Goal: Task Accomplishment & Management: Use online tool/utility

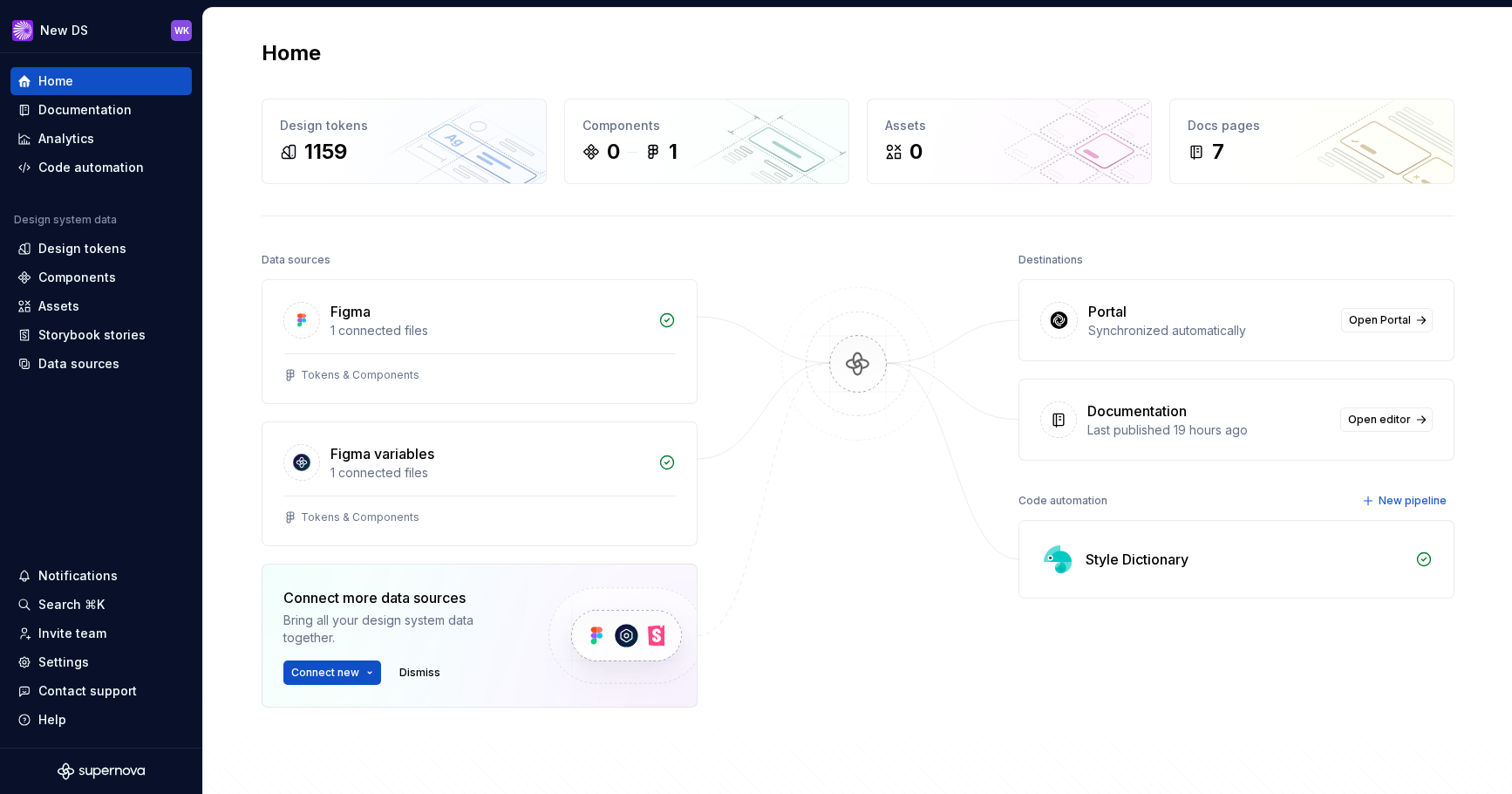
click at [846, 371] on img at bounding box center [857, 381] width 169 height 189
click at [82, 108] on div "Documentation" at bounding box center [85, 110] width 93 height 18
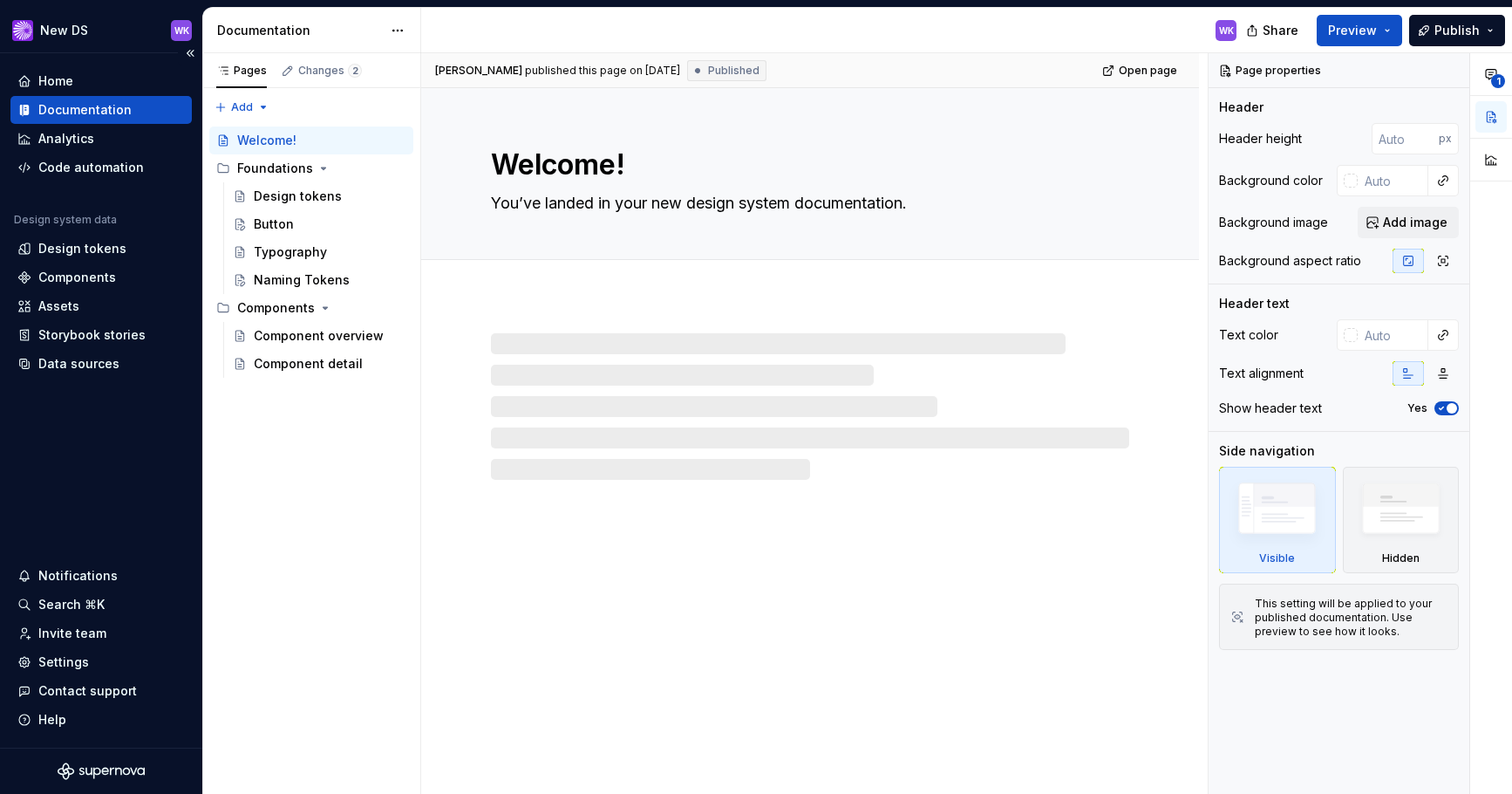
type textarea "*"
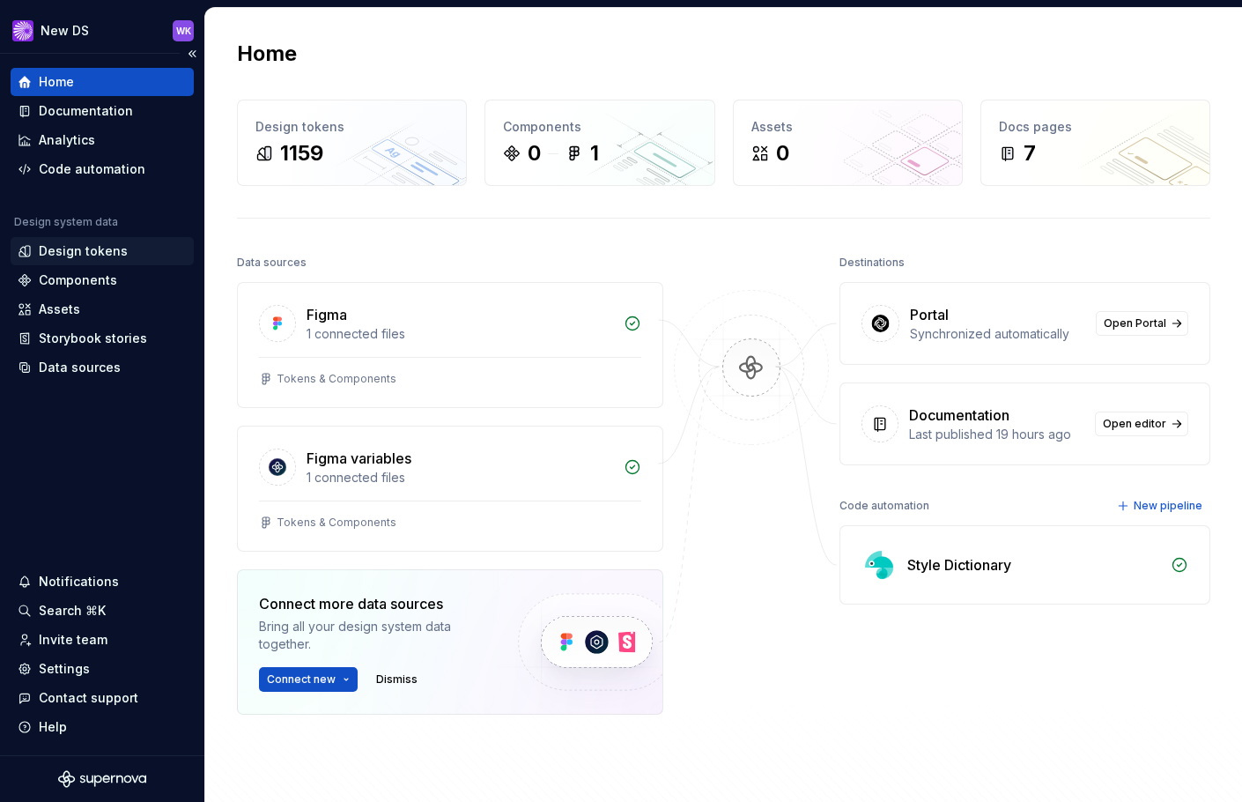
click at [61, 248] on div "Design tokens" at bounding box center [83, 251] width 89 height 18
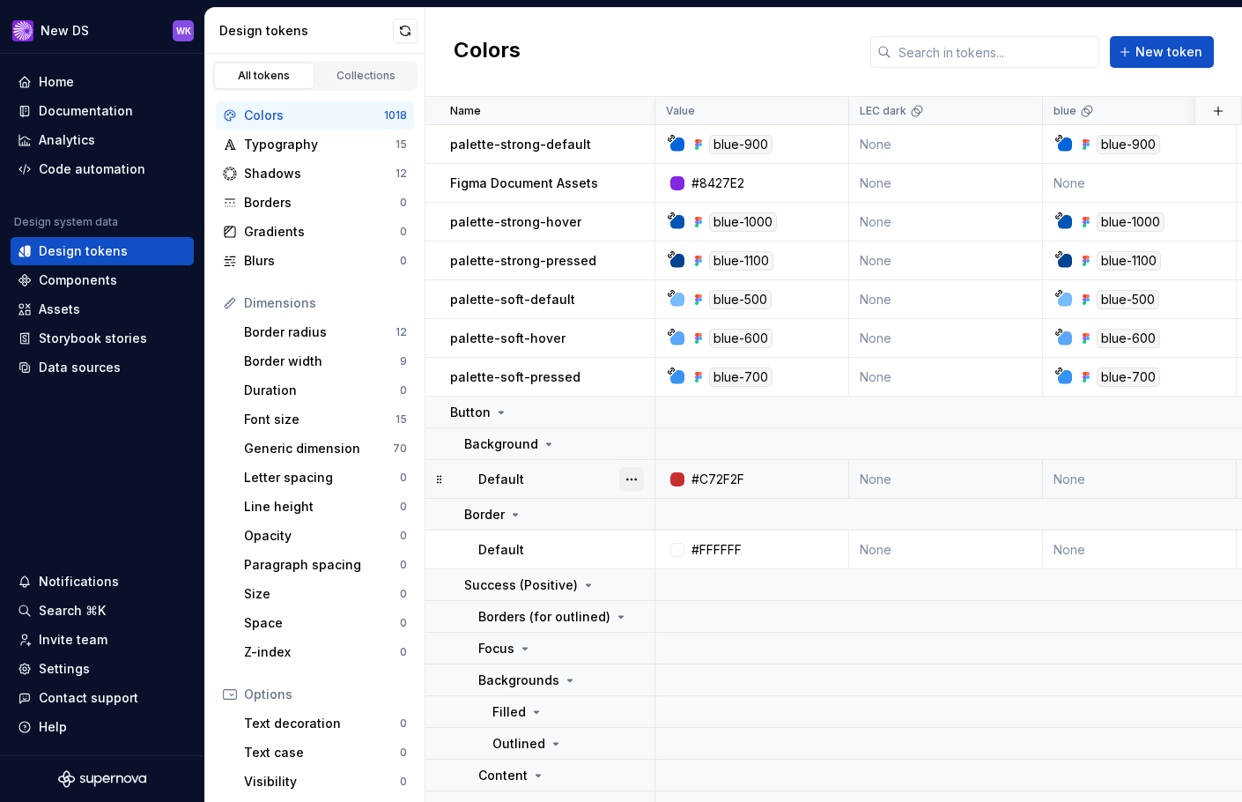
click at [627, 479] on button "button" at bounding box center [631, 479] width 25 height 25
click at [715, 518] on div "Open detail" at bounding box center [709, 514] width 115 height 18
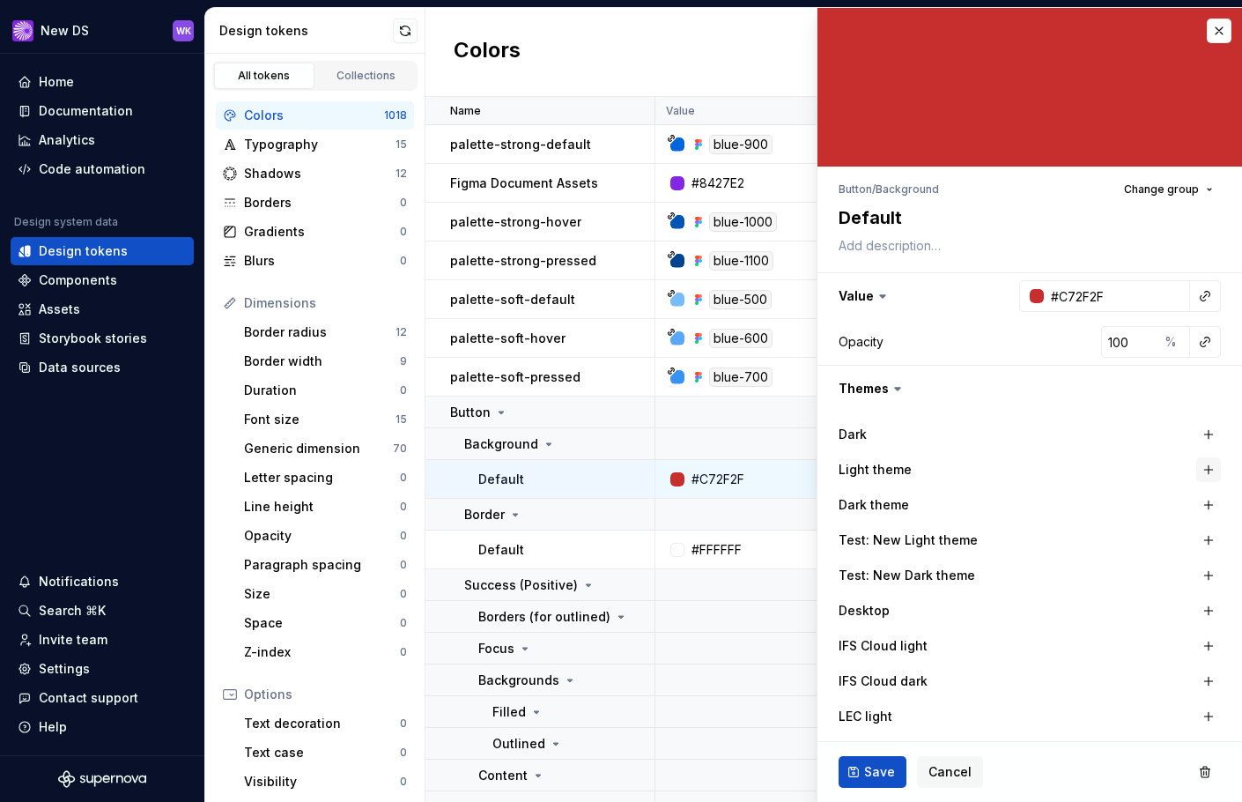
click at [1202, 467] on button "button" at bounding box center [1208, 469] width 25 height 25
click at [1165, 473] on icon "button" at bounding box center [1174, 470] width 18 height 18
click at [1165, 472] on icon "button" at bounding box center [1174, 470] width 18 height 18
click at [1016, 468] on button "button" at bounding box center [1027, 470] width 32 height 32
click at [1201, 472] on button "button" at bounding box center [1208, 469] width 25 height 25
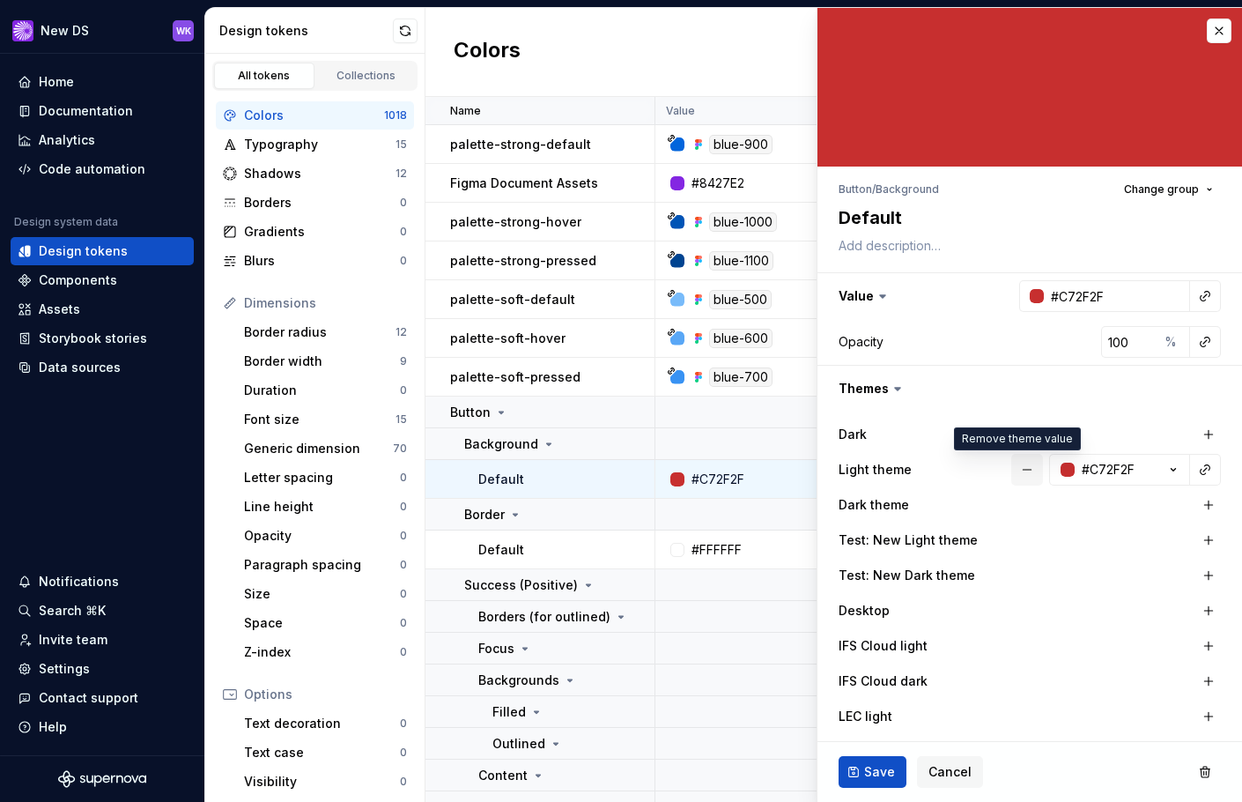
click at [1012, 468] on button "button" at bounding box center [1027, 470] width 32 height 32
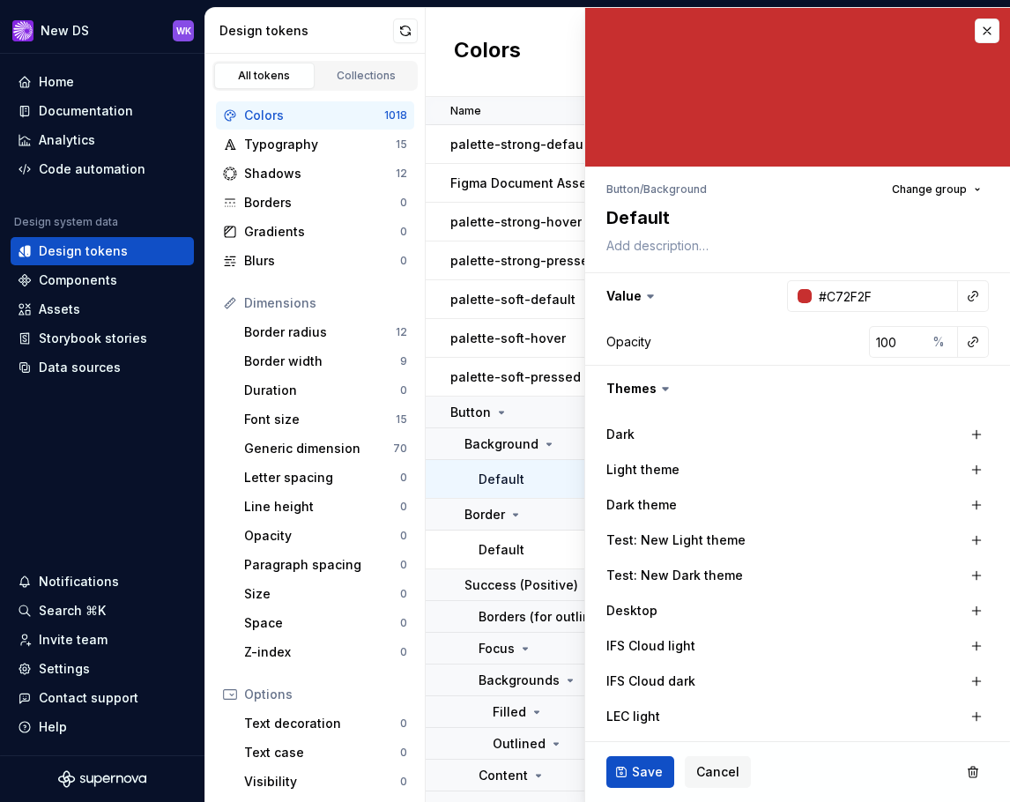
type textarea "*"
click at [82, 70] on div "Home" at bounding box center [102, 82] width 183 height 28
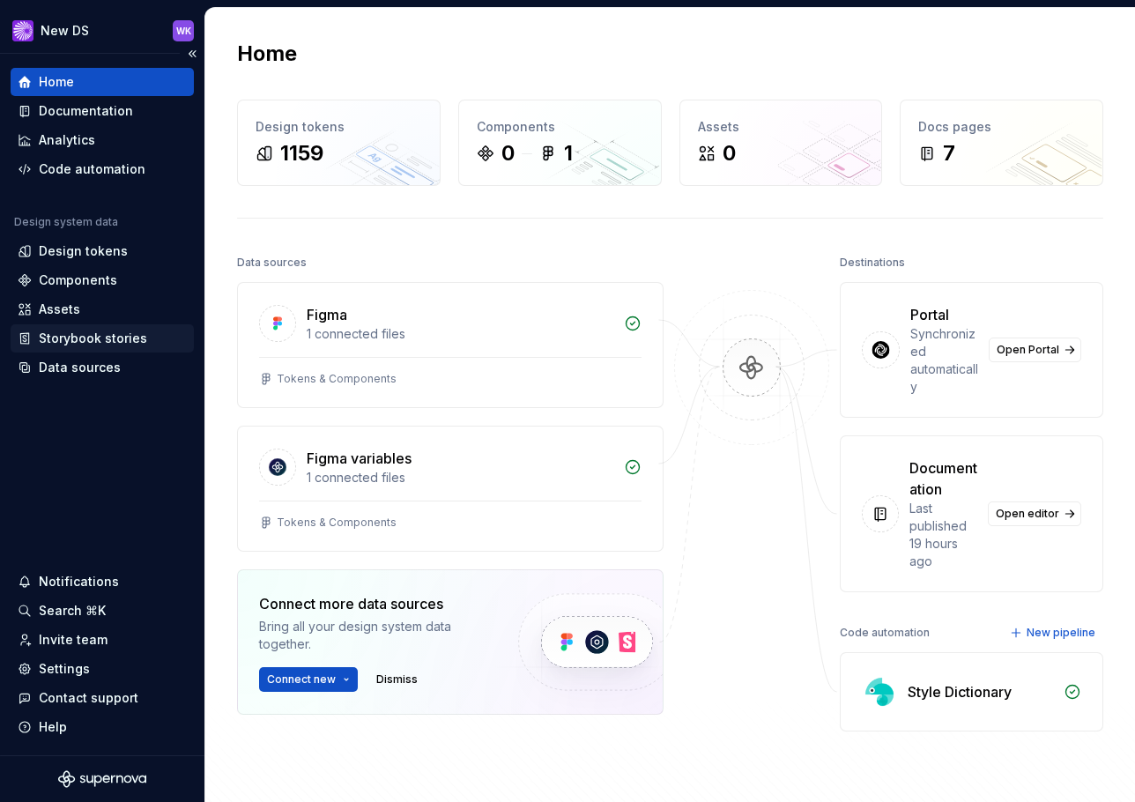
click at [98, 338] on div "Storybook stories" at bounding box center [93, 338] width 108 height 18
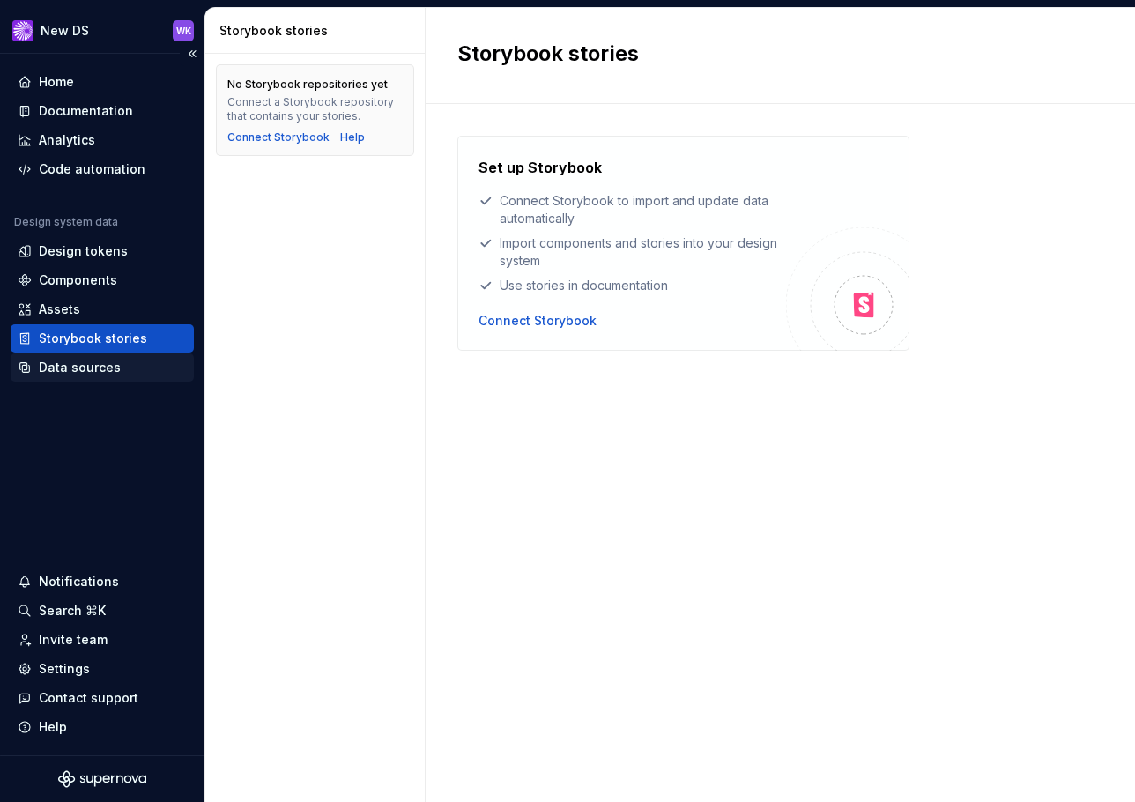
click at [95, 367] on div "Data sources" at bounding box center [80, 368] width 82 height 18
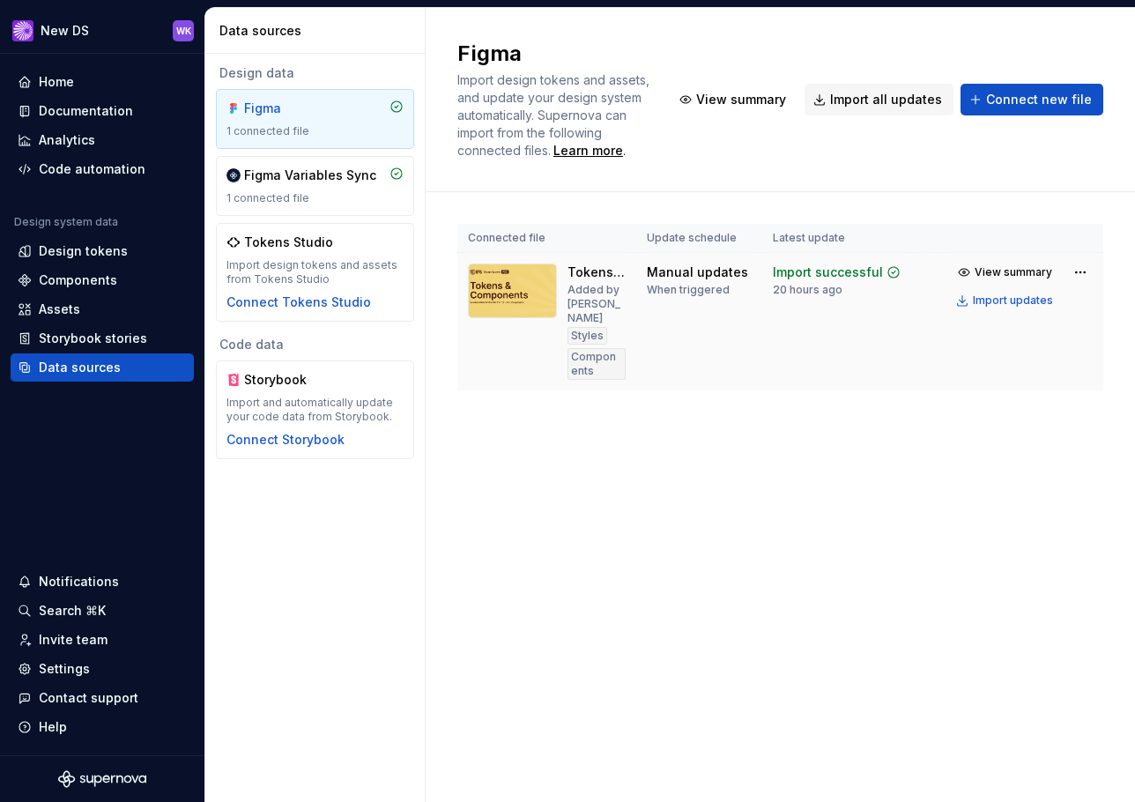
click at [589, 327] on div "Styles" at bounding box center [587, 336] width 40 height 18
click at [88, 241] on div "Design tokens" at bounding box center [102, 251] width 183 height 28
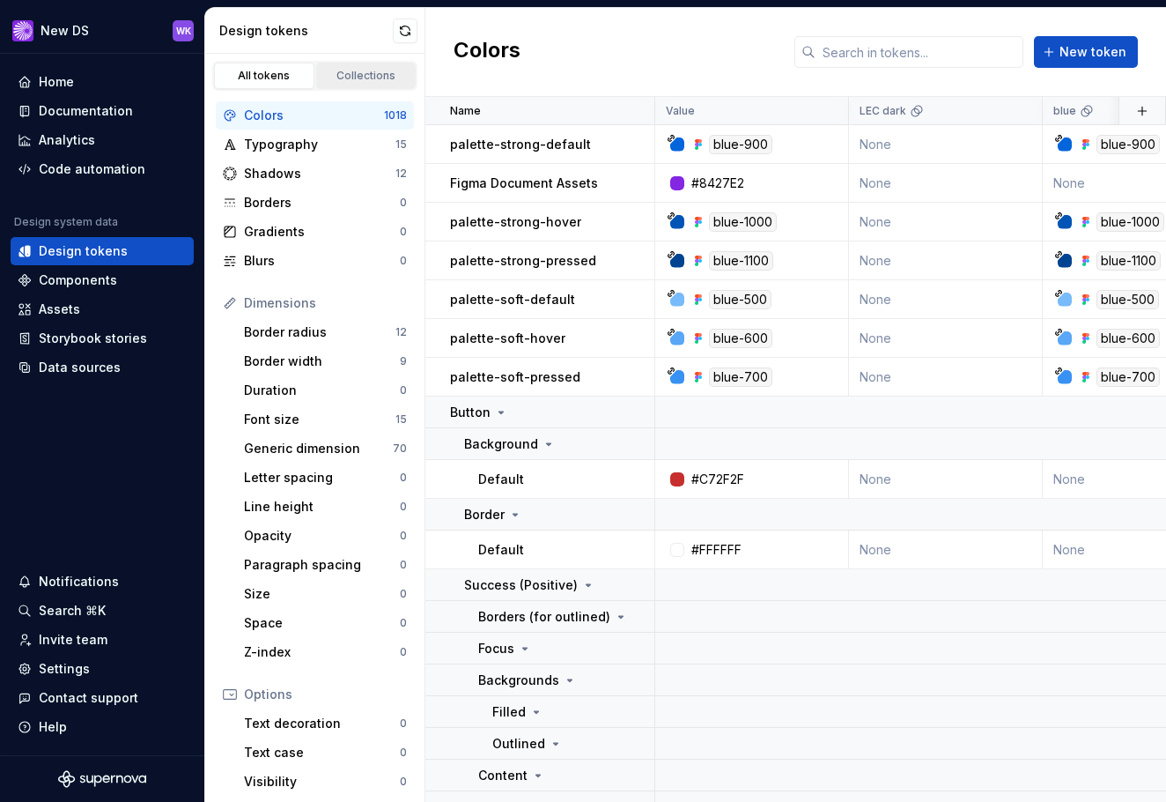
click at [359, 82] on div "Collections" at bounding box center [366, 76] width 88 height 14
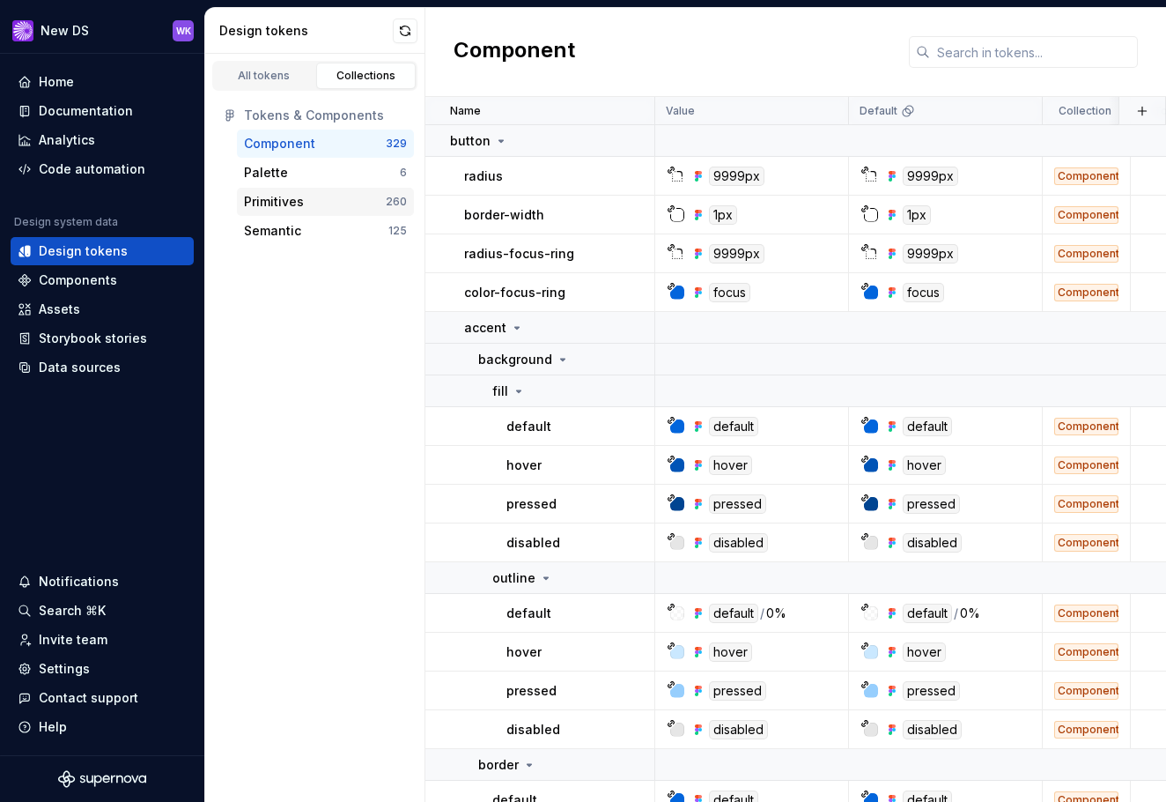
click at [311, 197] on div "Primitives" at bounding box center [315, 202] width 142 height 18
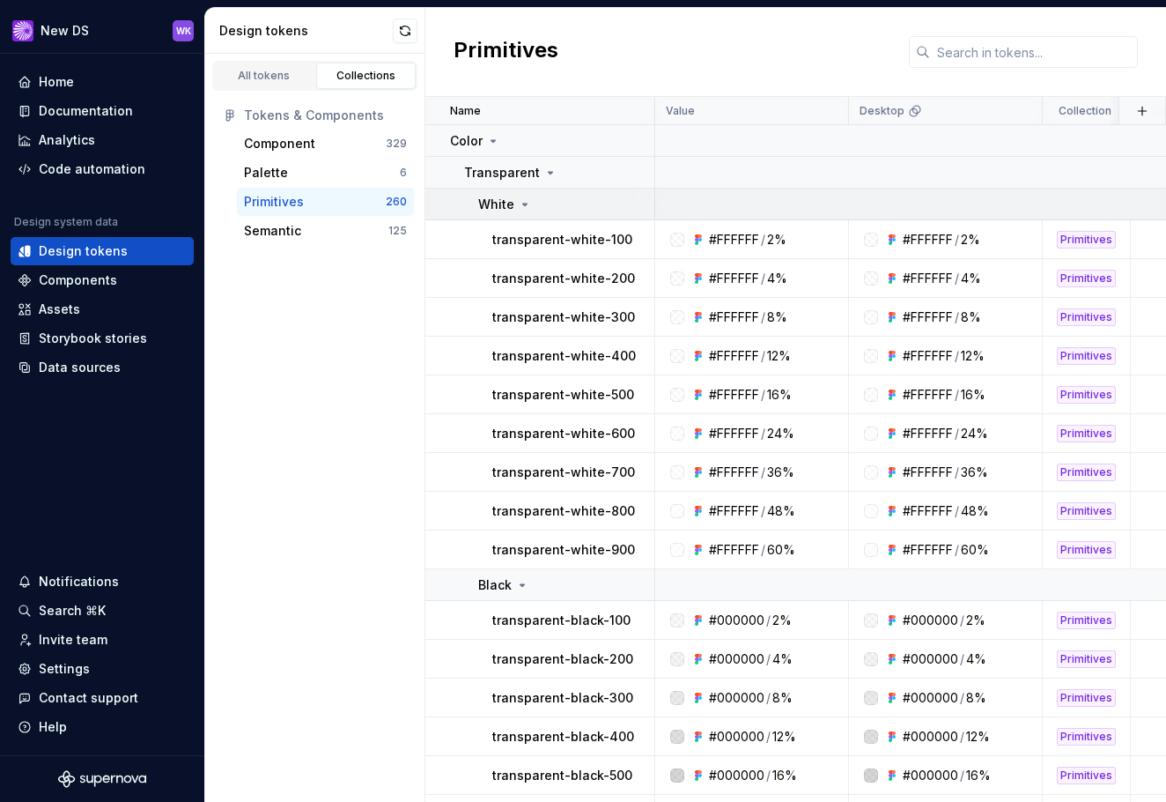
click at [523, 202] on icon at bounding box center [525, 204] width 14 height 14
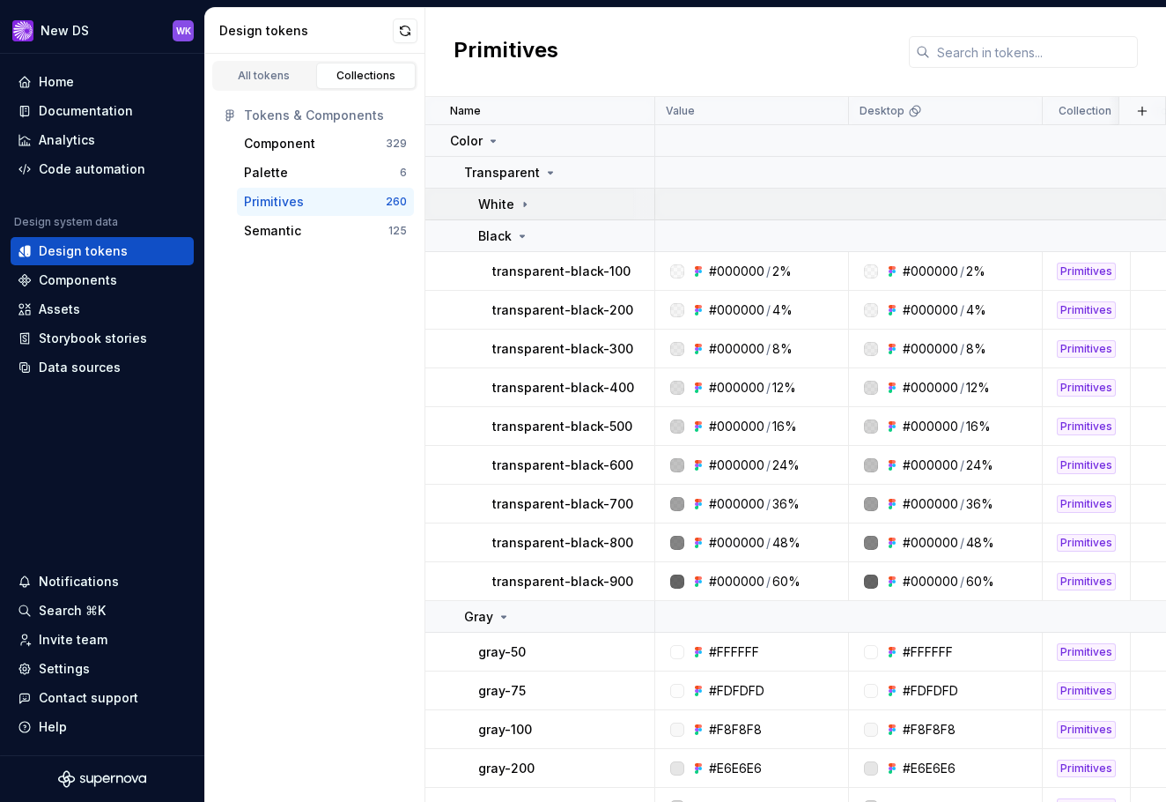
click at [523, 202] on icon at bounding box center [525, 204] width 14 height 14
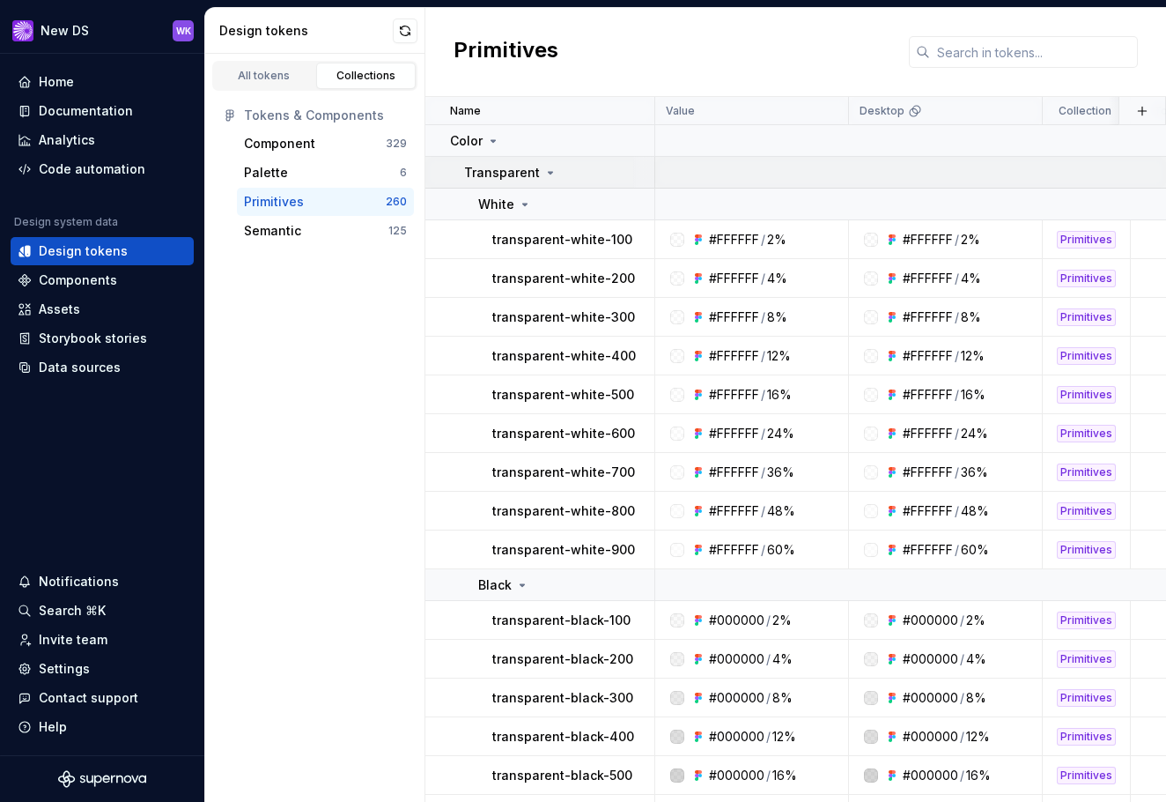
click at [559, 172] on div "Transparent" at bounding box center [558, 173] width 189 height 18
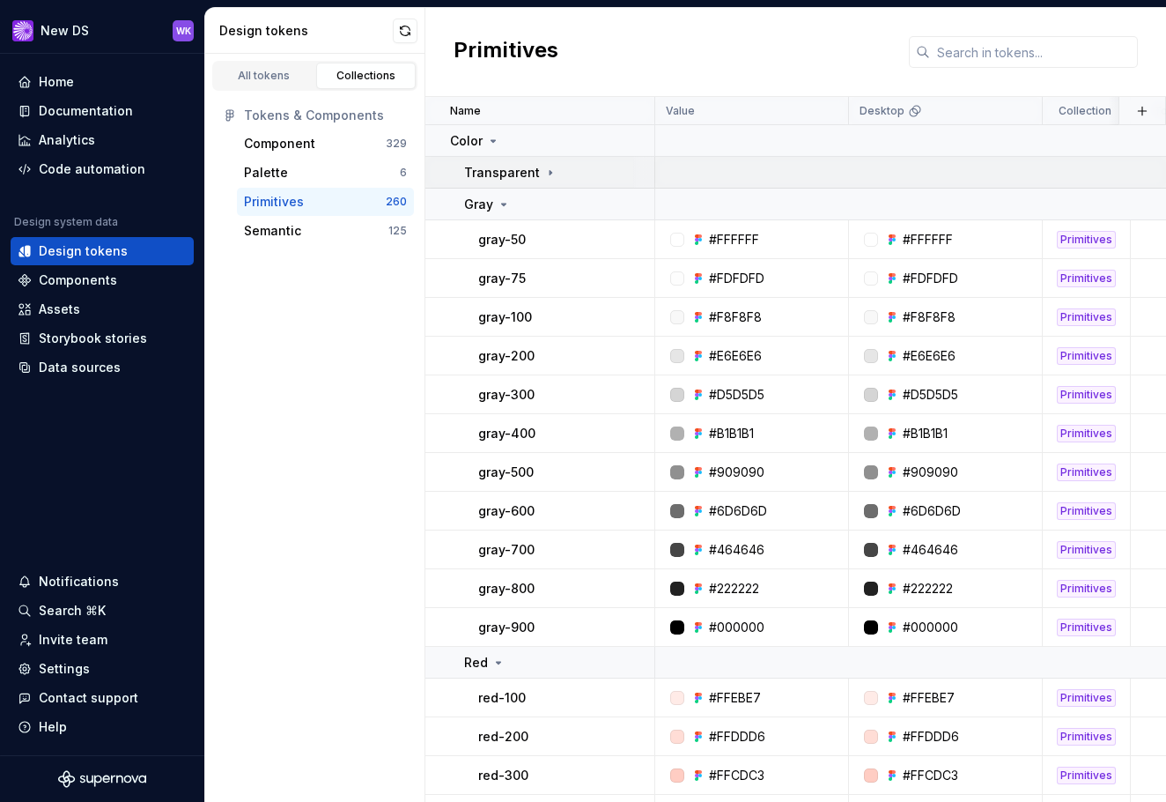
click at [554, 172] on div "Transparent" at bounding box center [558, 173] width 189 height 18
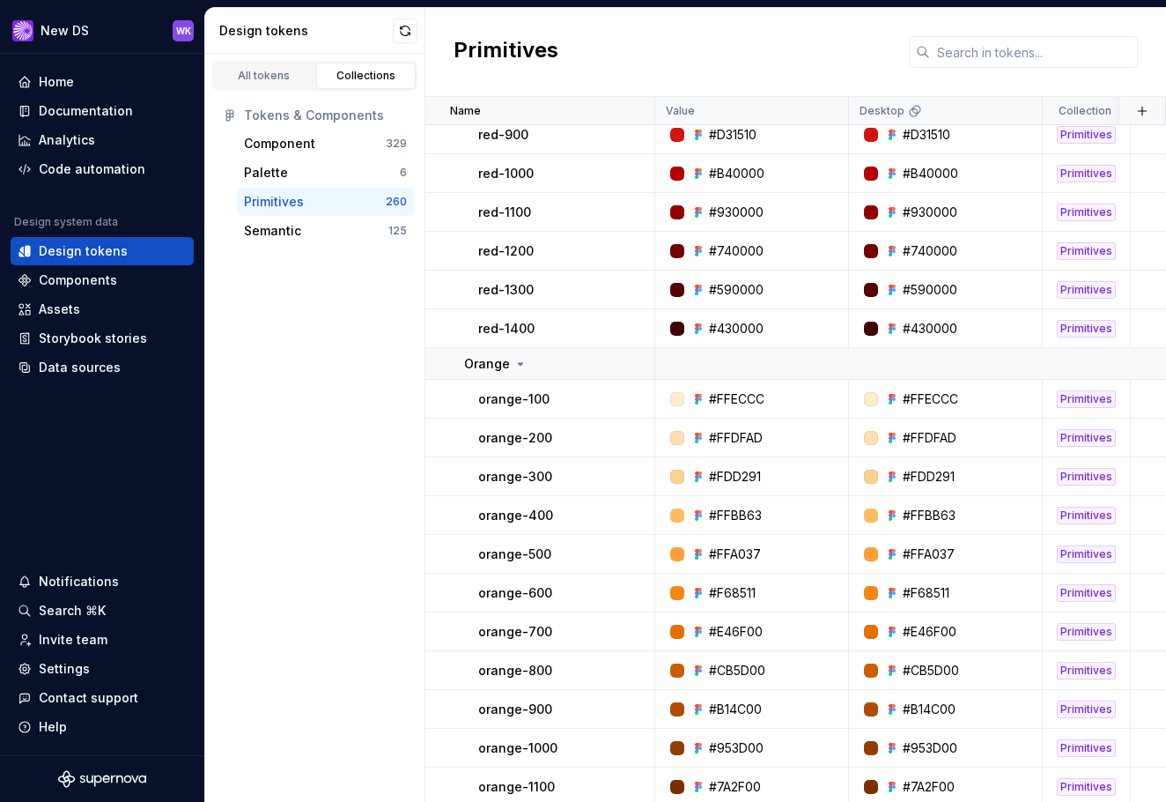
scroll to position [1850, 0]
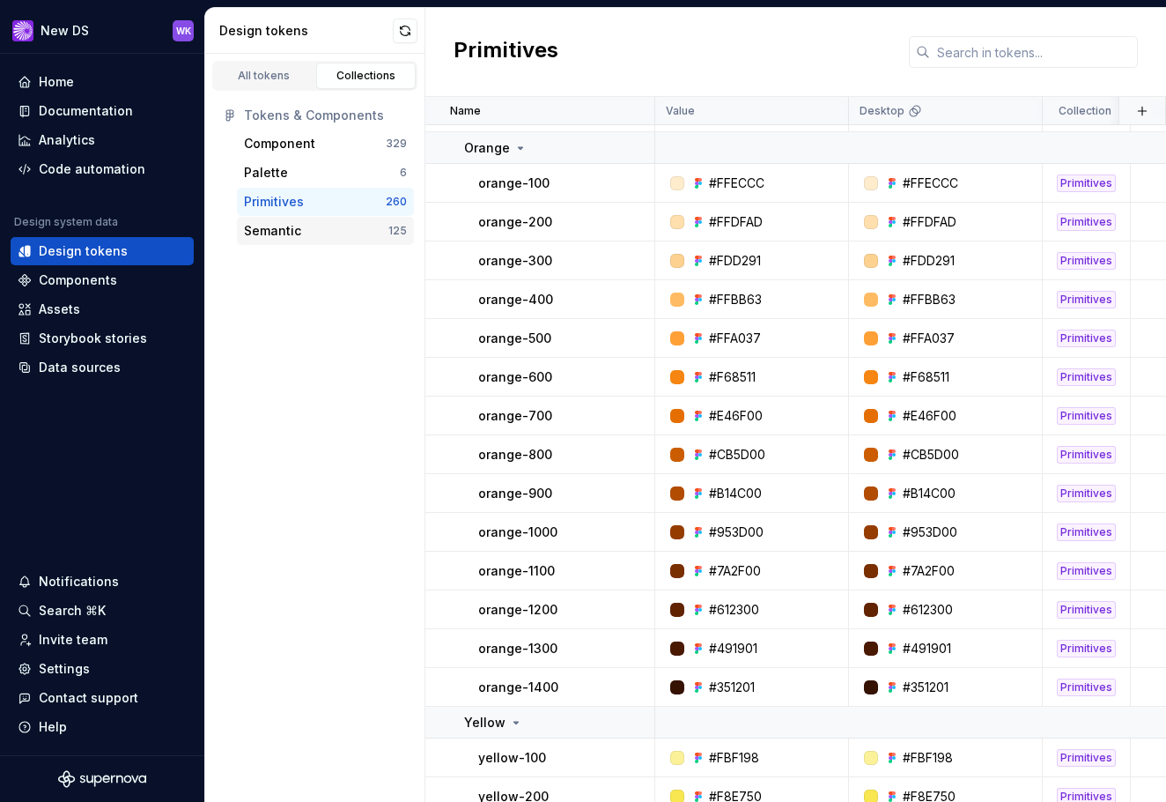
click at [297, 234] on div "Semantic" at bounding box center [272, 231] width 57 height 18
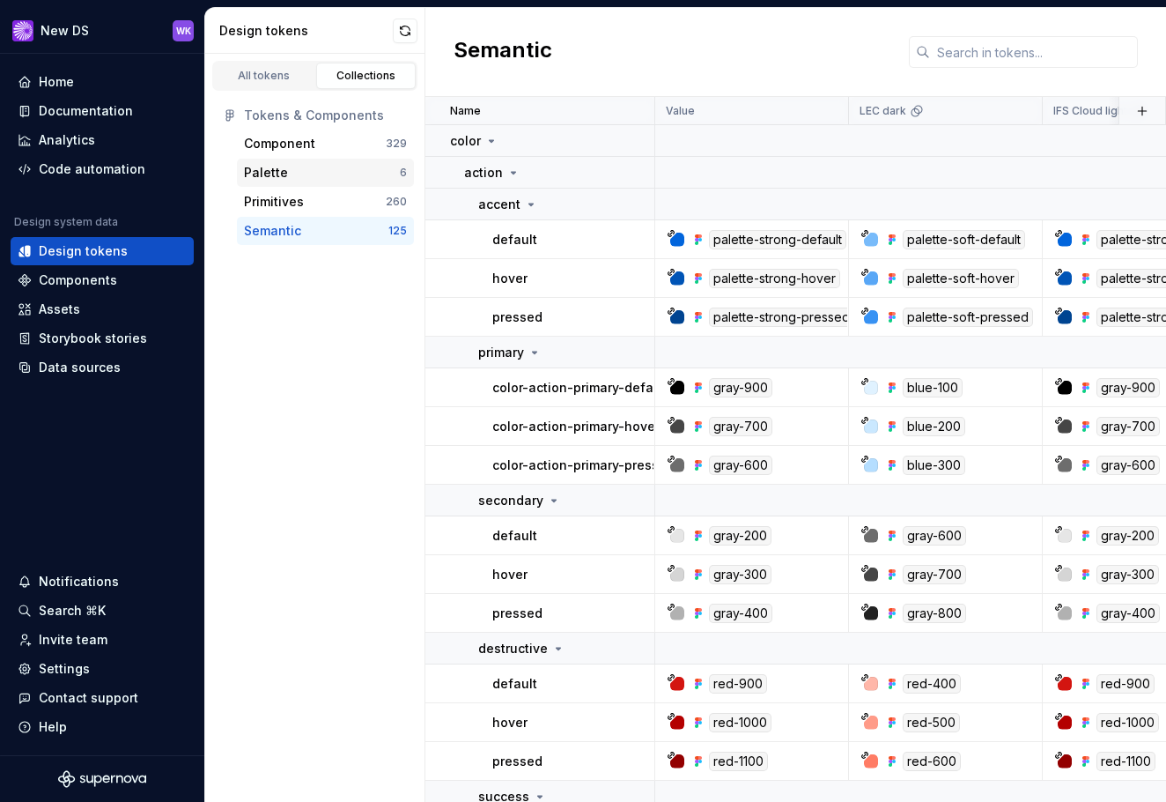
click at [319, 161] on div "Palette 6" at bounding box center [325, 173] width 177 height 28
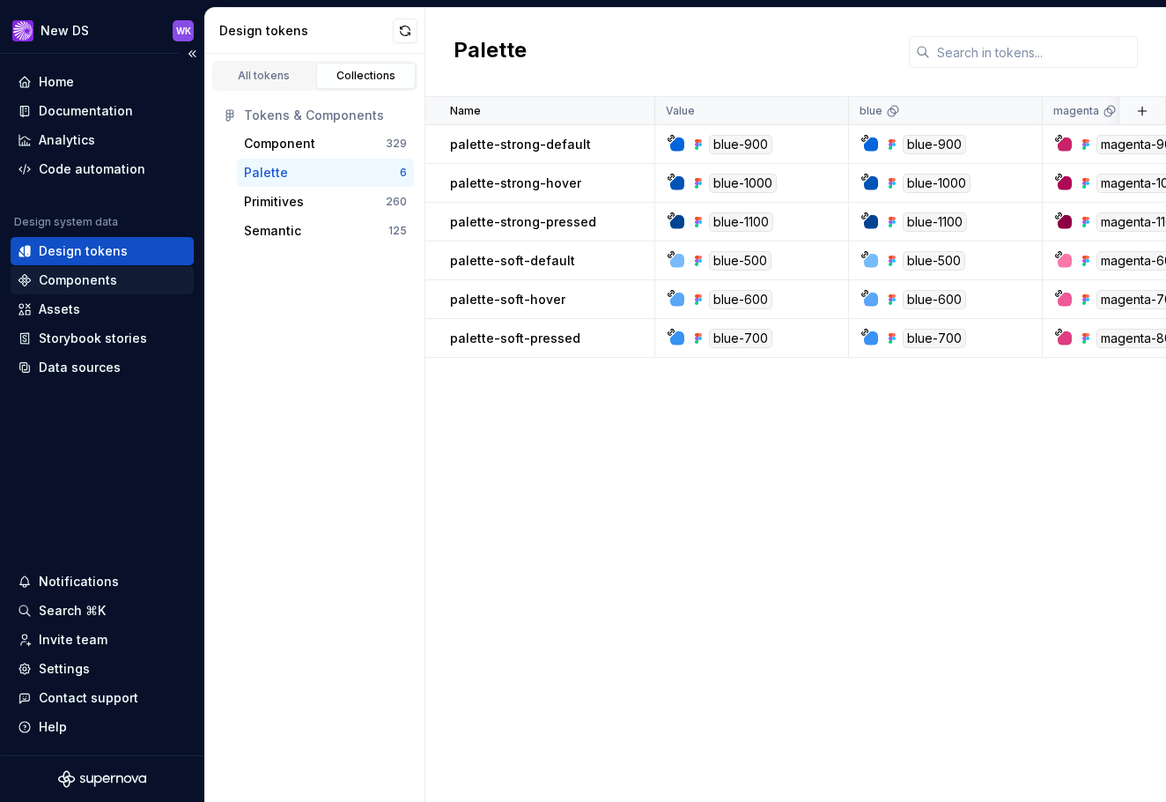
click at [118, 277] on div "Components" at bounding box center [102, 280] width 169 height 18
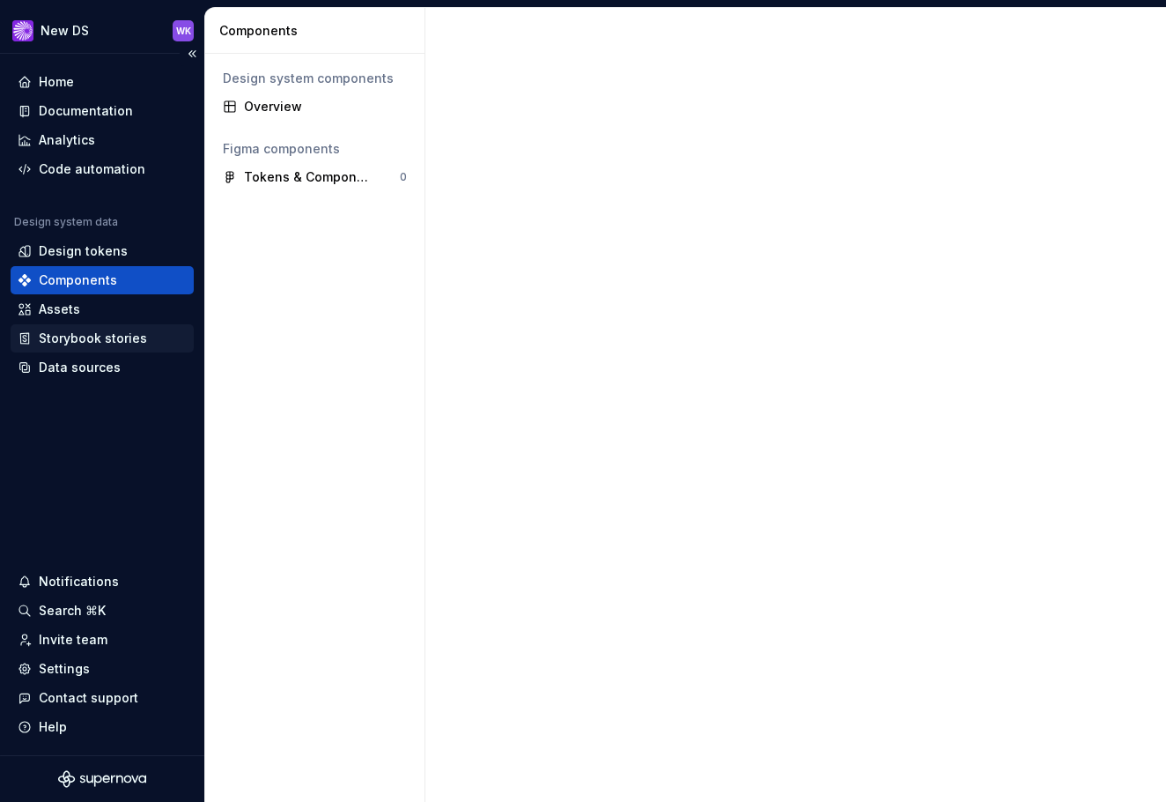
click at [102, 339] on div "Storybook stories" at bounding box center [93, 338] width 108 height 18
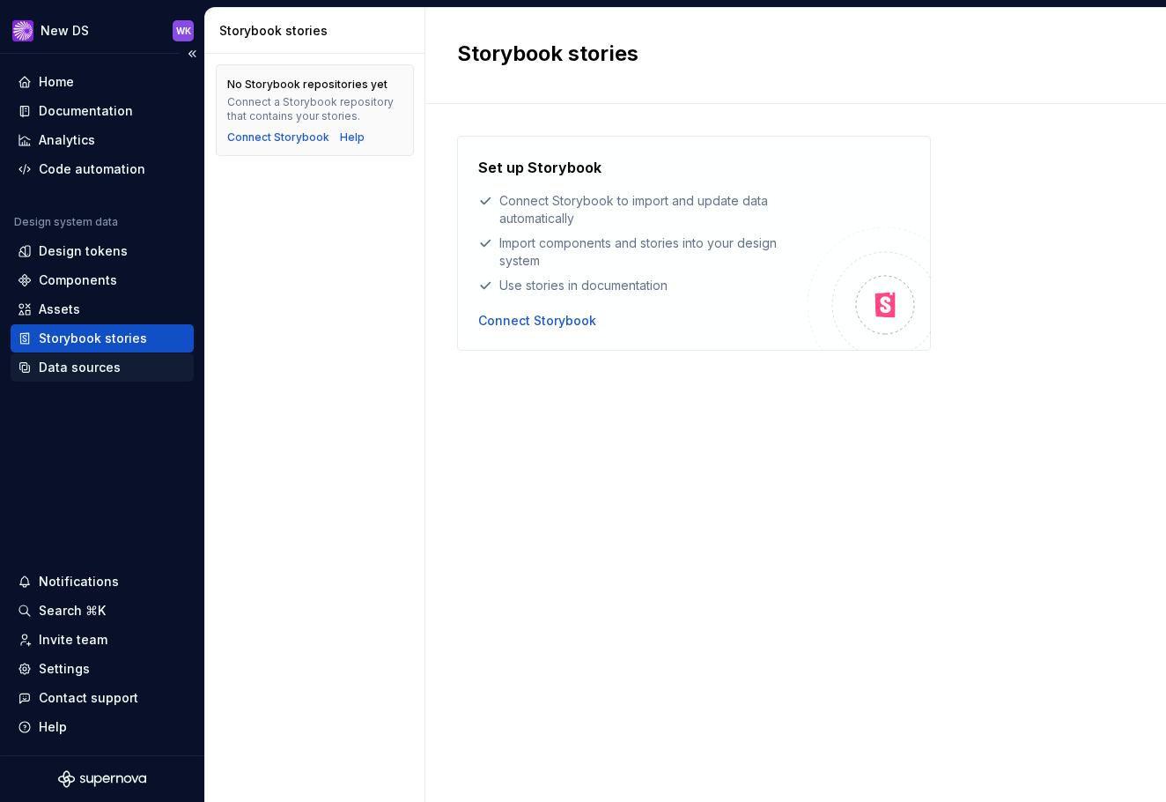
click at [100, 366] on div "Data sources" at bounding box center [80, 368] width 82 height 18
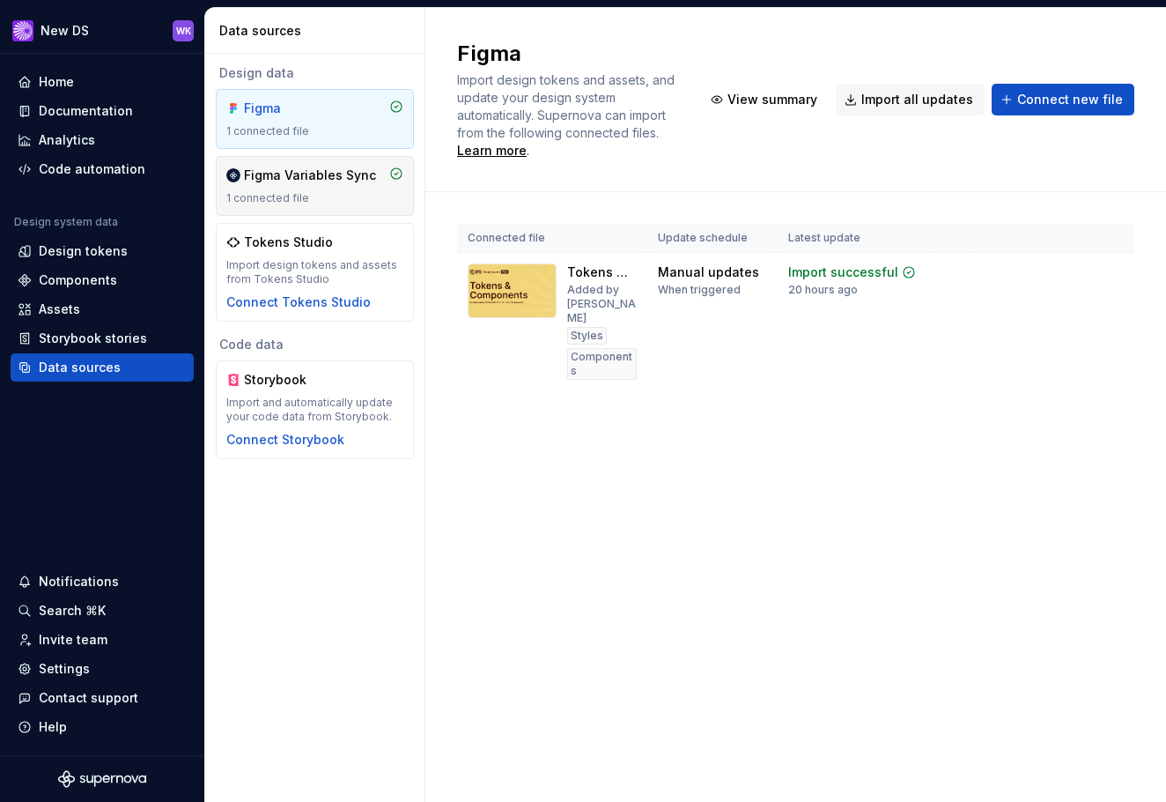
click at [330, 182] on div "Figma Variables Sync" at bounding box center [310, 176] width 132 height 18
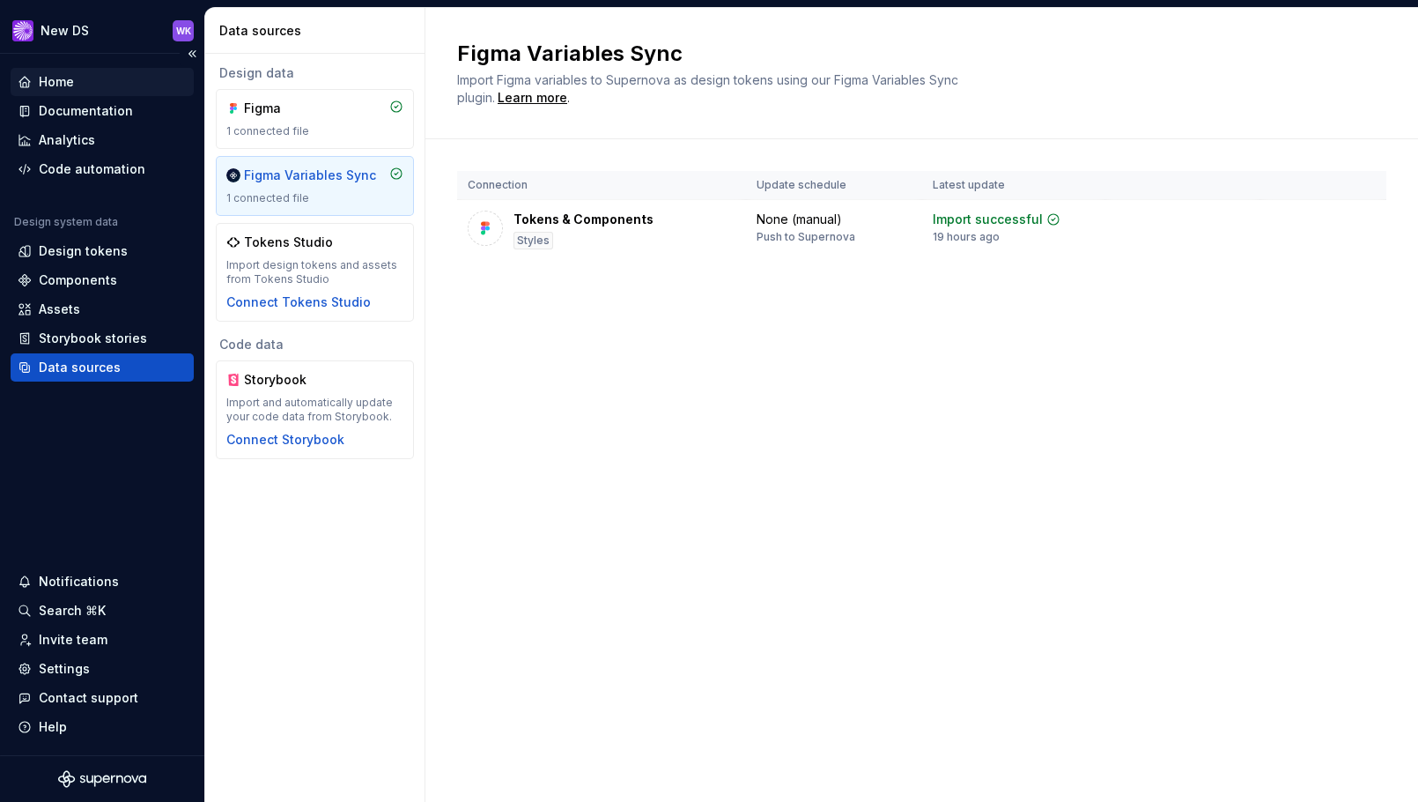
click at [134, 88] on div "Home" at bounding box center [102, 82] width 169 height 18
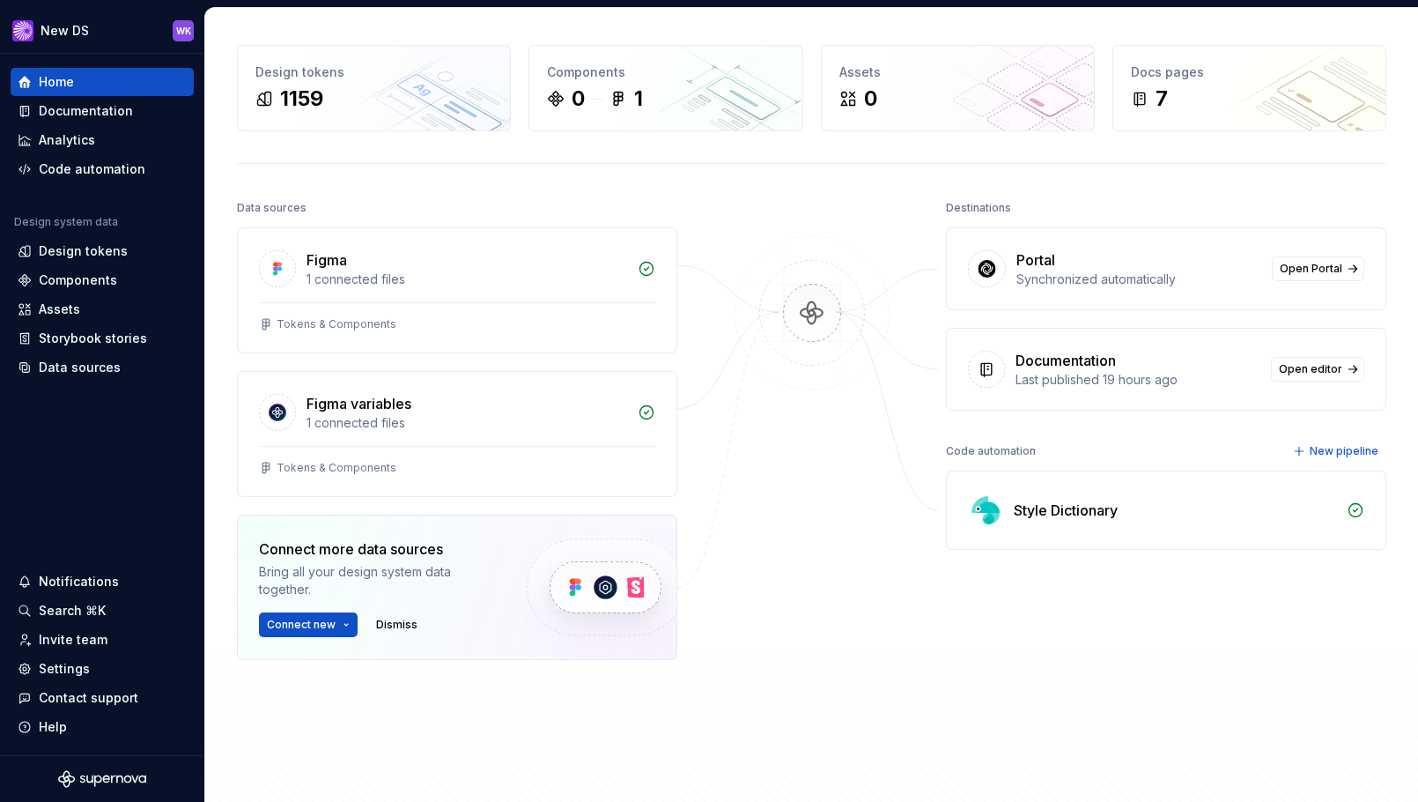
scroll to position [176, 0]
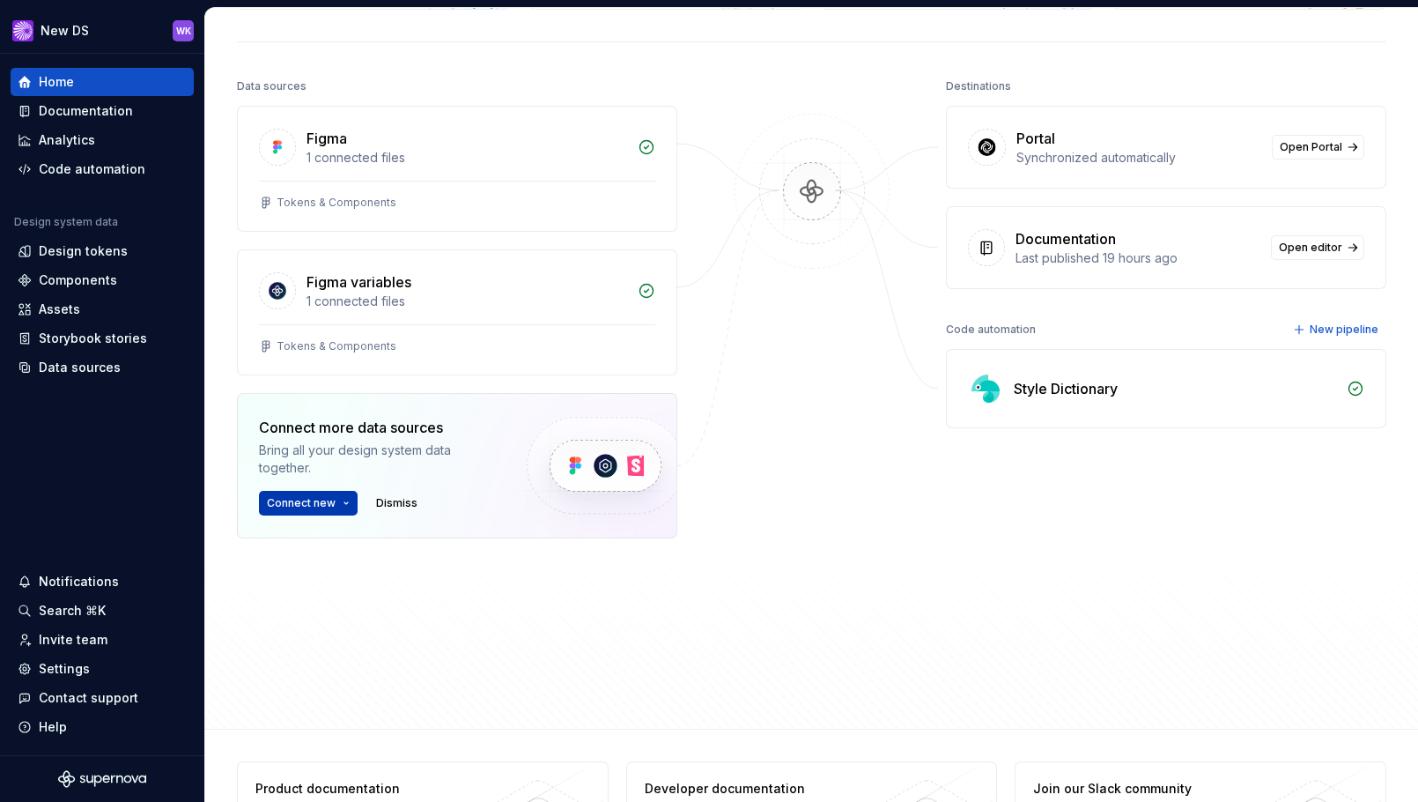
click at [347, 500] on button "Connect new" at bounding box center [308, 503] width 99 height 25
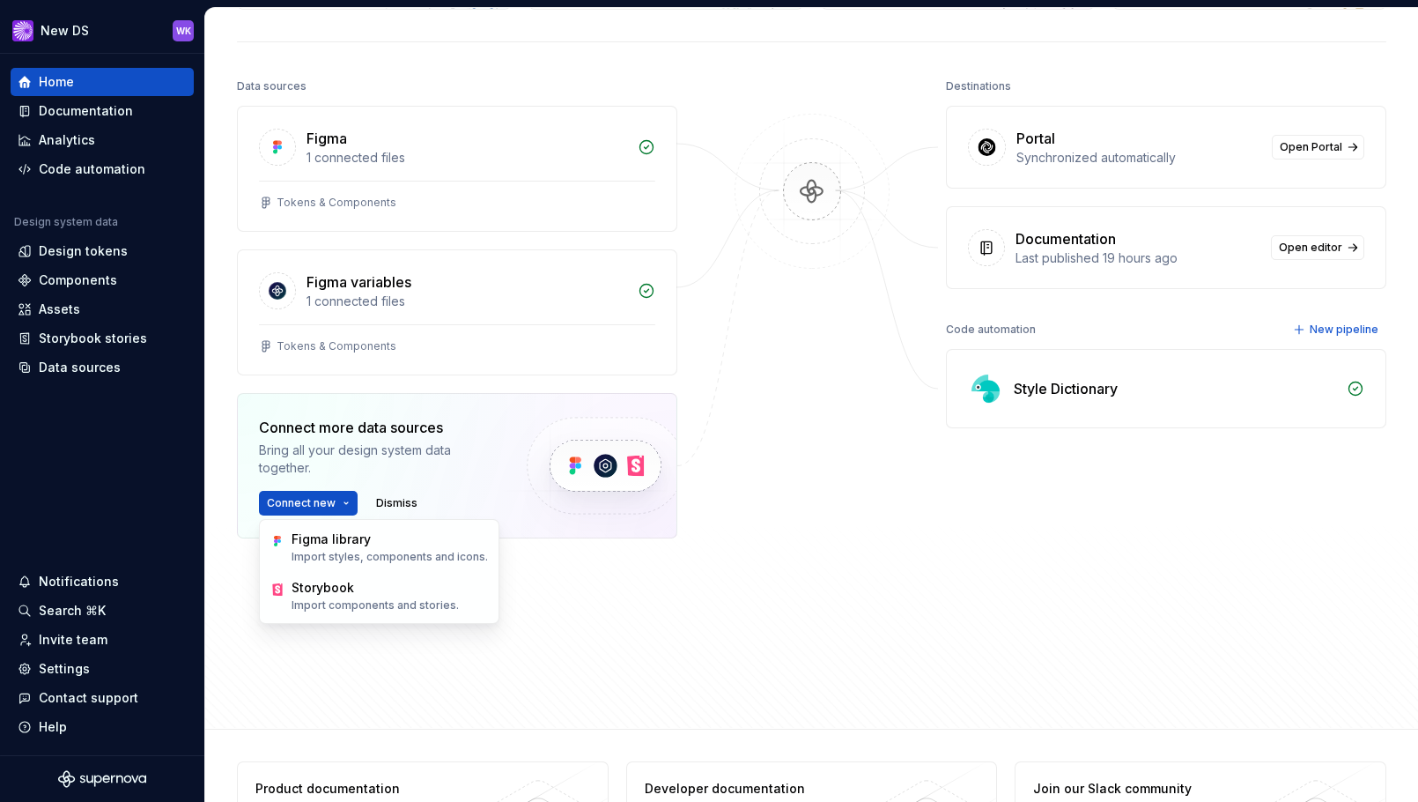
click at [394, 634] on div "Data sources Figma 1 connected files Tokens & Components Figma variables 1 conn…" at bounding box center [812, 385] width 1150 height 623
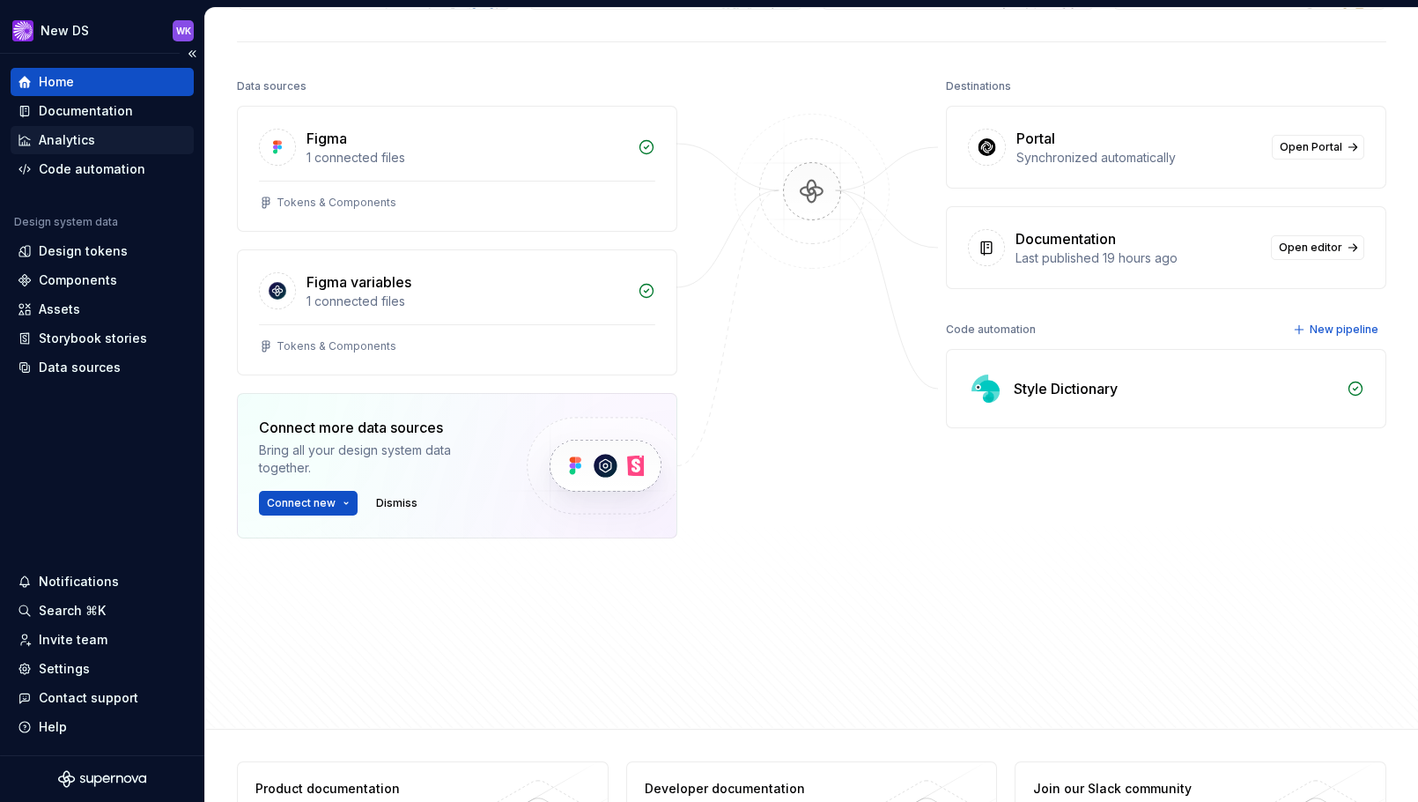
click at [102, 136] on div "Analytics" at bounding box center [102, 140] width 169 height 18
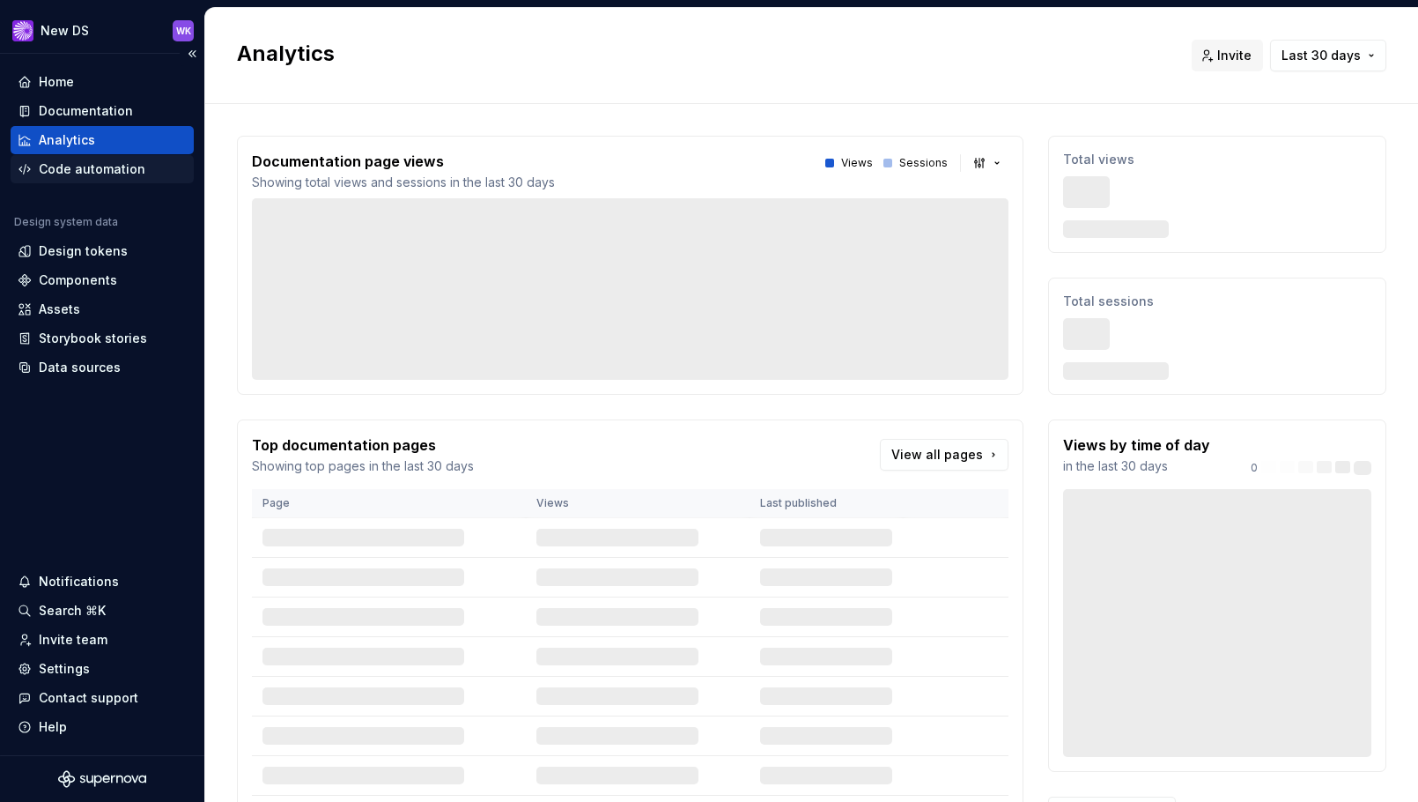
click at [95, 174] on div "Code automation" at bounding box center [92, 169] width 107 height 18
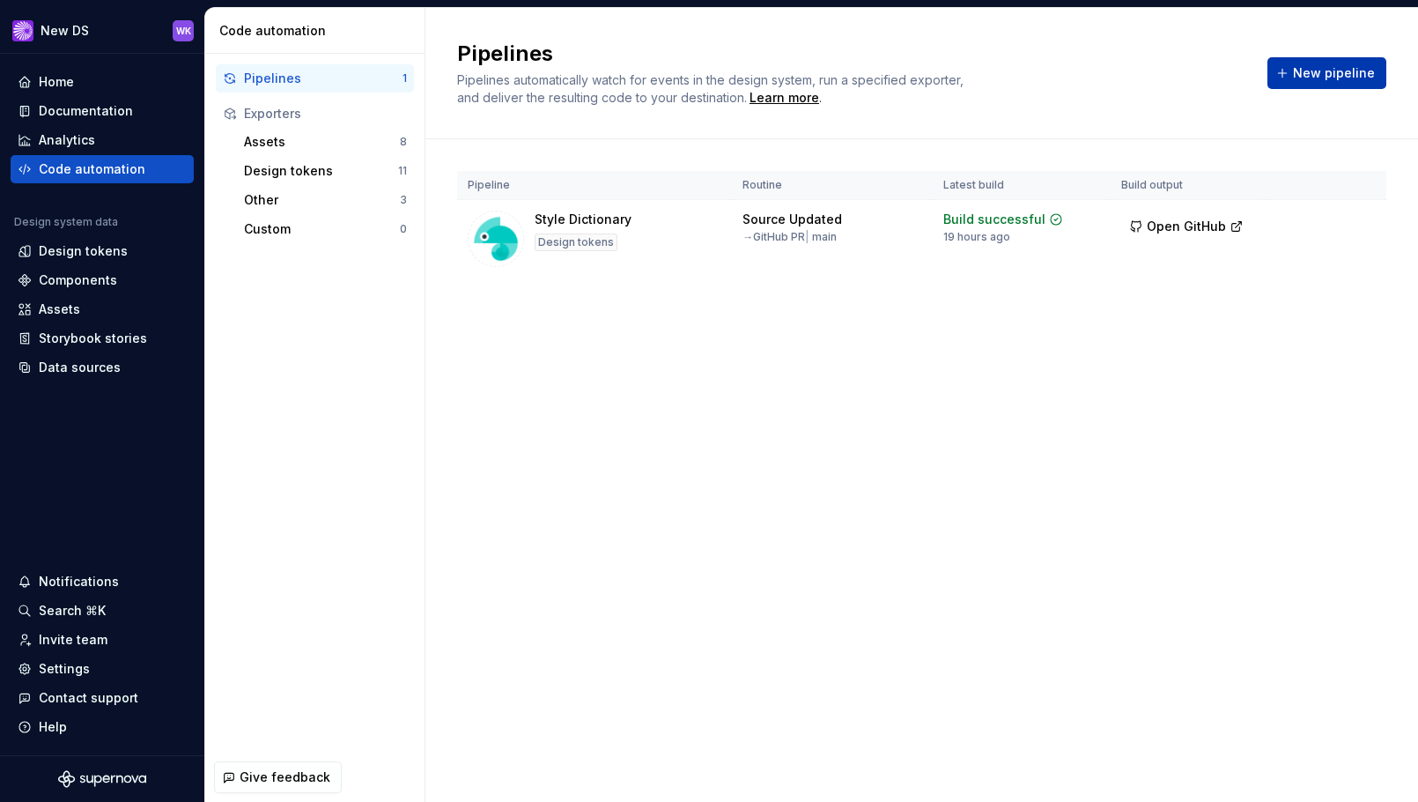
click at [1340, 58] on button "New pipeline" at bounding box center [1327, 73] width 119 height 32
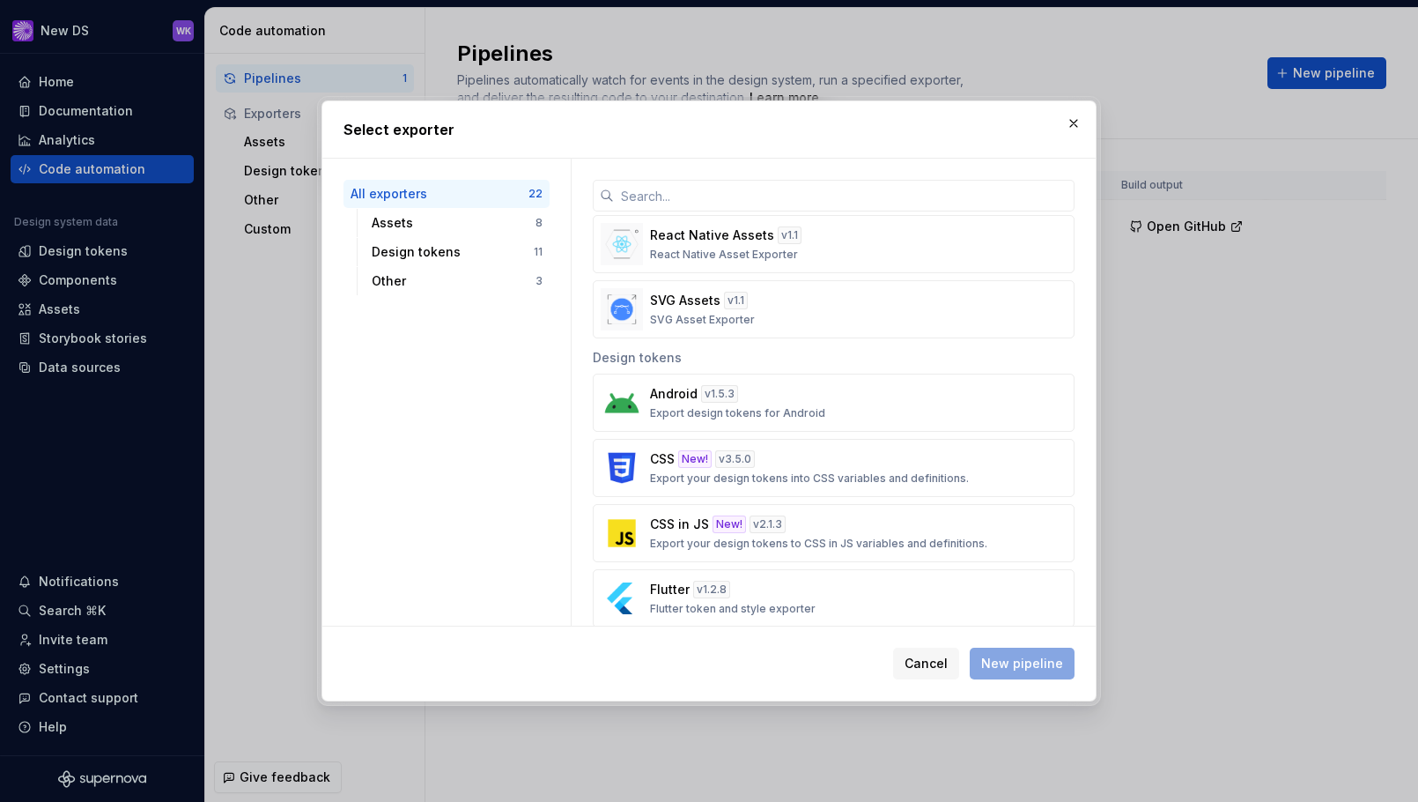
scroll to position [441, 0]
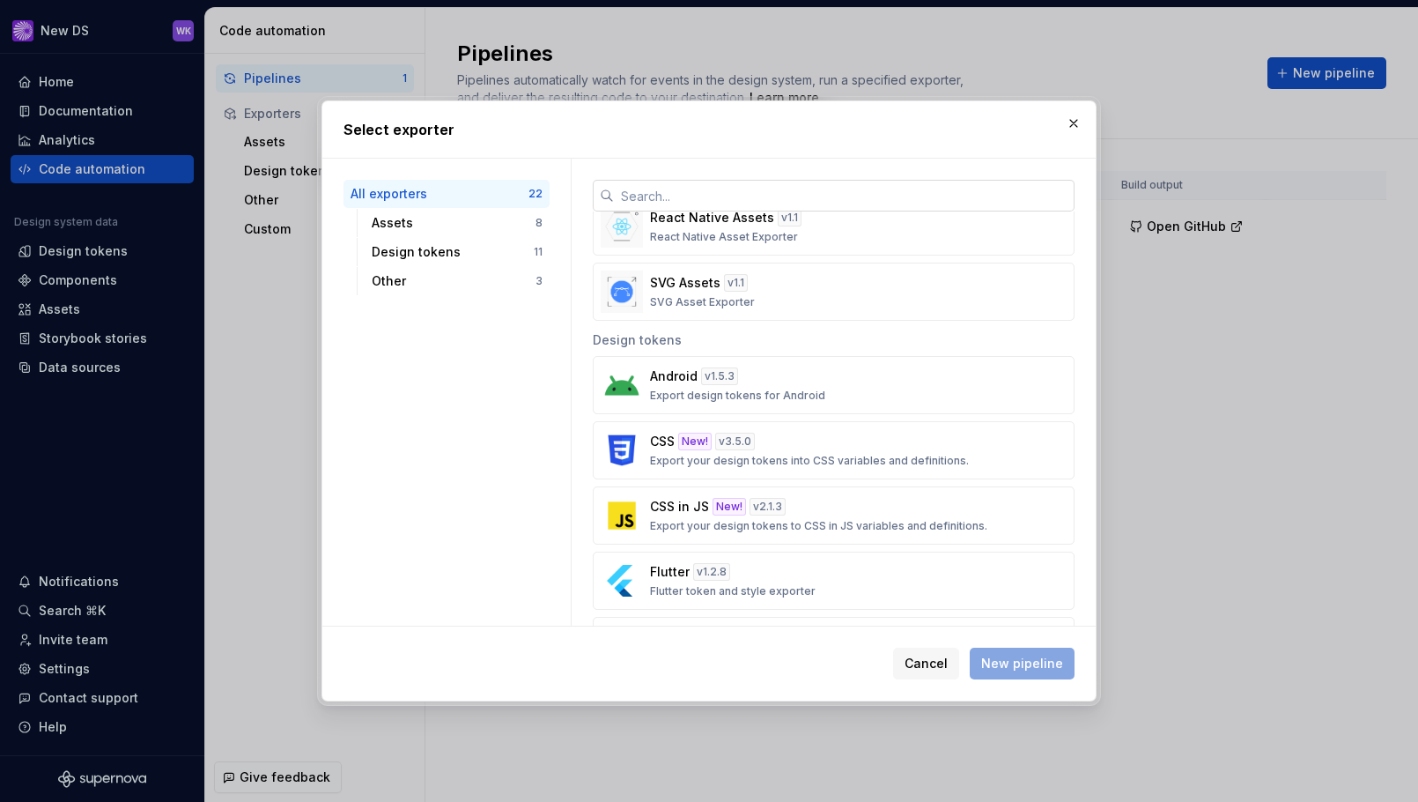
click at [719, 198] on input "text" at bounding box center [844, 196] width 461 height 32
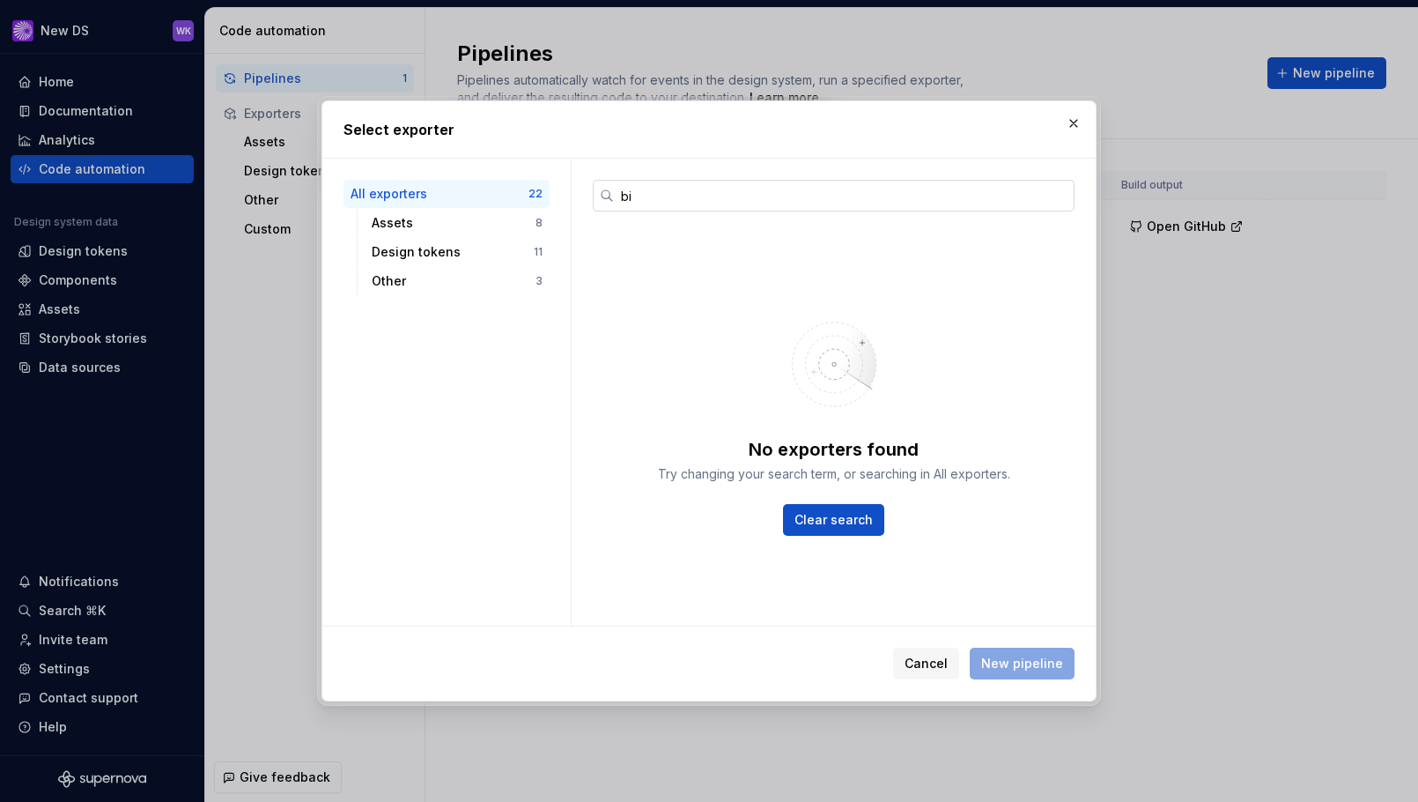
type input "bit"
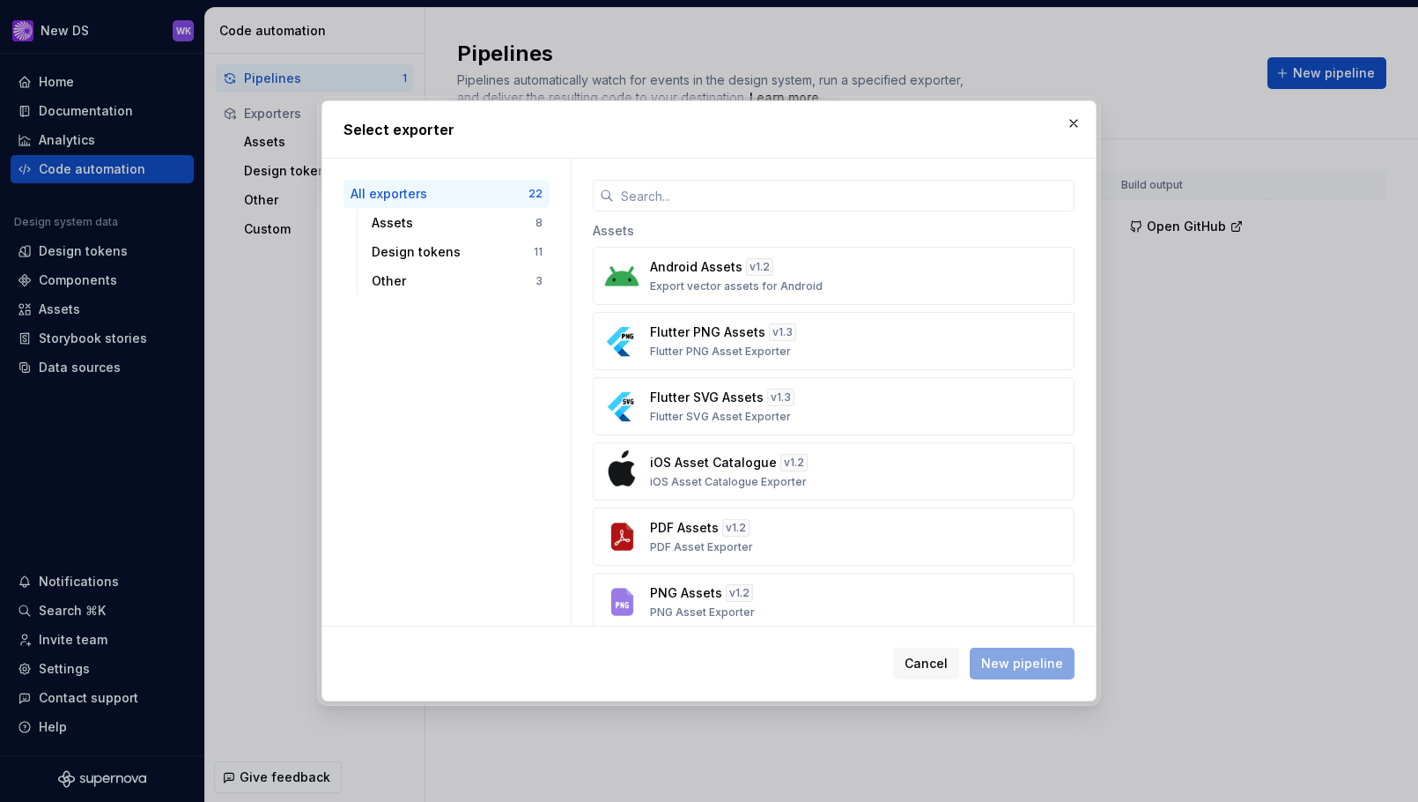
click at [683, 226] on div "Assets" at bounding box center [834, 228] width 482 height 35
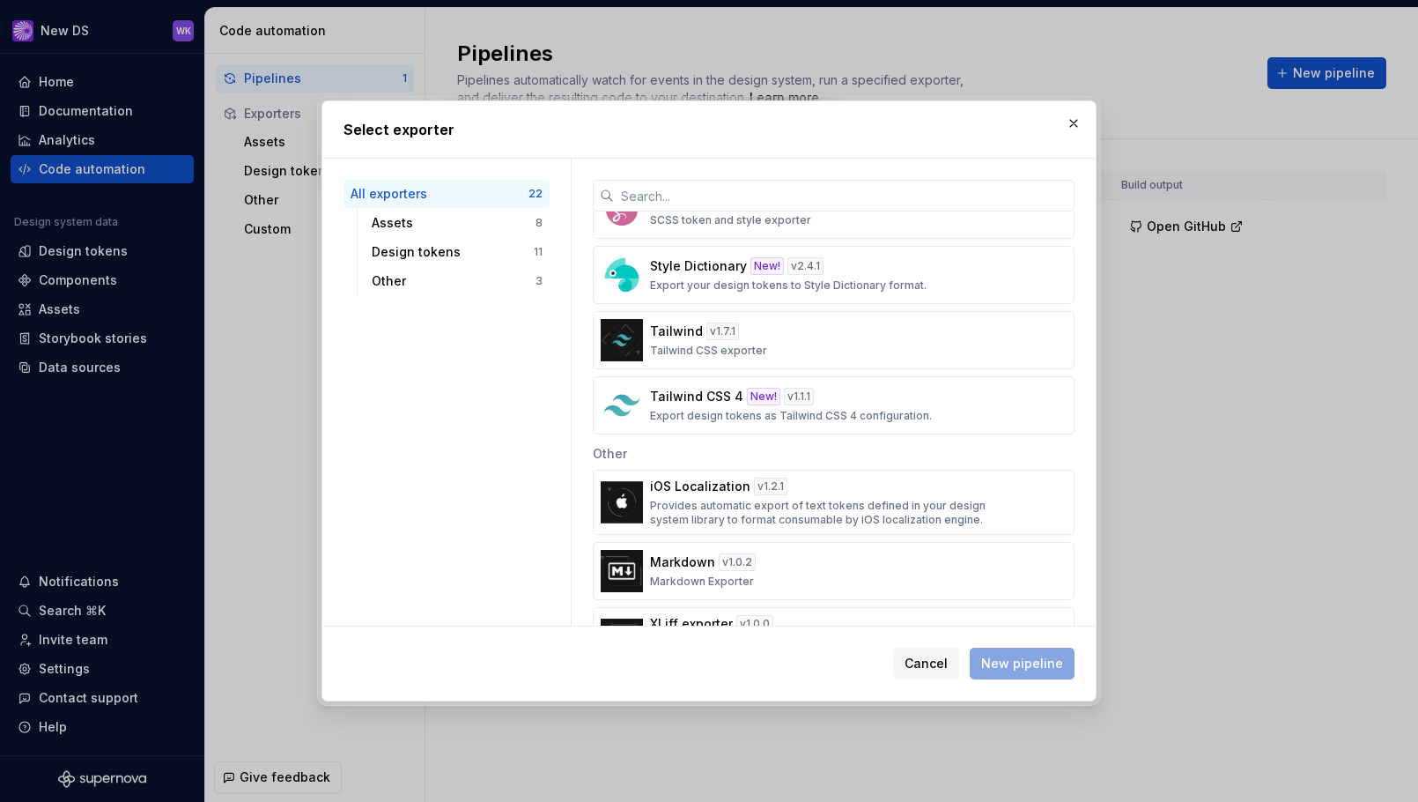
scroll to position [878, 0]
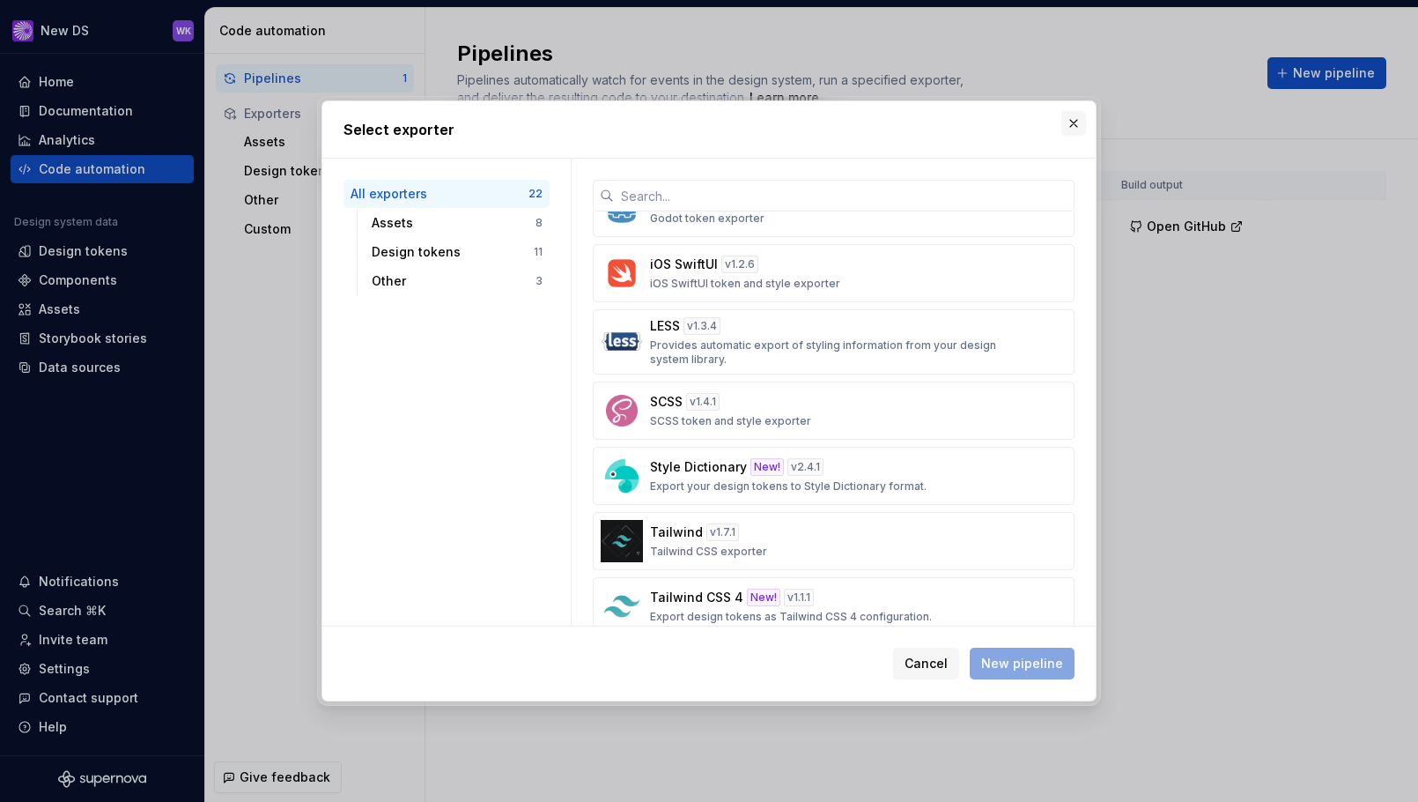
click at [1077, 132] on button "button" at bounding box center [1074, 123] width 25 height 25
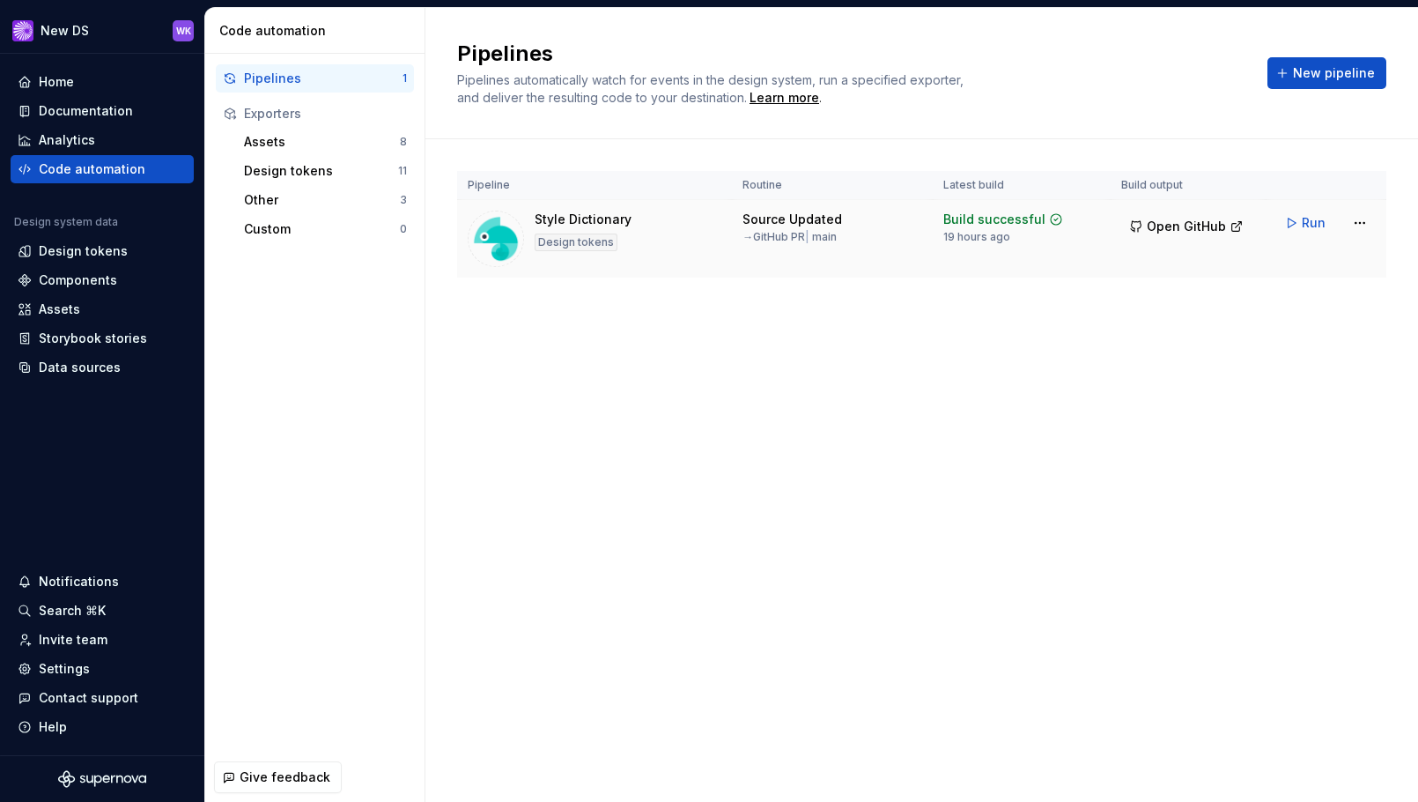
click at [787, 236] on div "→ GitHub PR | main" at bounding box center [790, 237] width 94 height 14
click at [834, 241] on div "→ GitHub PR | main" at bounding box center [790, 237] width 94 height 14
click at [1307, 63] on button "New pipeline" at bounding box center [1327, 73] width 119 height 32
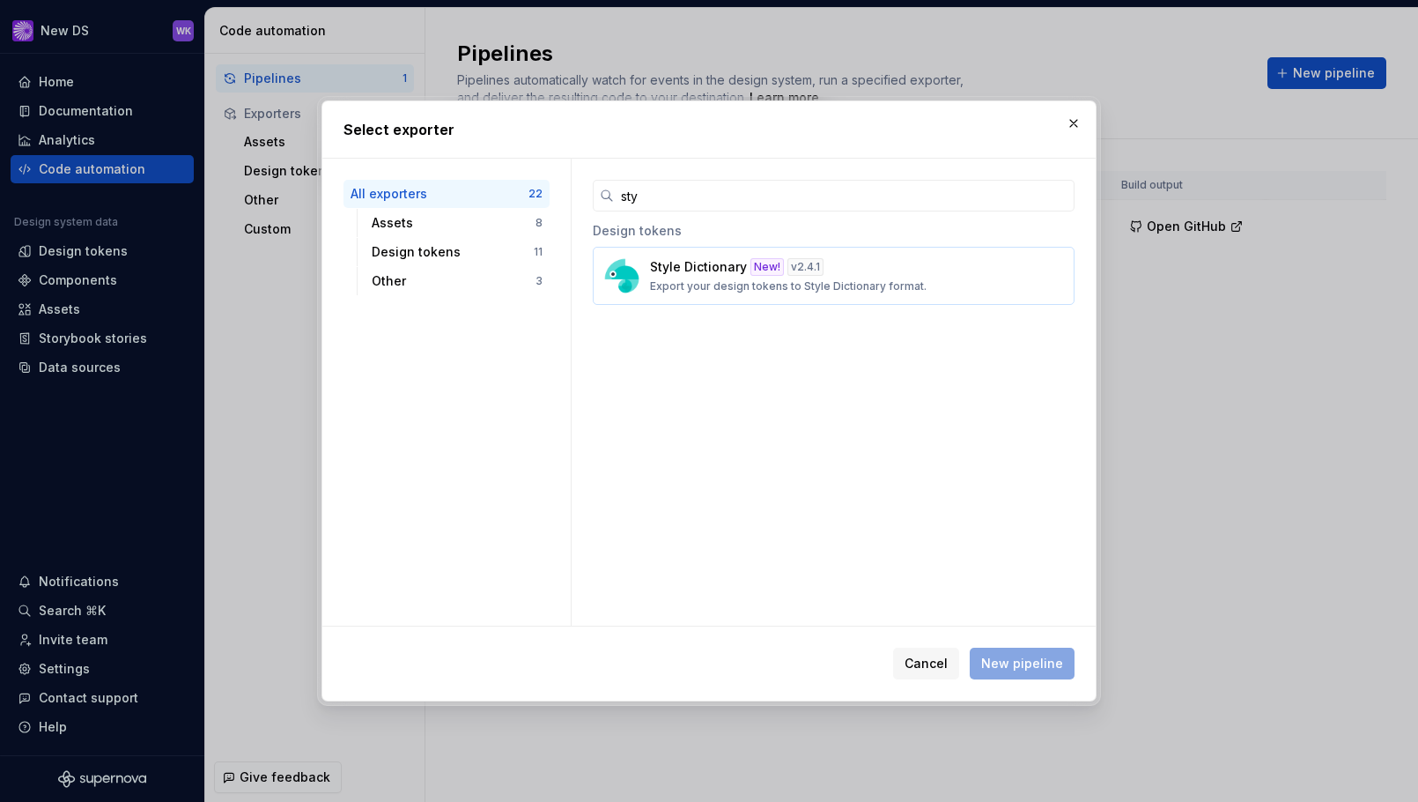
type input "sty"
click at [786, 292] on p "Export your design tokens to Style Dictionary format." at bounding box center [788, 286] width 277 height 14
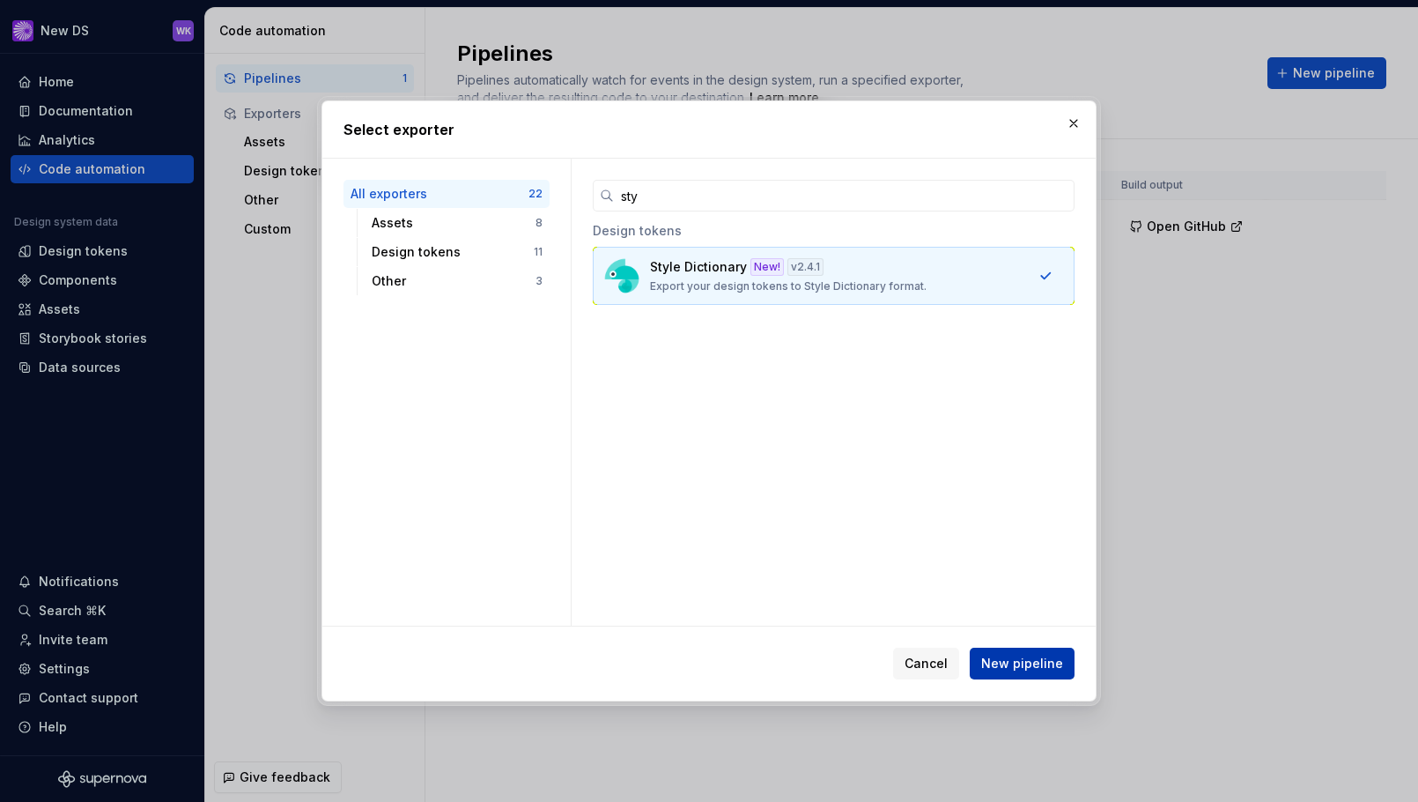
click at [1011, 658] on span "New pipeline" at bounding box center [1022, 664] width 82 height 18
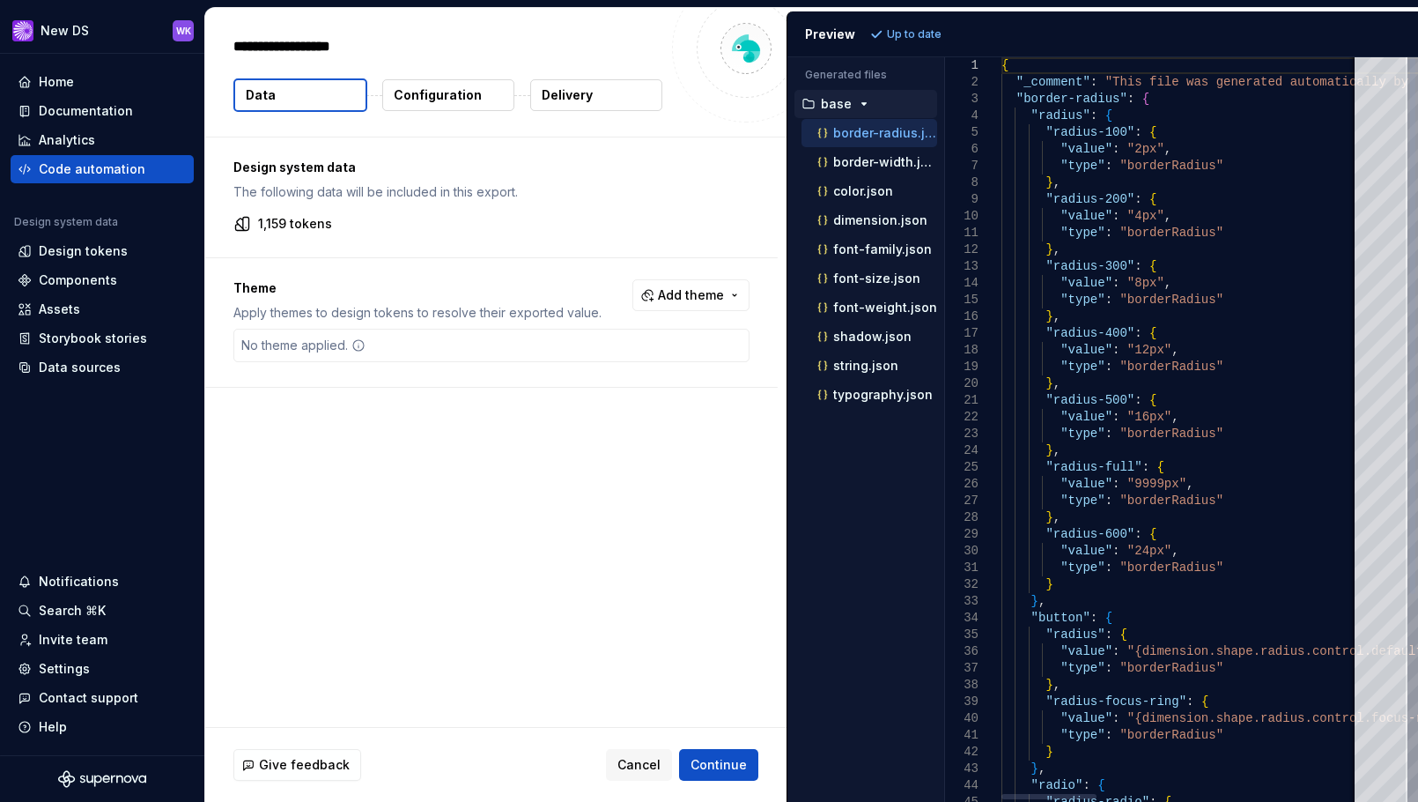
type textarea "*"
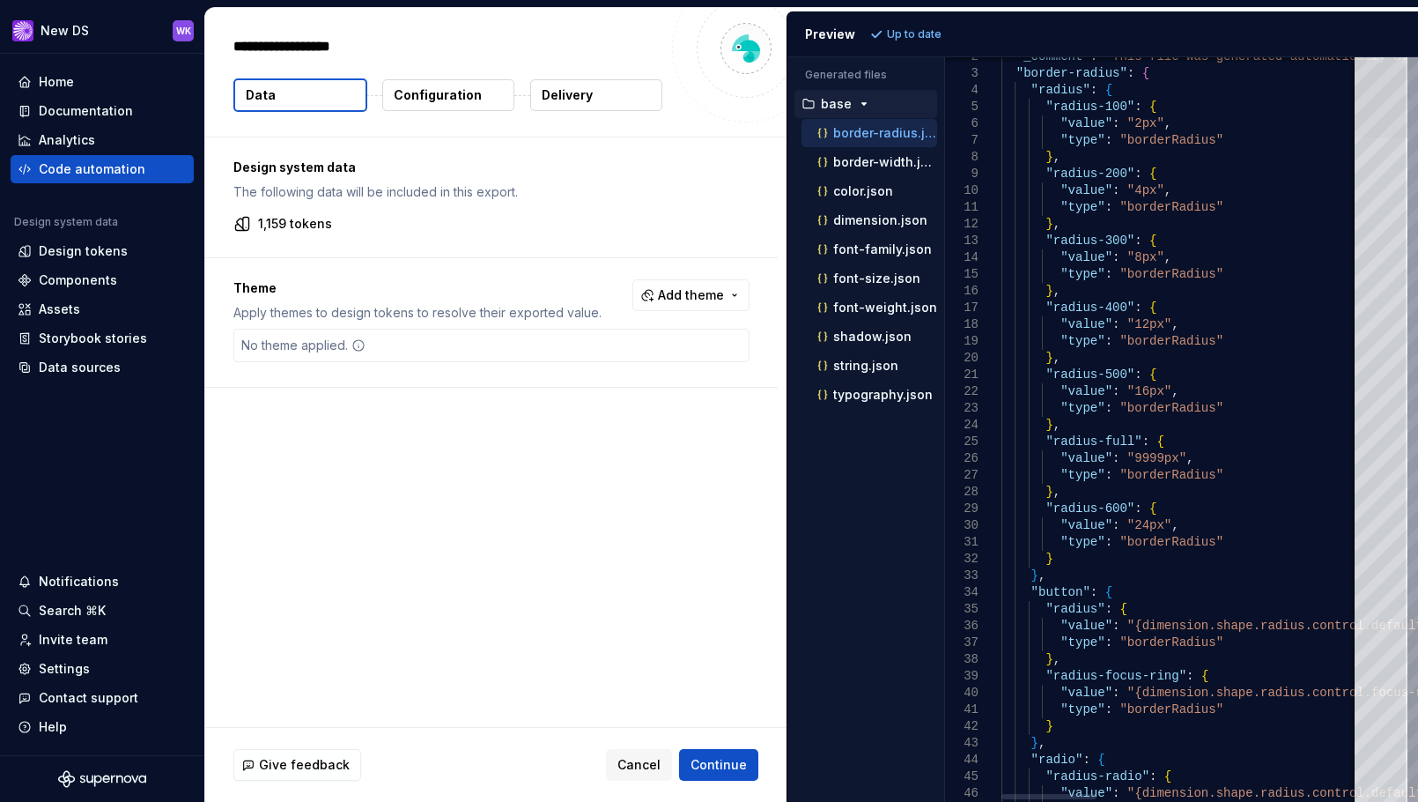
click at [1385, 80] on div at bounding box center [1381, 99] width 53 height 78
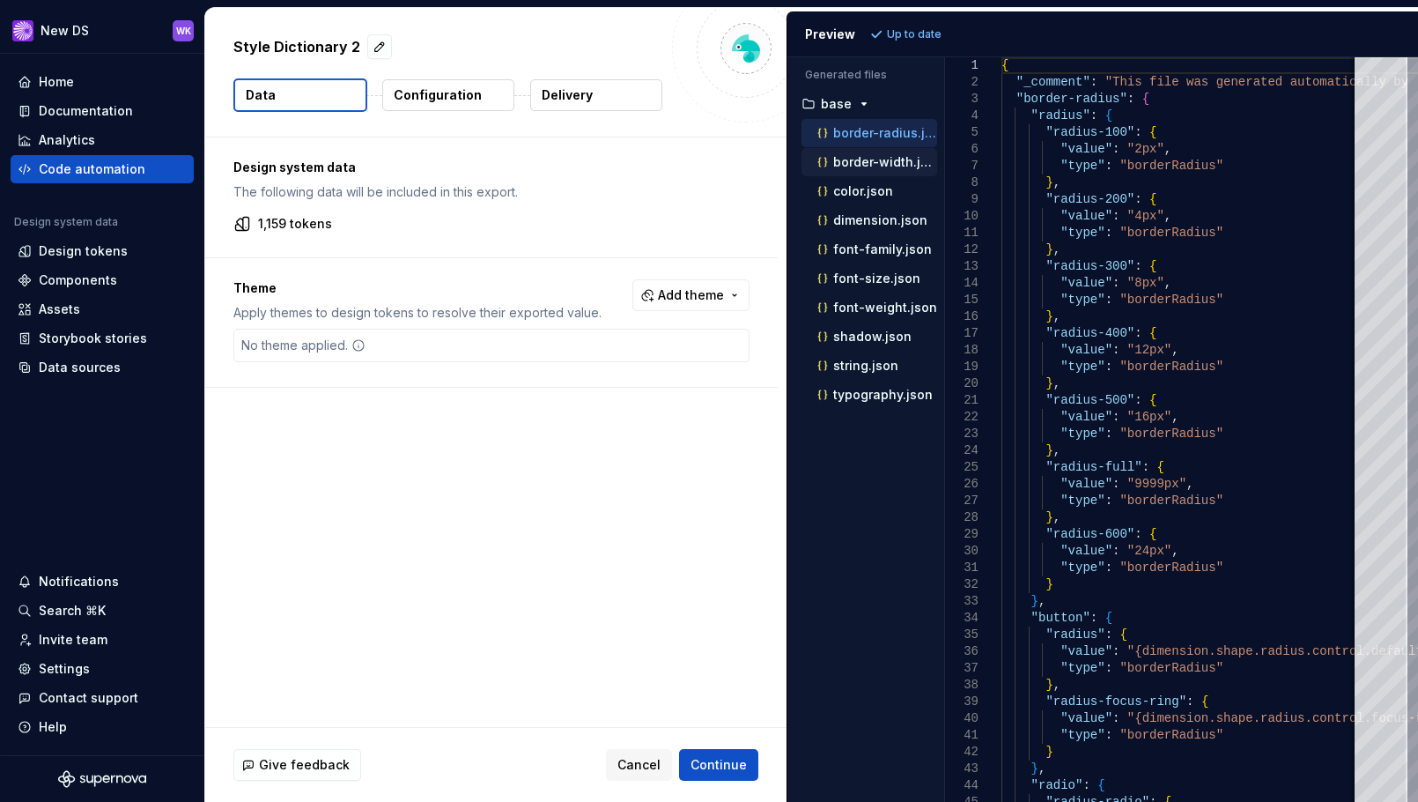
click at [857, 158] on p "border-width.json" at bounding box center [885, 162] width 104 height 14
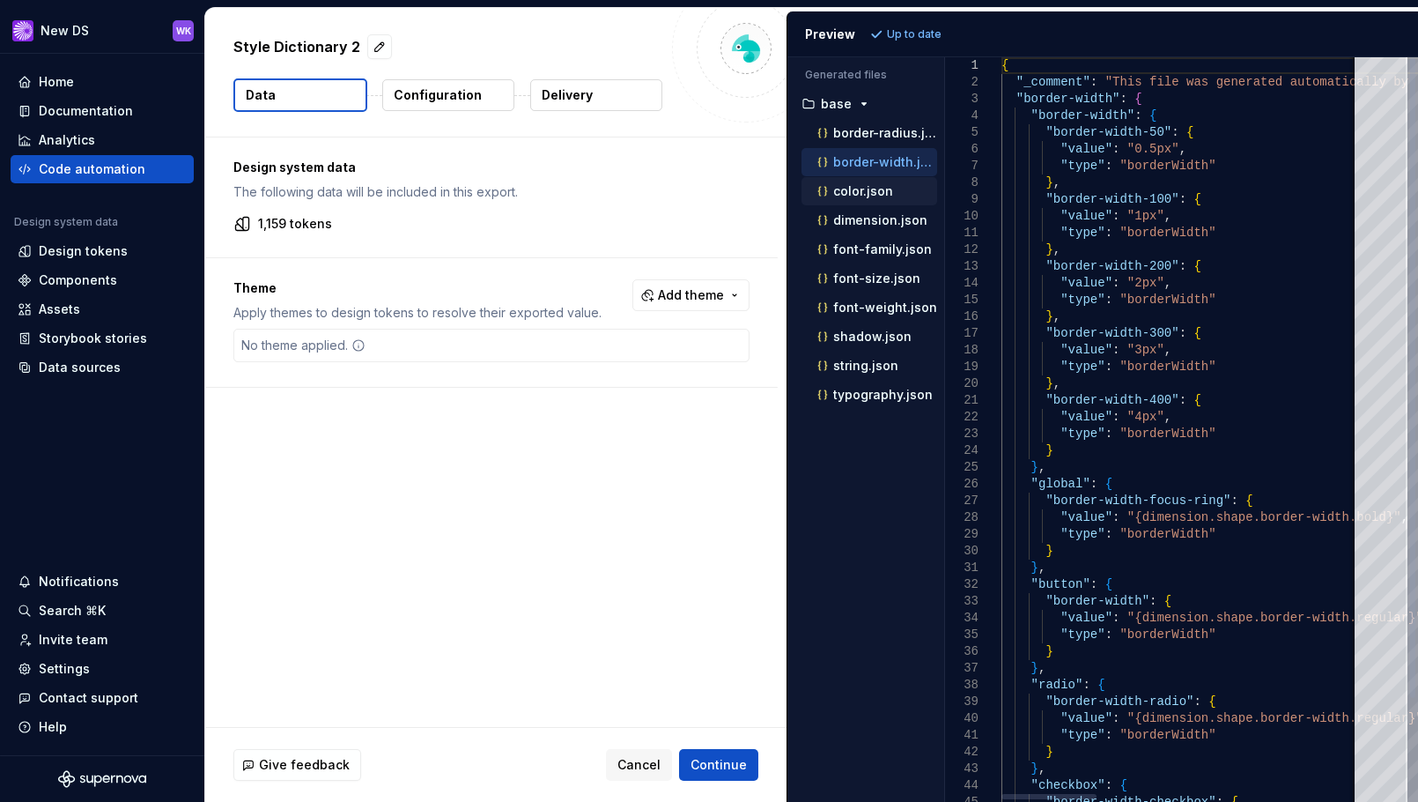
click at [855, 188] on p "color.json" at bounding box center [863, 191] width 60 height 14
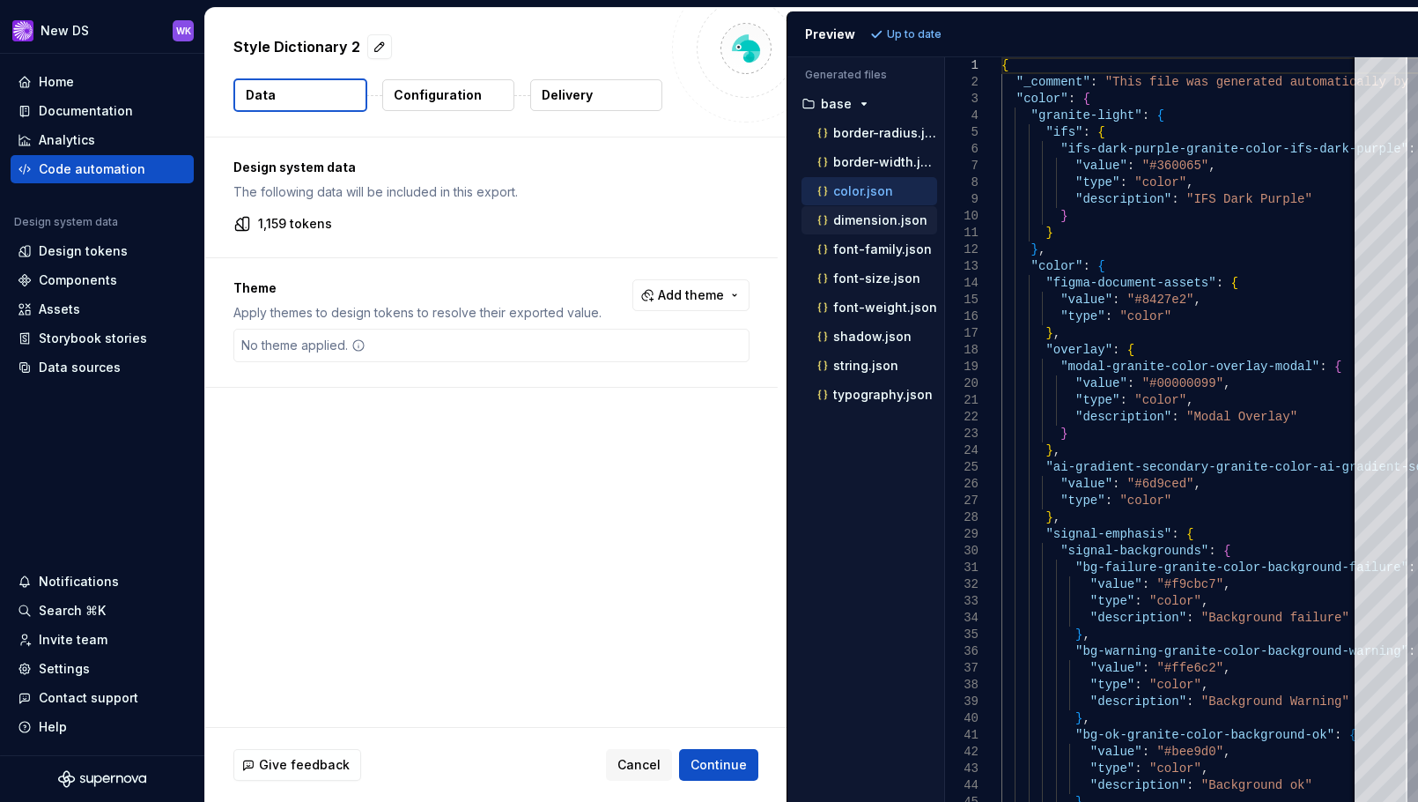
click at [857, 219] on p "dimension.json" at bounding box center [880, 220] width 94 height 14
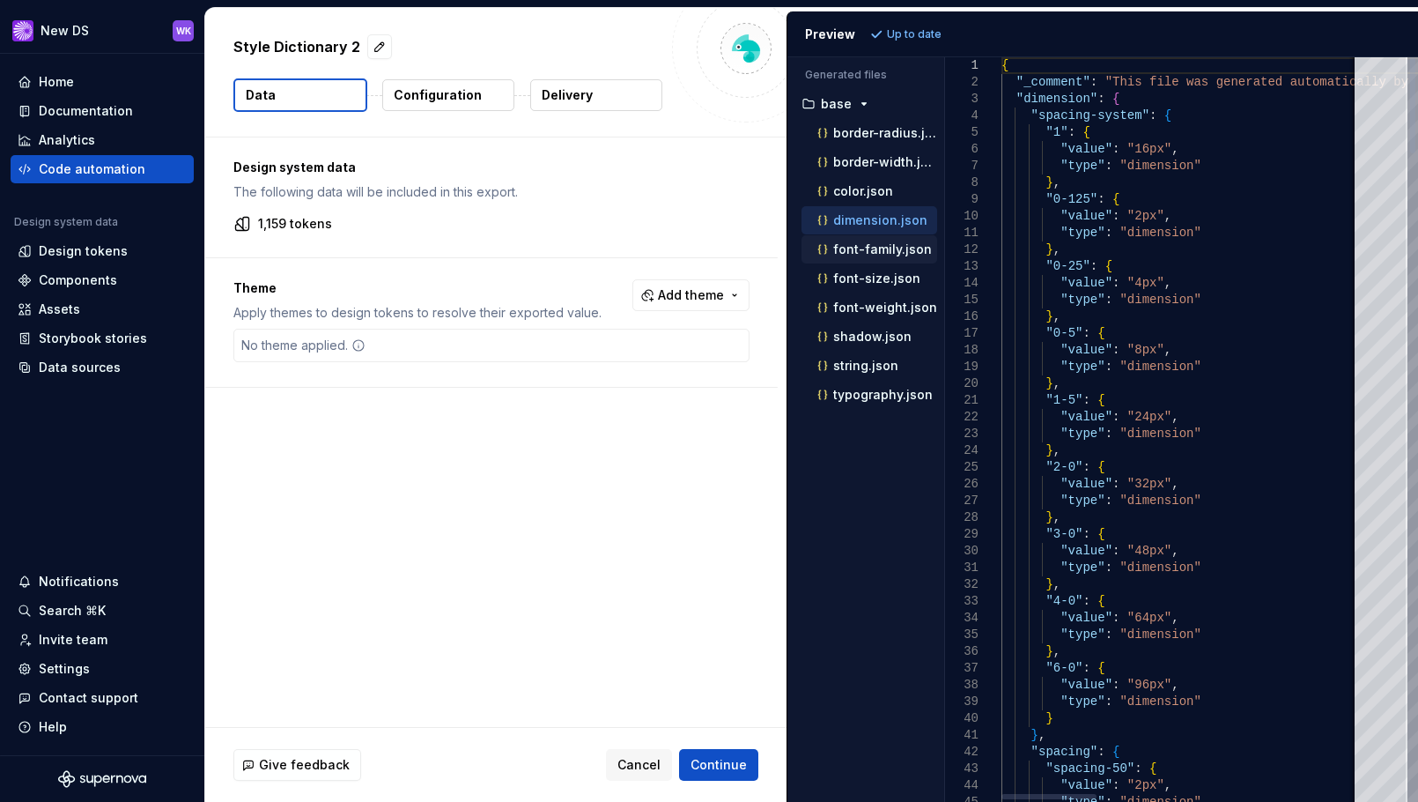
click at [865, 252] on p "font-family.json" at bounding box center [882, 249] width 99 height 14
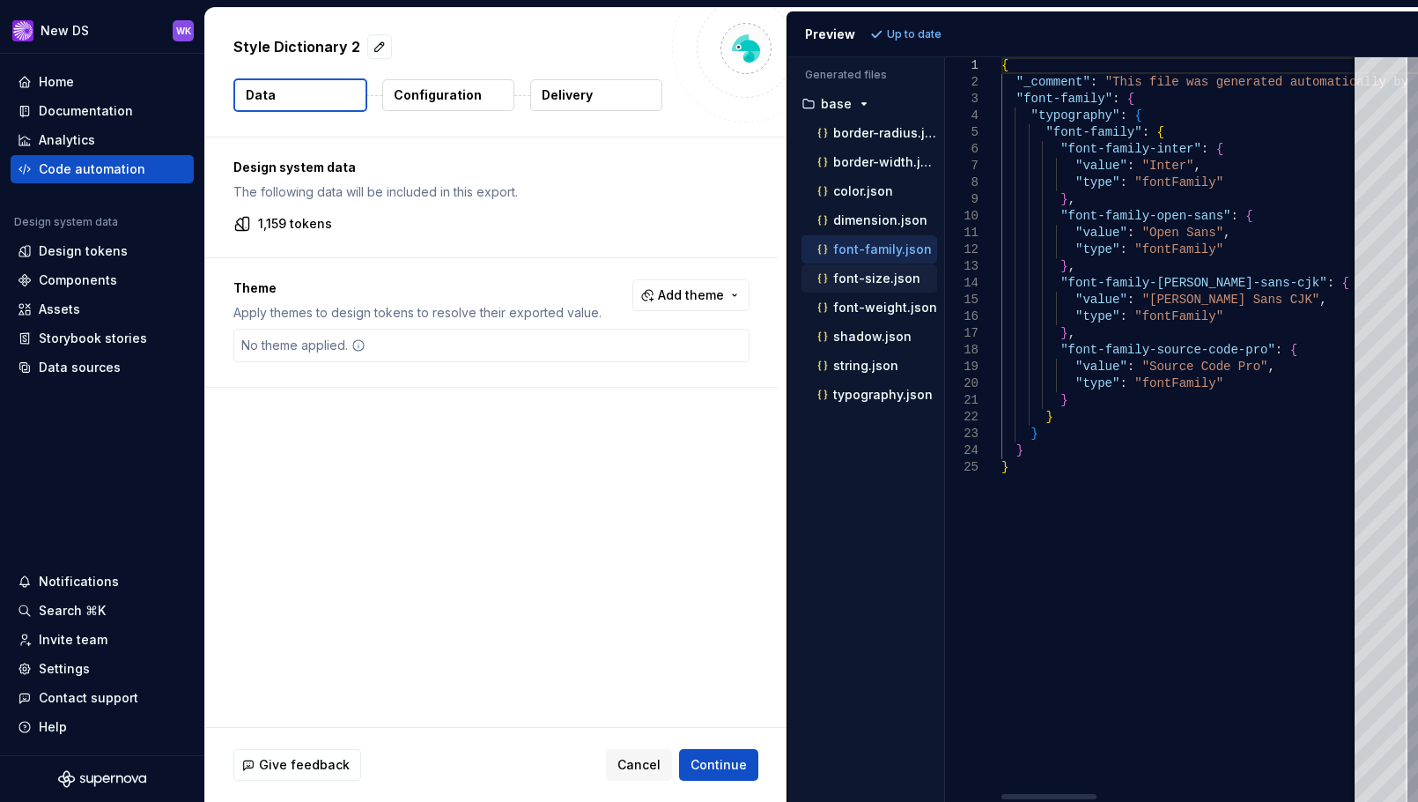
click at [868, 279] on p "font-size.json" at bounding box center [876, 278] width 87 height 14
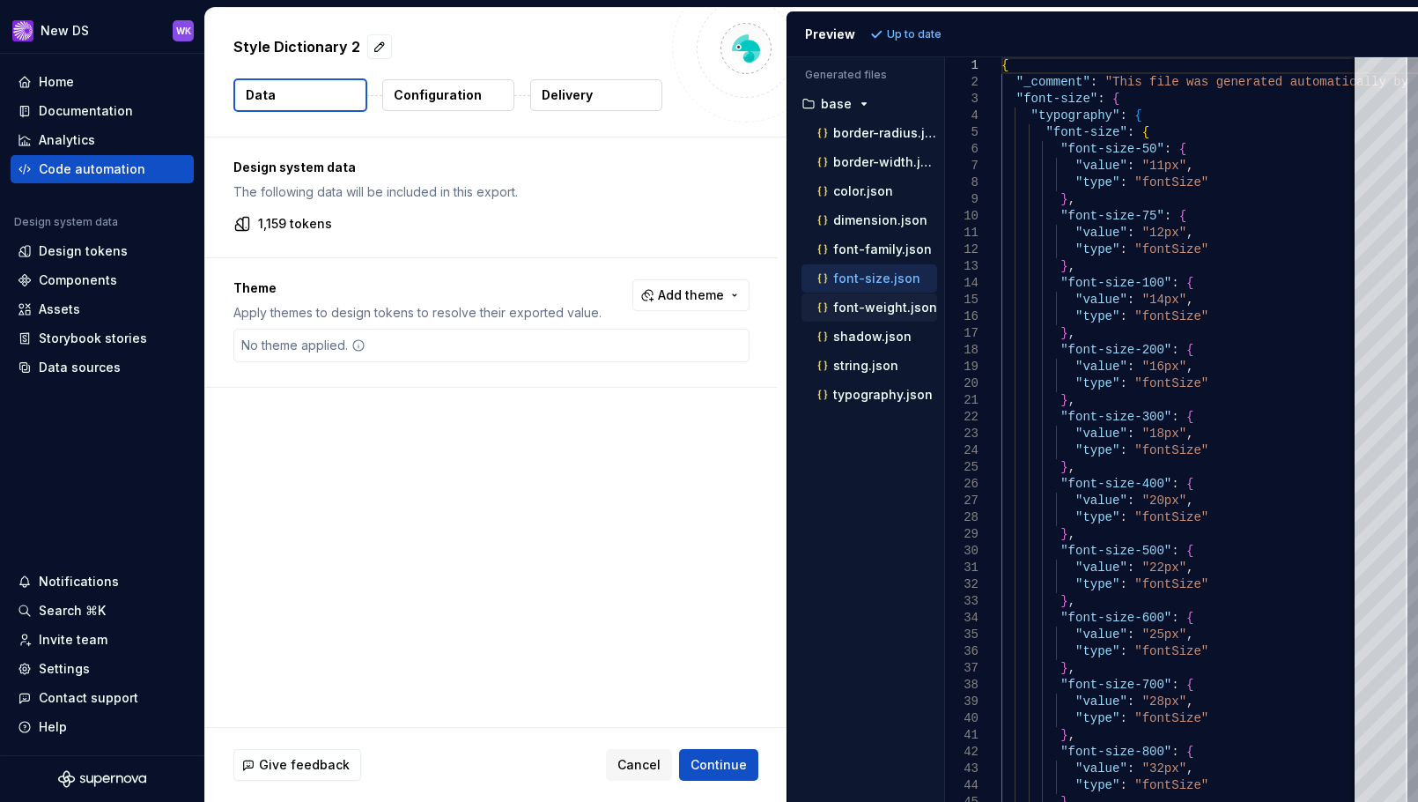
click at [867, 301] on p "font-weight.json" at bounding box center [885, 307] width 104 height 14
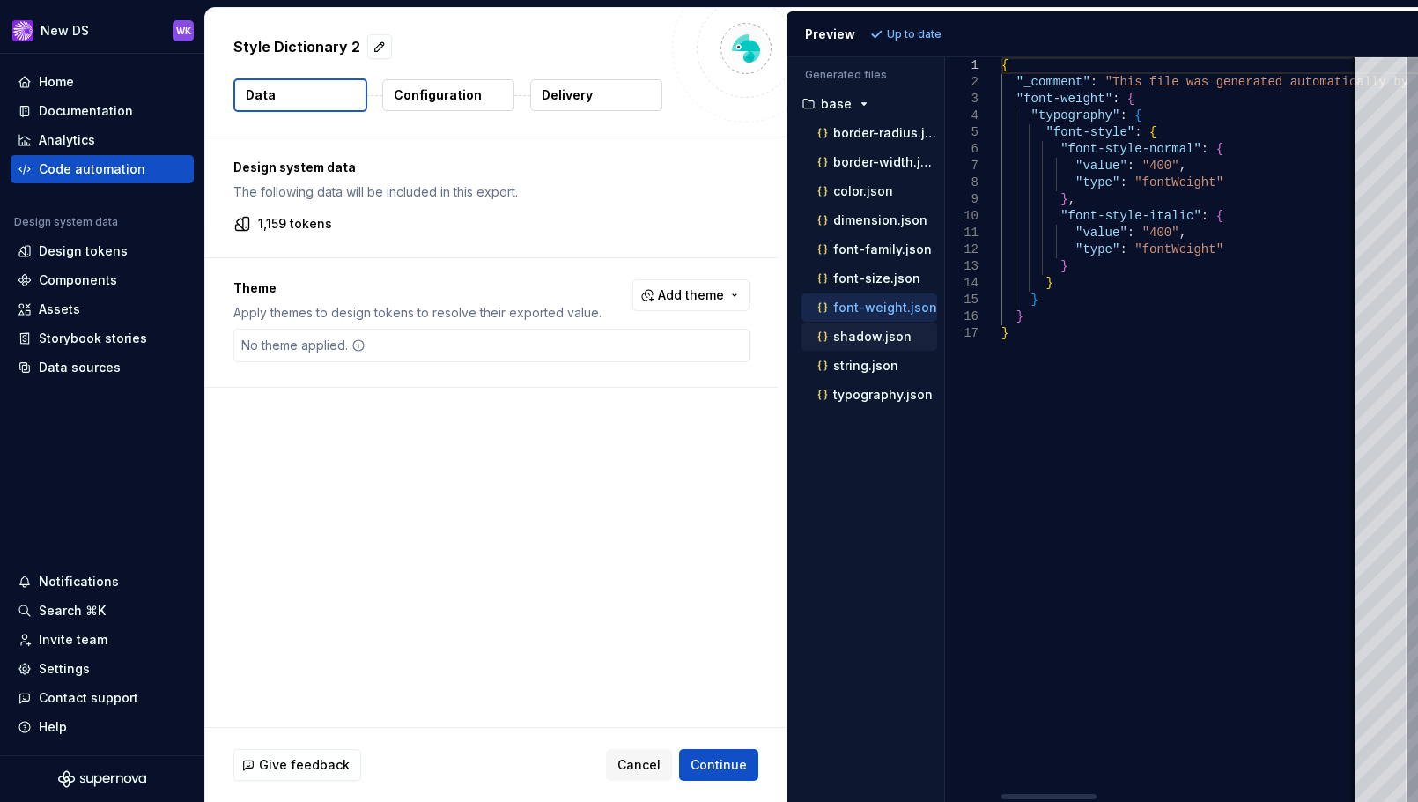
click at [865, 335] on p "shadow.json" at bounding box center [872, 336] width 78 height 14
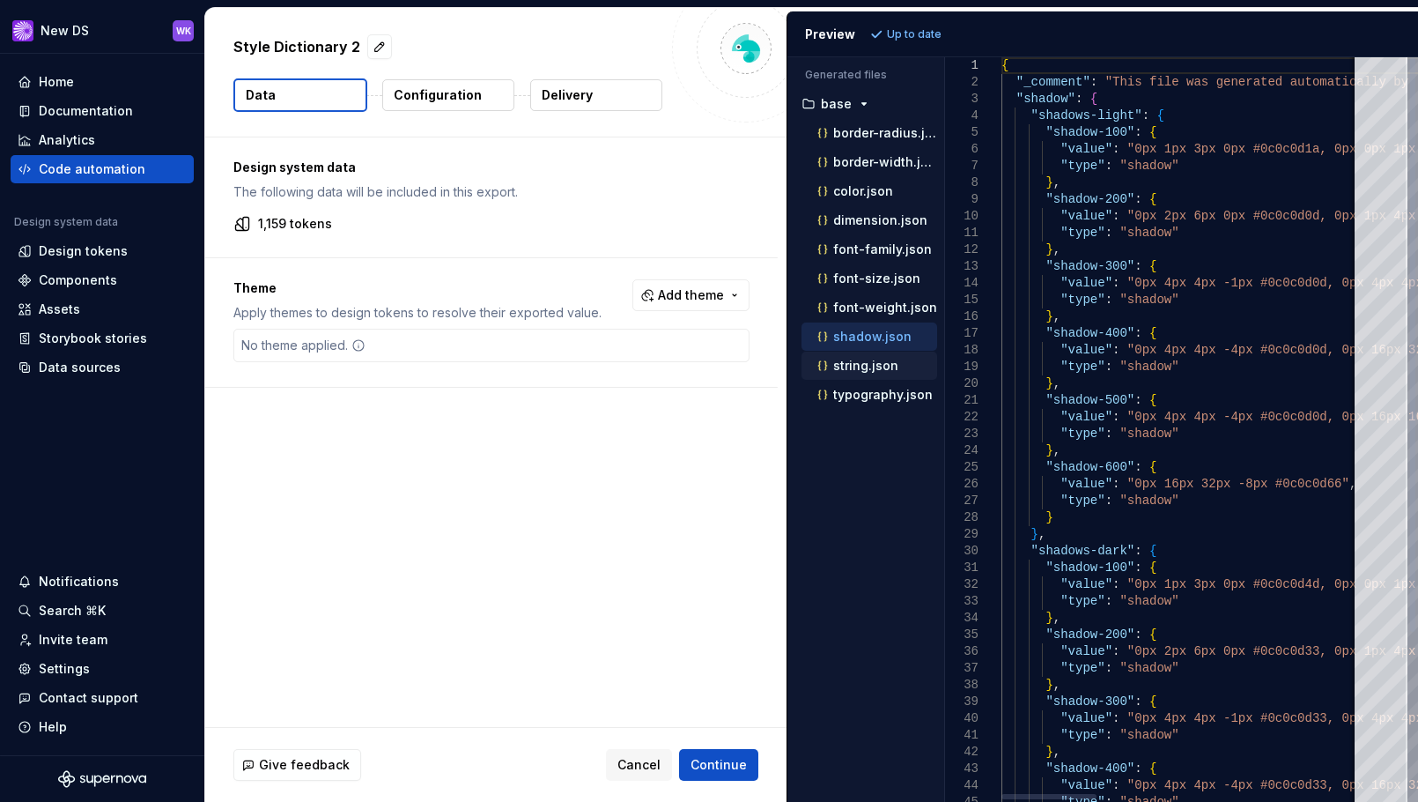
click at [865, 370] on p "string.json" at bounding box center [865, 366] width 65 height 14
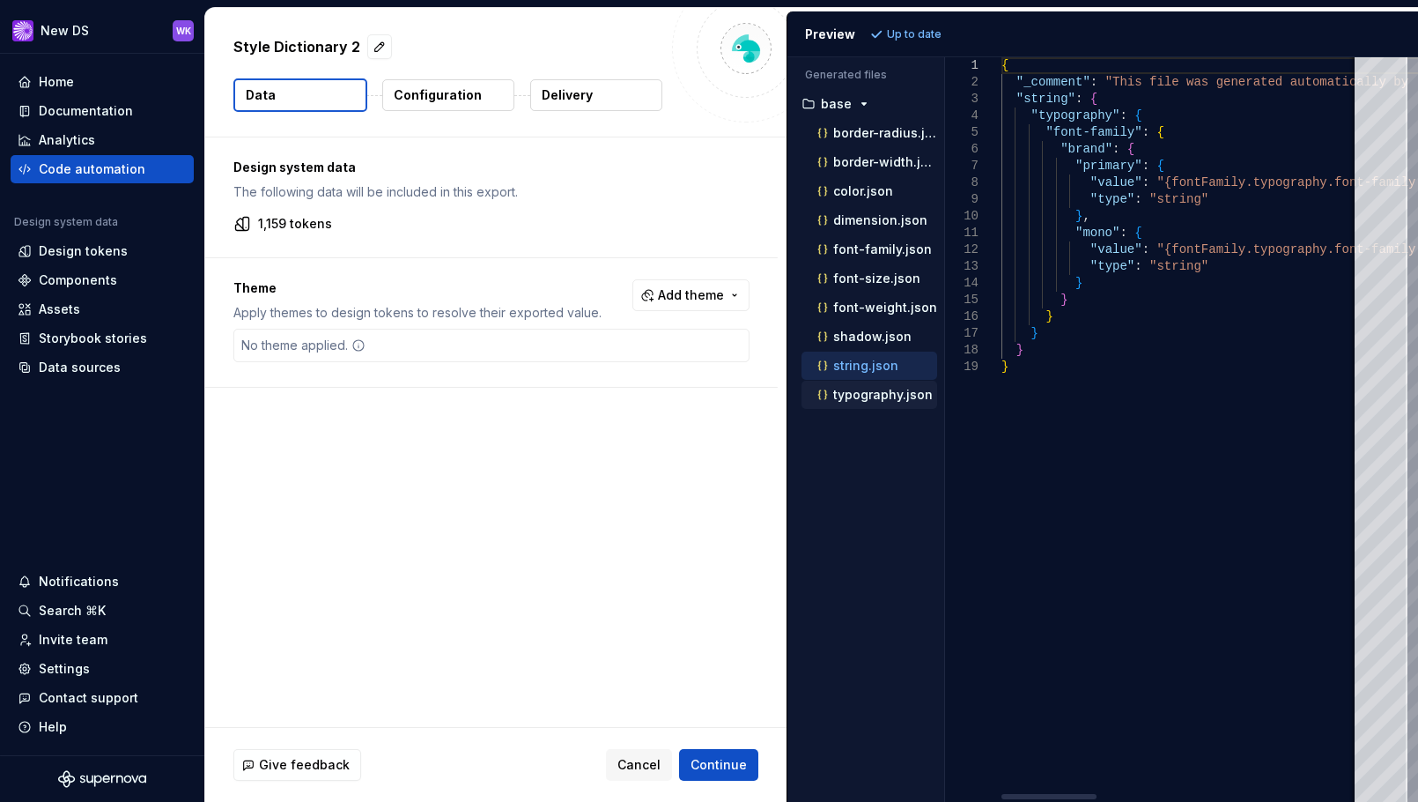
click at [867, 389] on p "typography.json" at bounding box center [883, 395] width 100 height 14
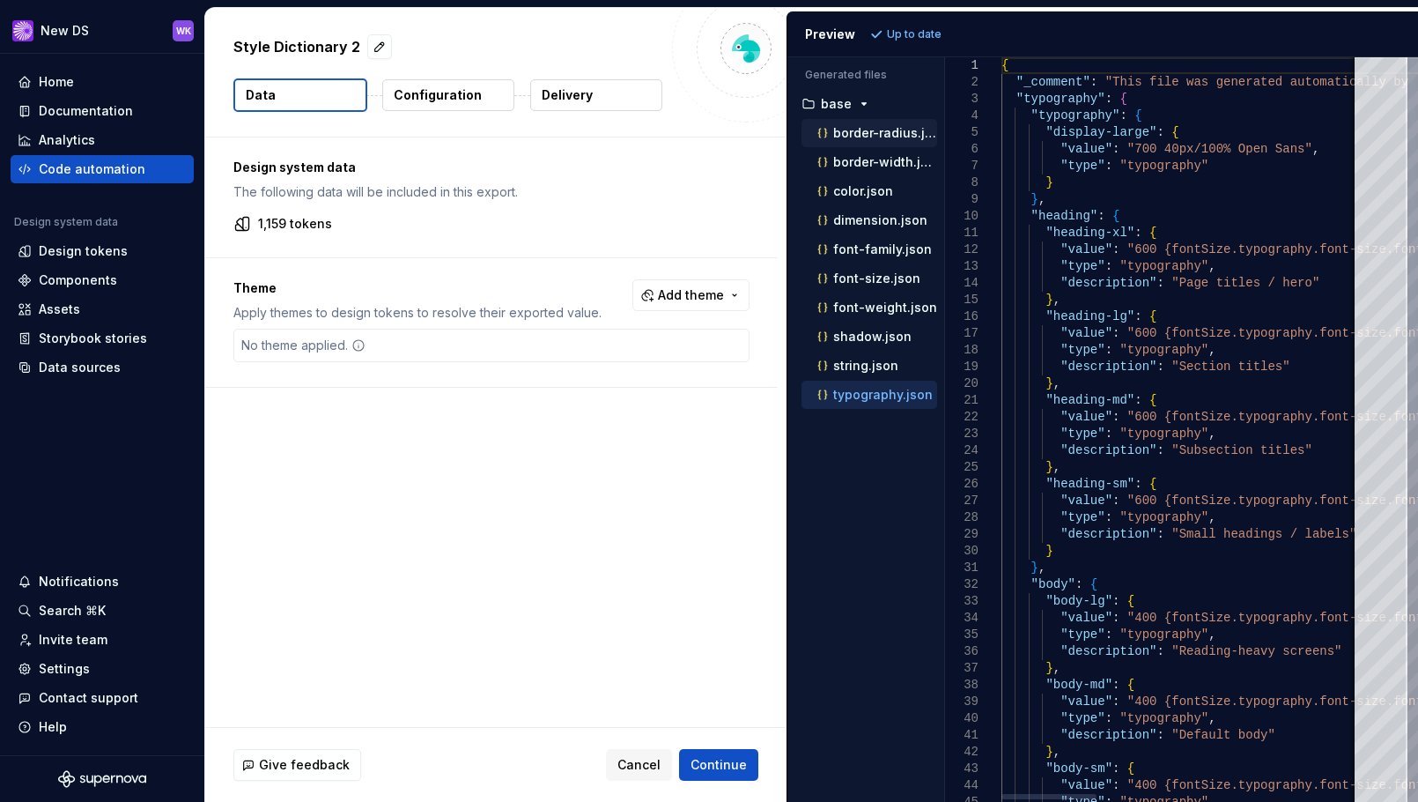
click at [877, 135] on p "border-radius.json" at bounding box center [885, 133] width 104 height 14
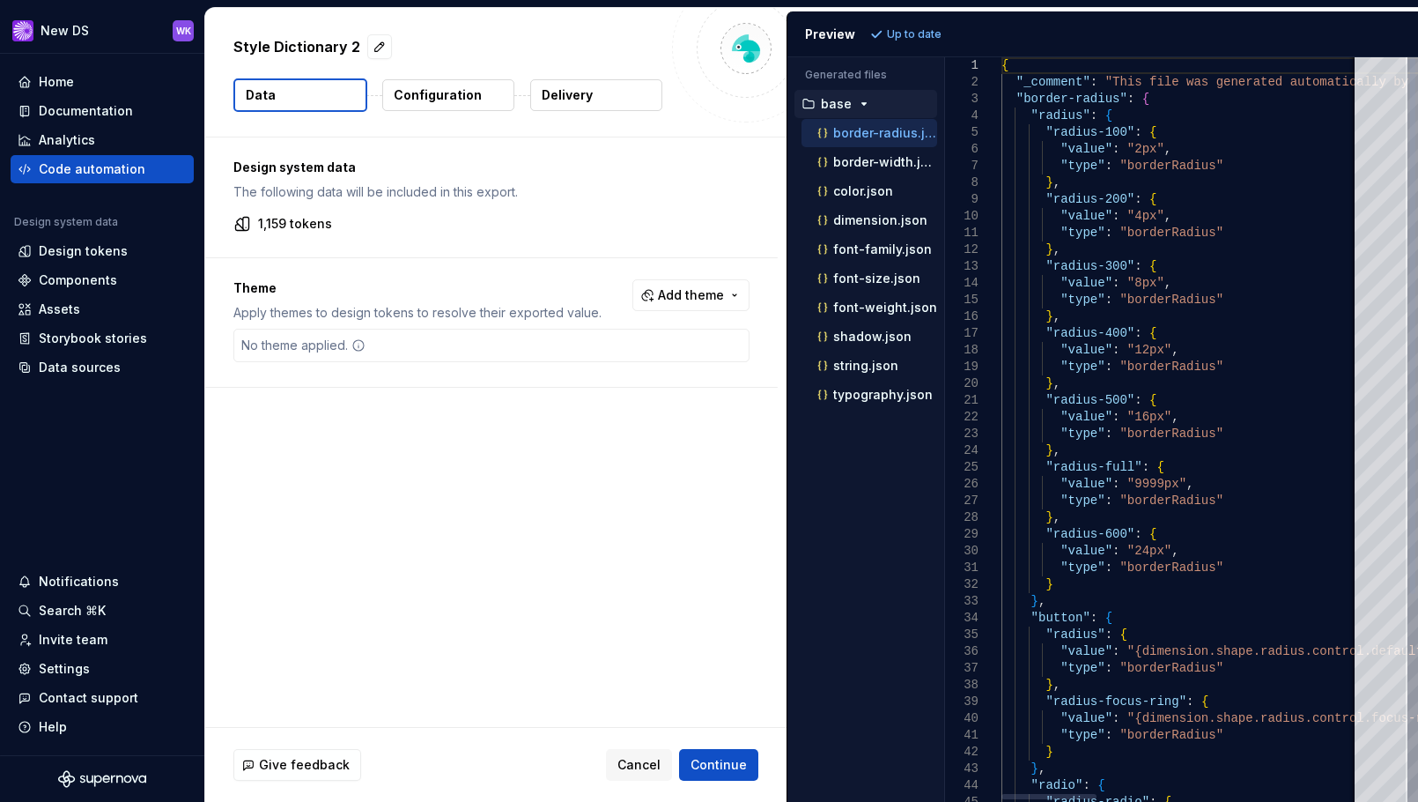
click at [862, 101] on icon "button" at bounding box center [864, 104] width 14 height 14
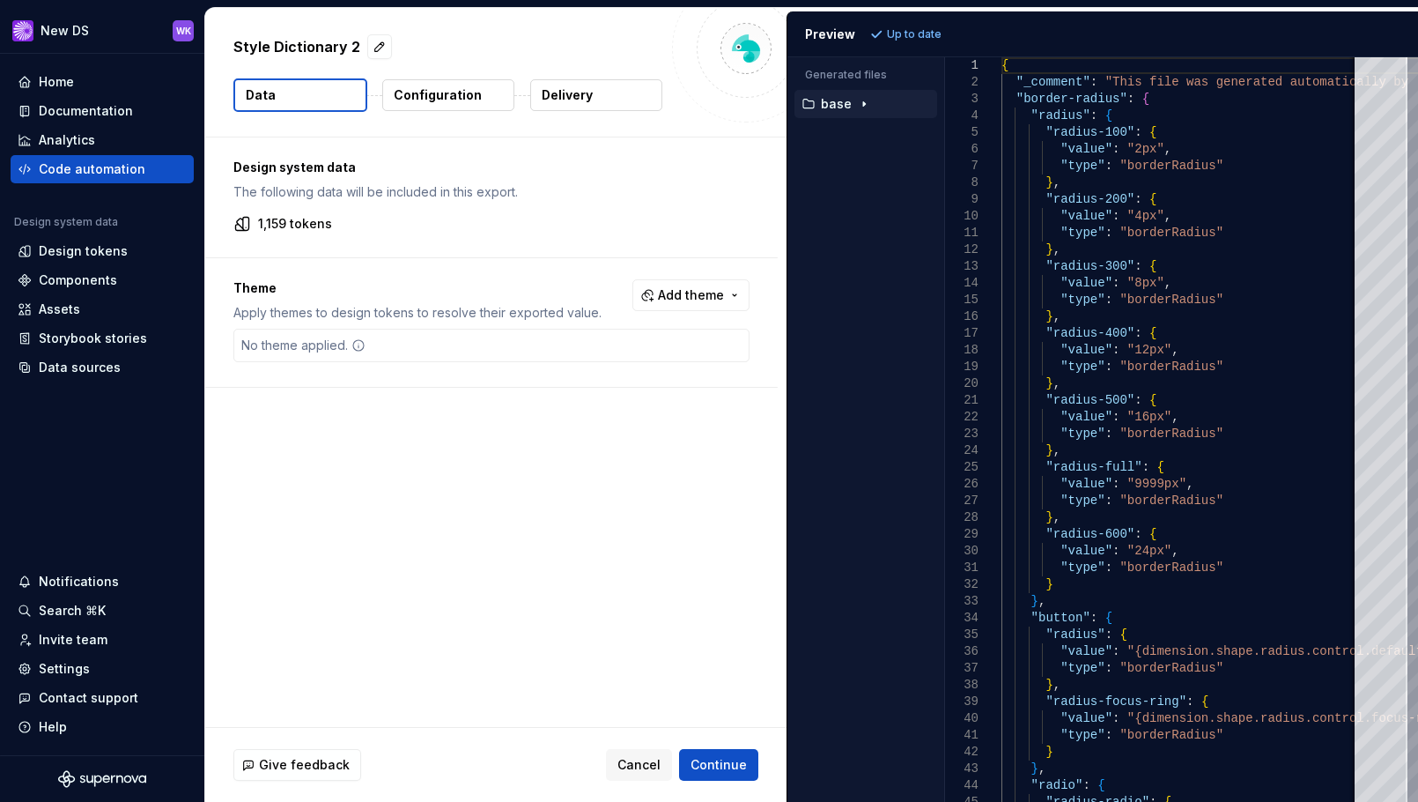
click at [263, 221] on p "1,159 tokens" at bounding box center [295, 224] width 74 height 18
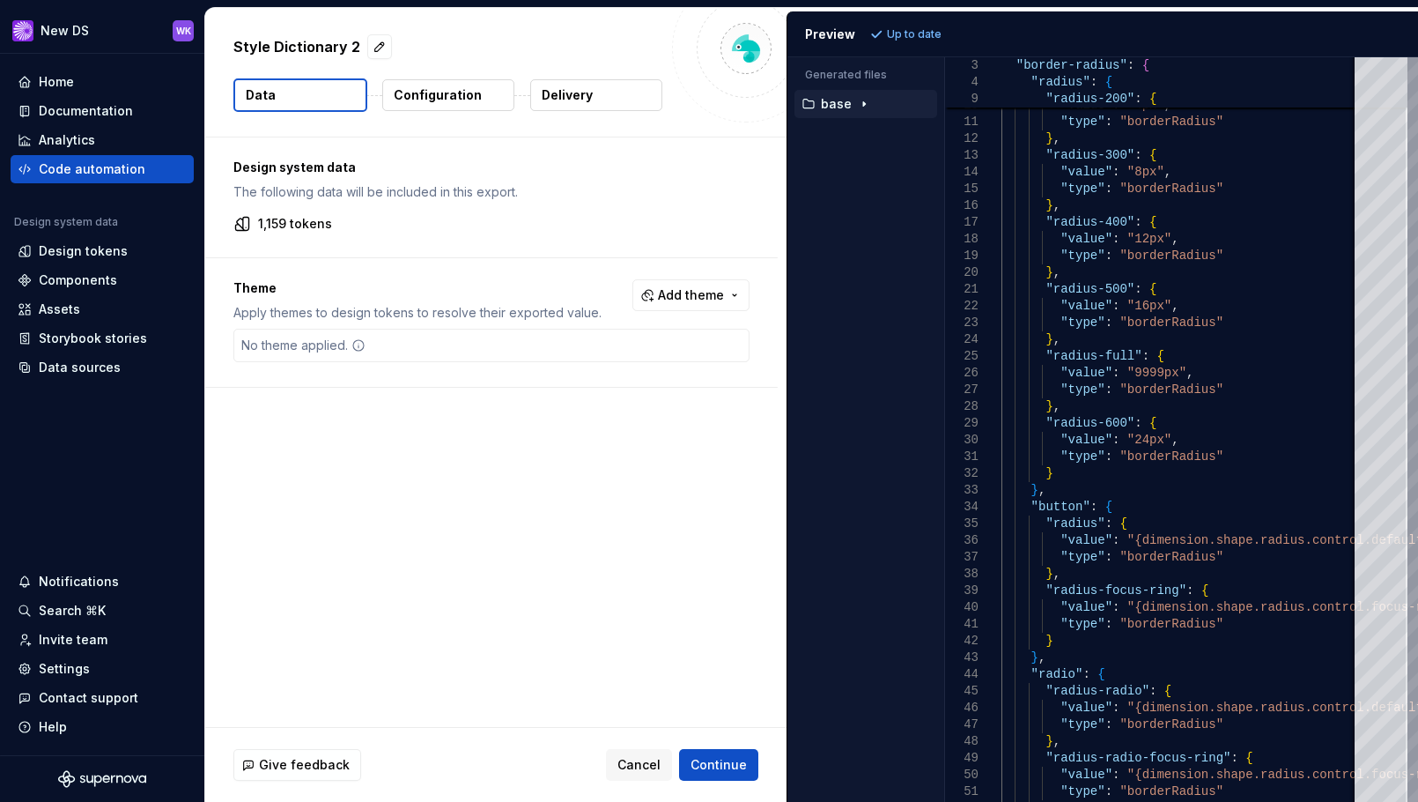
click at [865, 108] on icon "button" at bounding box center [864, 104] width 14 height 14
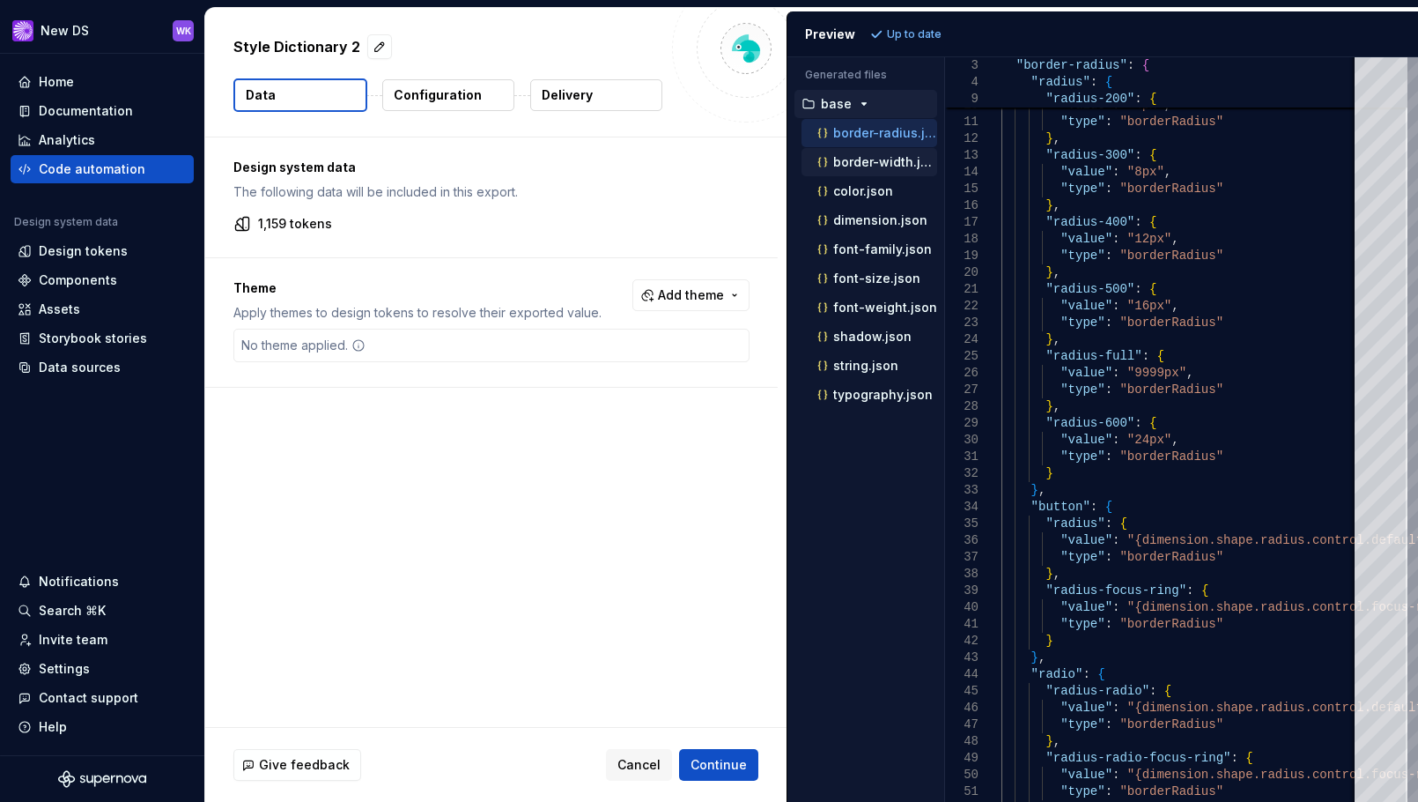
click at [868, 164] on p "border-width.json" at bounding box center [885, 162] width 104 height 14
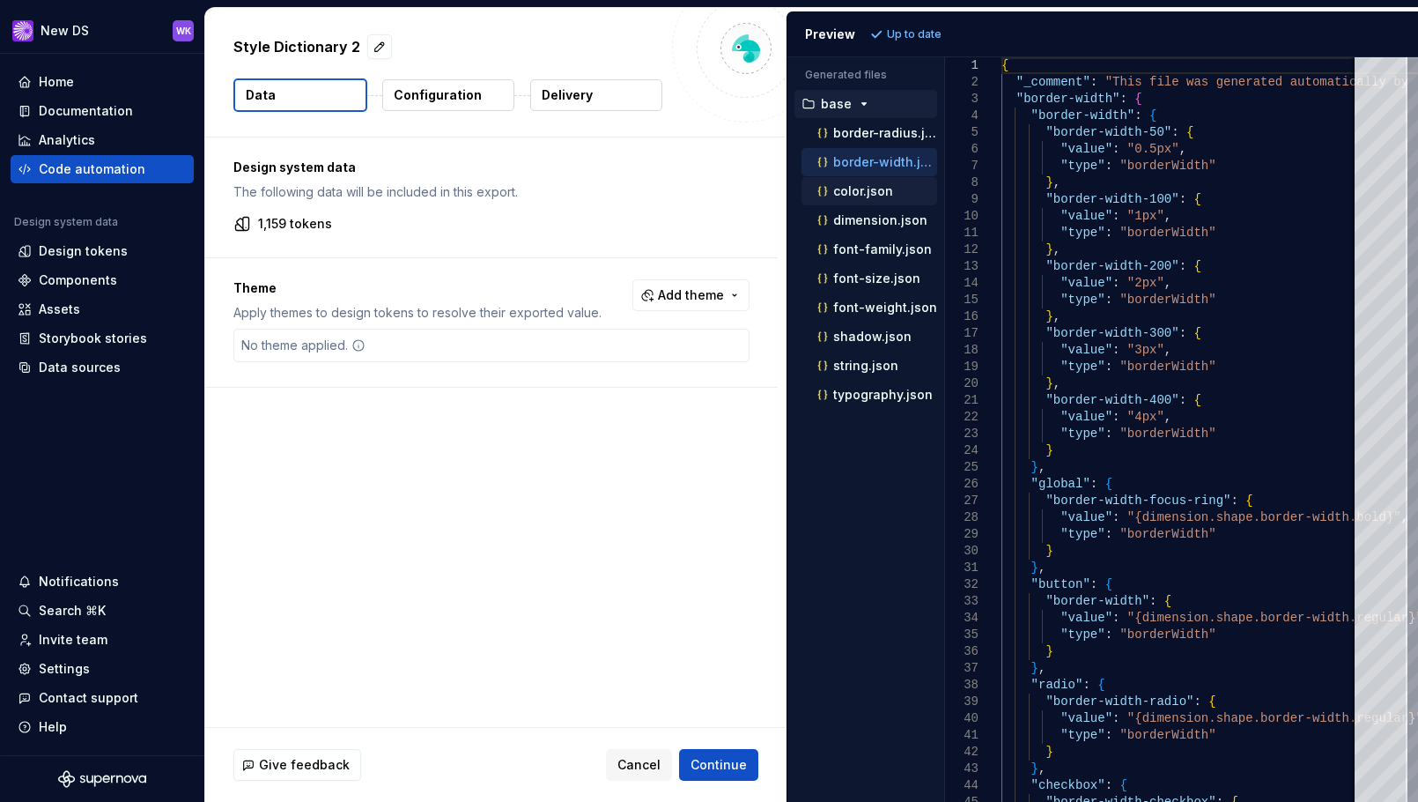
click at [868, 192] on p "color.json" at bounding box center [863, 191] width 60 height 14
type textarea "**********"
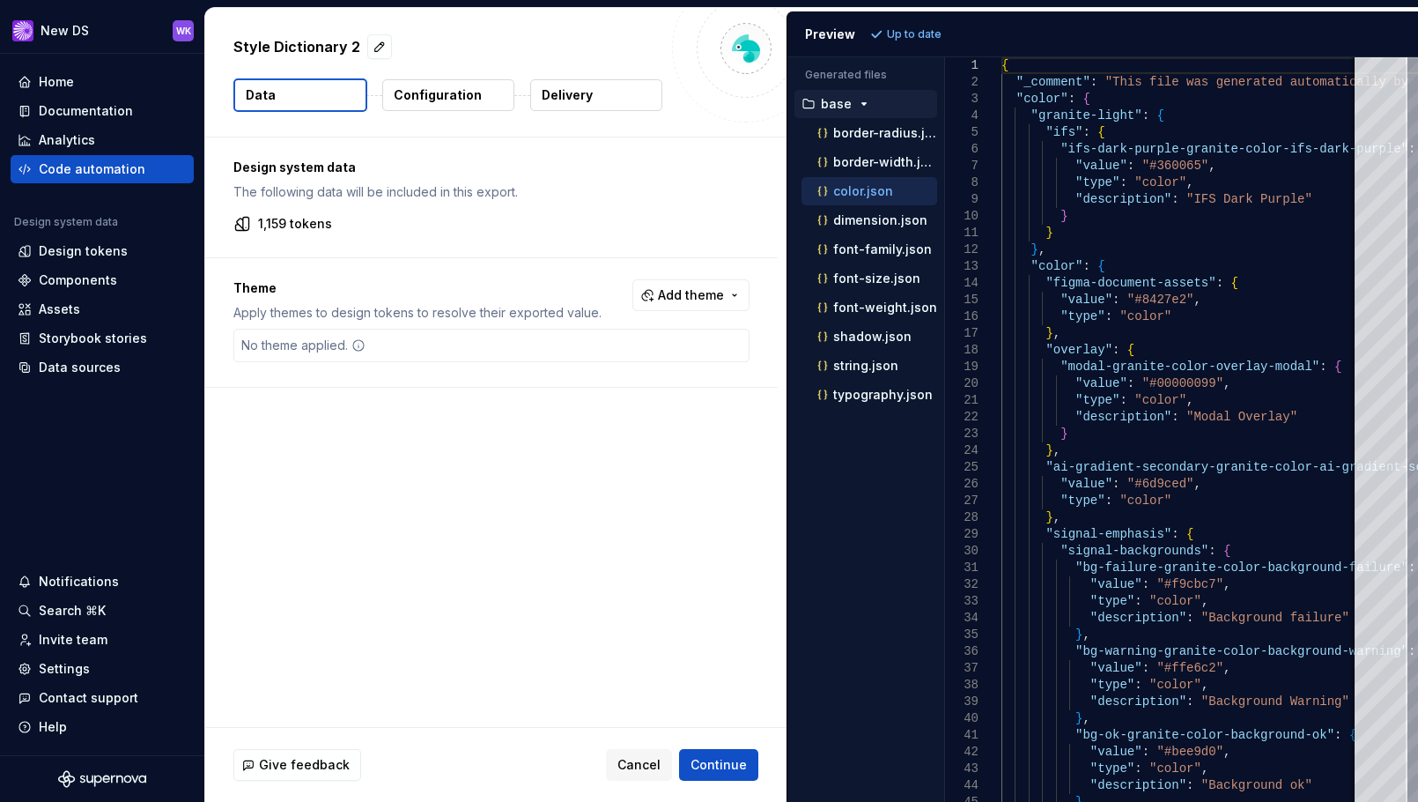
click at [525, 349] on div "No theme applied." at bounding box center [491, 345] width 516 height 33
click at [702, 292] on span "Add theme" at bounding box center [691, 295] width 66 height 18
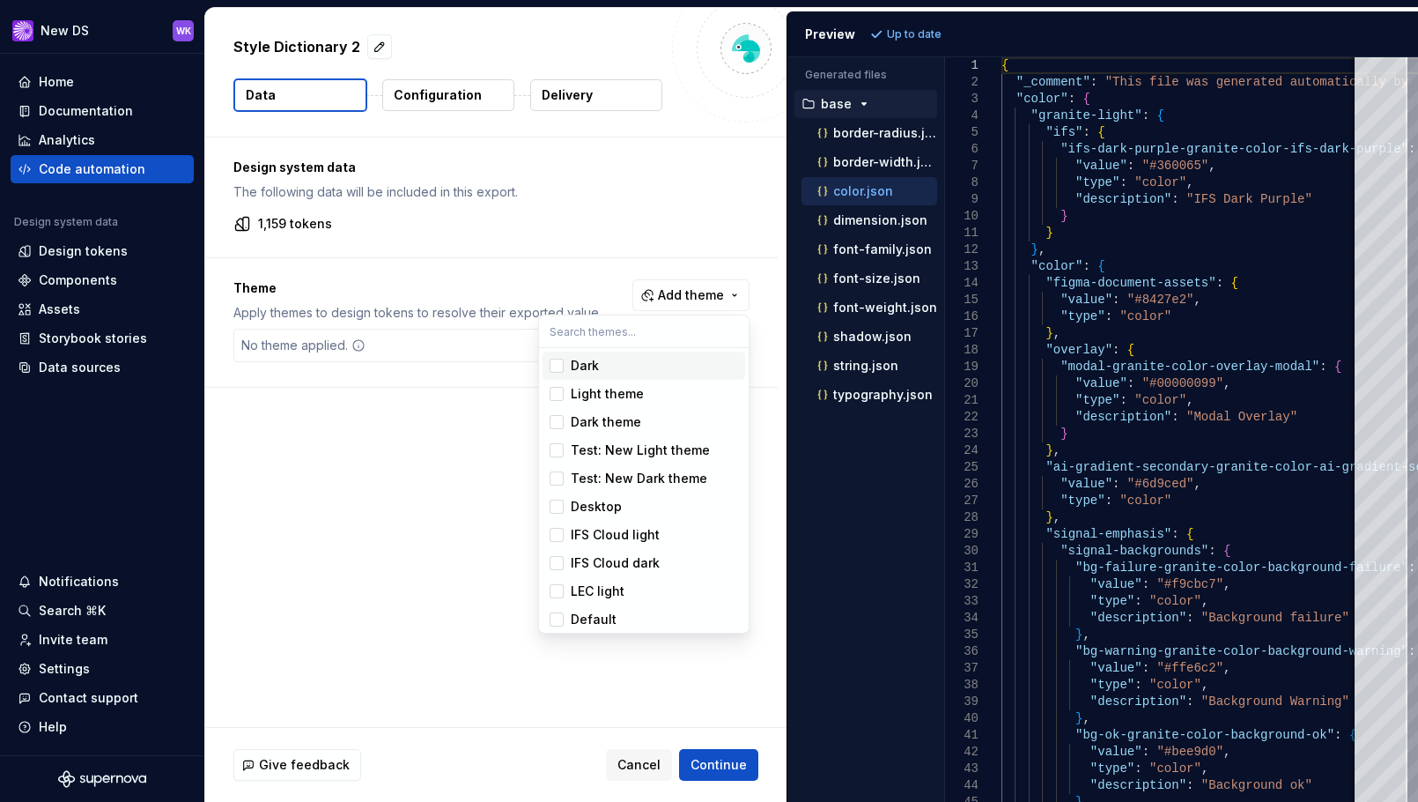
click at [465, 270] on html "New DS WK Home Documentation Analytics Code automation Design system data Desig…" at bounding box center [709, 401] width 1418 height 802
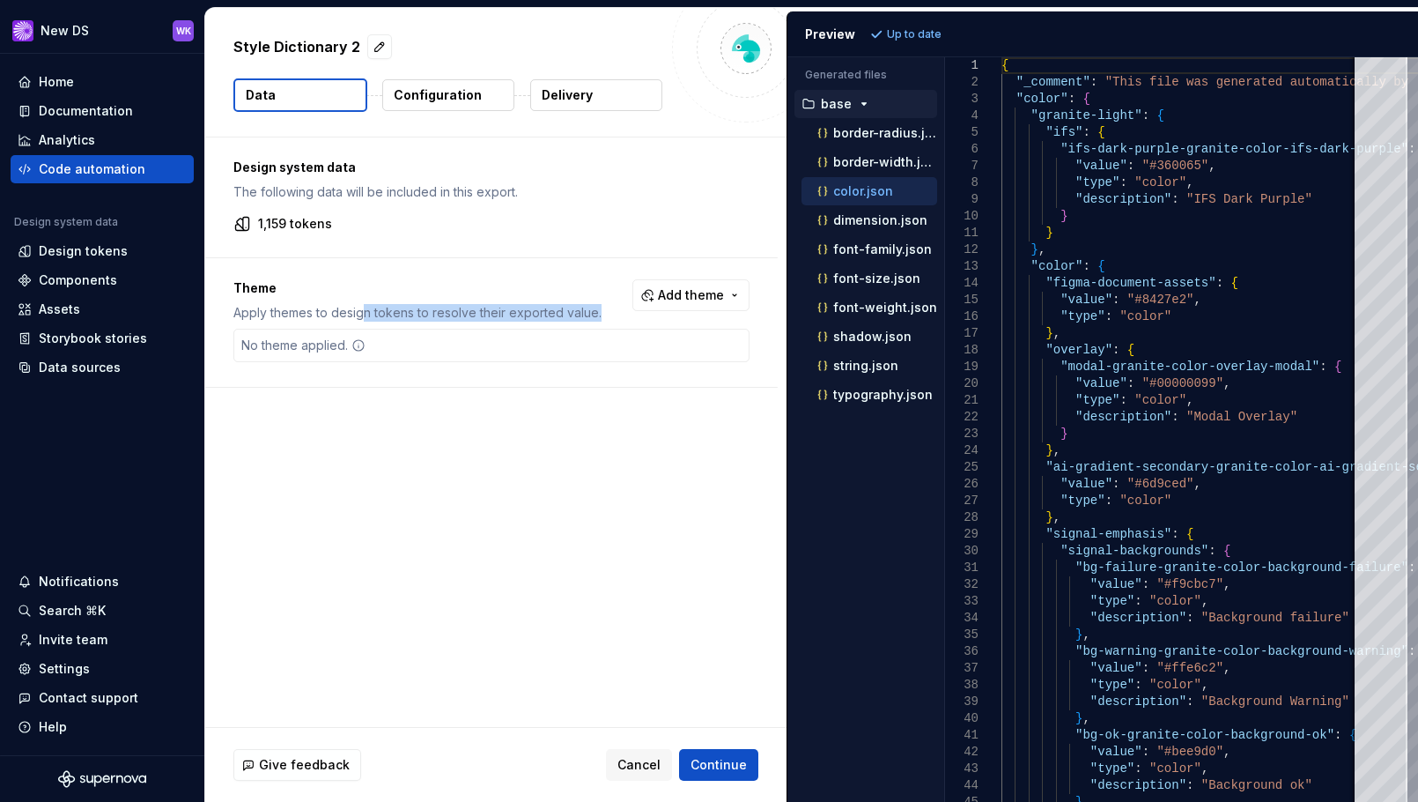
drag, startPoint x: 366, startPoint y: 312, endPoint x: 605, endPoint y: 315, distance: 238.8
click at [605, 315] on div "Theme Apply themes to design tokens to resolve their exported value. Add theme" at bounding box center [491, 300] width 516 height 42
click at [465, 282] on p "Theme" at bounding box center [417, 288] width 368 height 18
click at [751, 303] on div "Theme Apply themes to design tokens to resolve their exported value. Add theme …" at bounding box center [491, 322] width 573 height 129
click at [731, 299] on button "Add theme" at bounding box center [691, 295] width 117 height 32
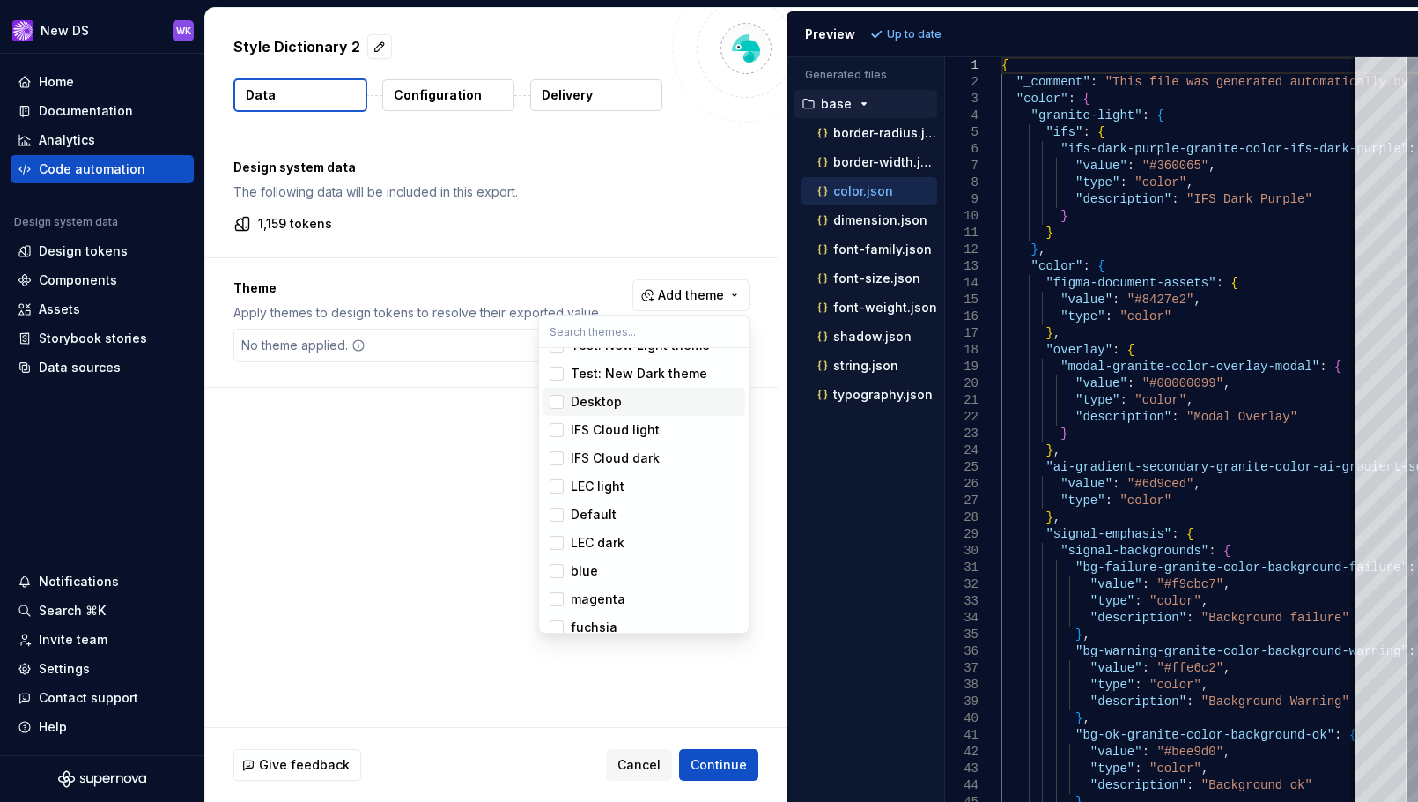
scroll to position [117, 0]
click at [624, 495] on div "Default" at bounding box center [654, 502] width 167 height 18
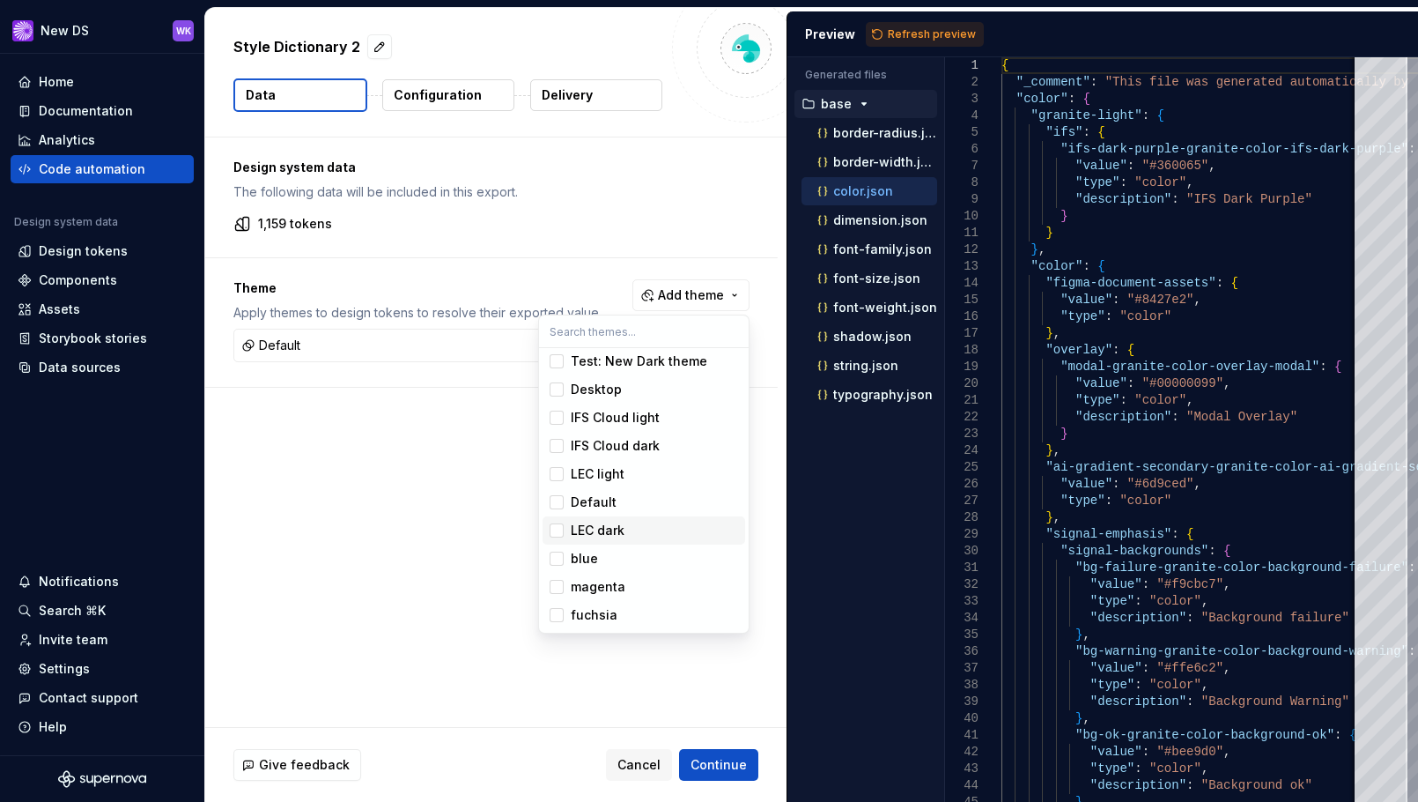
click at [626, 529] on div "LEC dark" at bounding box center [654, 531] width 167 height 18
click at [618, 566] on div "blue" at bounding box center [654, 559] width 167 height 18
click at [618, 584] on div "magenta" at bounding box center [598, 587] width 55 height 18
click at [623, 616] on div "fuchsia" at bounding box center [654, 615] width 167 height 18
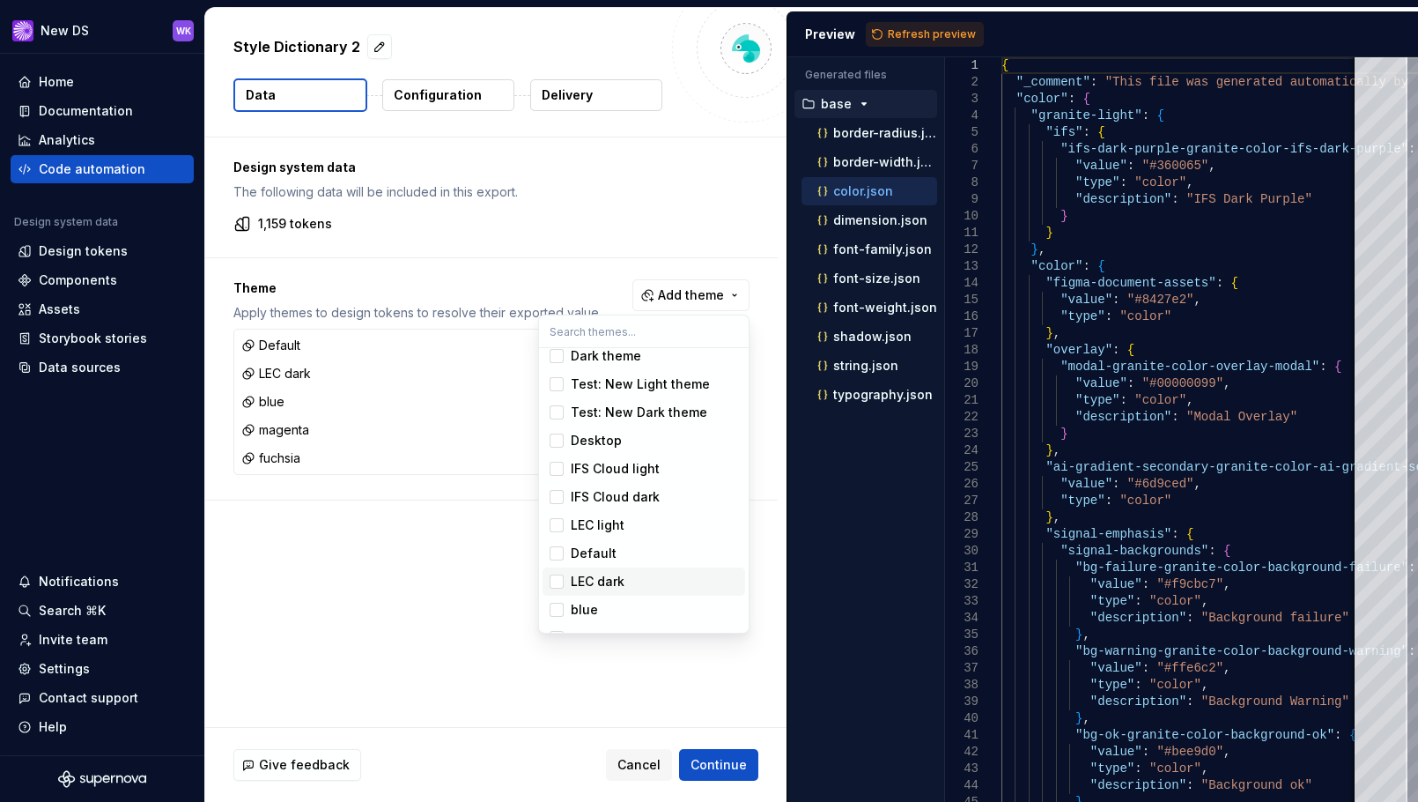
scroll to position [29, 0]
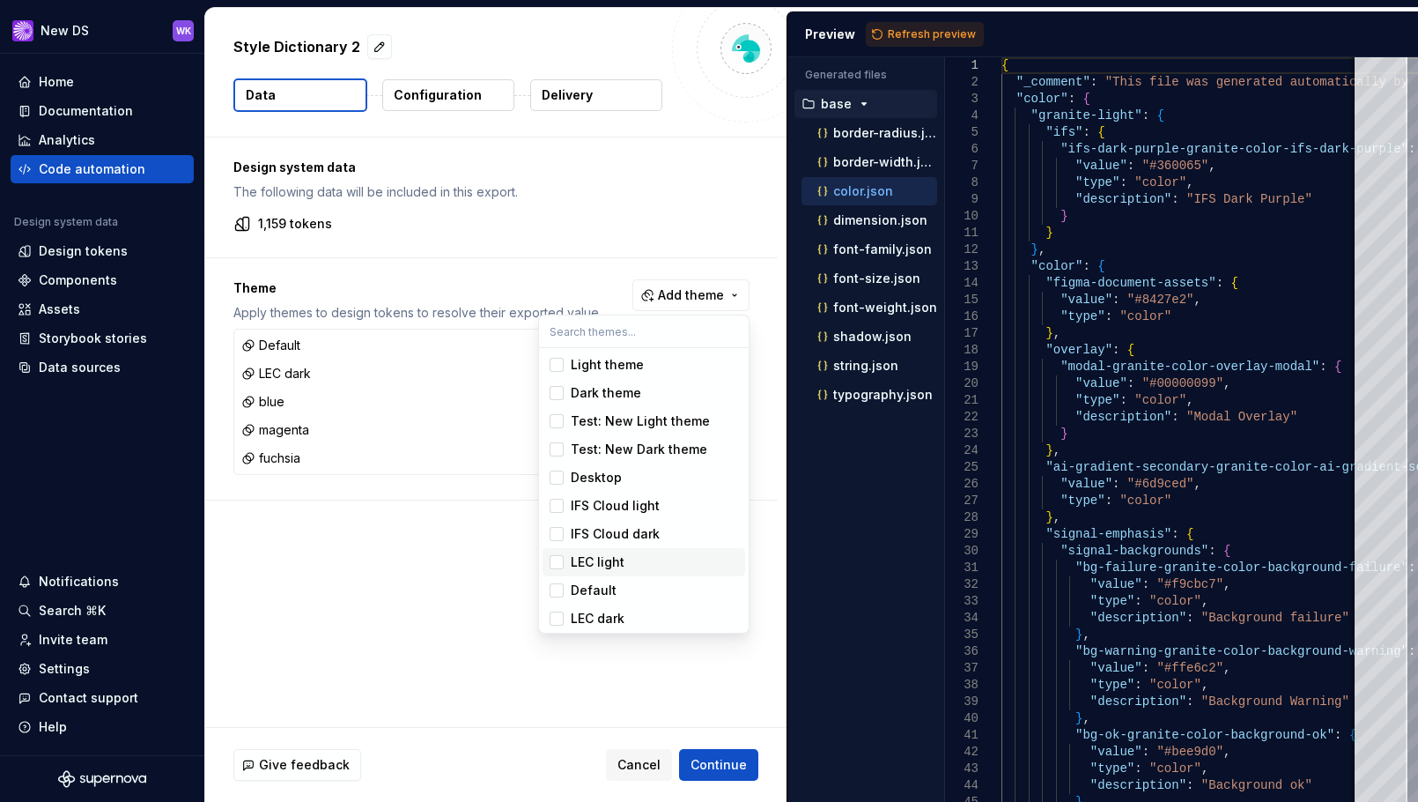
click at [619, 562] on div "LEC light" at bounding box center [598, 562] width 54 height 18
click at [625, 535] on div "IFS Cloud dark" at bounding box center [615, 534] width 89 height 18
click at [629, 503] on div "IFS Cloud light" at bounding box center [615, 506] width 89 height 18
click at [631, 469] on div "Desktop" at bounding box center [654, 478] width 167 height 18
click at [638, 444] on div "Test: New Dark theme" at bounding box center [639, 450] width 137 height 18
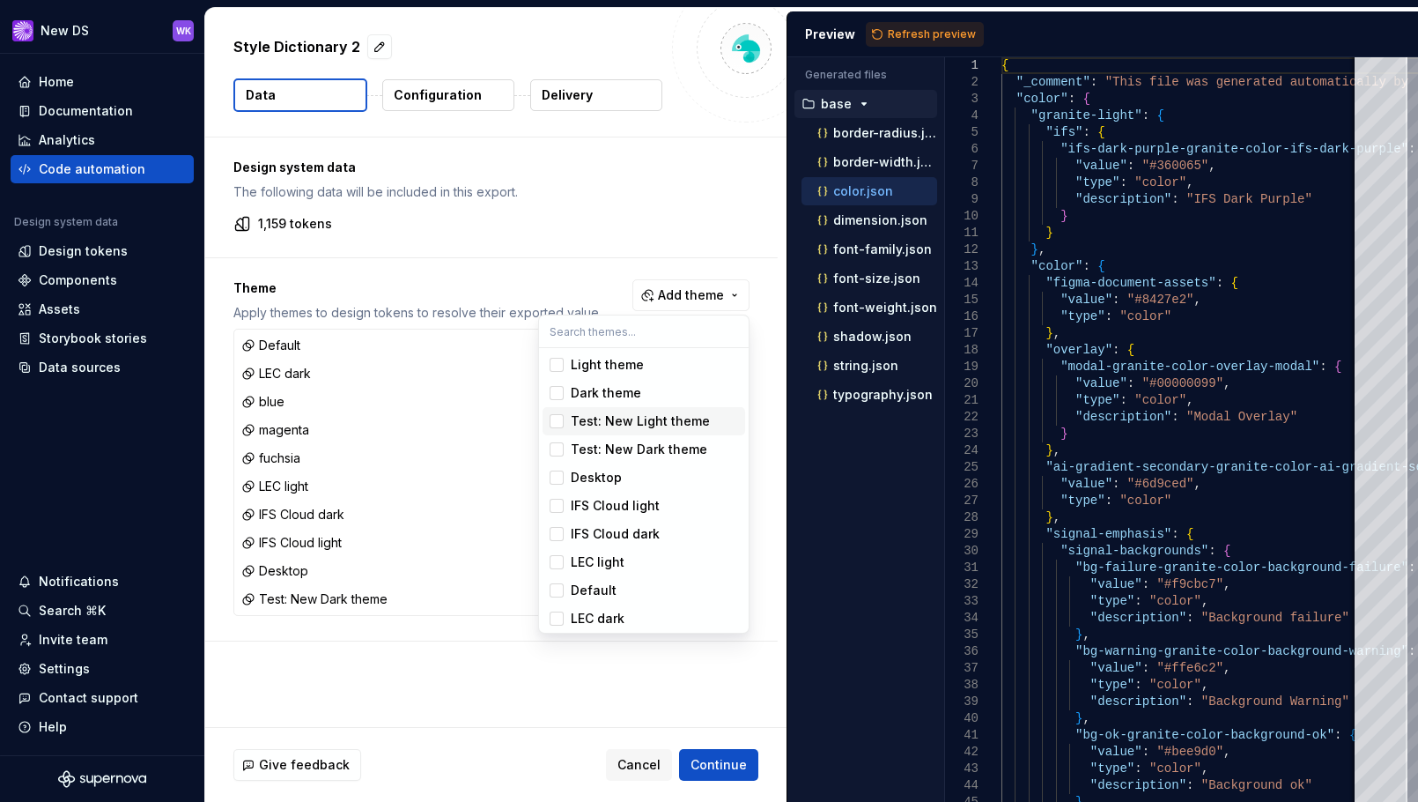
click at [639, 418] on div "Test: New Light theme" at bounding box center [640, 421] width 139 height 18
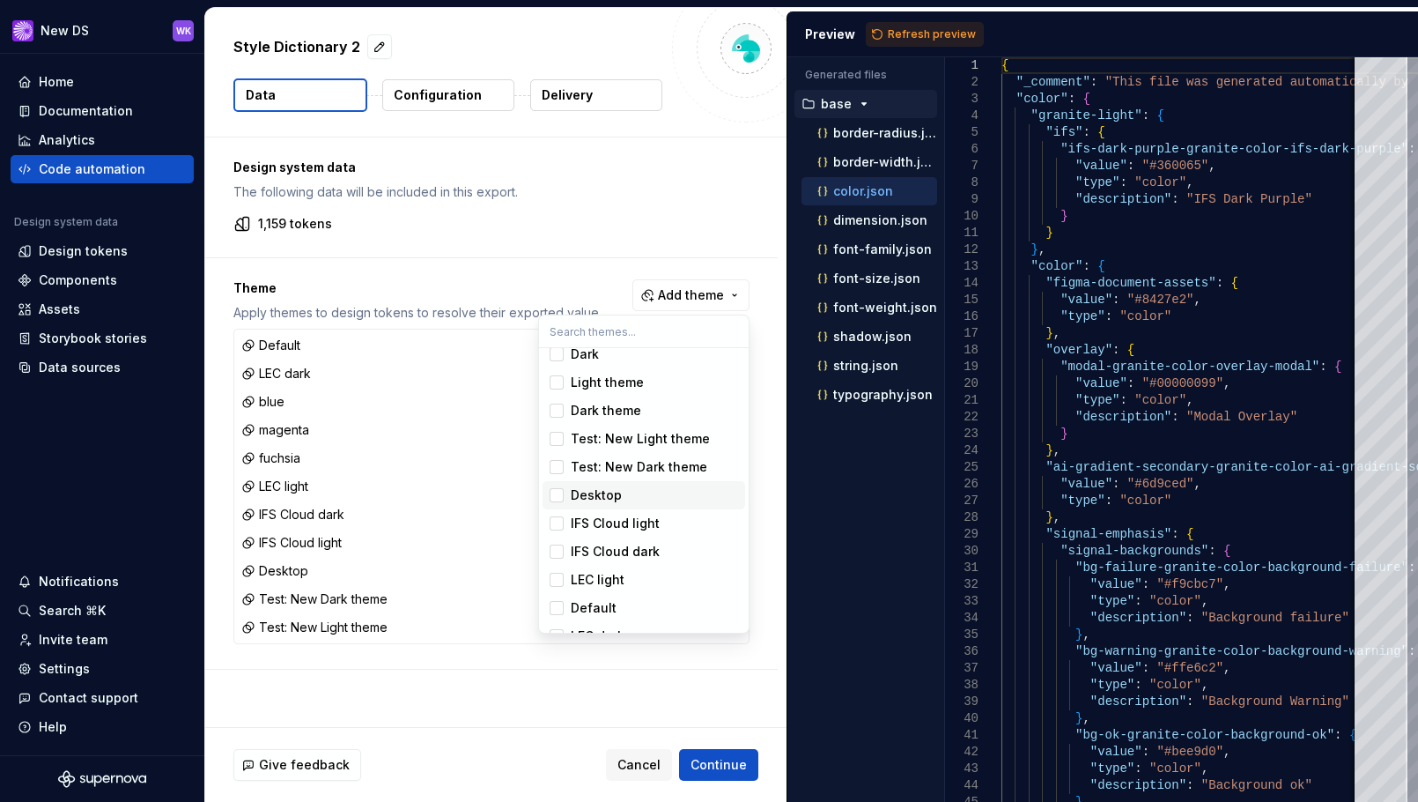
scroll to position [0, 0]
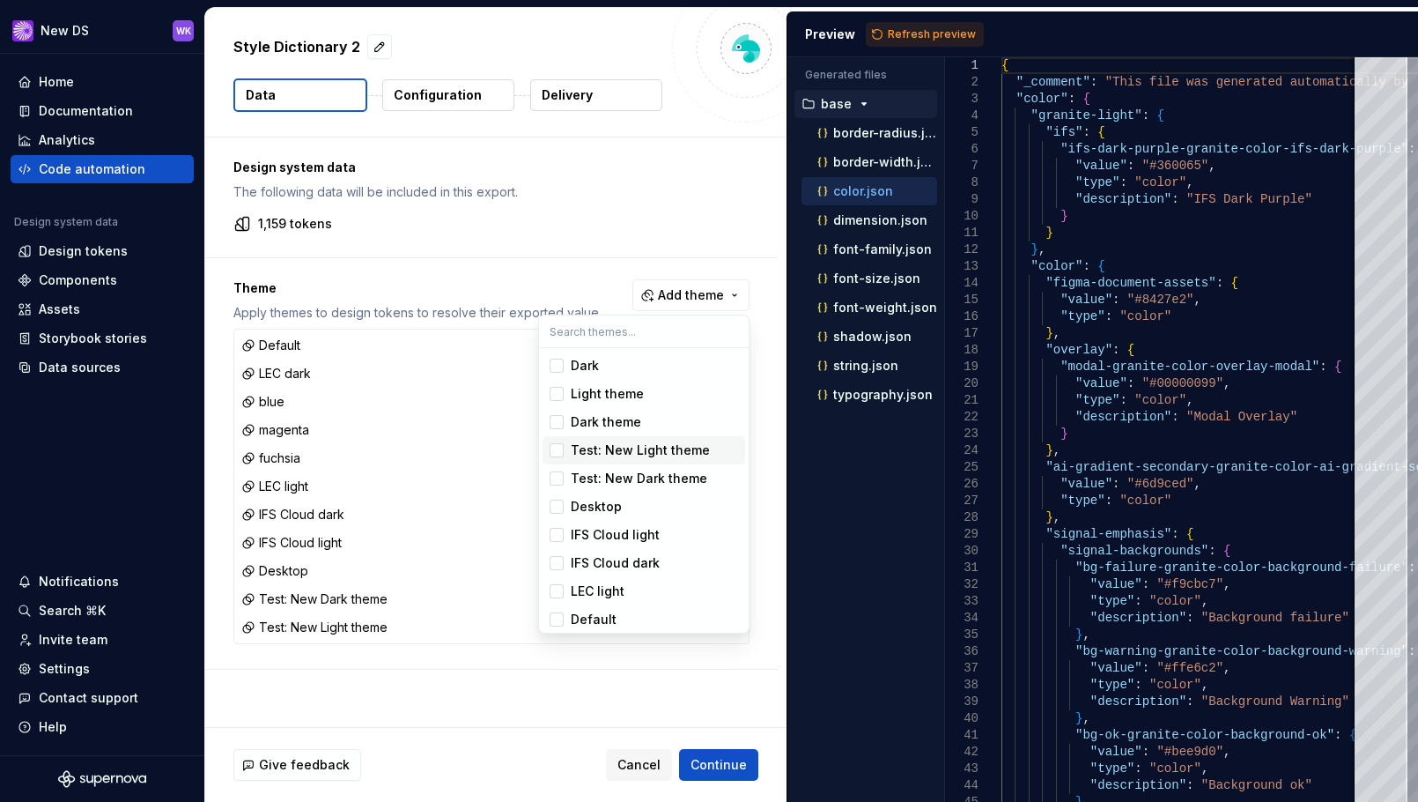
click at [643, 426] on div "Dark theme" at bounding box center [654, 422] width 167 height 18
click at [644, 395] on div "Light theme" at bounding box center [654, 394] width 167 height 18
click at [628, 358] on div "Dark" at bounding box center [654, 366] width 167 height 18
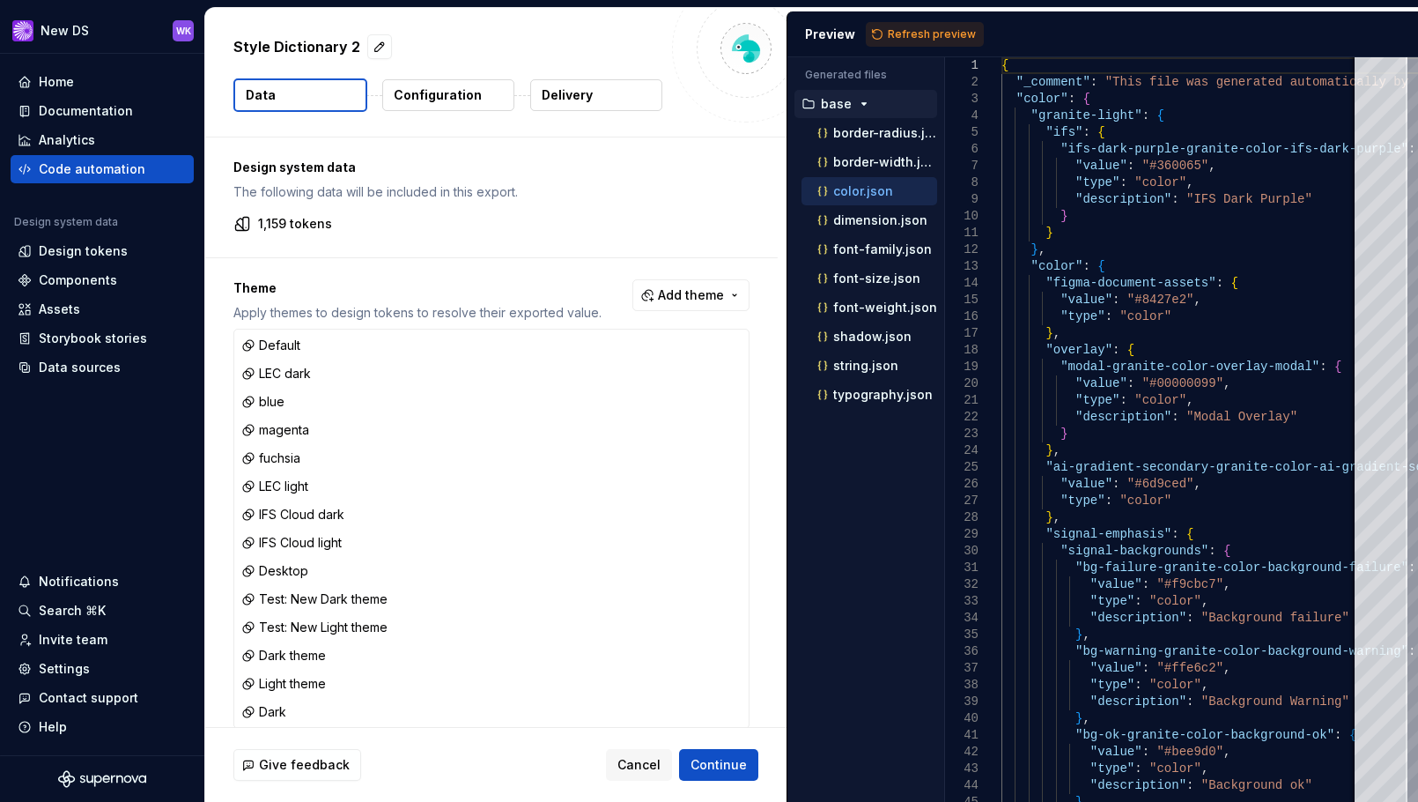
click at [727, 768] on html "New DS WK Home Documentation Analytics Code automation Design system data Desig…" at bounding box center [709, 401] width 1418 height 802
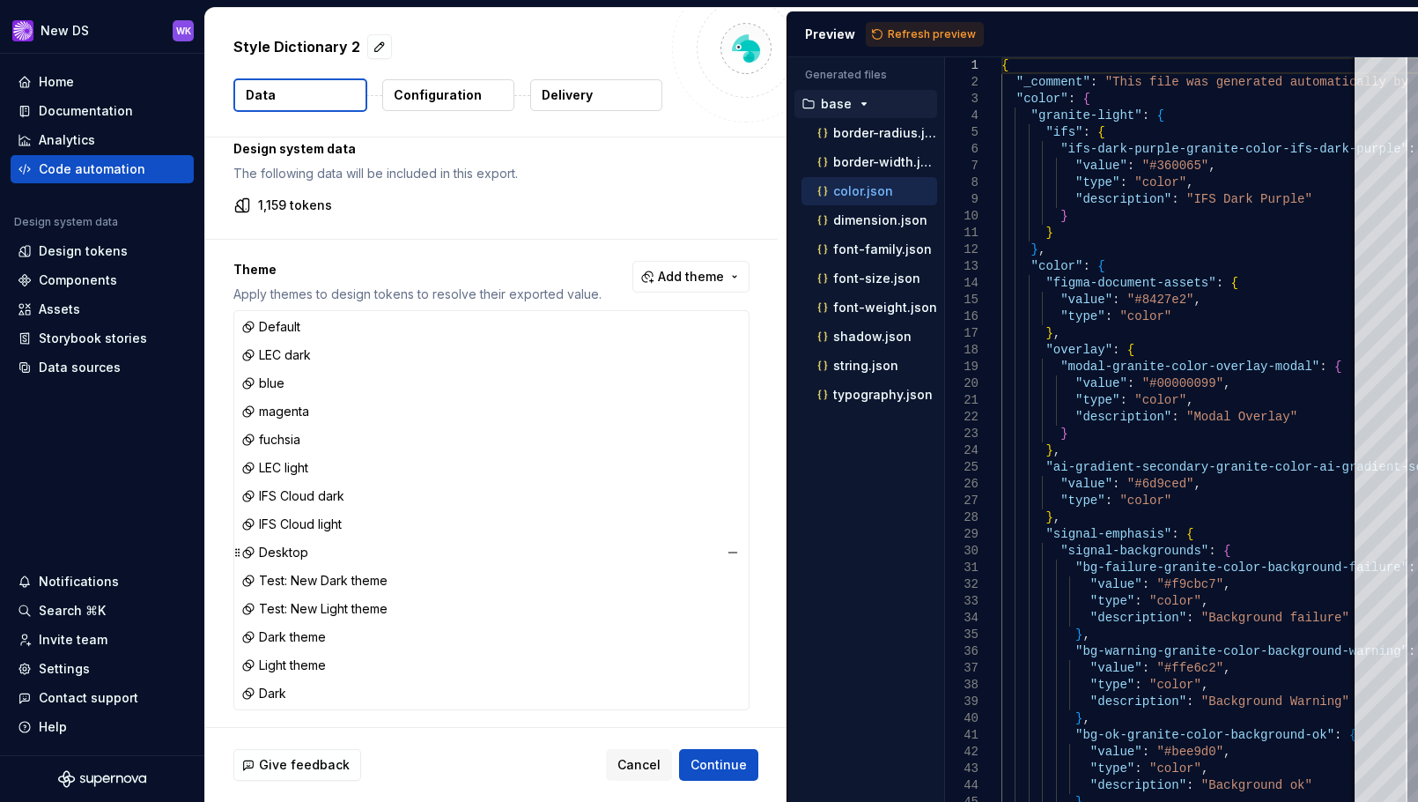
scroll to position [27, 0]
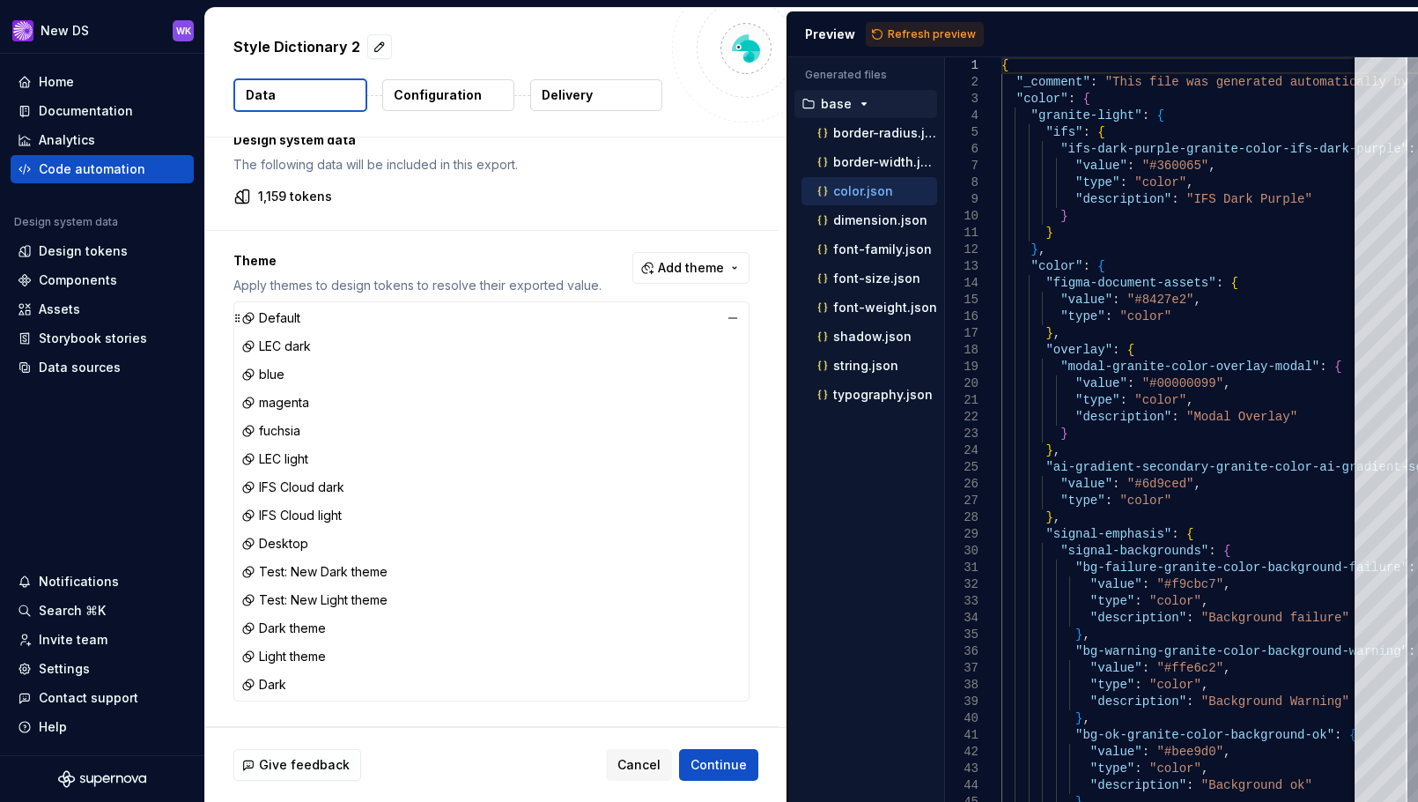
click at [277, 317] on div "Default" at bounding box center [270, 318] width 59 height 18
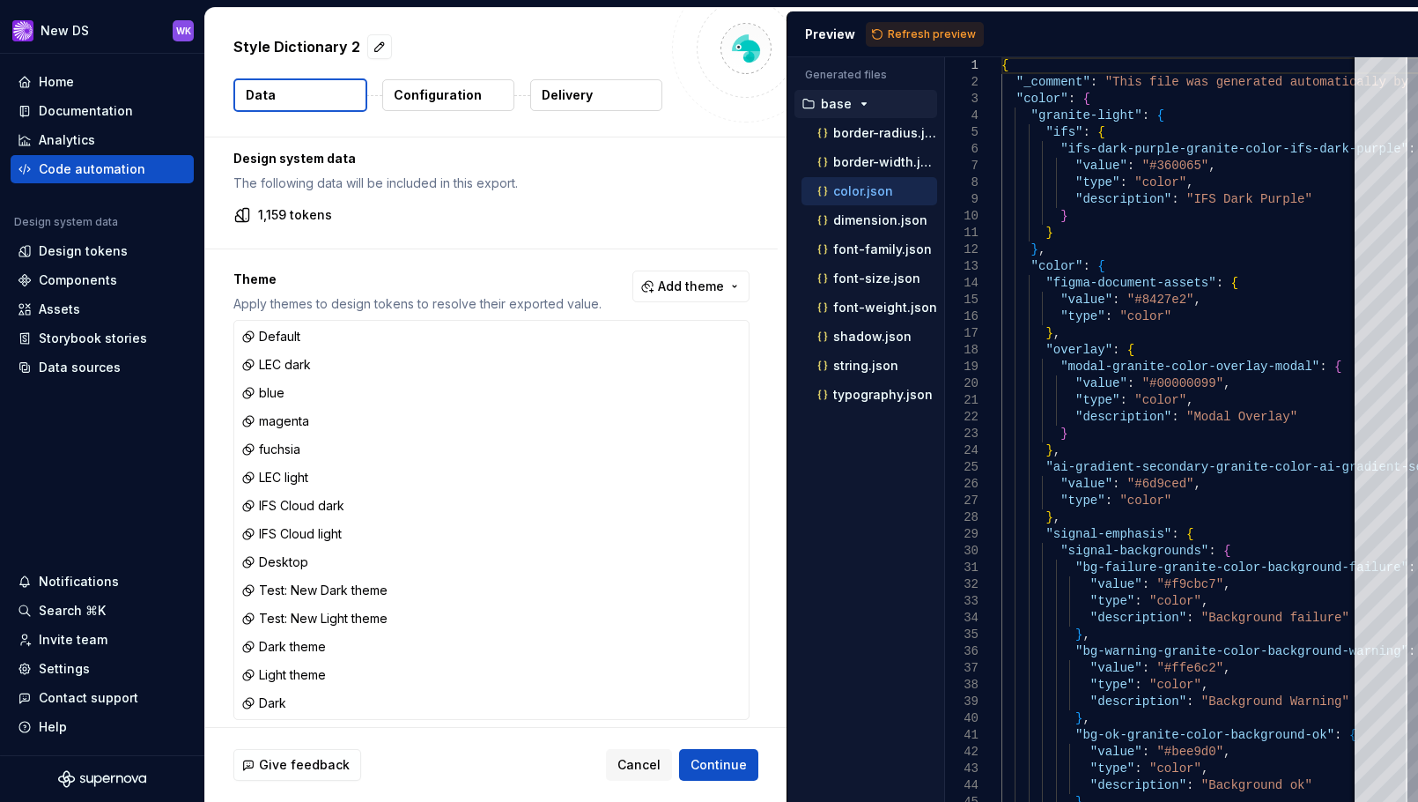
scroll to position [0, 0]
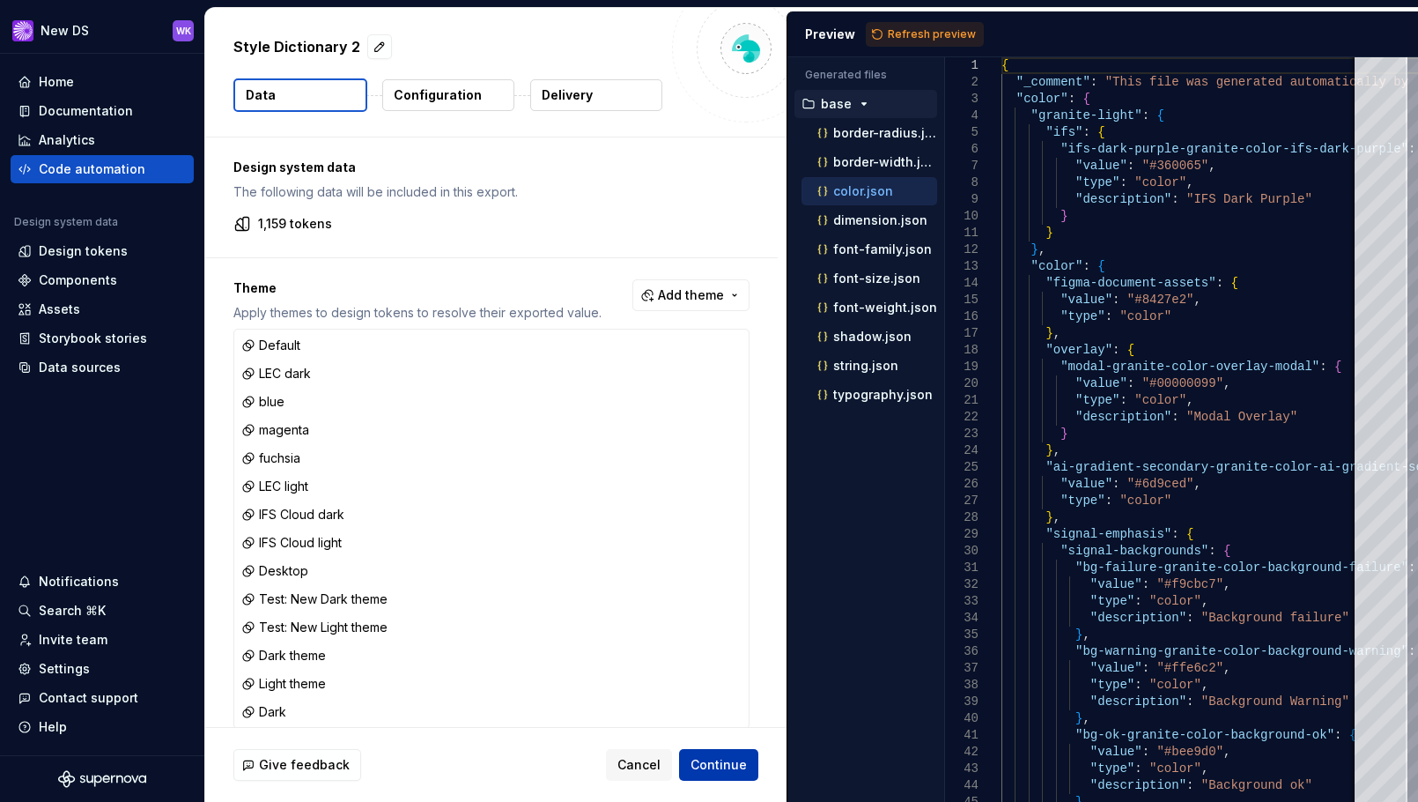
click at [717, 767] on span "Continue" at bounding box center [719, 765] width 56 height 18
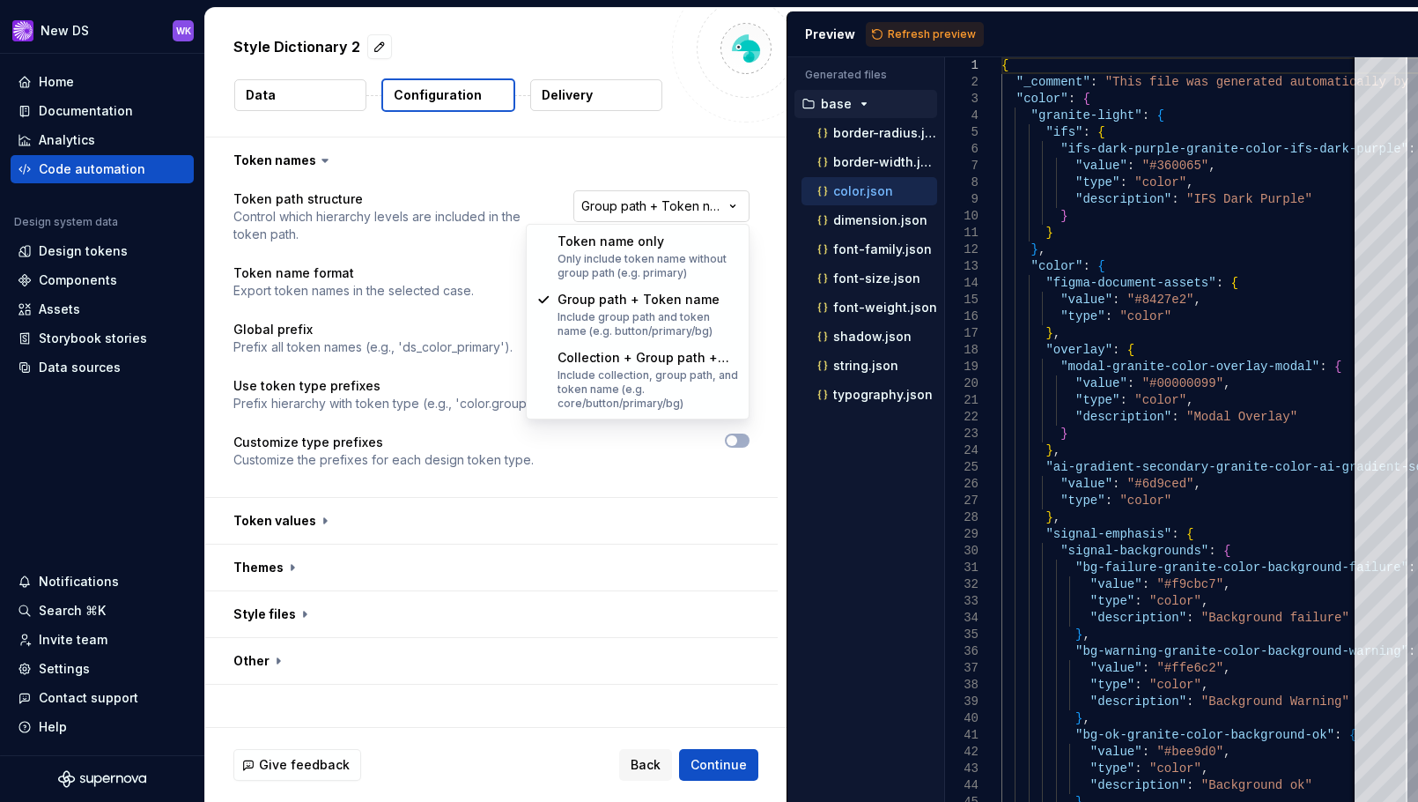
click at [713, 211] on html "**********" at bounding box center [709, 401] width 1418 height 802
select select "**********"
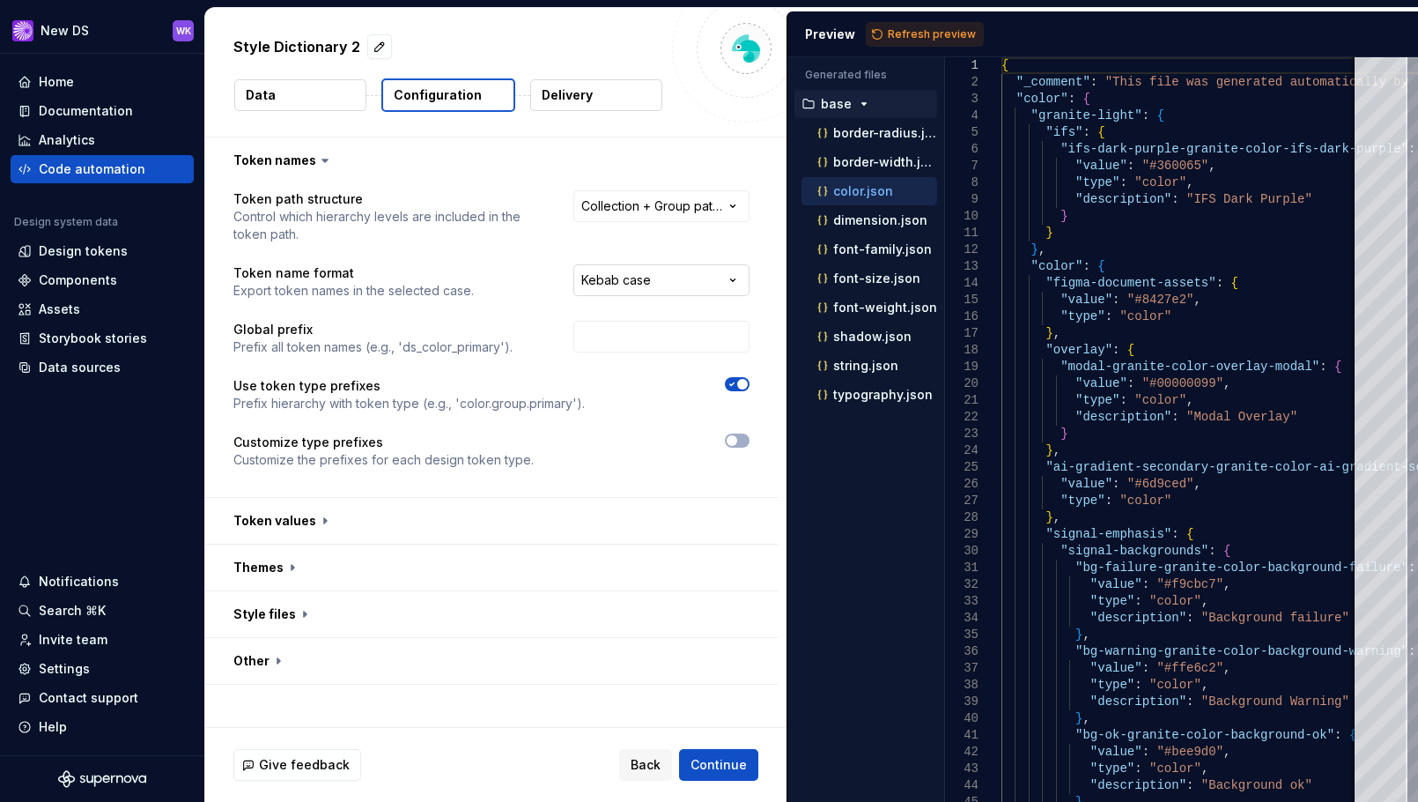
click at [654, 275] on html "**********" at bounding box center [709, 401] width 1418 height 802
click at [486, 339] on p "Prefix all token names (e.g., 'ds_color_primary')." at bounding box center [372, 347] width 279 height 18
click at [616, 336] on input "text" at bounding box center [662, 337] width 176 height 32
click at [481, 328] on p "Global prefix" at bounding box center [372, 330] width 279 height 18
drag, startPoint x: 312, startPoint y: 405, endPoint x: 599, endPoint y: 406, distance: 287.2
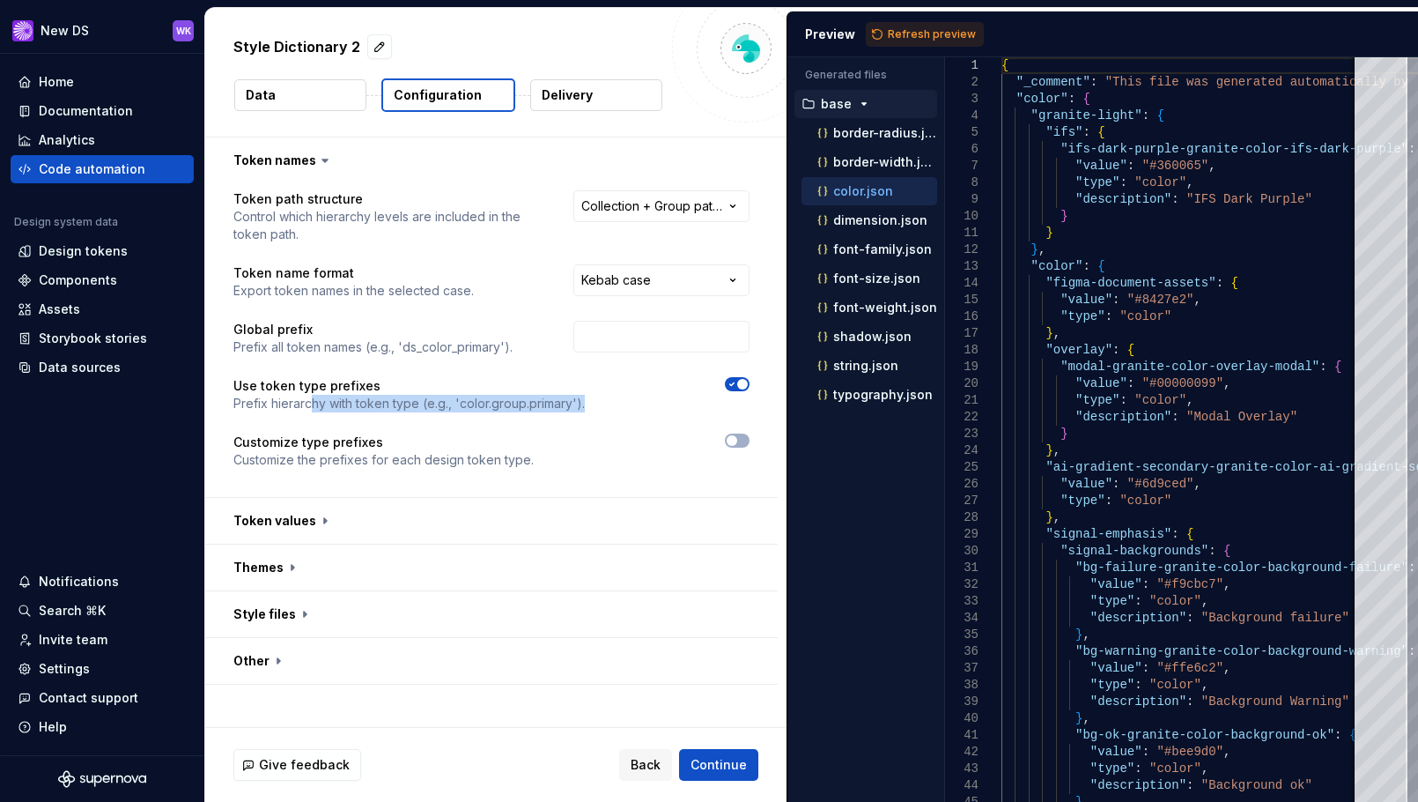
click at [599, 406] on div "Use token type prefixes Prefix hierarchy with token type (e.g., 'color.group.pr…" at bounding box center [491, 394] width 516 height 35
drag, startPoint x: 603, startPoint y: 399, endPoint x: 614, endPoint y: 398, distance: 10.6
click at [604, 399] on div "Use token type prefixes Prefix hierarchy with token type (e.g., 'color.group.pr…" at bounding box center [491, 394] width 516 height 35
click at [730, 384] on icon "button" at bounding box center [732, 384] width 4 height 3
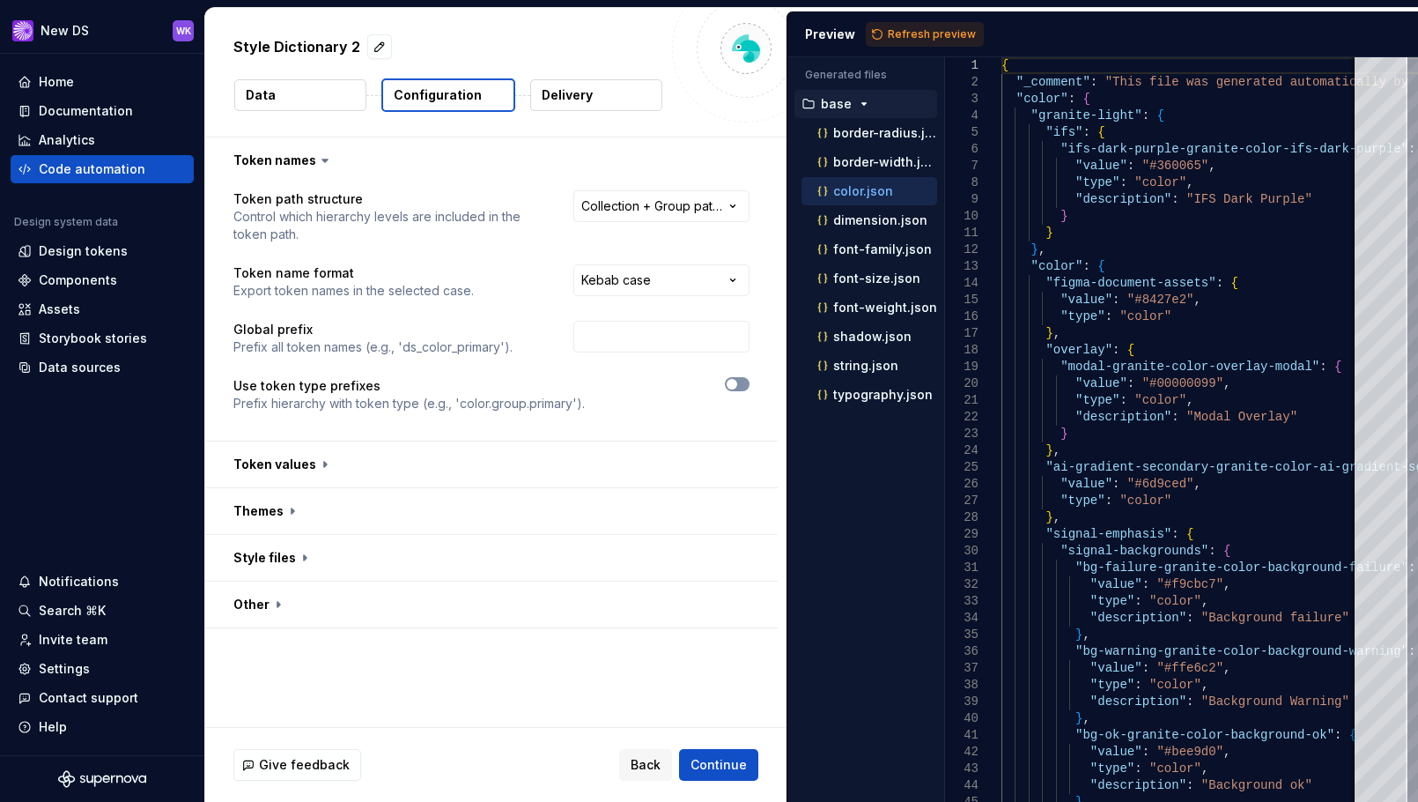
click at [733, 388] on span "button" at bounding box center [732, 384] width 11 height 11
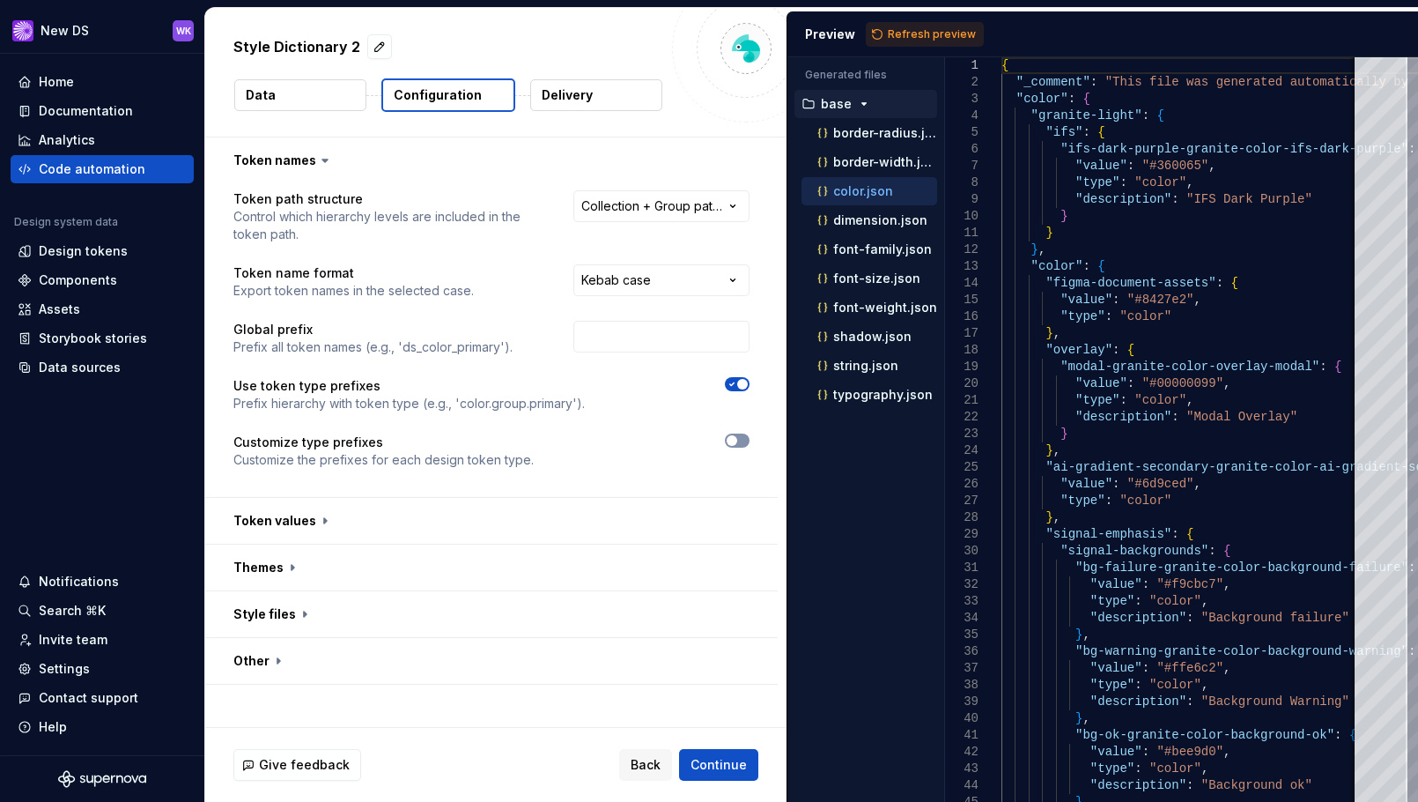
click at [725, 442] on icon "button" at bounding box center [732, 440] width 14 height 11
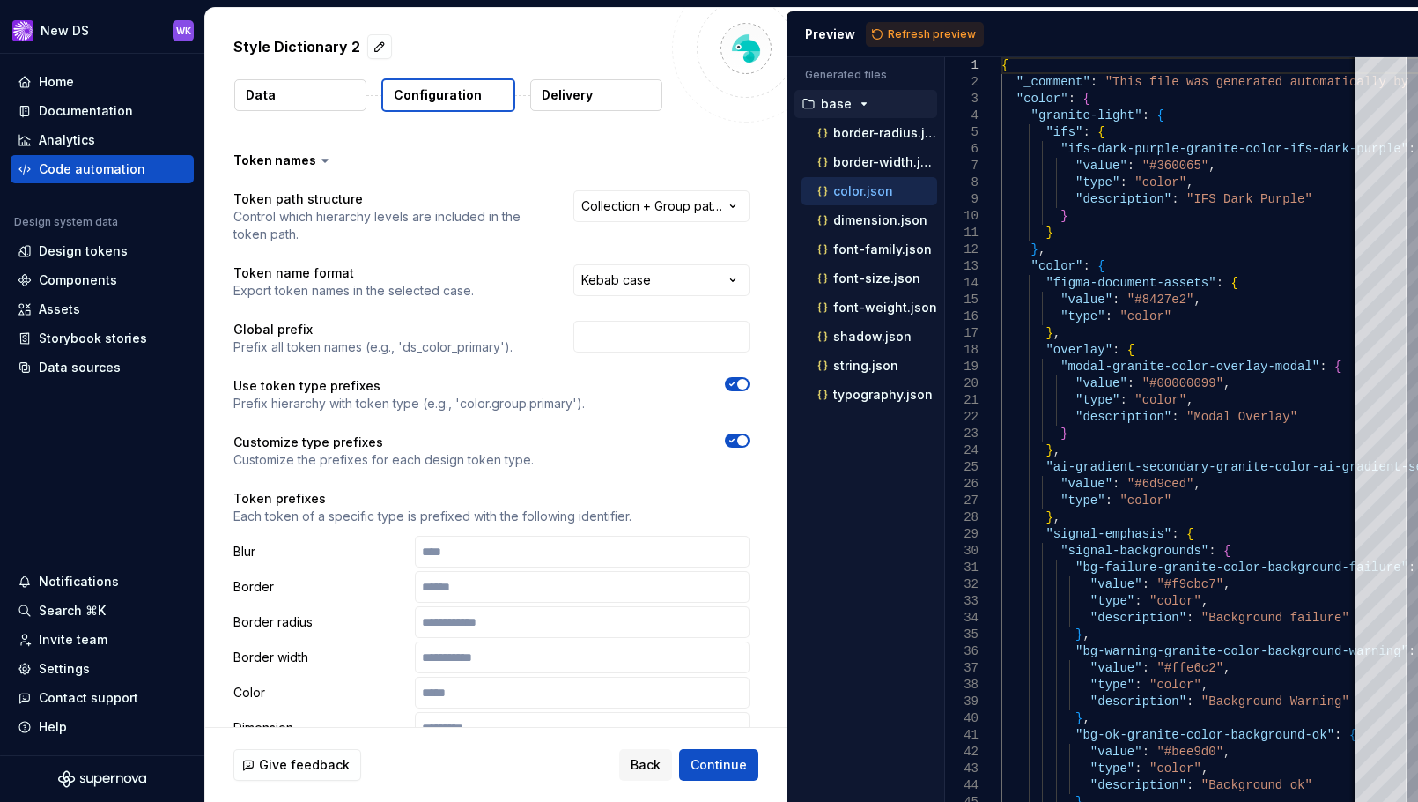
click at [730, 442] on icon "button" at bounding box center [732, 440] width 14 height 11
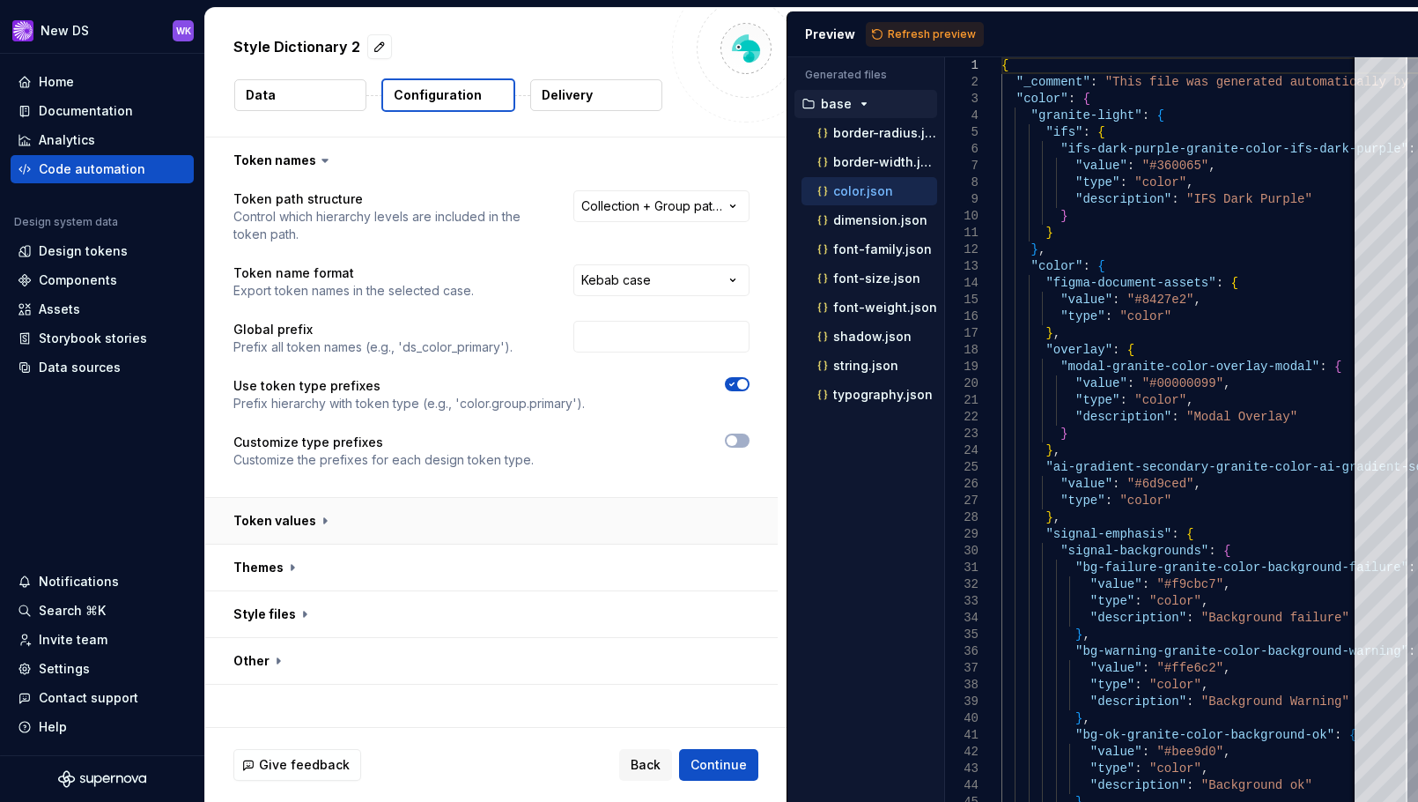
click at [324, 518] on button "button" at bounding box center [491, 521] width 573 height 46
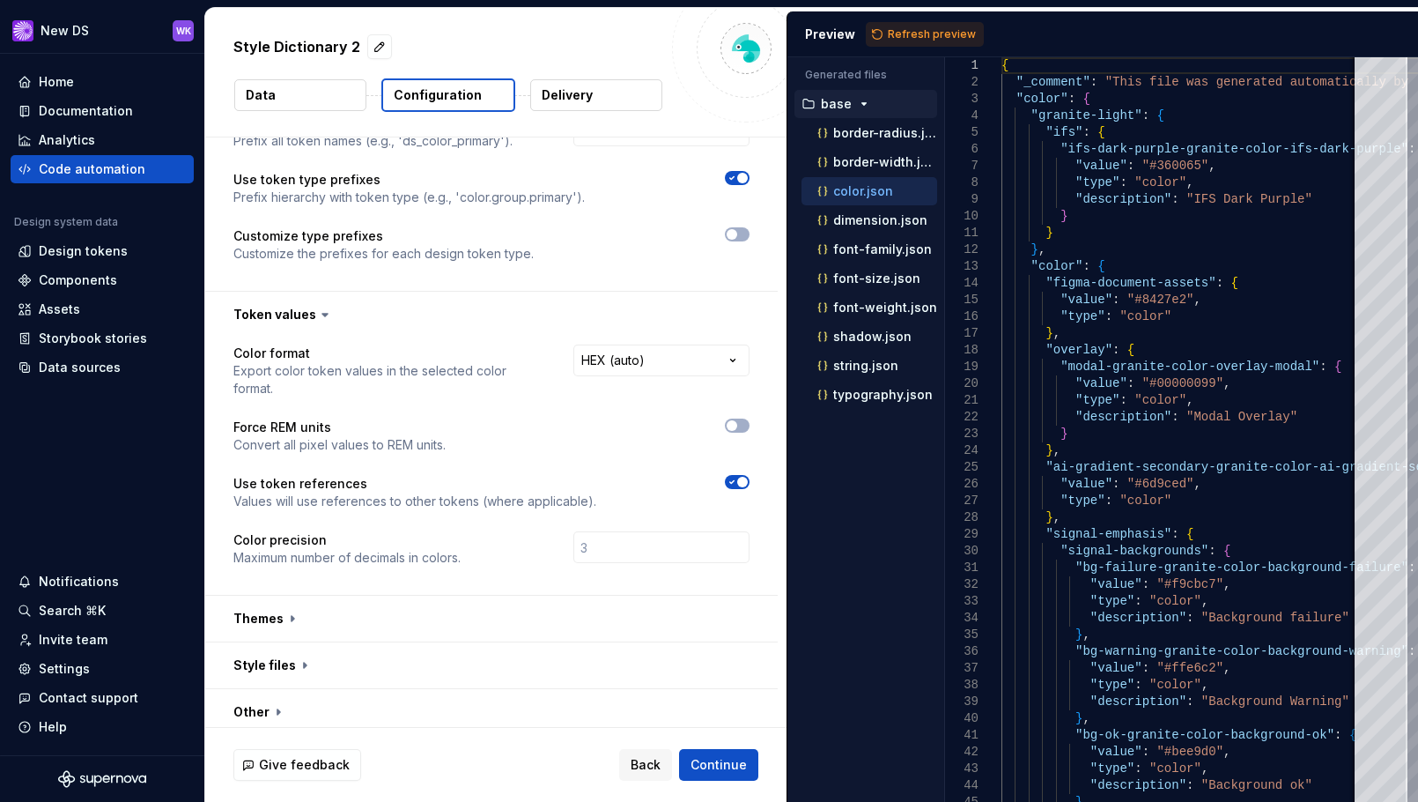
scroll to position [215, 0]
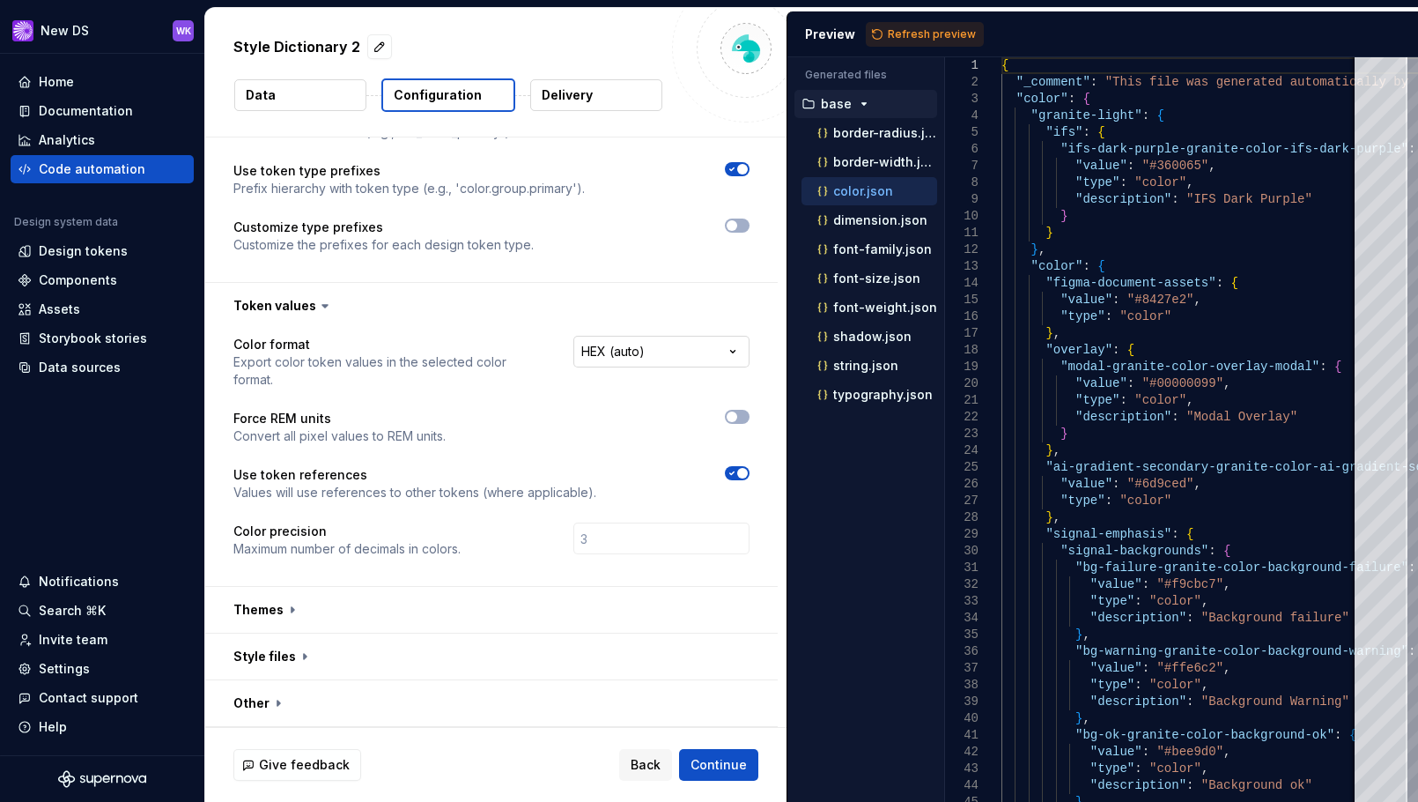
click at [683, 340] on html "**********" at bounding box center [709, 401] width 1418 height 802
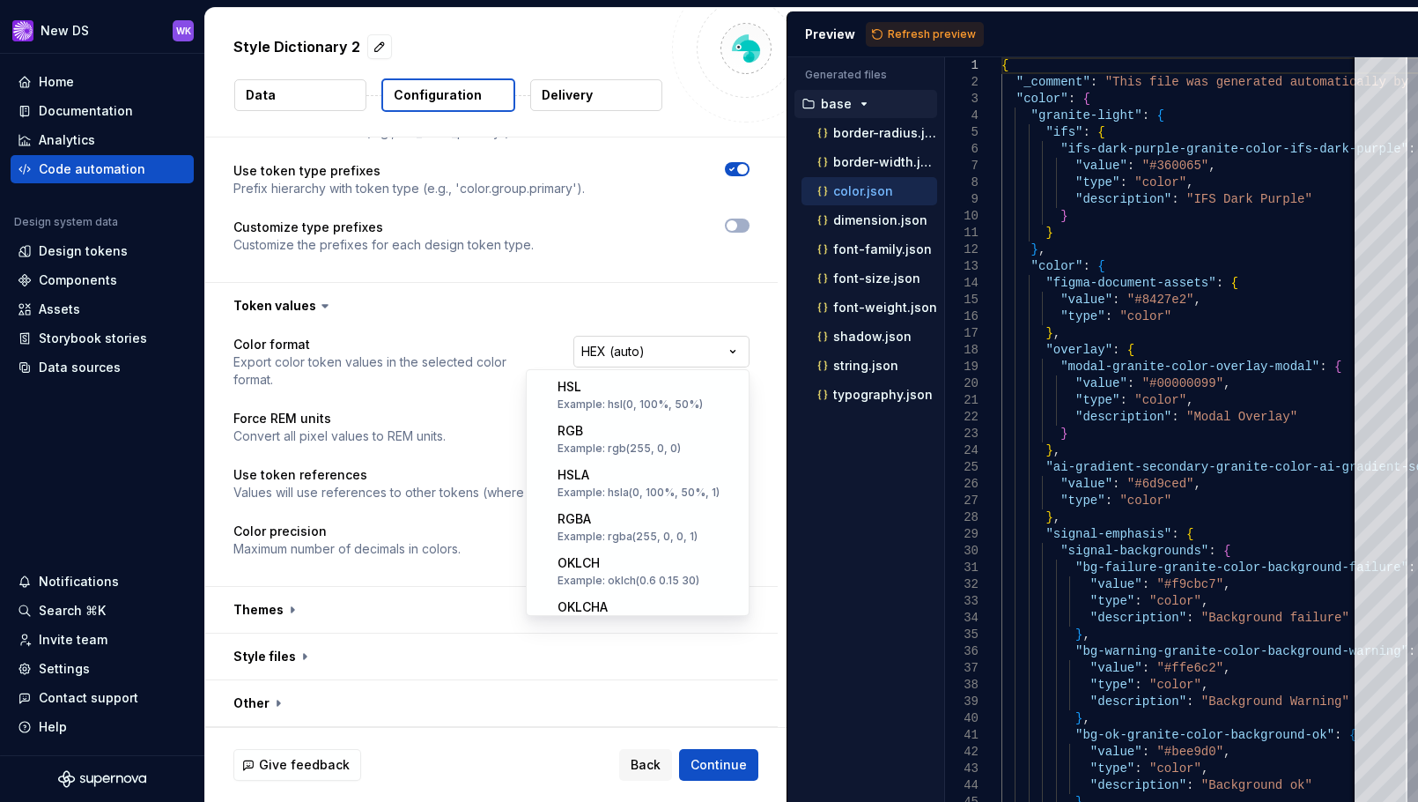
scroll to position [345, 0]
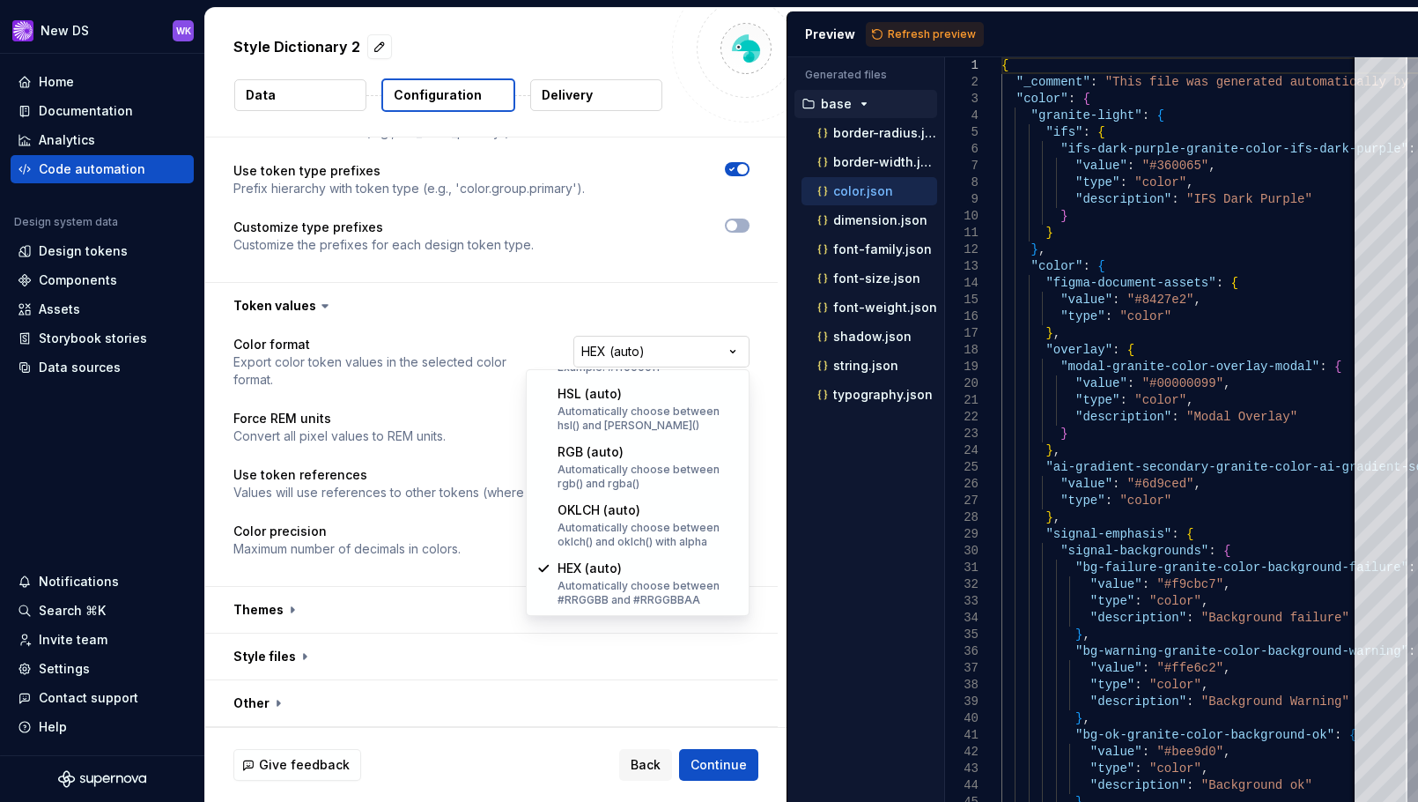
click at [683, 340] on html "**********" at bounding box center [709, 401] width 1418 height 802
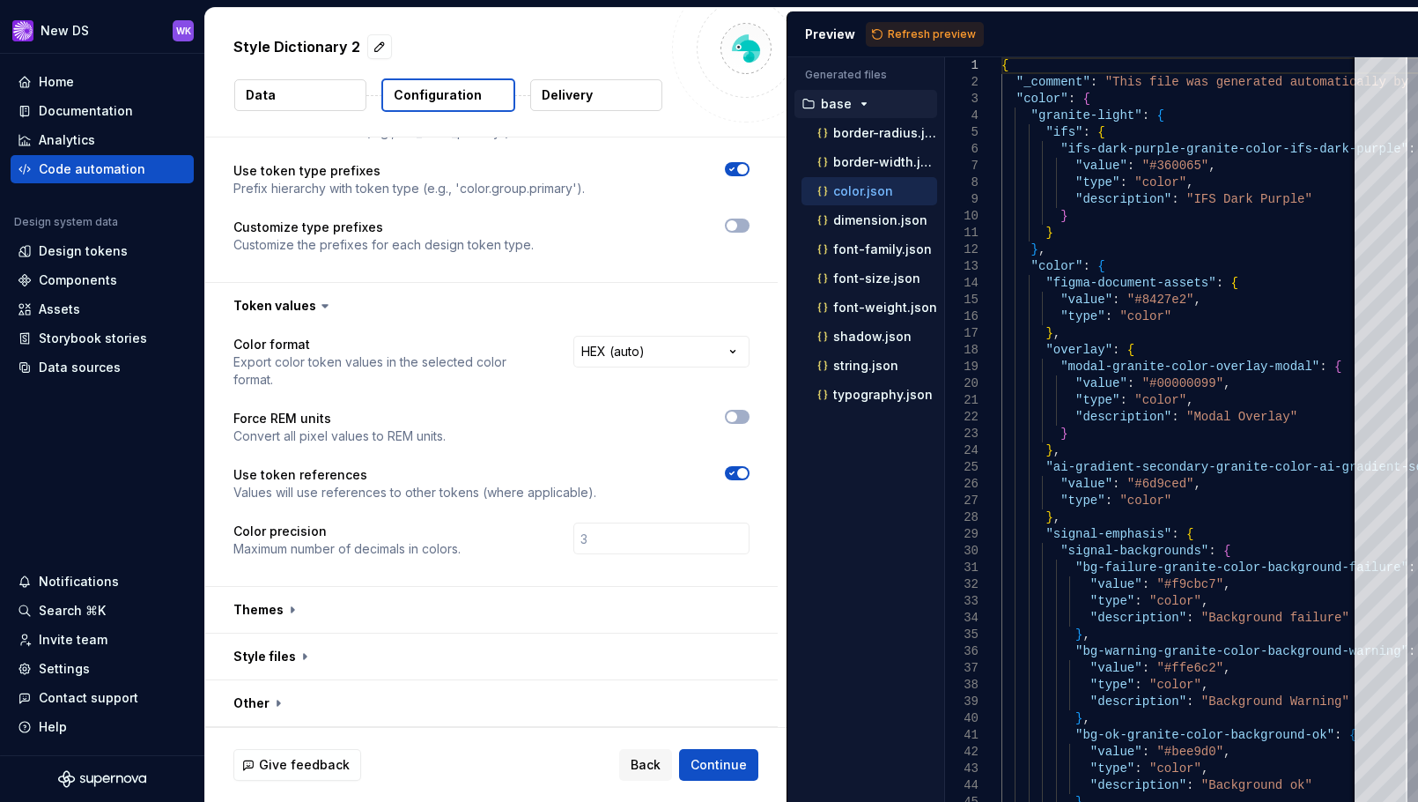
click at [325, 300] on icon at bounding box center [325, 306] width 18 height 18
click at [317, 306] on icon at bounding box center [325, 306] width 18 height 18
click at [336, 306] on button "button" at bounding box center [491, 306] width 573 height 46
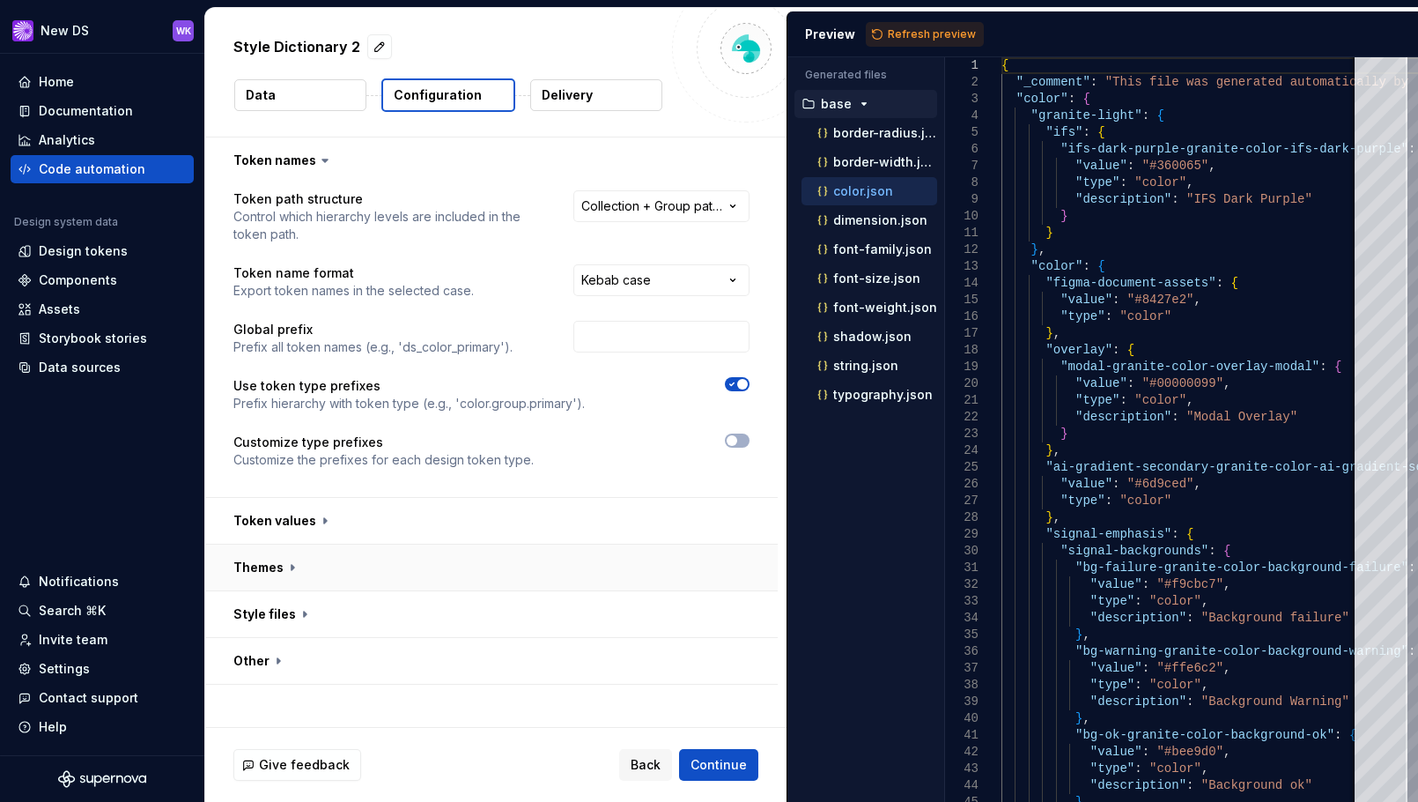
click at [300, 565] on button "button" at bounding box center [491, 567] width 573 height 46
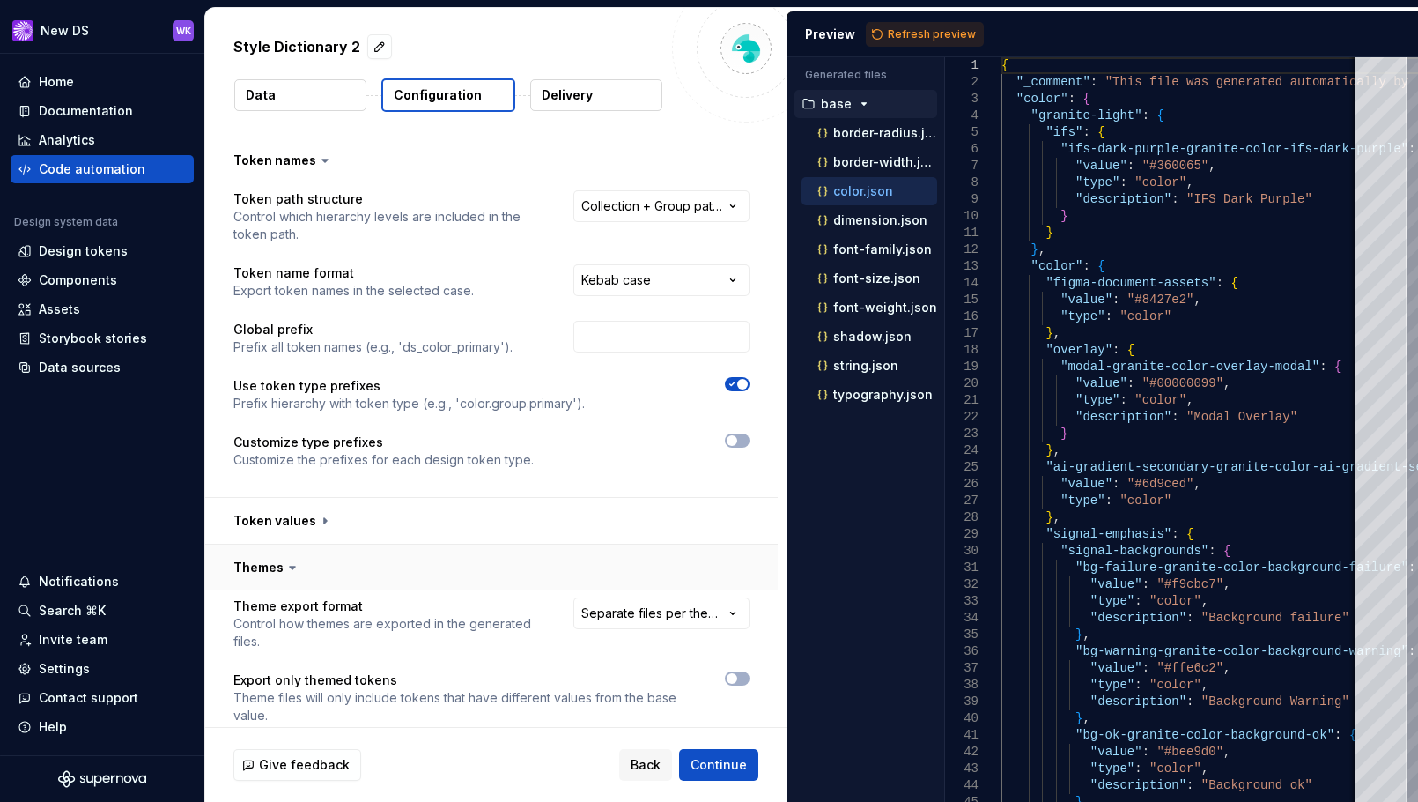
scroll to position [176, 0]
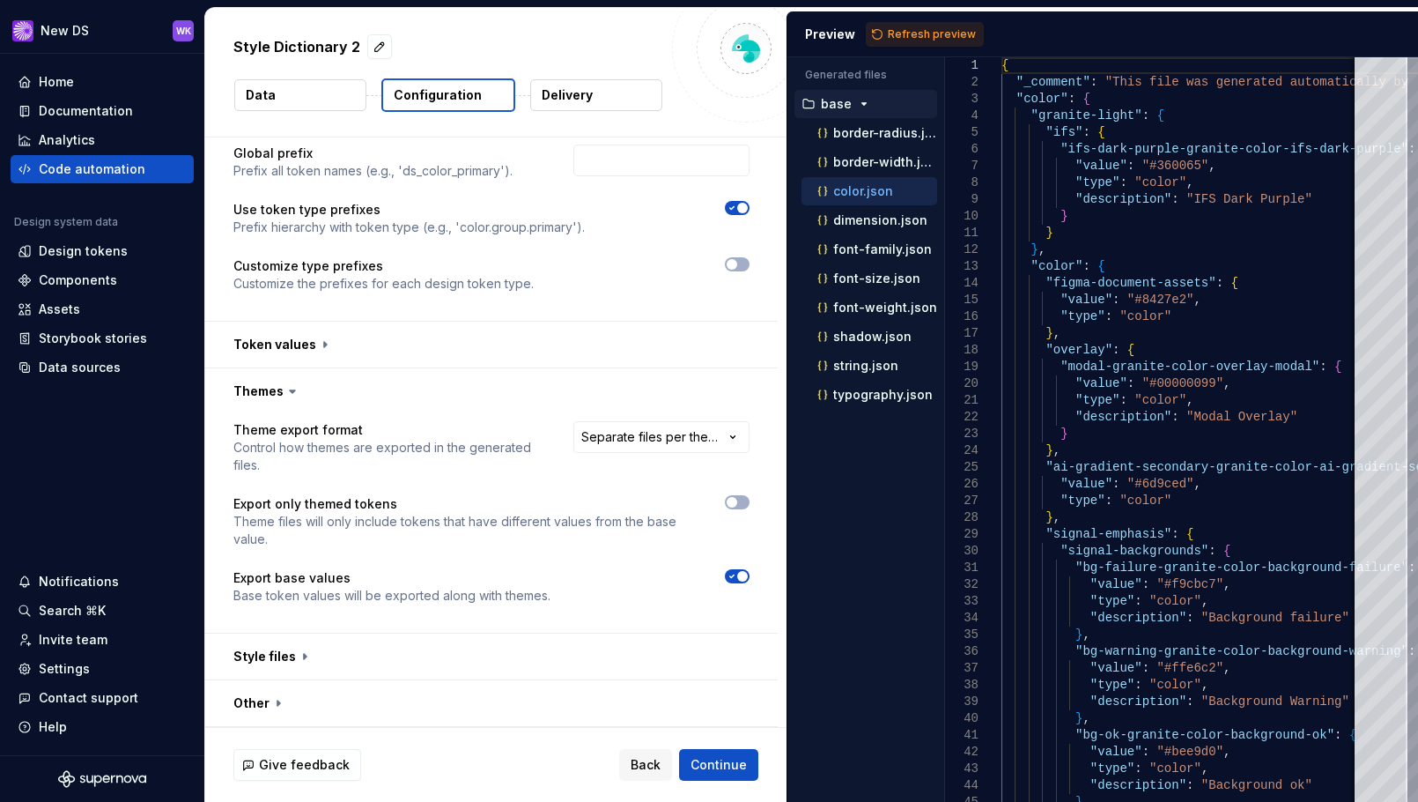
click at [685, 460] on div "**********" at bounding box center [662, 447] width 176 height 53
click at [685, 454] on div "**********" at bounding box center [662, 447] width 176 height 53
click at [685, 443] on html "**********" at bounding box center [709, 401] width 1418 height 802
click at [313, 649] on button "button" at bounding box center [491, 656] width 573 height 46
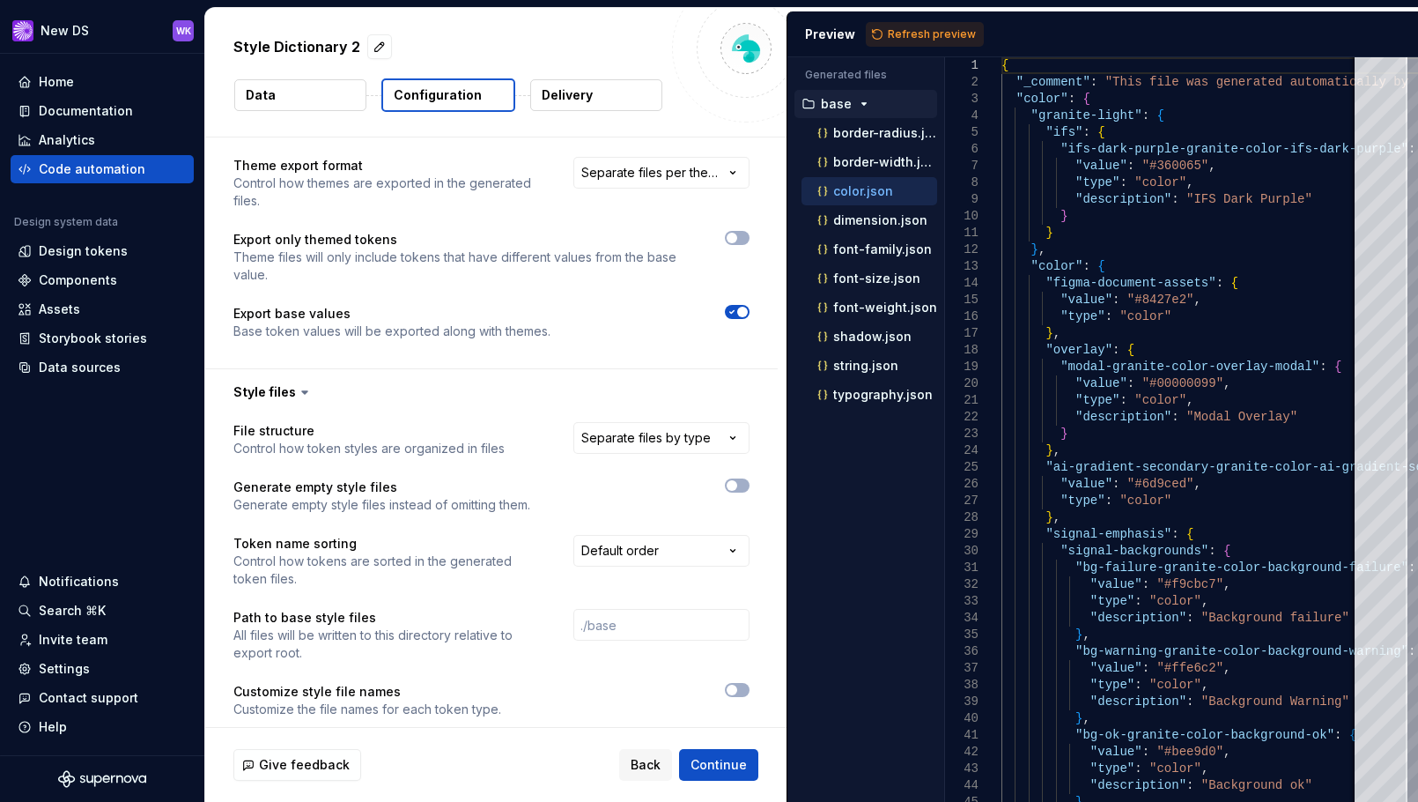
scroll to position [507, 0]
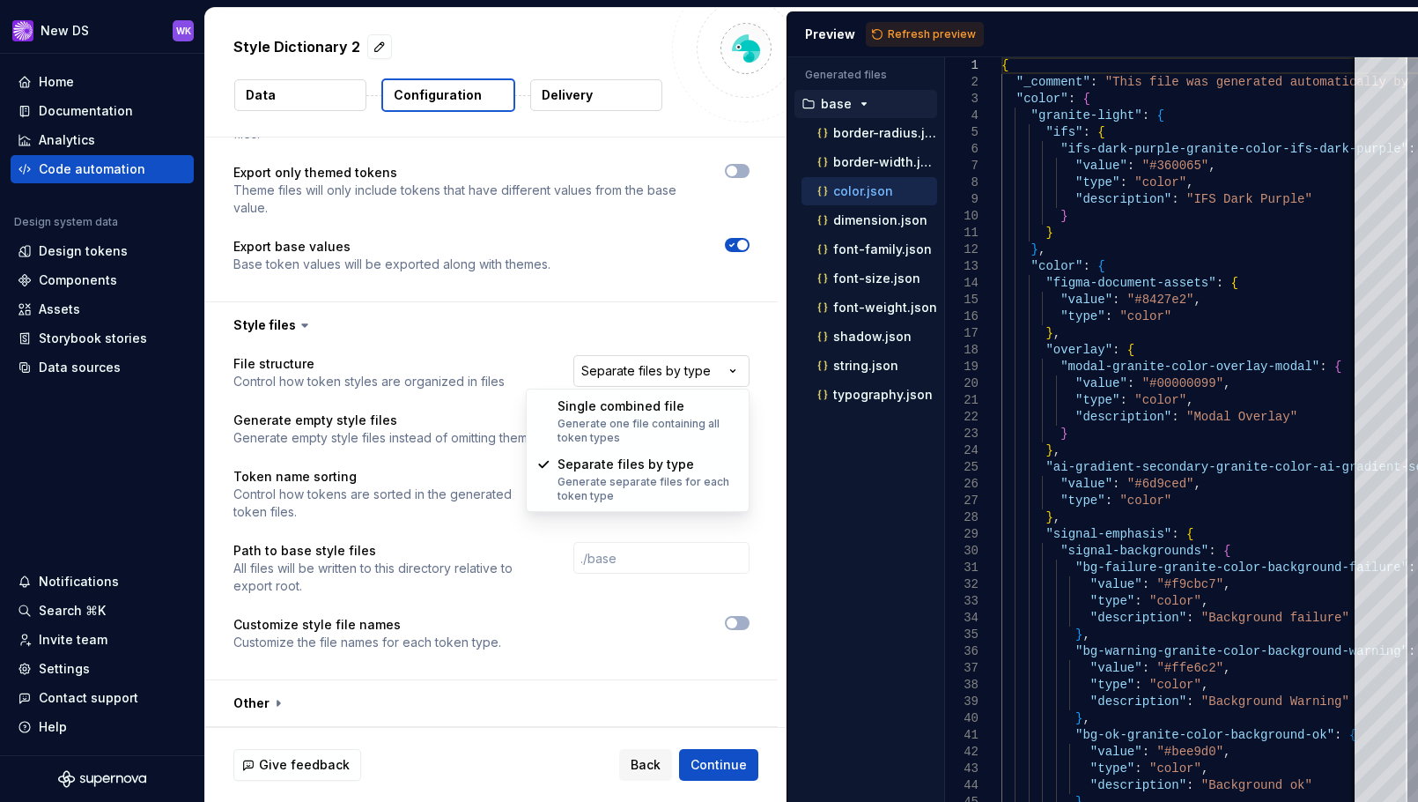
click at [695, 368] on html "**********" at bounding box center [709, 401] width 1418 height 802
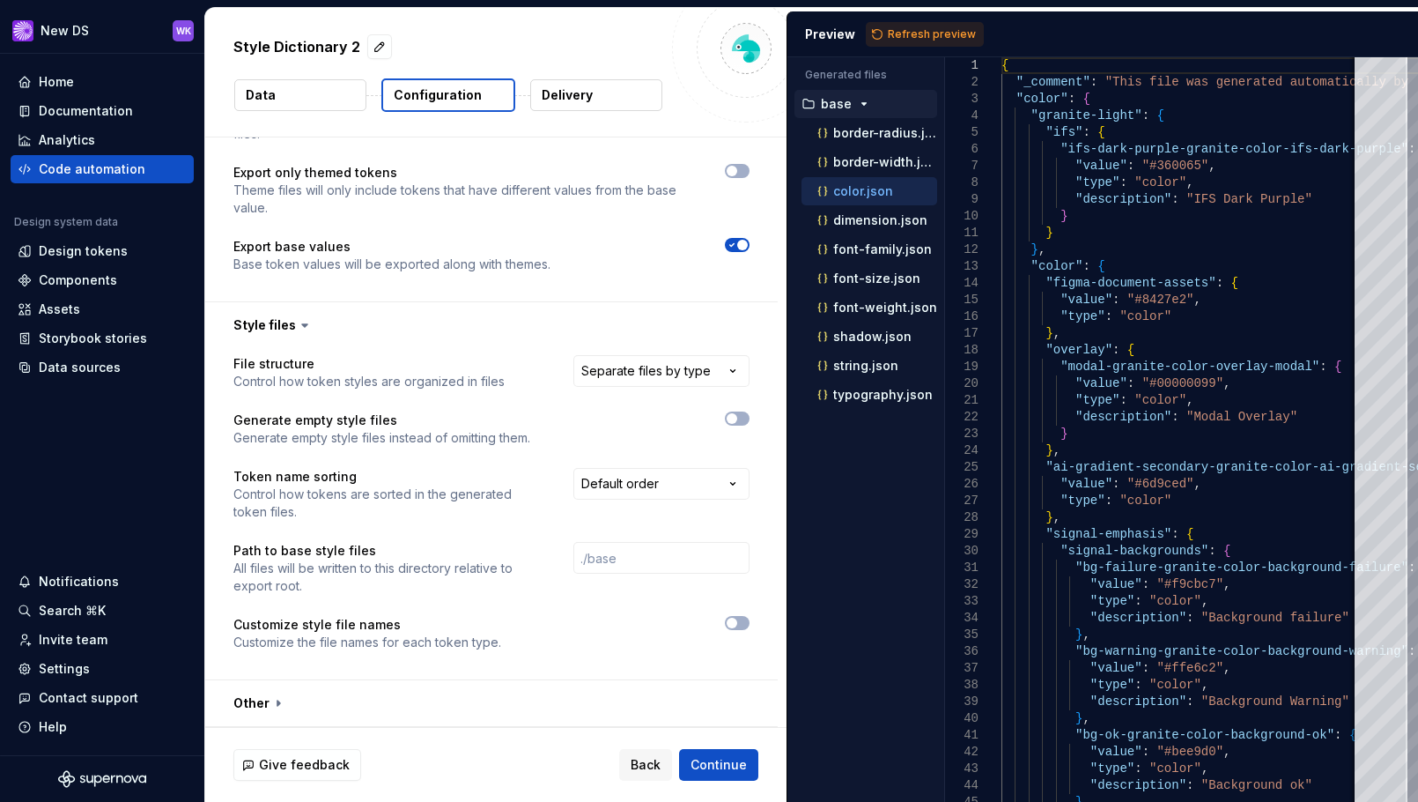
click at [658, 367] on html "**********" at bounding box center [709, 401] width 1418 height 802
click at [313, 322] on button "button" at bounding box center [491, 325] width 573 height 46
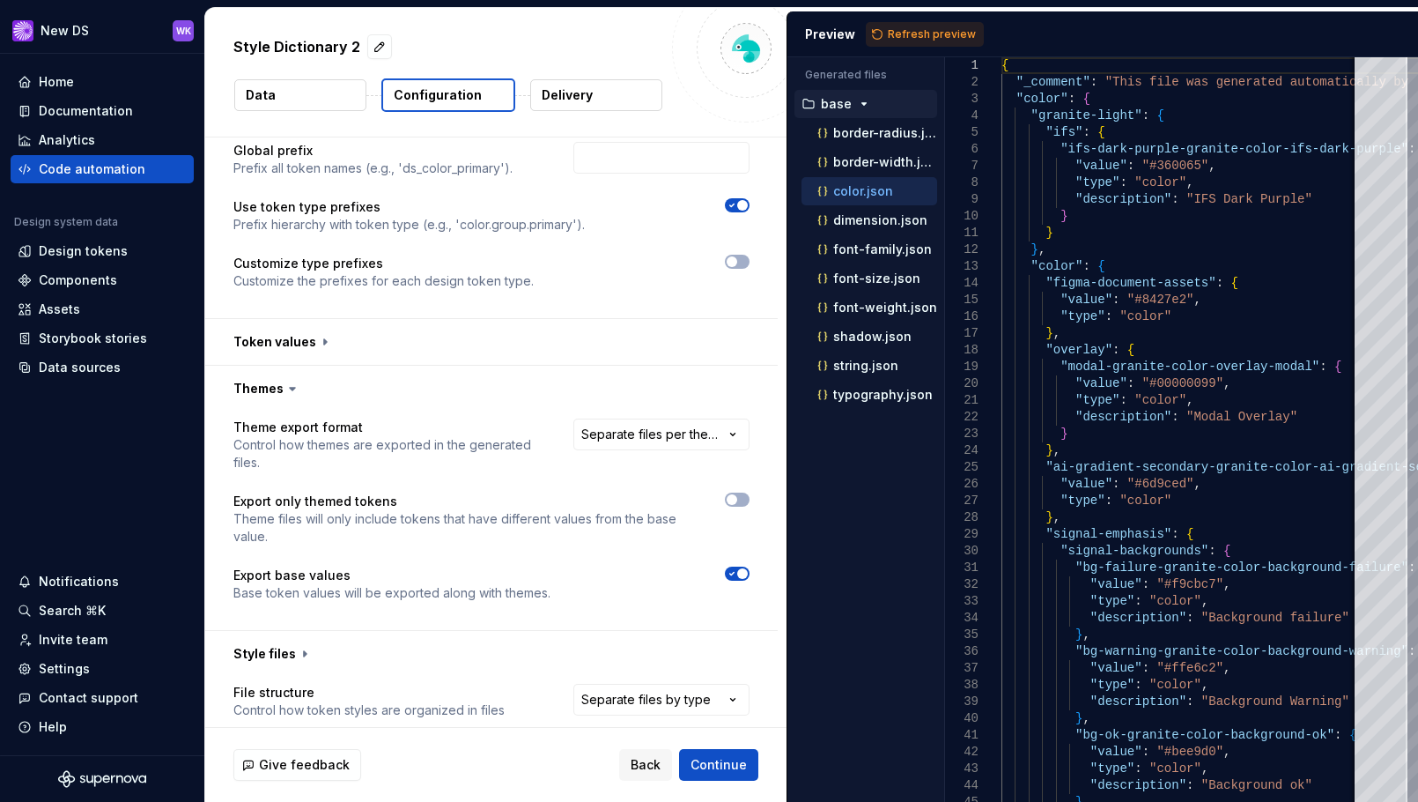
scroll to position [176, 0]
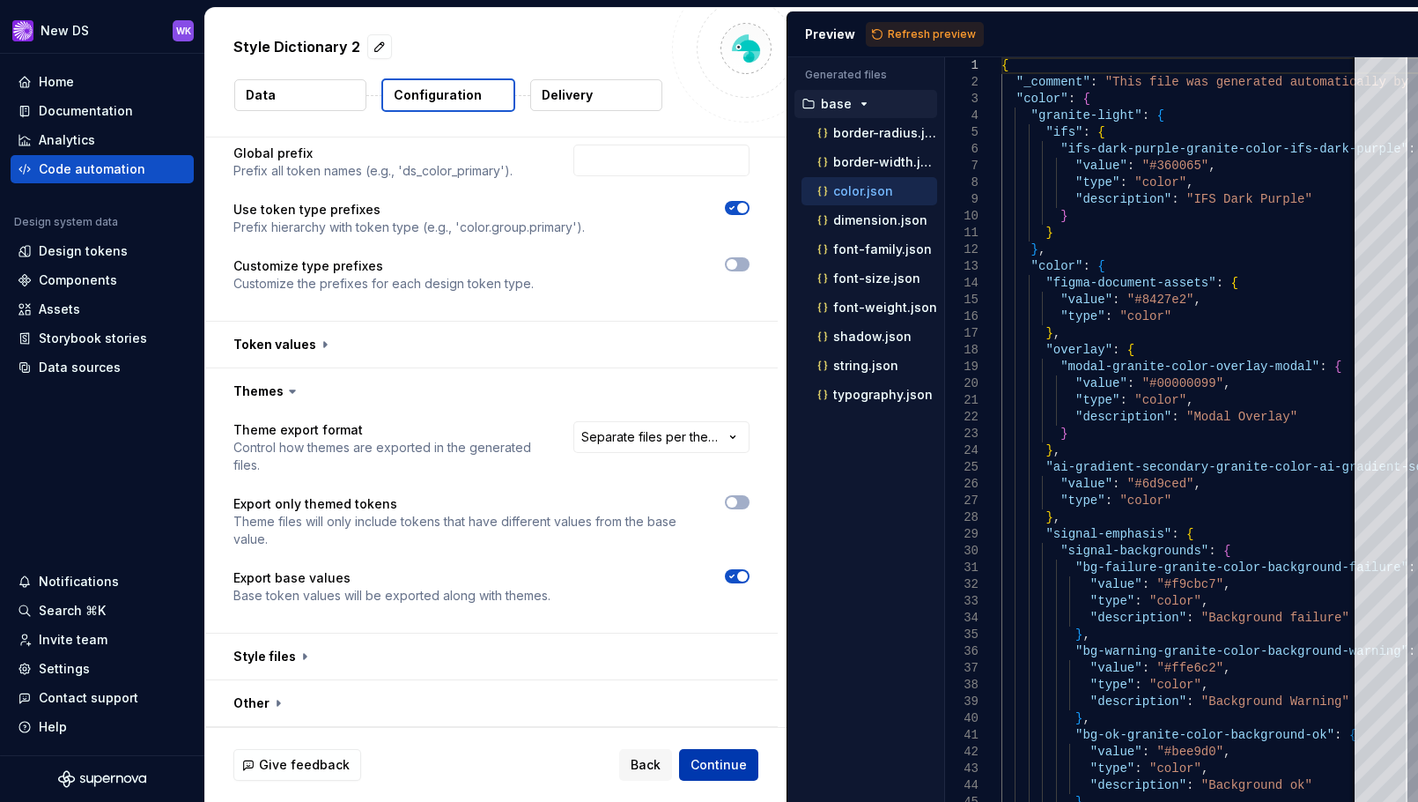
click at [725, 766] on span "Continue" at bounding box center [719, 765] width 56 height 18
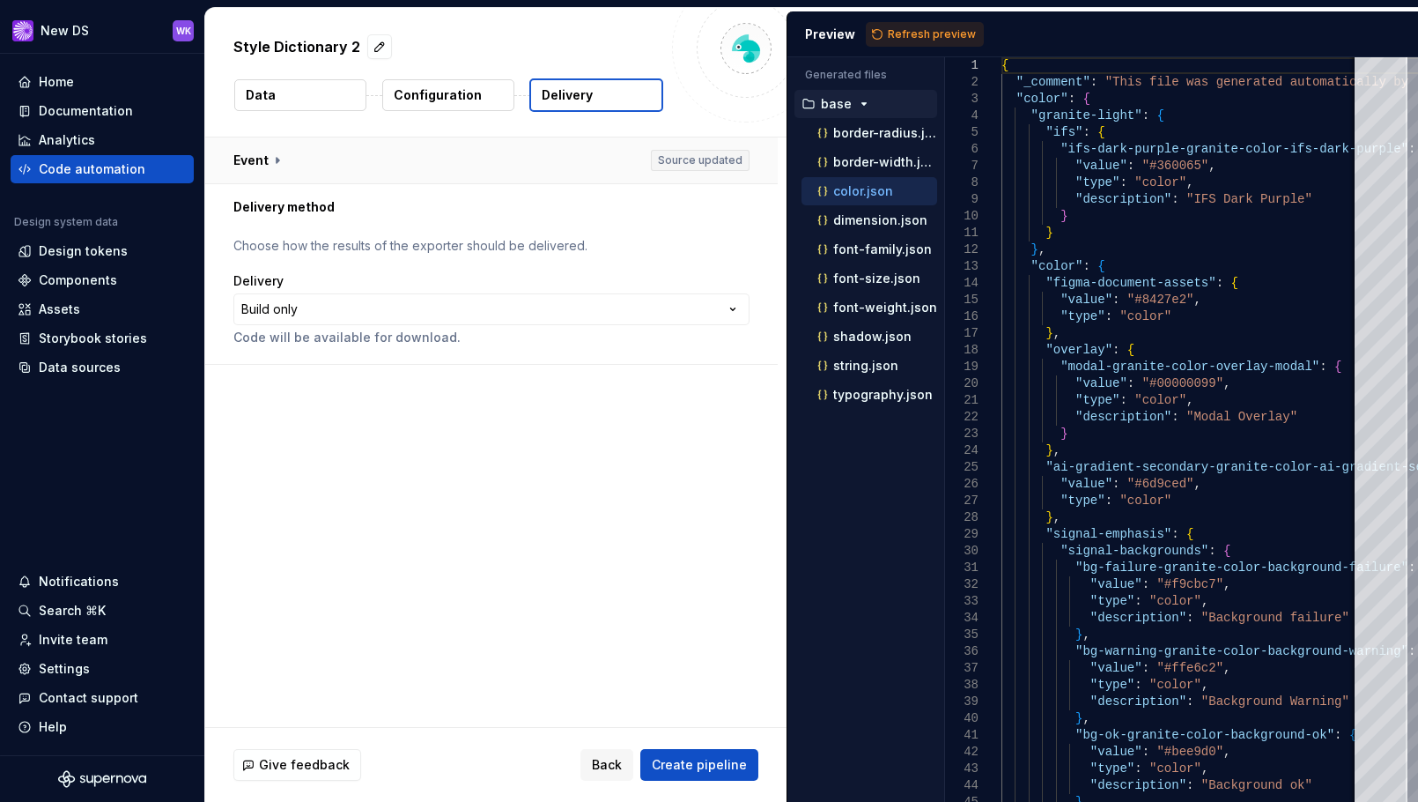
click at [268, 165] on button "button" at bounding box center [491, 160] width 573 height 46
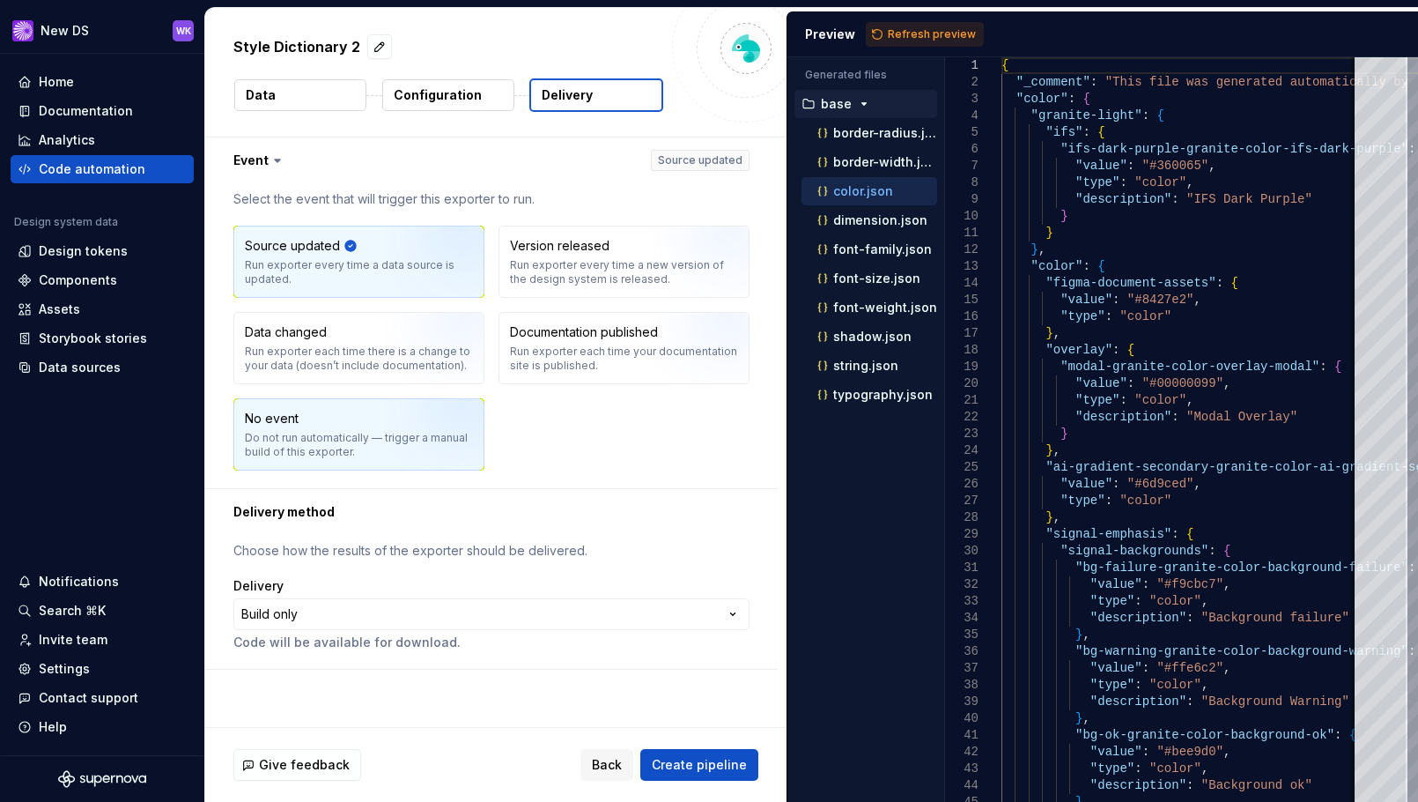
click at [376, 463] on div "No event Do not run automatically — trigger a manual build of this exporter." at bounding box center [358, 434] width 249 height 70
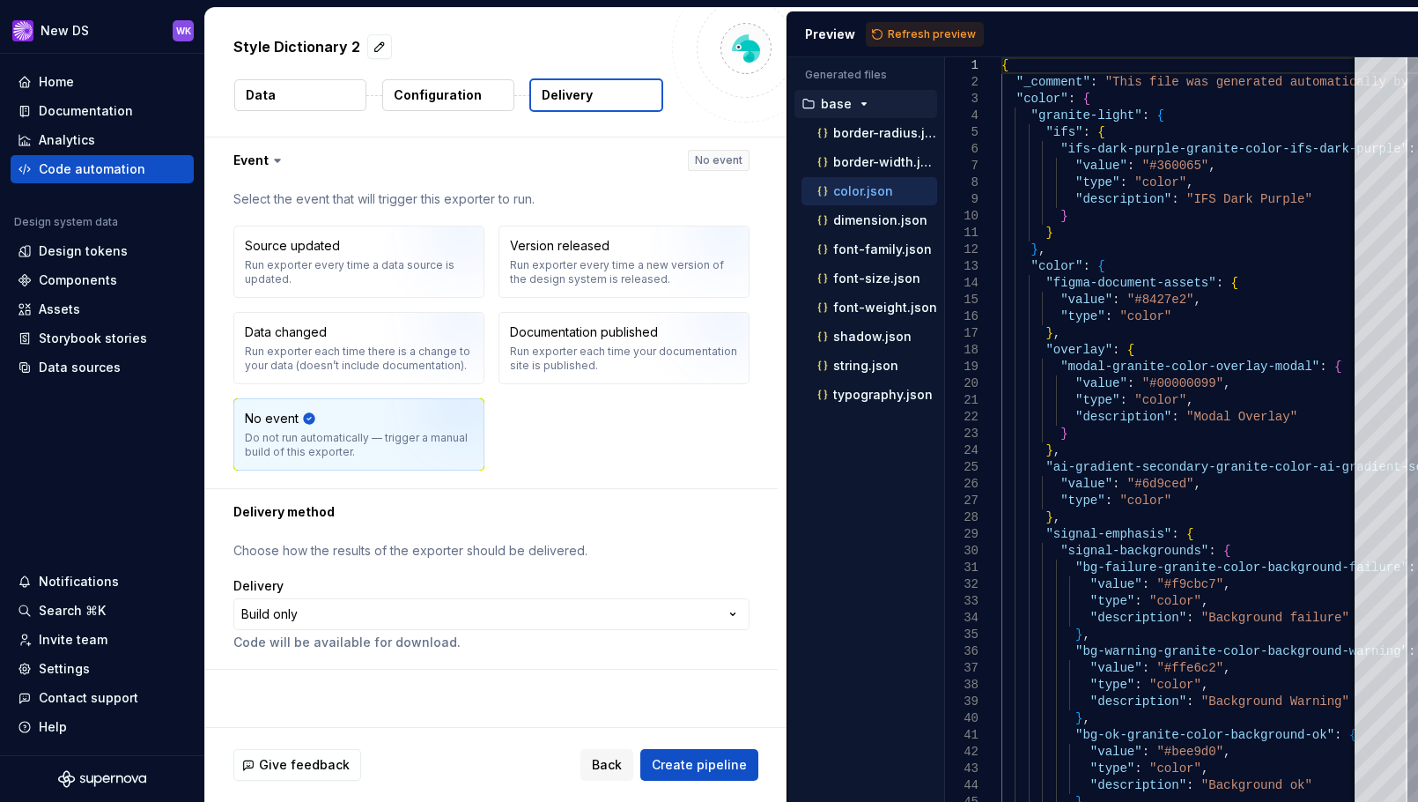
click at [277, 153] on icon at bounding box center [278, 161] width 18 height 18
click at [275, 159] on icon at bounding box center [277, 160] width 5 height 3
click at [255, 159] on button "button" at bounding box center [491, 160] width 573 height 46
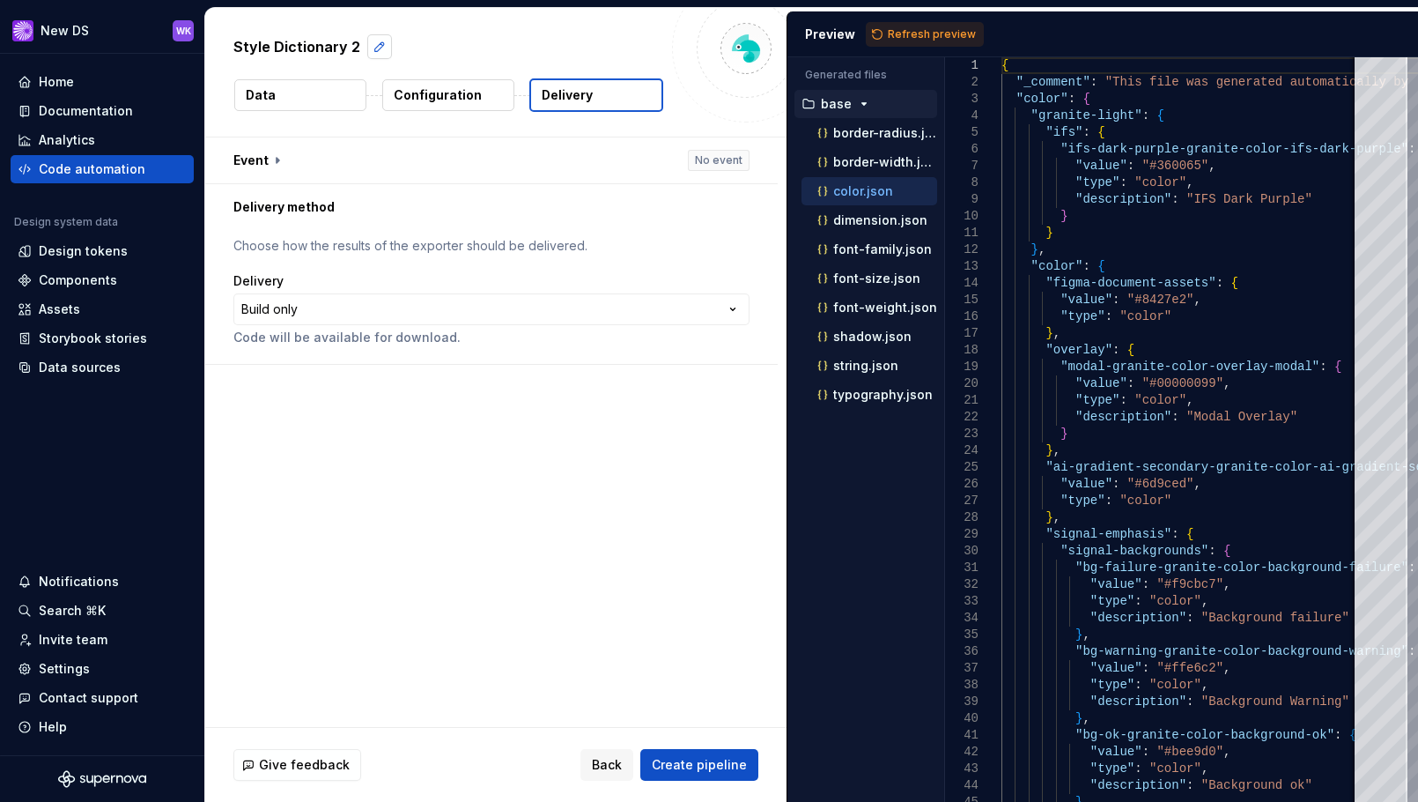
drag, startPoint x: 346, startPoint y: 51, endPoint x: 371, endPoint y: 48, distance: 24.8
click at [349, 51] on p "Style Dictionary 2" at bounding box center [296, 46] width 127 height 21
click at [371, 48] on button "button" at bounding box center [379, 46] width 25 height 25
click at [371, 48] on textarea "**********" at bounding box center [446, 47] width 432 height 28
type textarea "*"
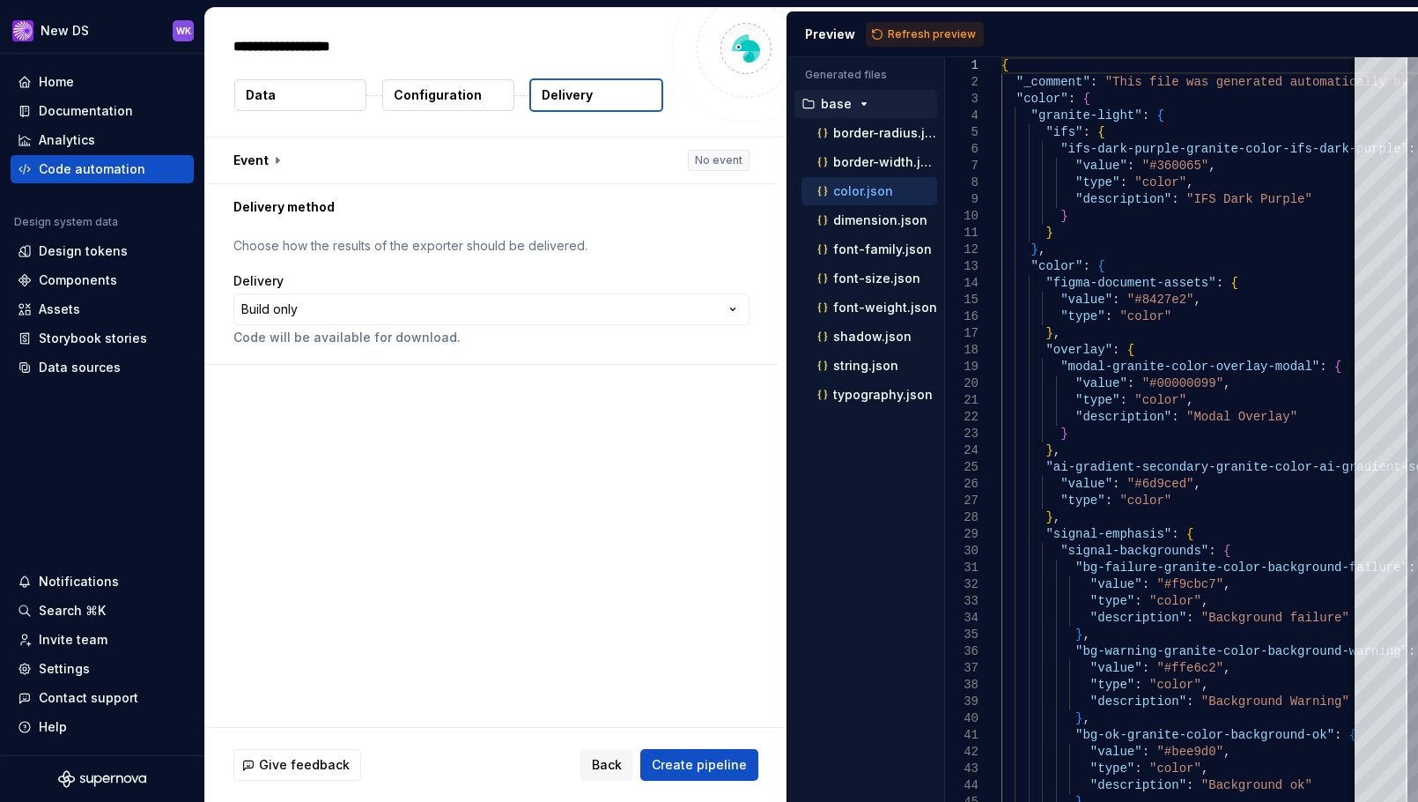
type textarea "**********"
type textarea "*"
type textarea "**********"
type textarea "*"
type textarea "**********"
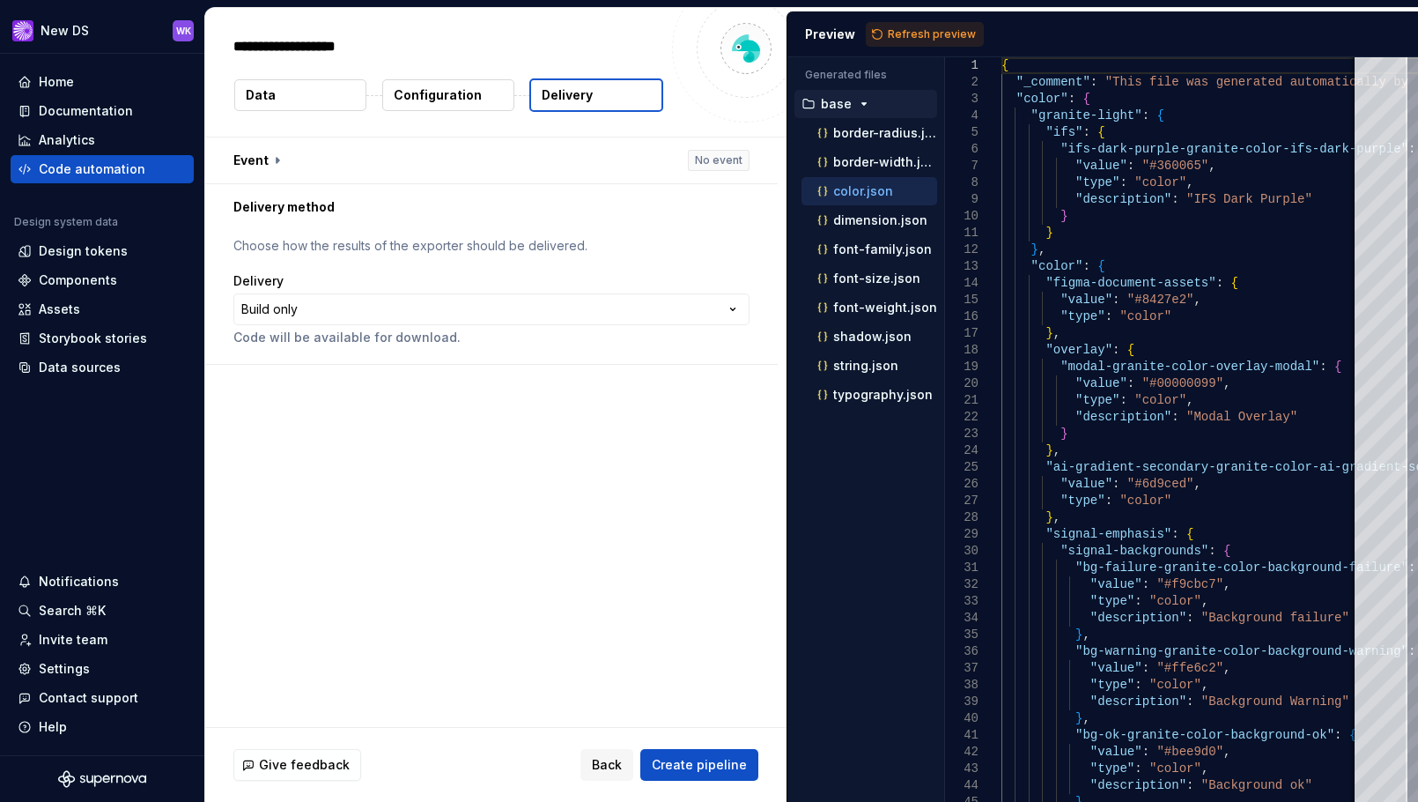
type textarea "*"
type textarea "**********"
type textarea "*"
type textarea "**********"
type textarea "*"
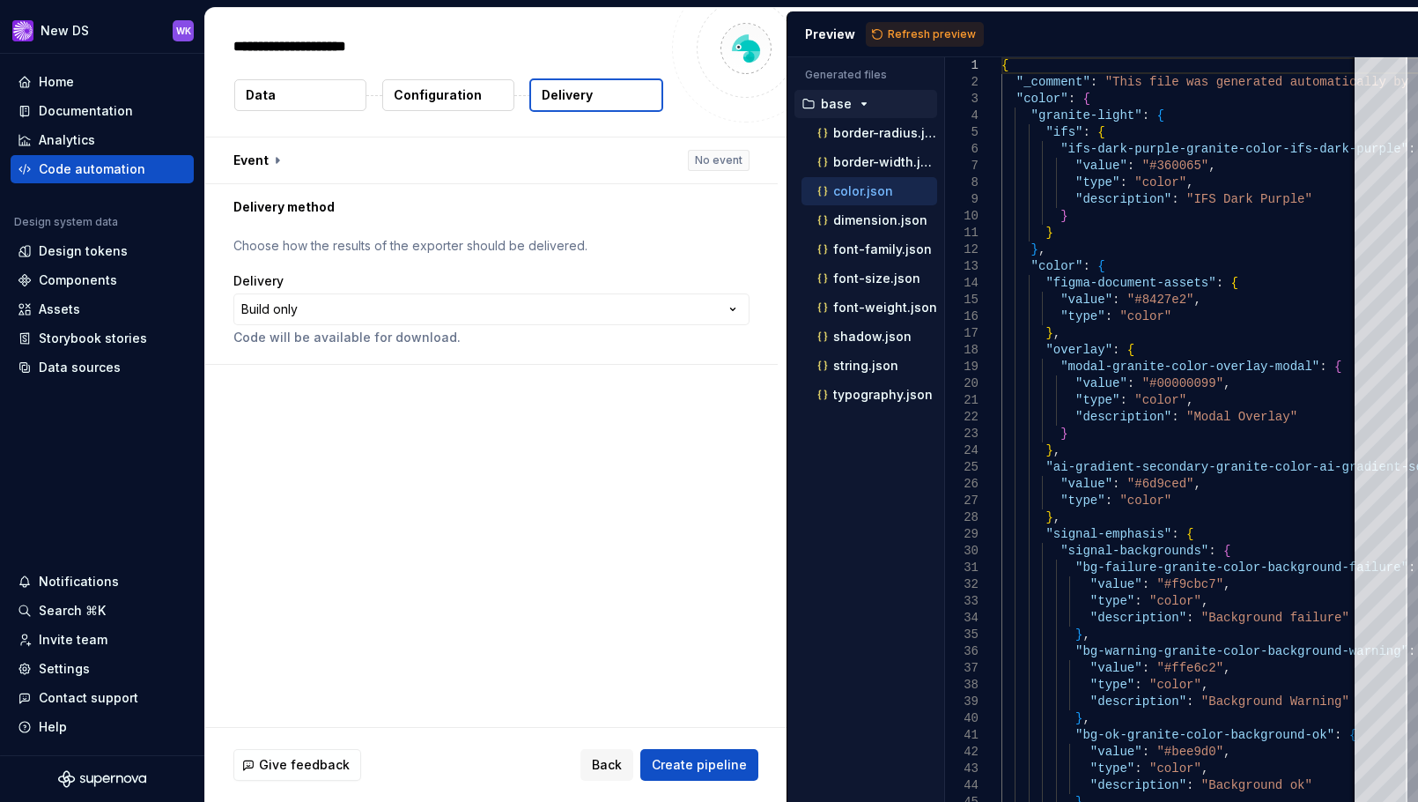
type textarea "**********"
type textarea "*"
type textarea "**********"
type textarea "*"
type textarea "**********"
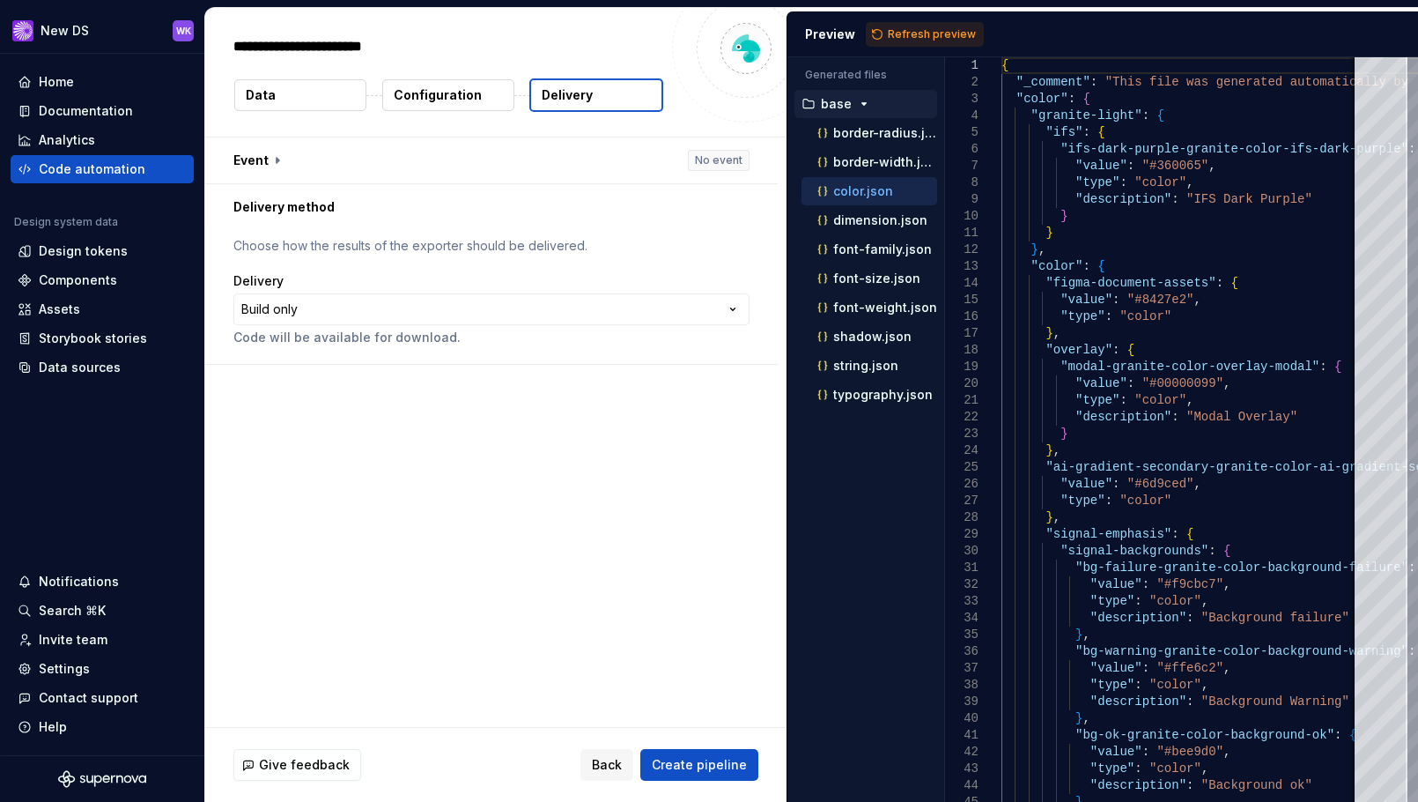
type textarea "*"
type textarea "**********"
type textarea "*"
type textarea "**********"
click at [641, 270] on div "**********" at bounding box center [491, 297] width 516 height 120
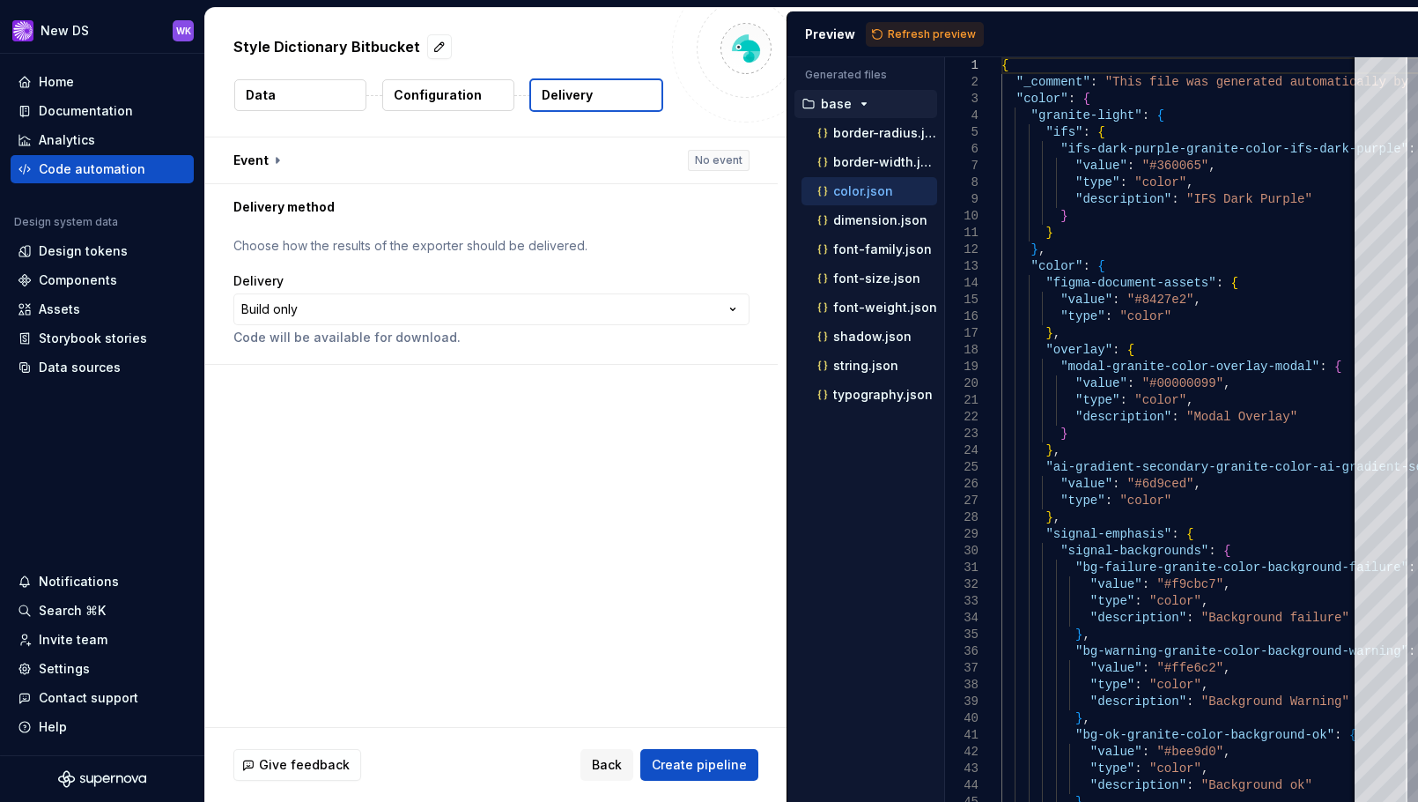
click at [636, 360] on div "**********" at bounding box center [491, 297] width 573 height 134
click at [650, 374] on div "**********" at bounding box center [495, 431] width 581 height 589
click at [508, 317] on html "**********" at bounding box center [709, 401] width 1418 height 802
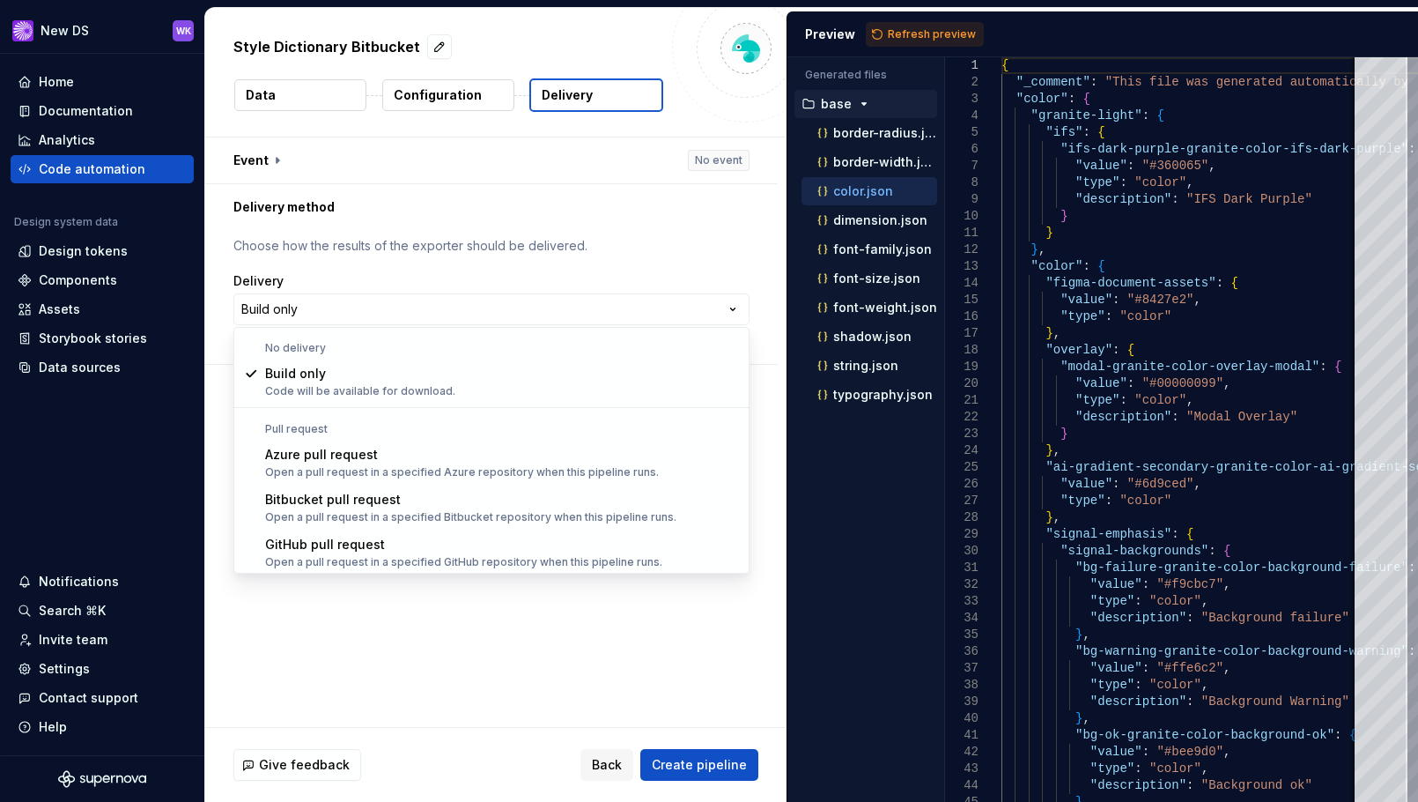
click at [457, 231] on html "**********" at bounding box center [709, 401] width 1418 height 802
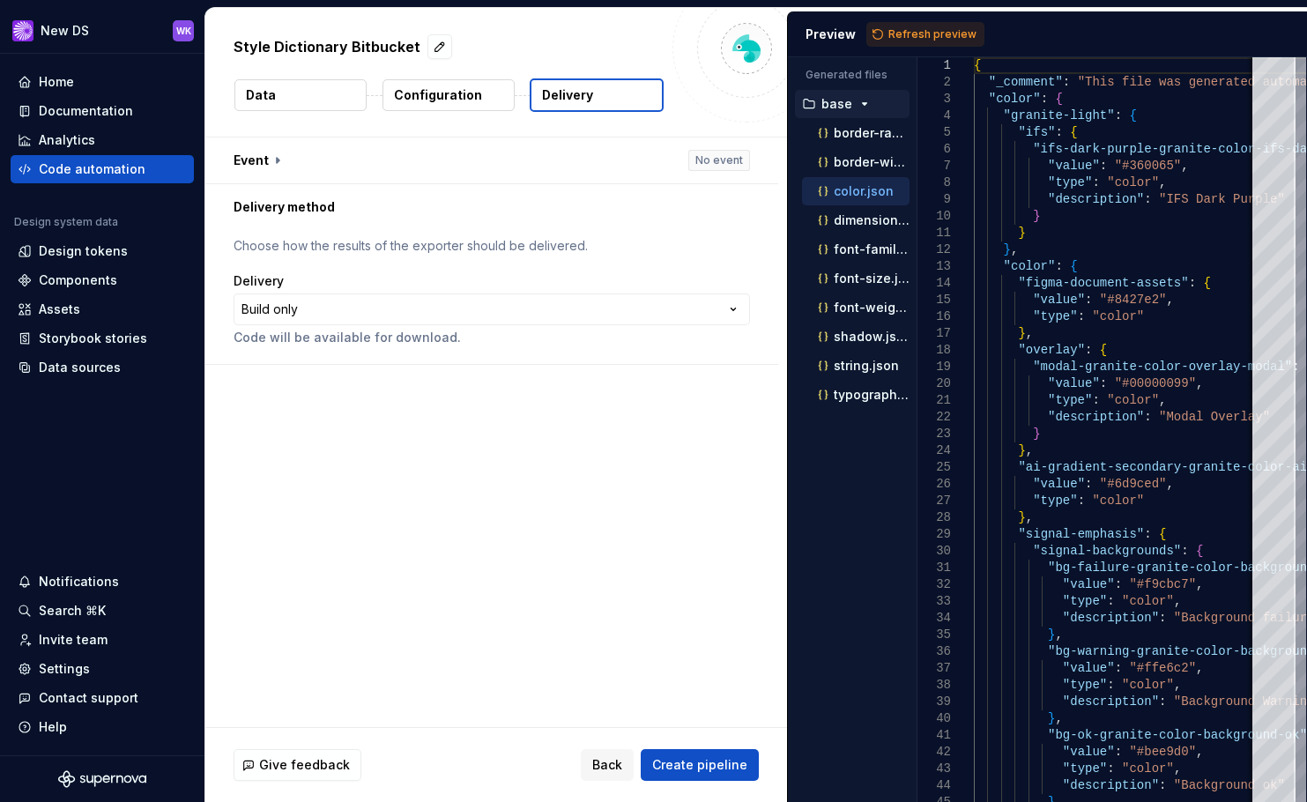
click at [517, 386] on div "**********" at bounding box center [495, 431] width 581 height 589
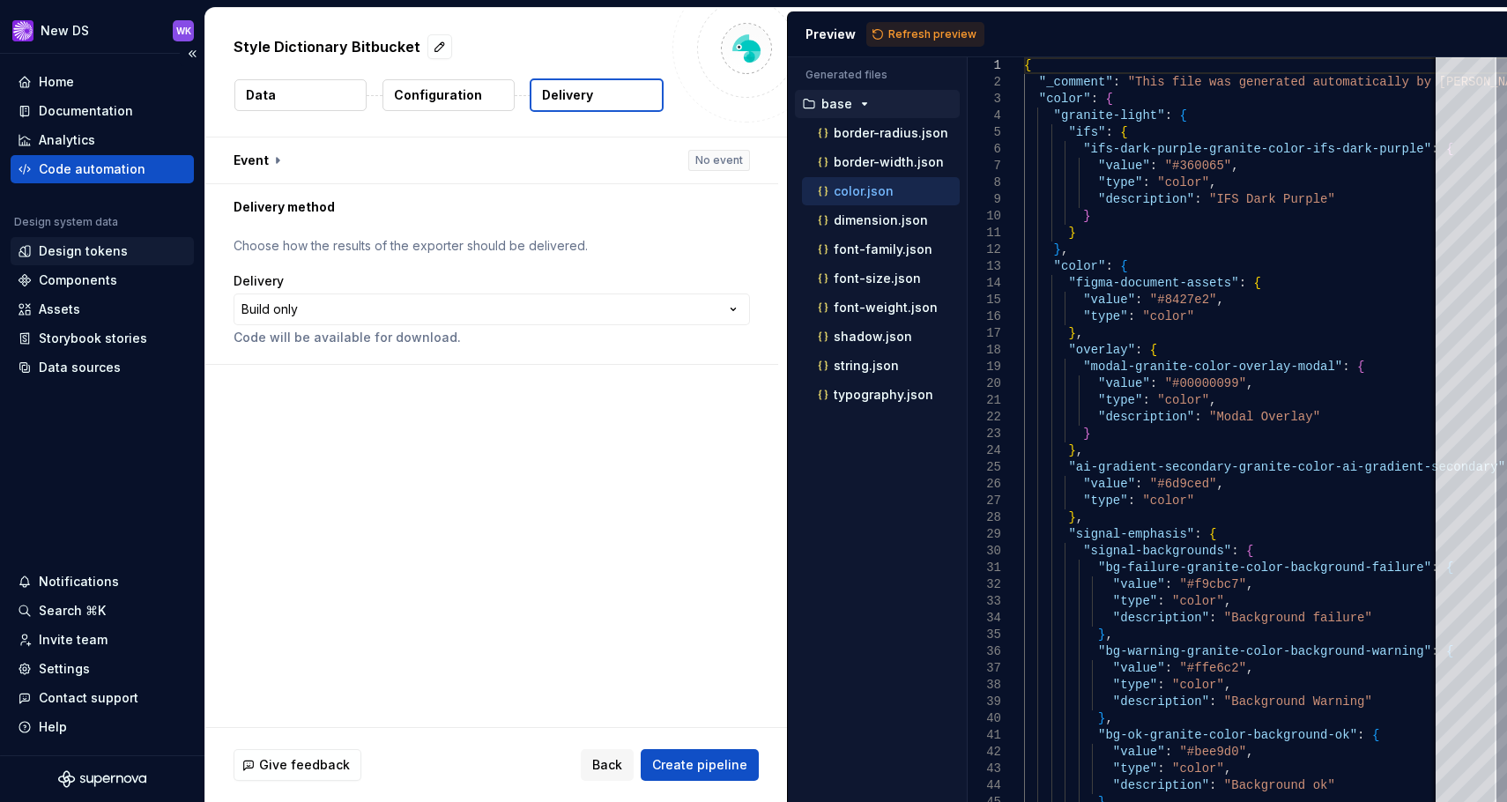
click at [95, 250] on div "Design tokens" at bounding box center [83, 251] width 89 height 18
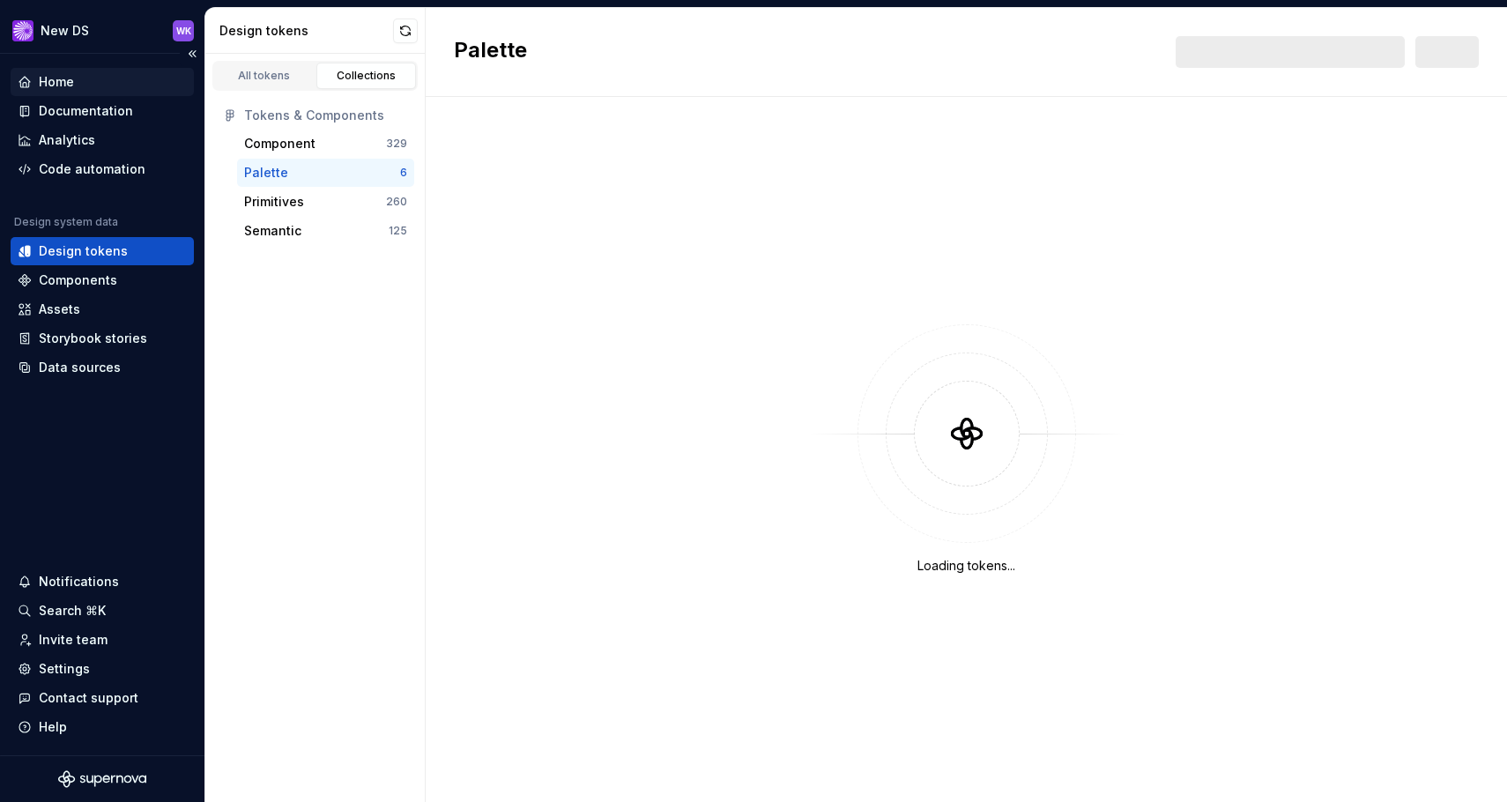
click at [91, 75] on div "Home" at bounding box center [102, 82] width 169 height 18
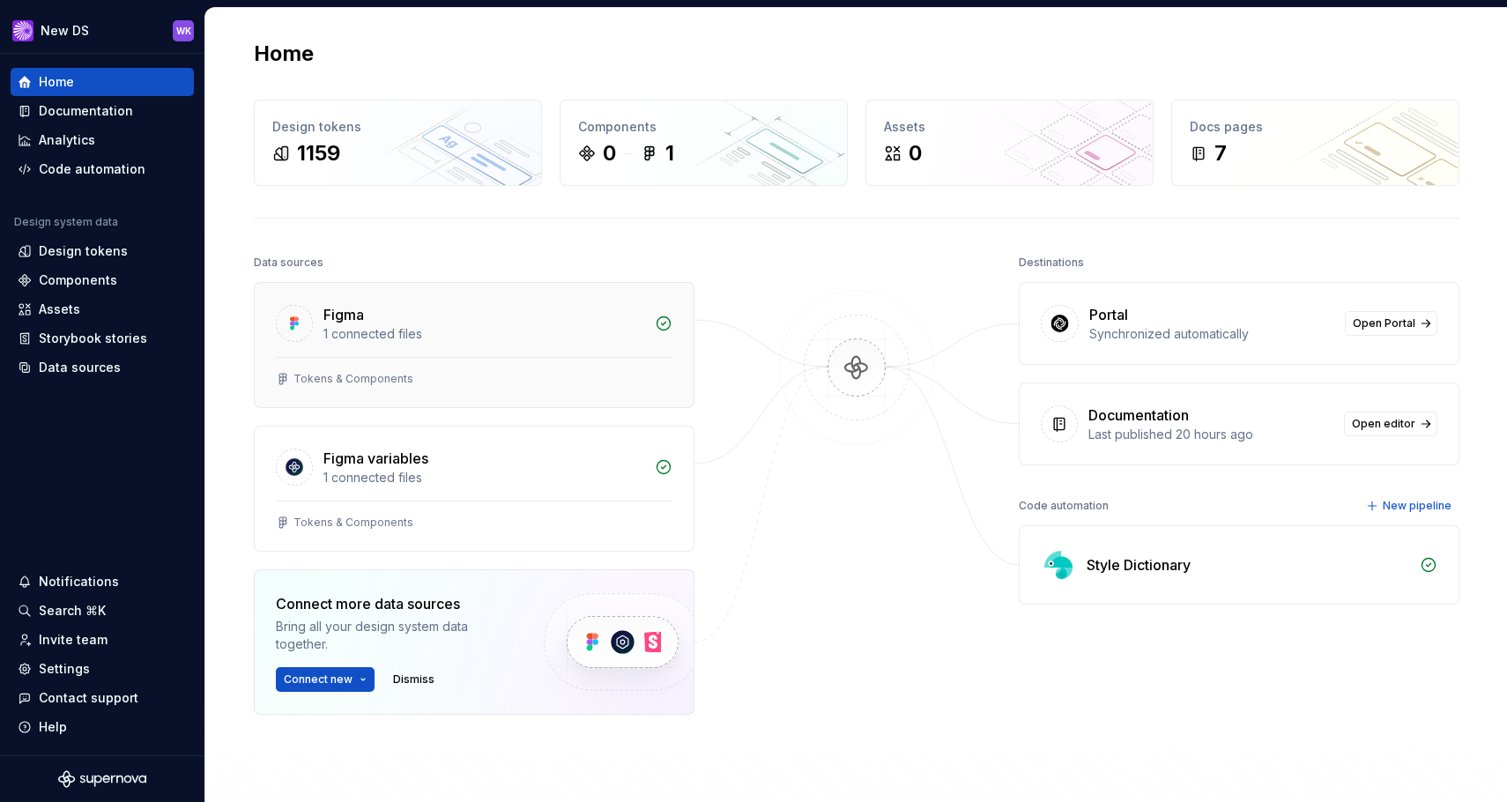
click at [474, 313] on div "Figma" at bounding box center [483, 314] width 321 height 21
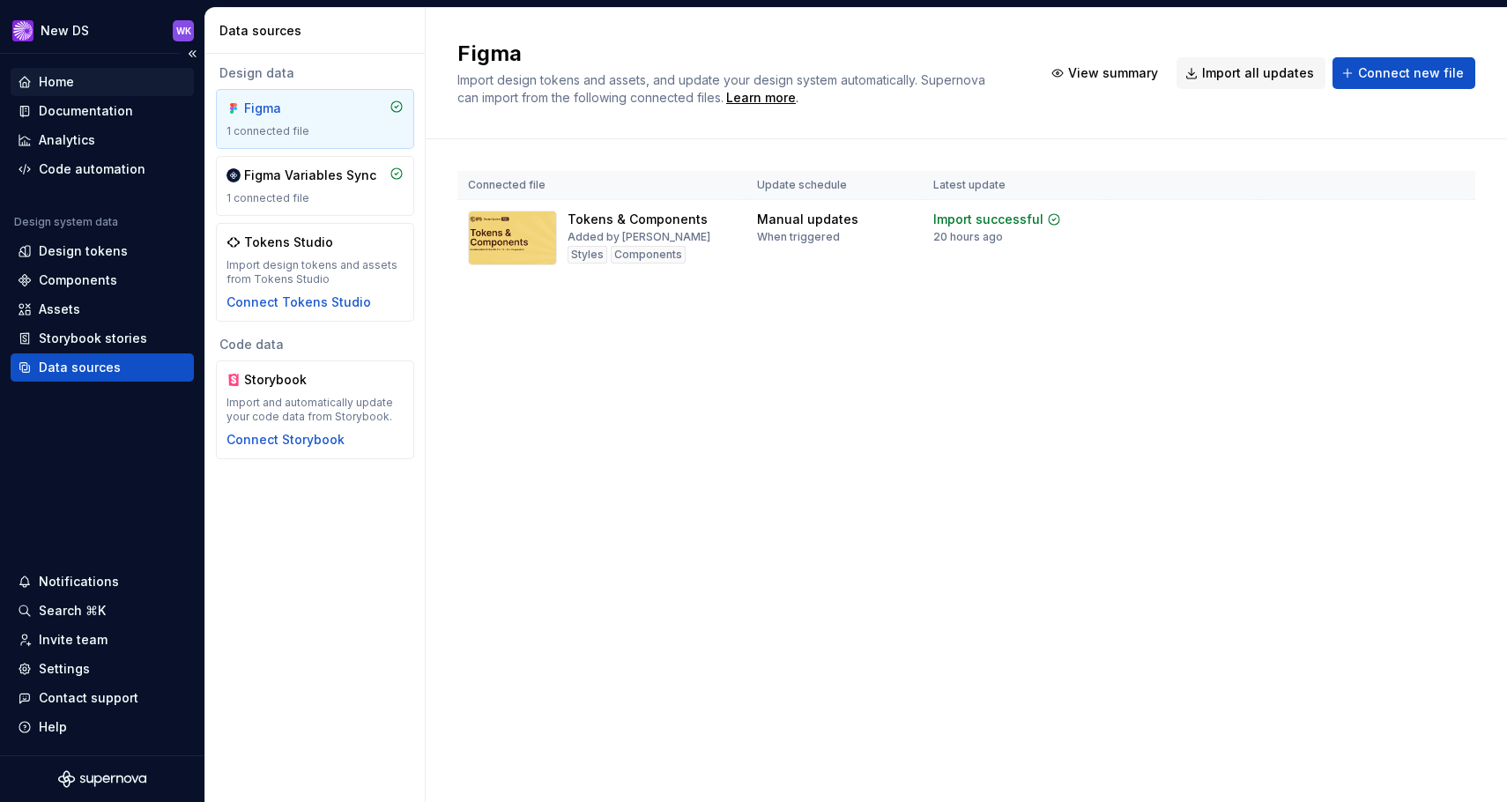
click at [100, 87] on div "Home" at bounding box center [102, 82] width 169 height 18
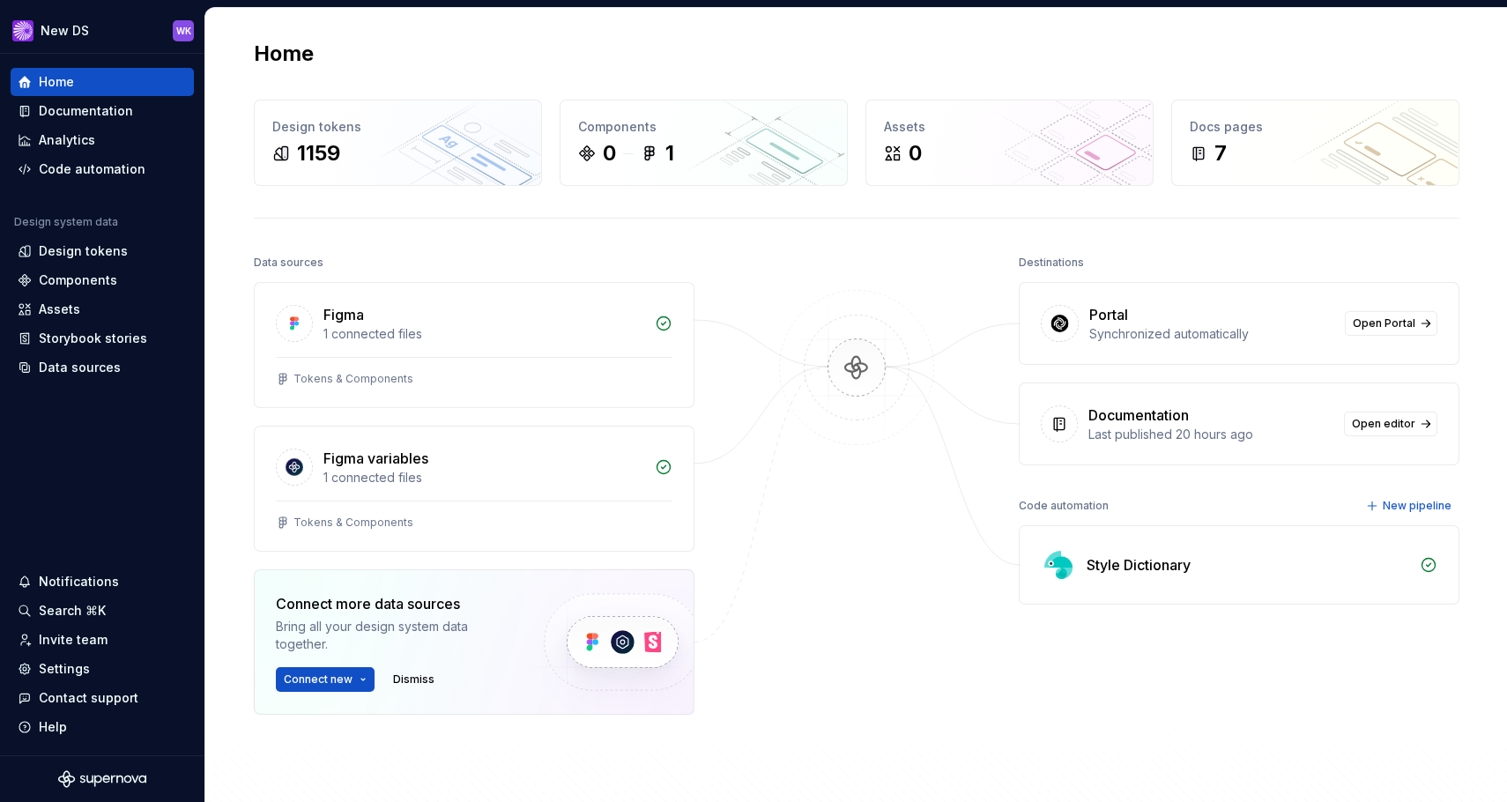
click at [1217, 483] on div "Destinations Portal Synchronized automatically Open Portal Documentation Last p…" at bounding box center [1238, 526] width 441 height 552
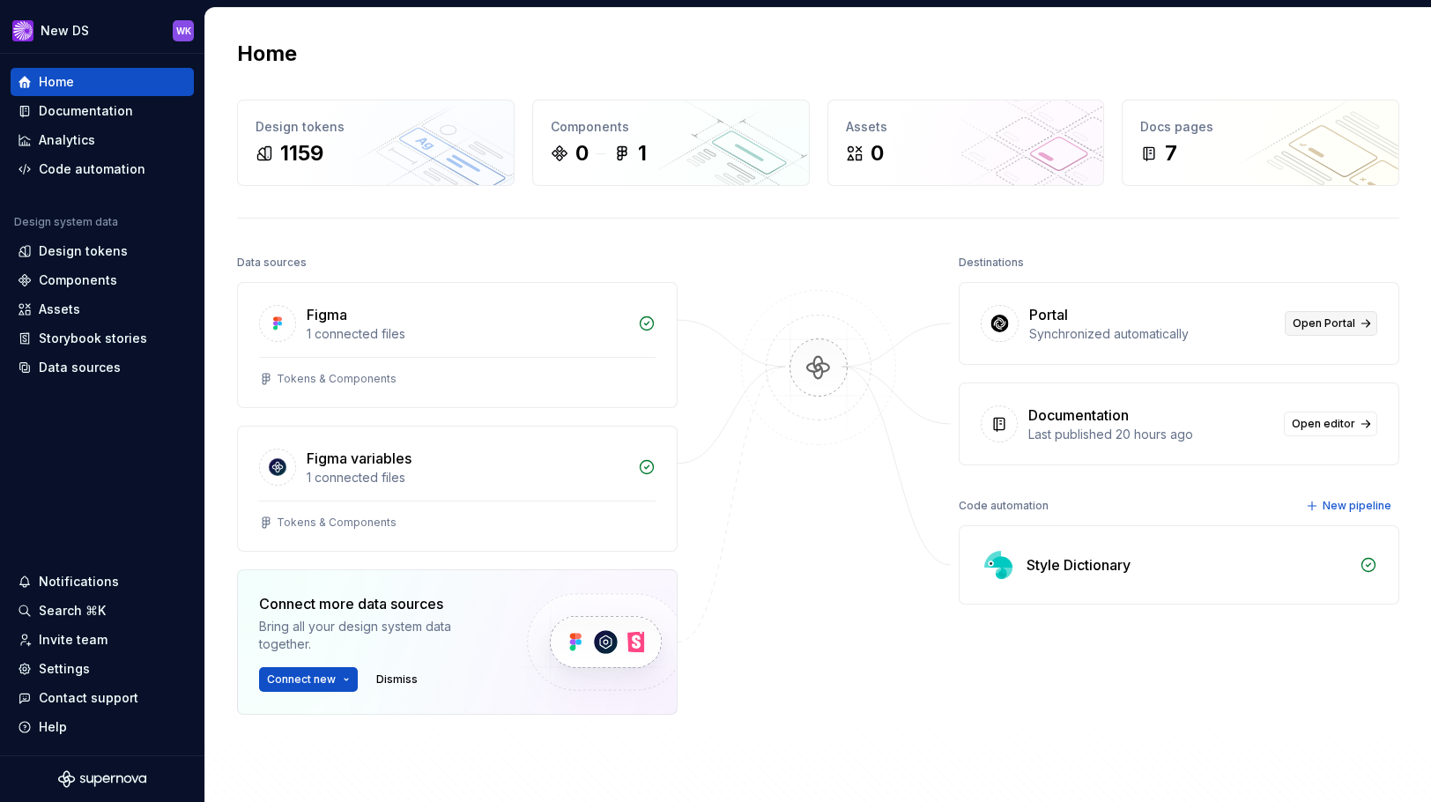
click at [1322, 322] on span "Open Portal" at bounding box center [1323, 323] width 63 height 14
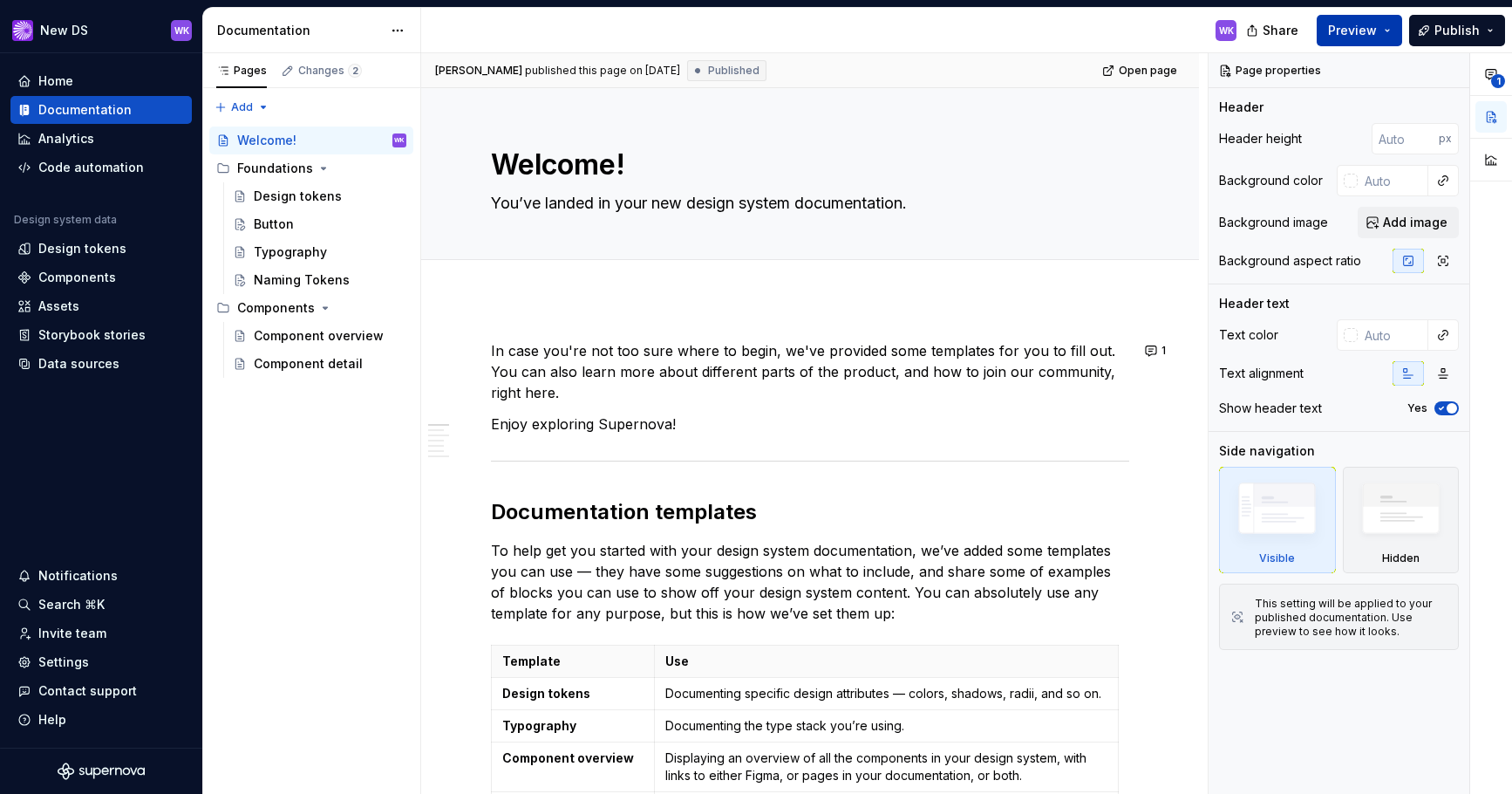
click at [1388, 27] on button "Preview" at bounding box center [1359, 31] width 85 height 32
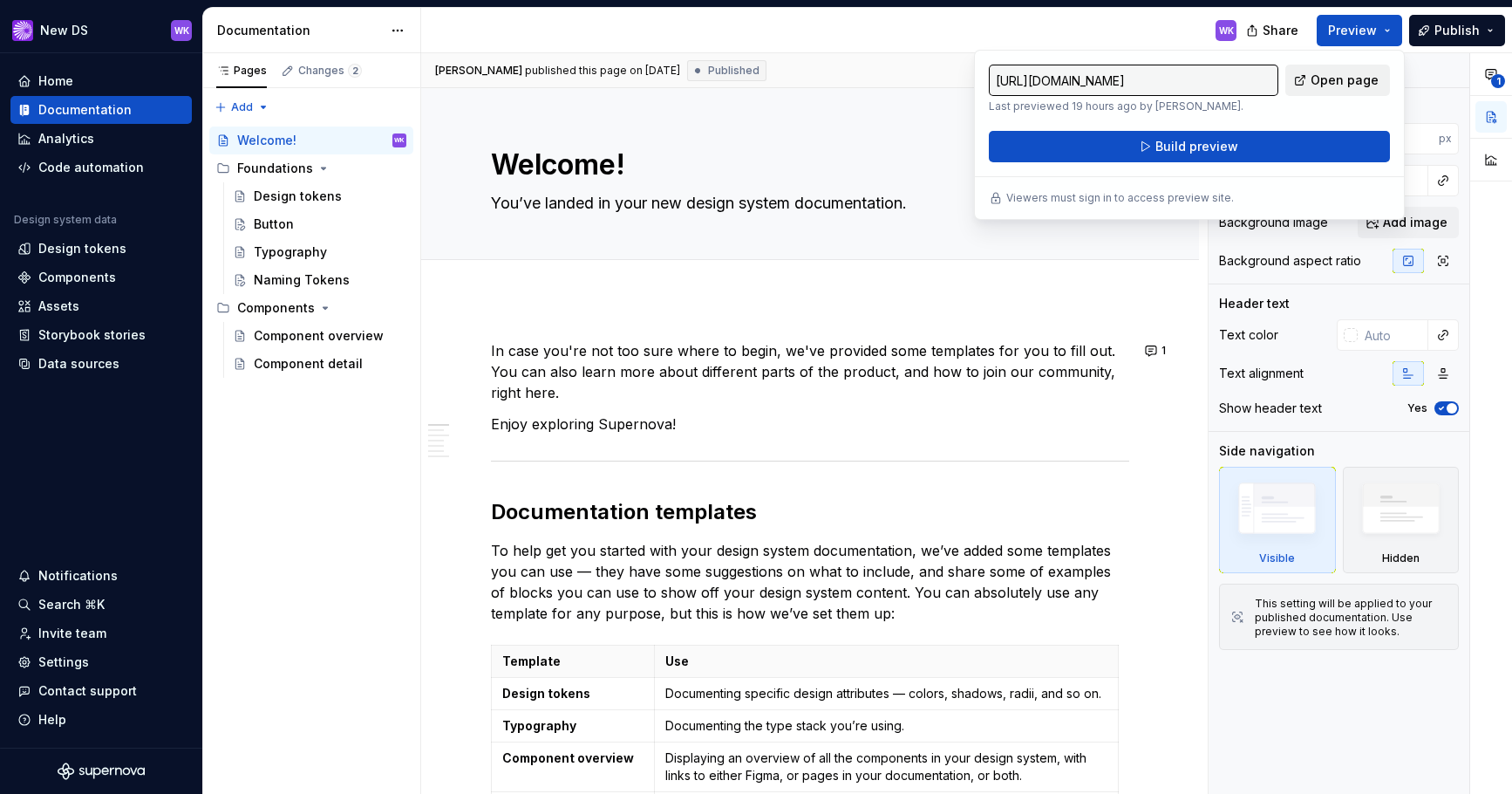
click at [1337, 83] on span "Open page" at bounding box center [1344, 80] width 68 height 18
click at [781, 219] on div "Welcome! You’ve landed in your new design system documentation." at bounding box center [809, 173] width 638 height 171
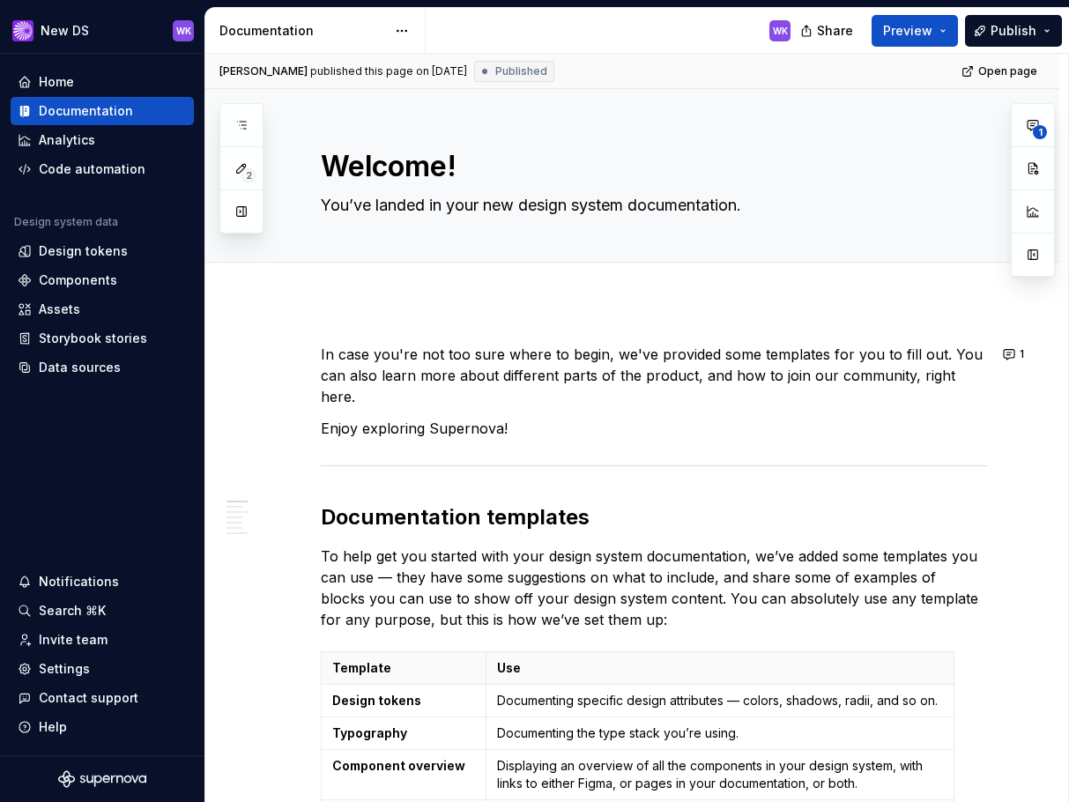
type textarea "*"
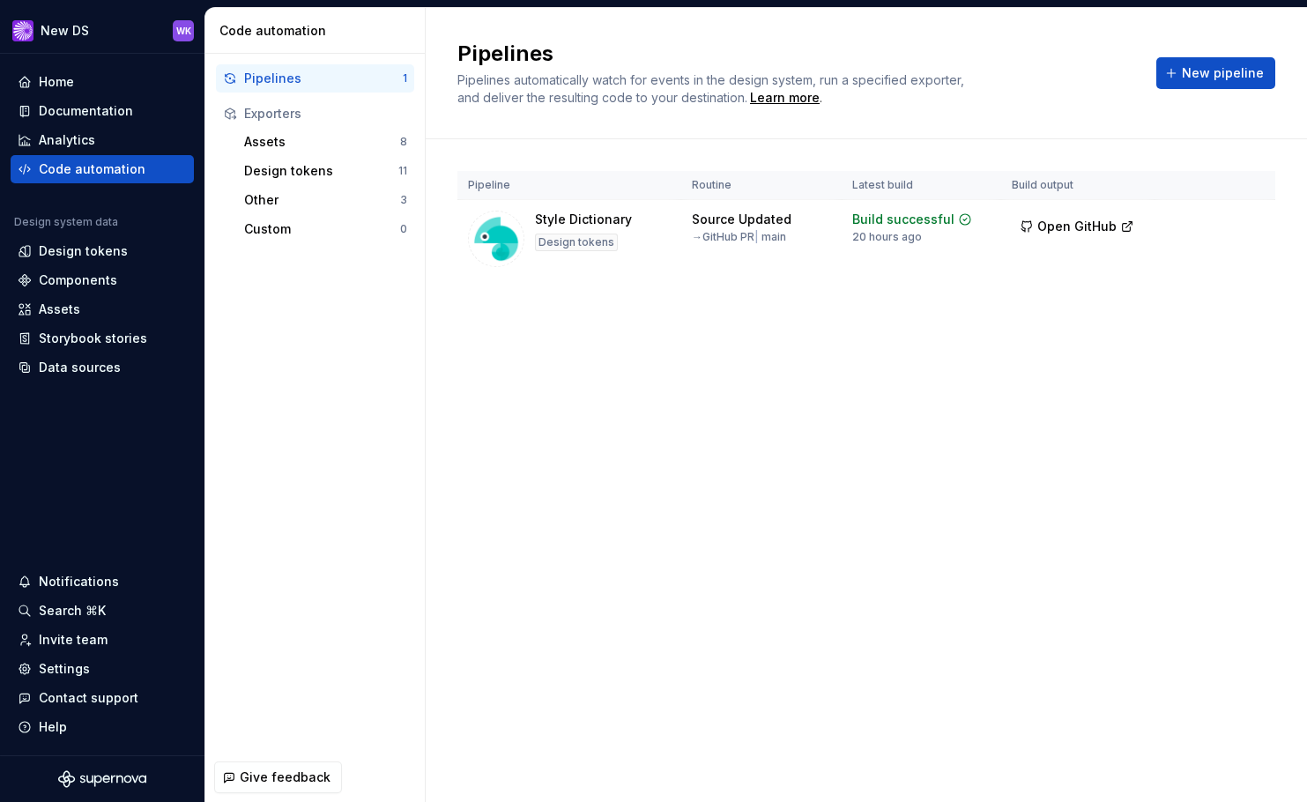
click at [766, 368] on div "Pipelines Pipelines automatically watch for events in the design system, run a …" at bounding box center [866, 405] width 881 height 794
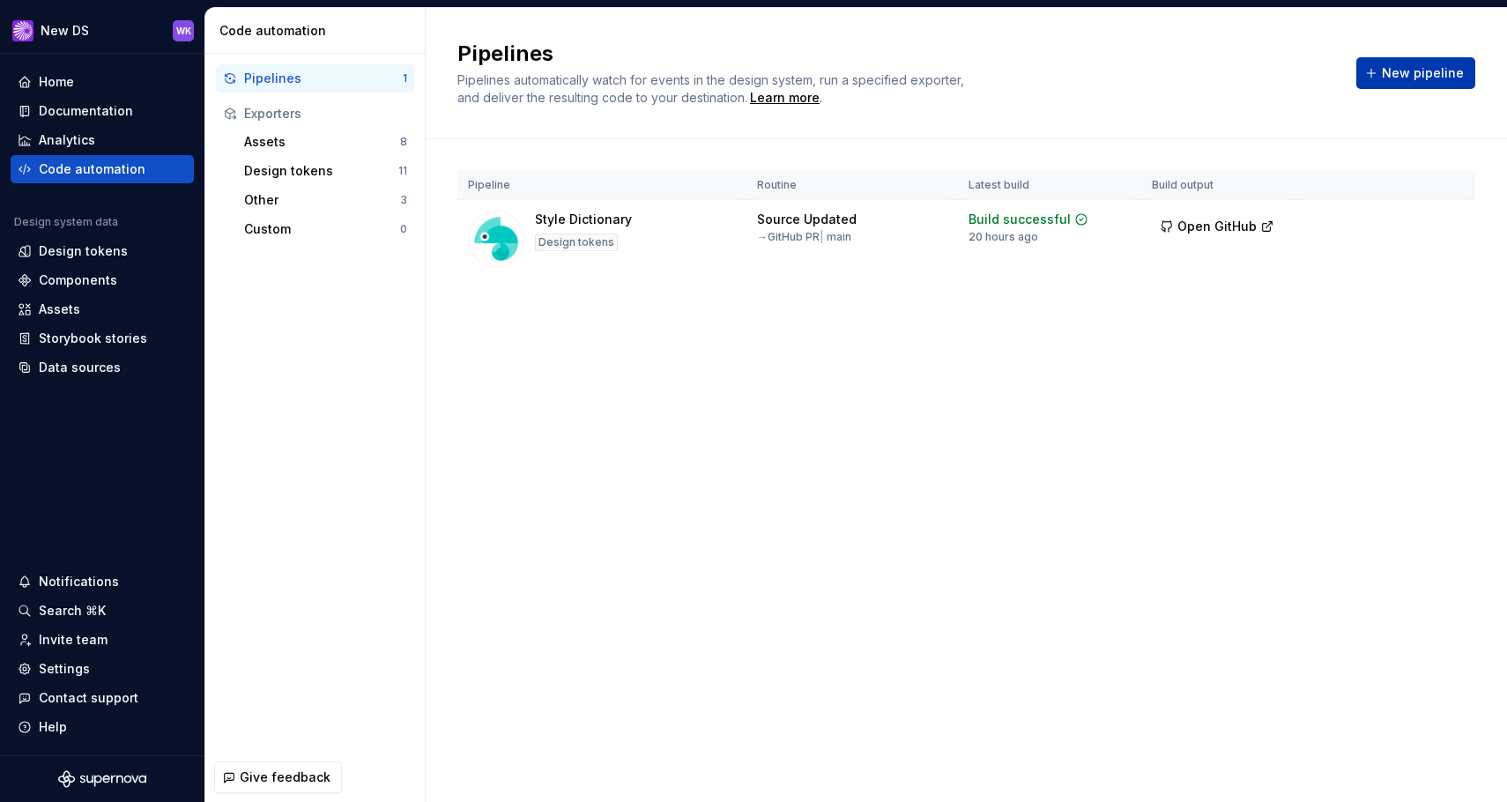
click at [1306, 72] on span "New pipeline" at bounding box center [1422, 73] width 82 height 18
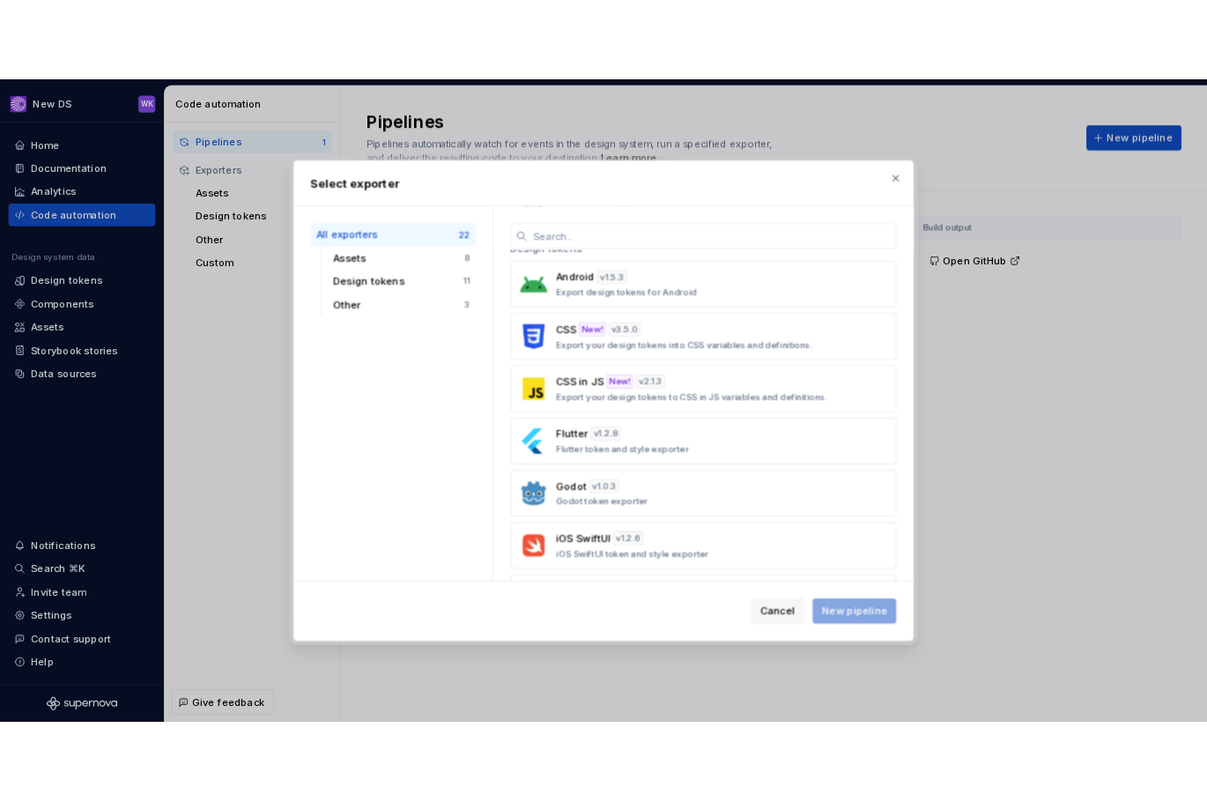
scroll to position [541, 0]
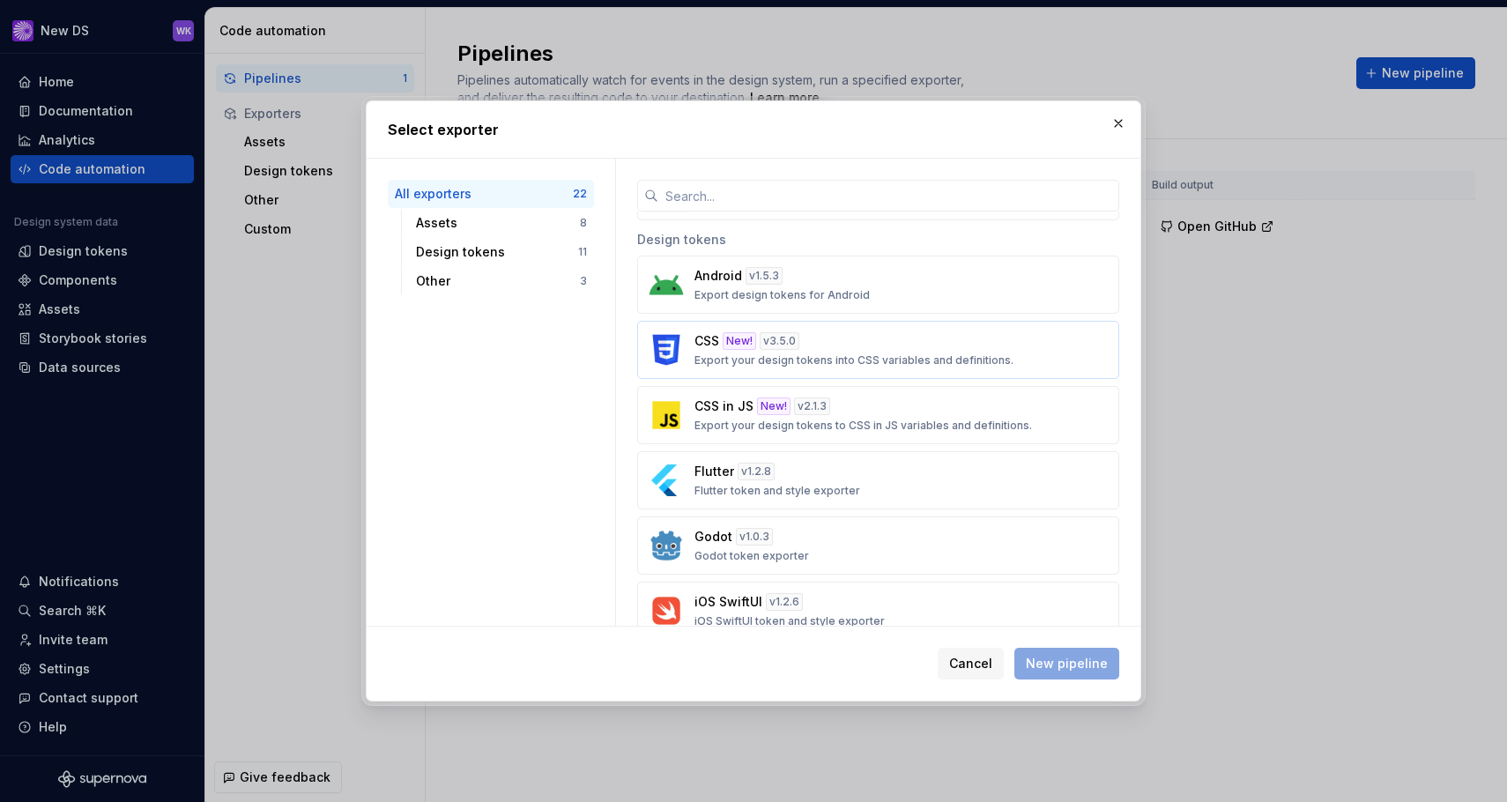
click at [853, 348] on div "CSS New! v 3.5.0 Export your design tokens into CSS variables and definitions." at bounding box center [872, 349] width 357 height 35
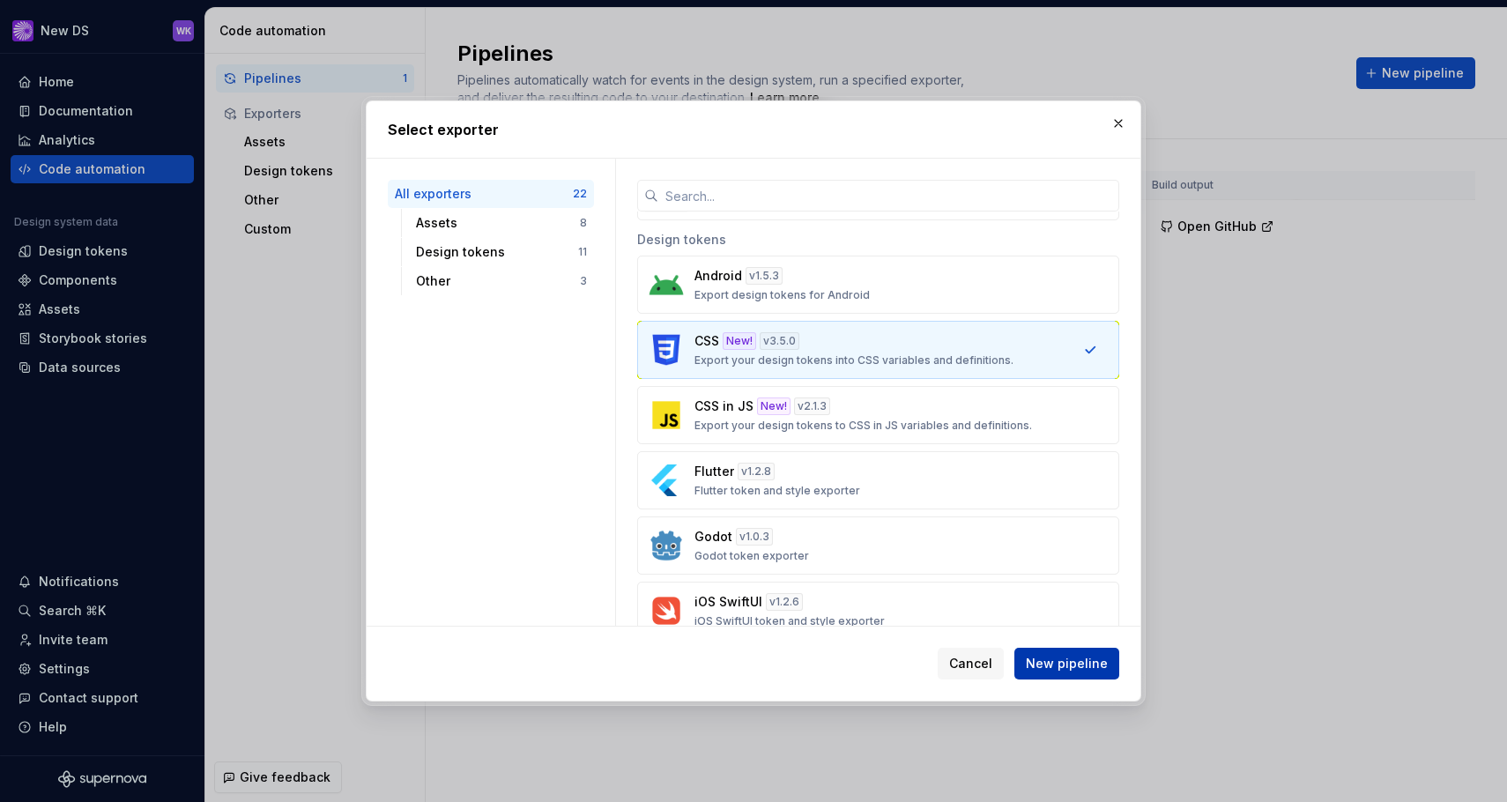
click at [1044, 666] on span "New pipeline" at bounding box center [1066, 664] width 82 height 18
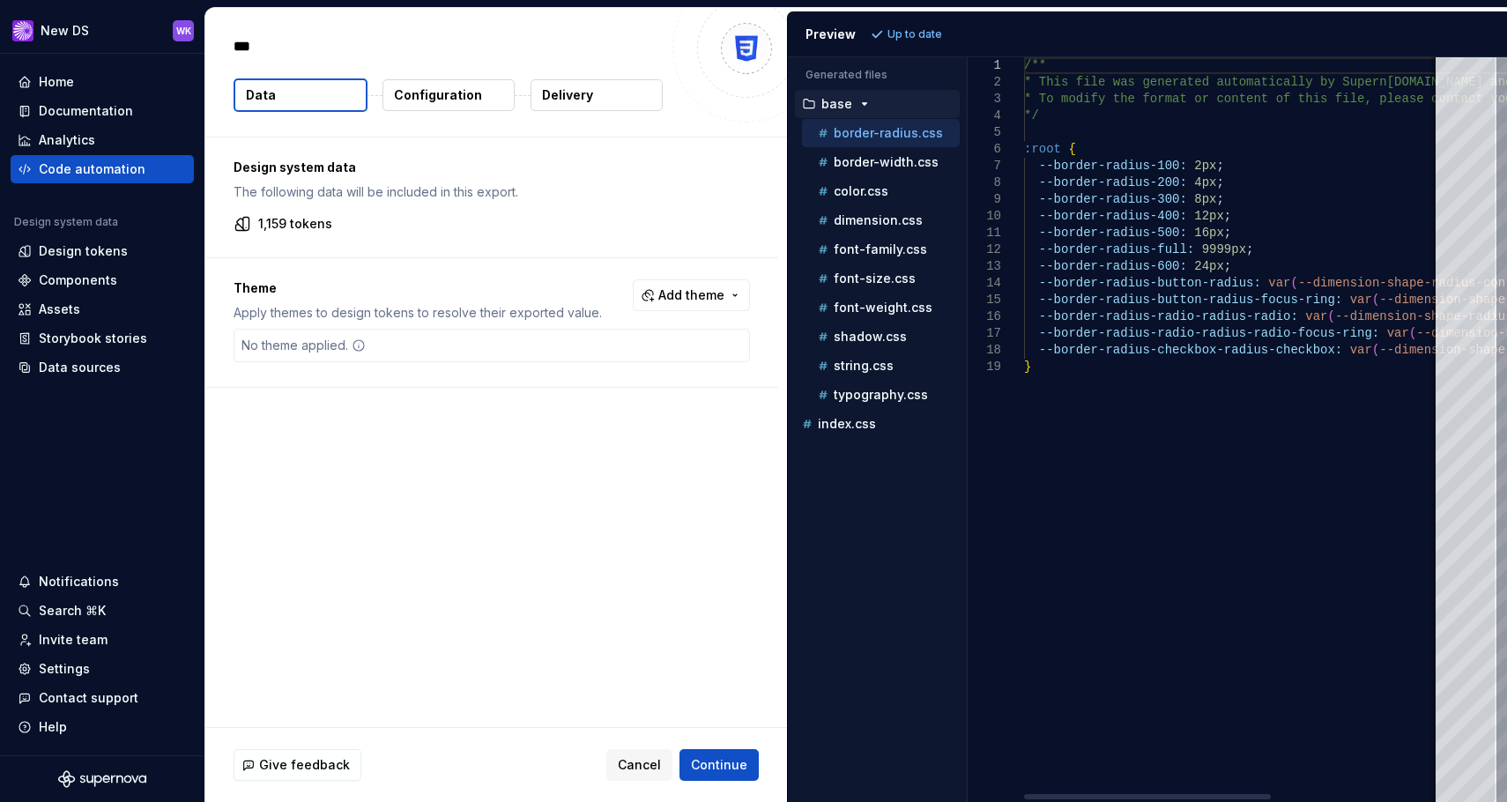
type textarea "*"
click at [877, 161] on p "border-width.css" at bounding box center [885, 162] width 105 height 14
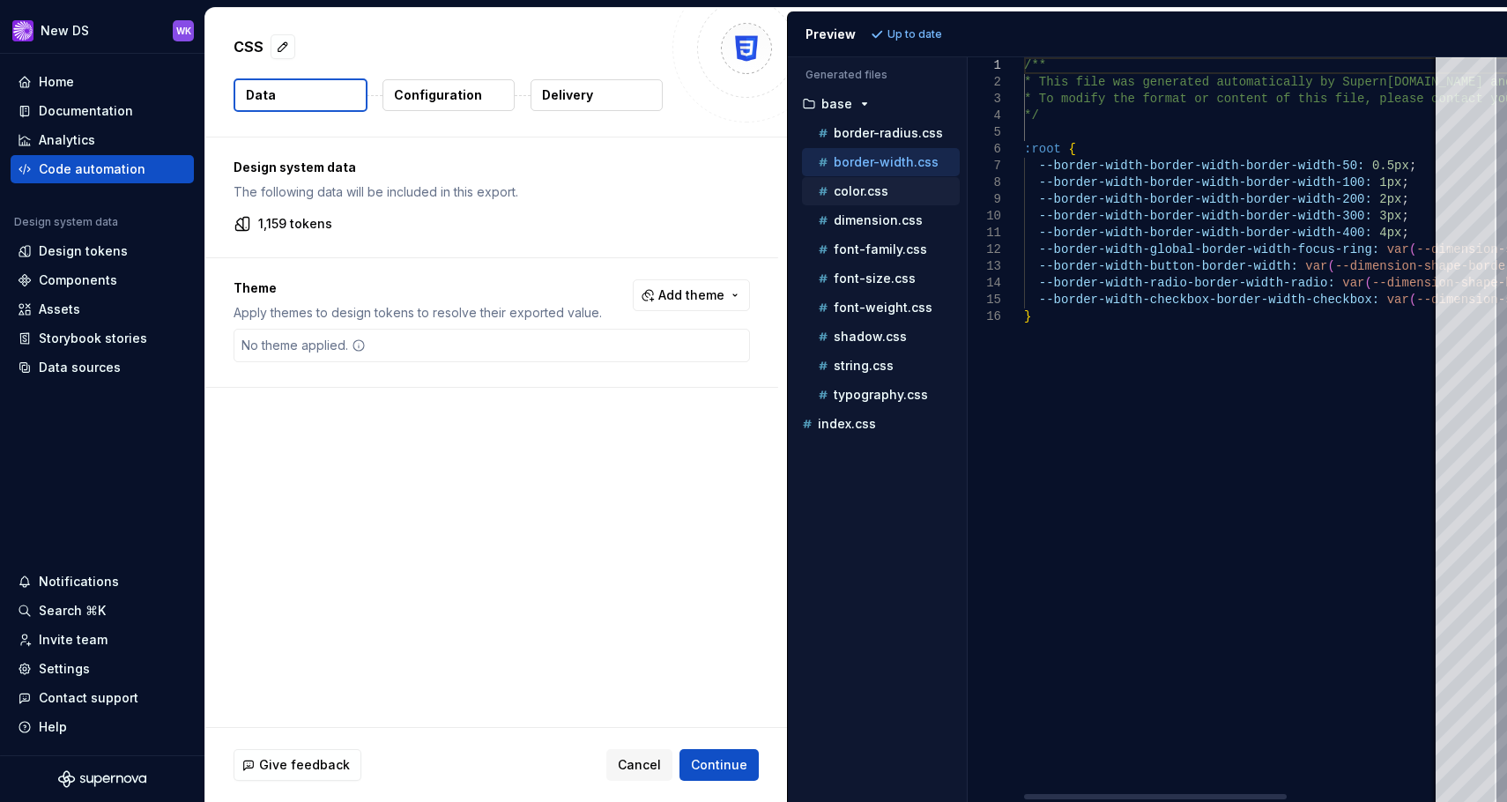
click at [873, 187] on p "color.css" at bounding box center [860, 191] width 55 height 14
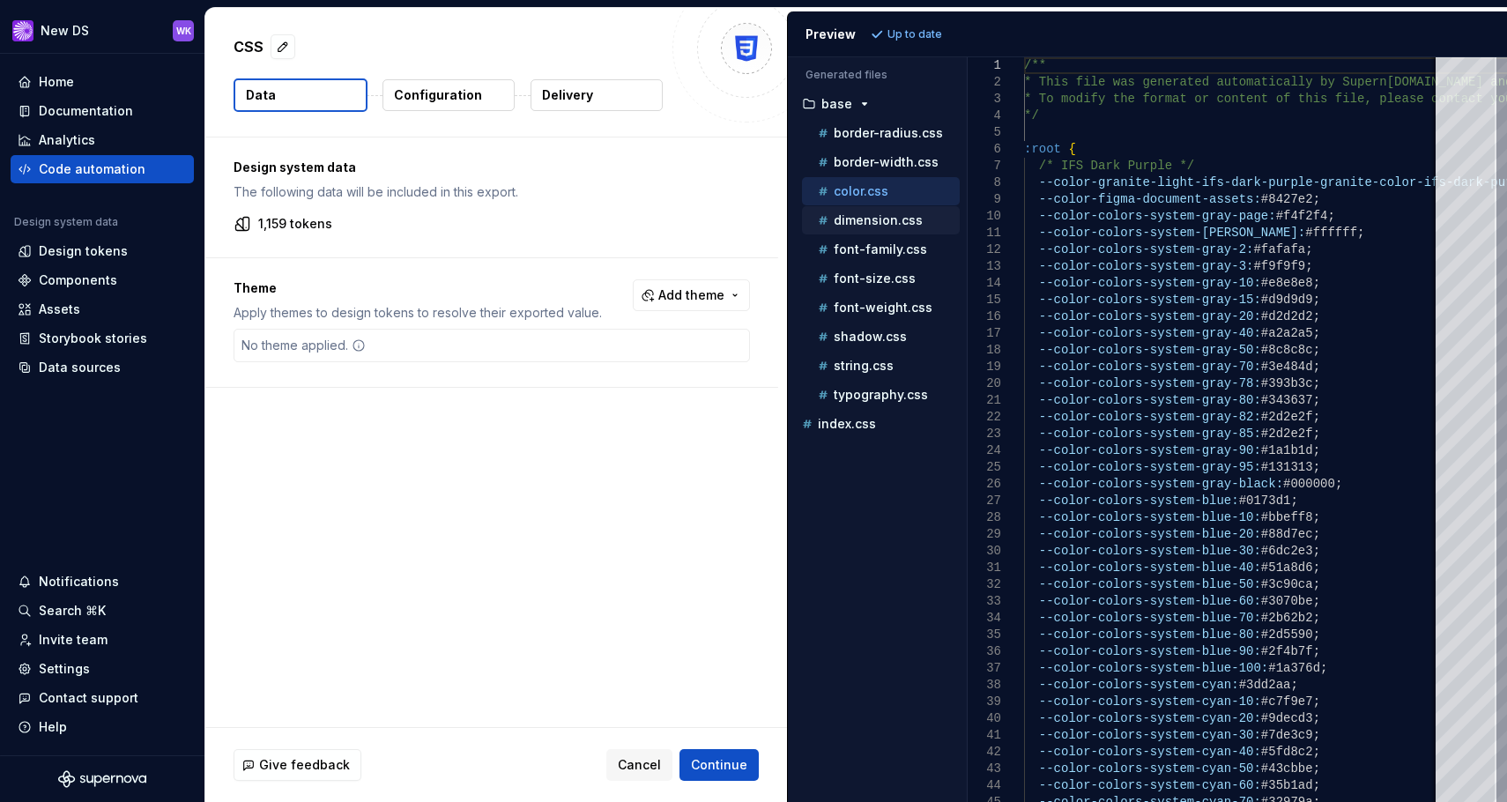
click at [869, 208] on div "dimension.css" at bounding box center [881, 220] width 158 height 28
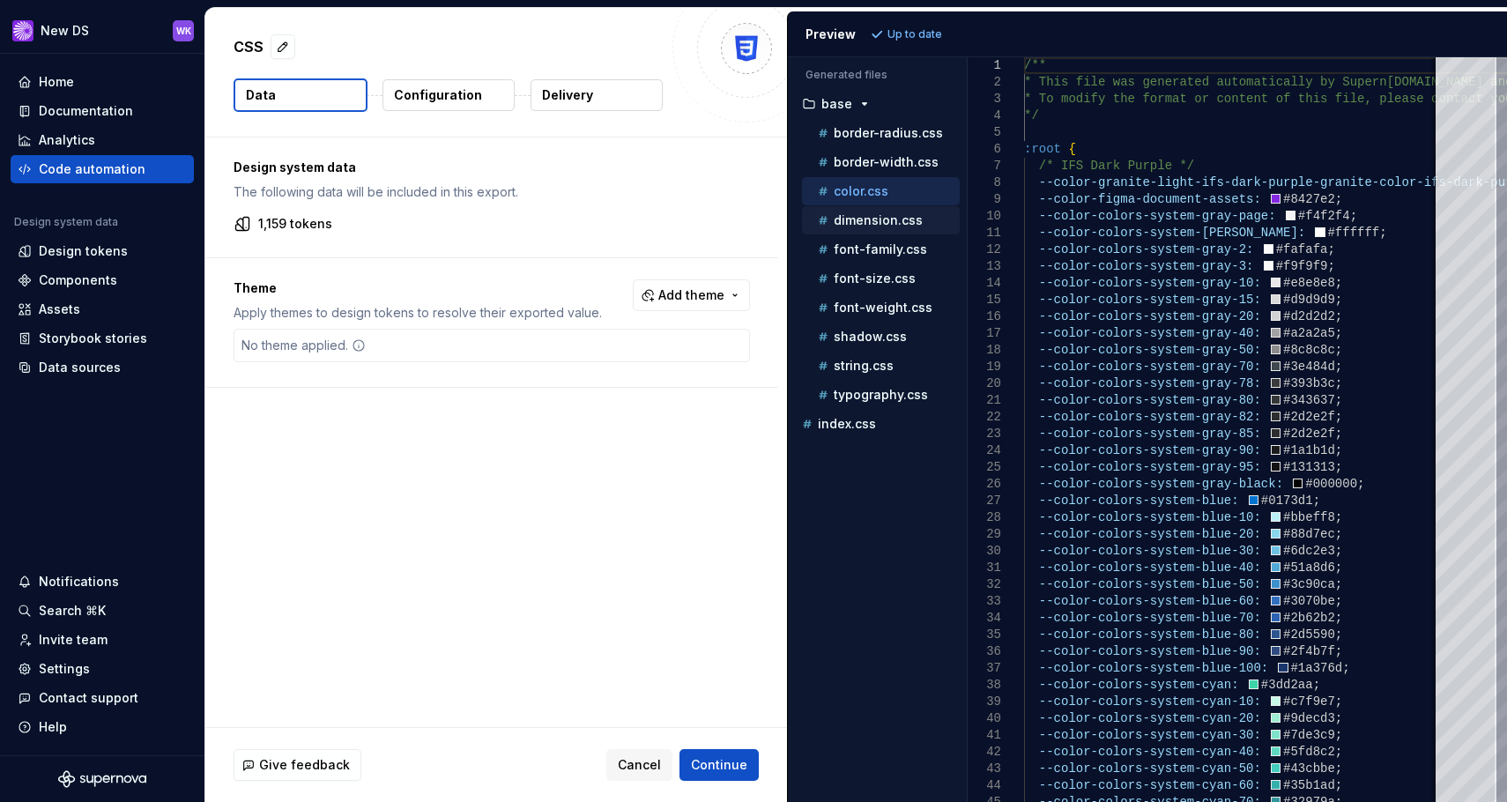
click at [869, 208] on div "dimension.css" at bounding box center [881, 220] width 158 height 28
click at [880, 225] on p "dimension.css" at bounding box center [877, 220] width 89 height 14
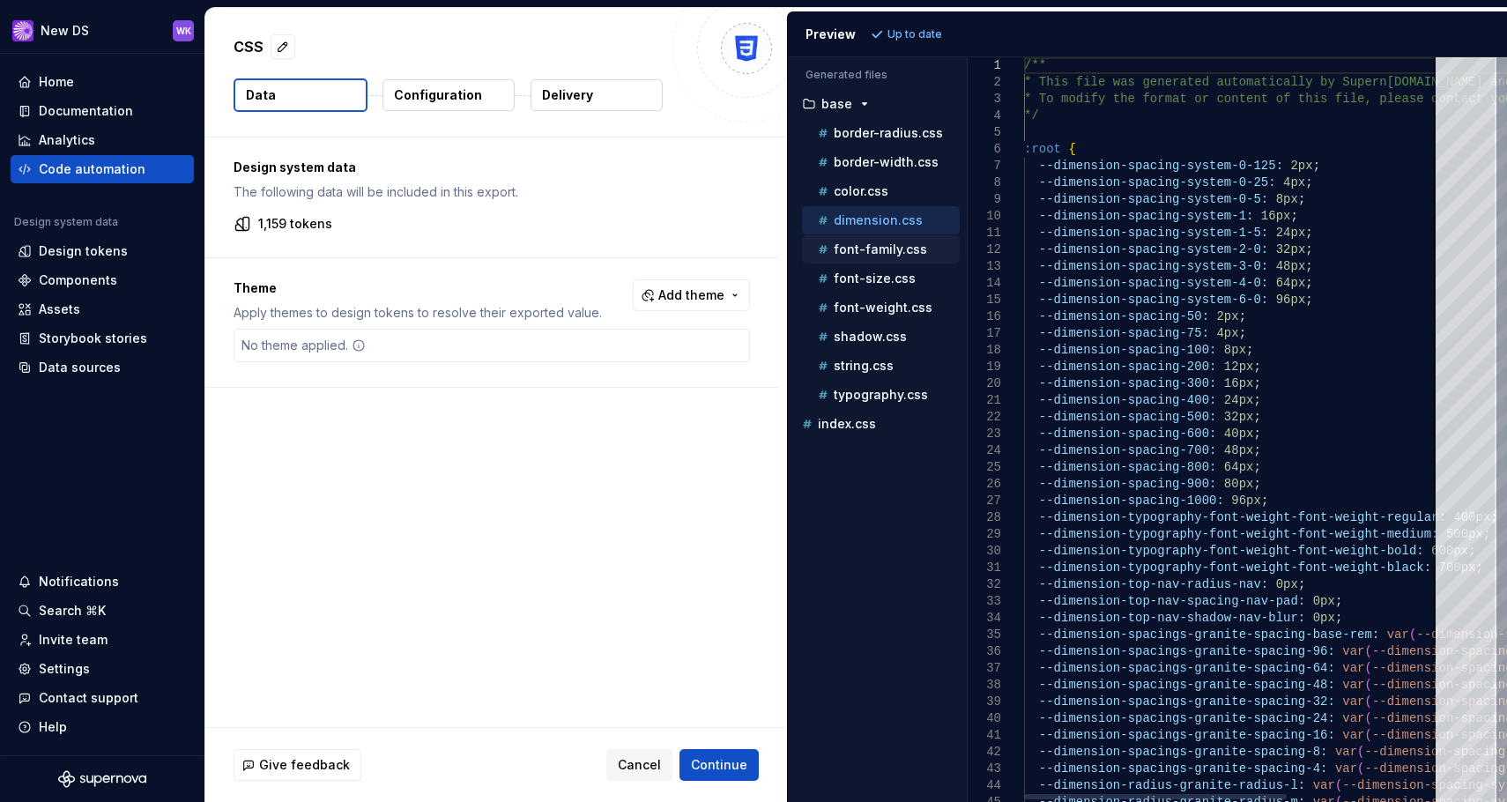
click at [877, 250] on p "font-family.css" at bounding box center [879, 249] width 93 height 14
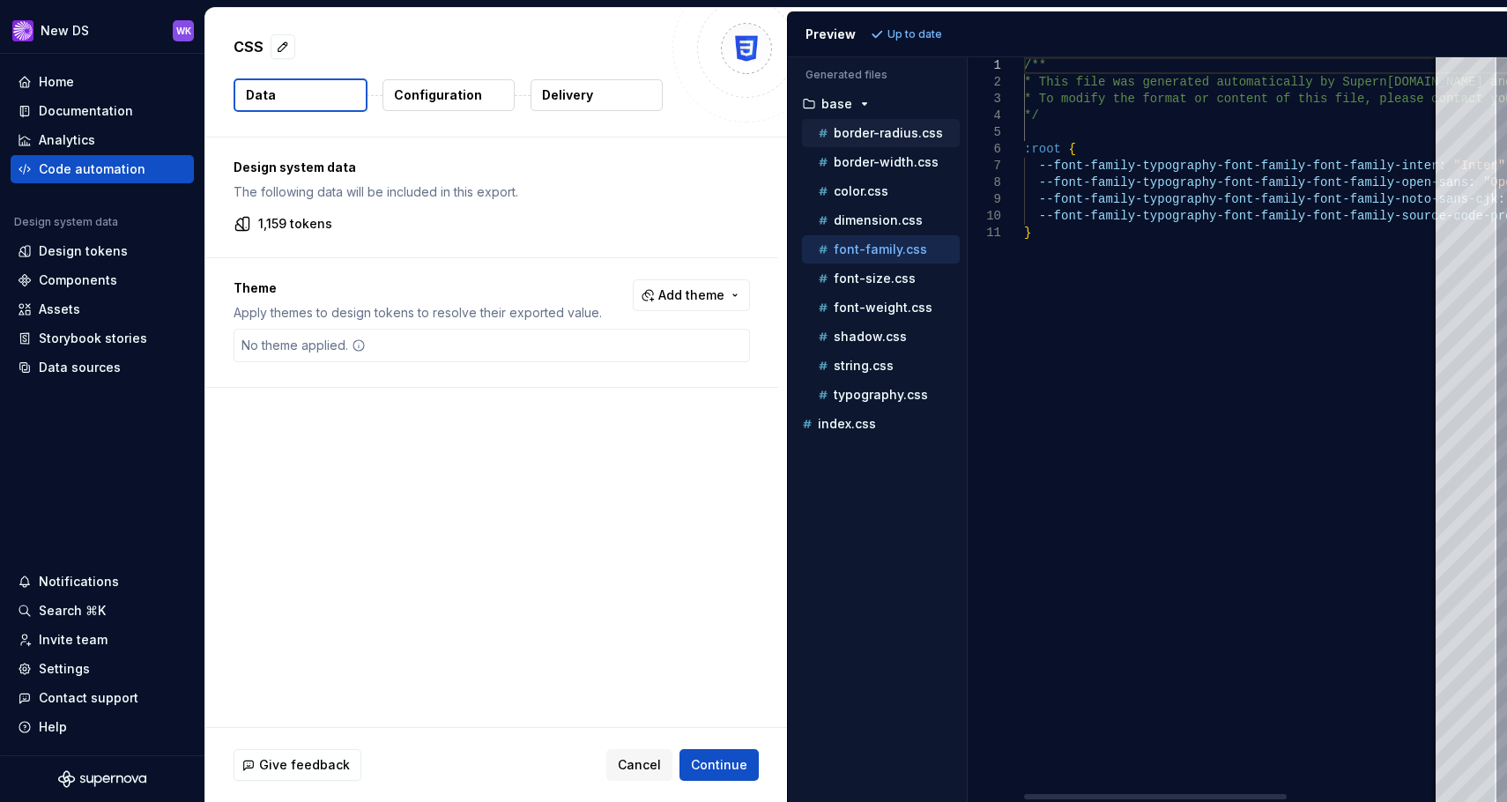
click at [886, 131] on p "border-radius.css" at bounding box center [887, 133] width 109 height 14
type textarea "**********"
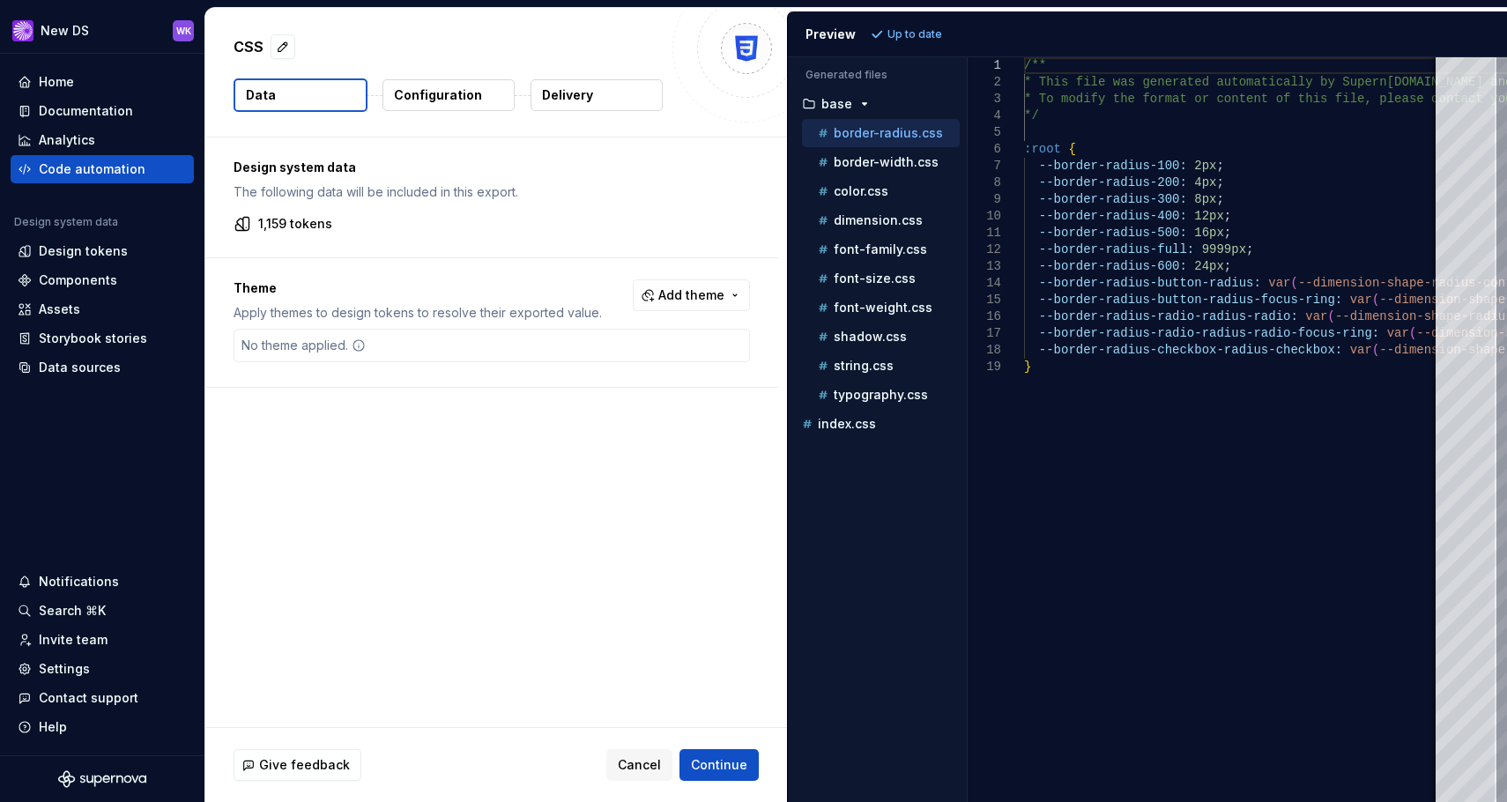
click at [449, 99] on p "Configuration" at bounding box center [438, 95] width 88 height 18
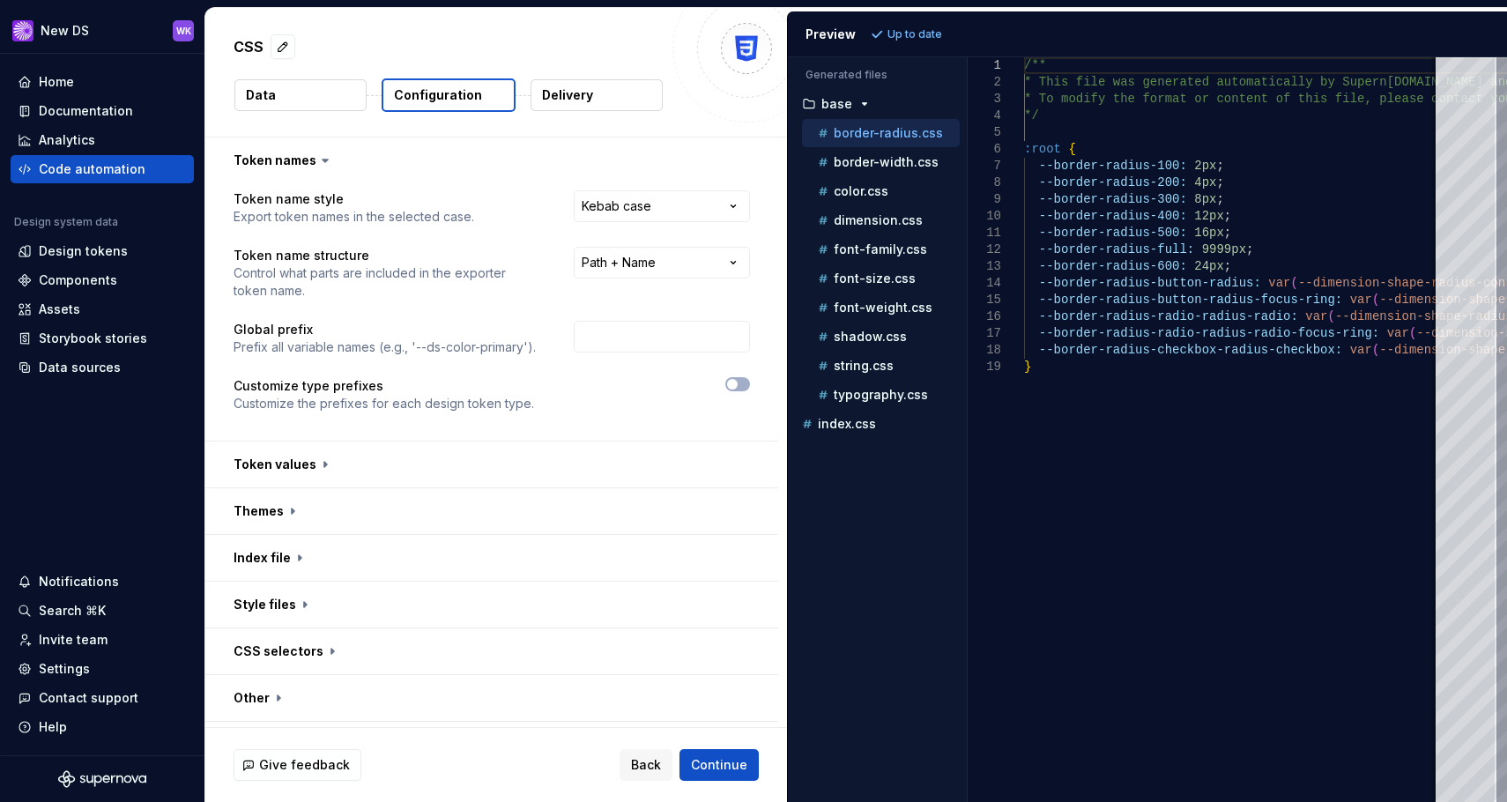
click at [317, 97] on button "Data" at bounding box center [300, 95] width 132 height 32
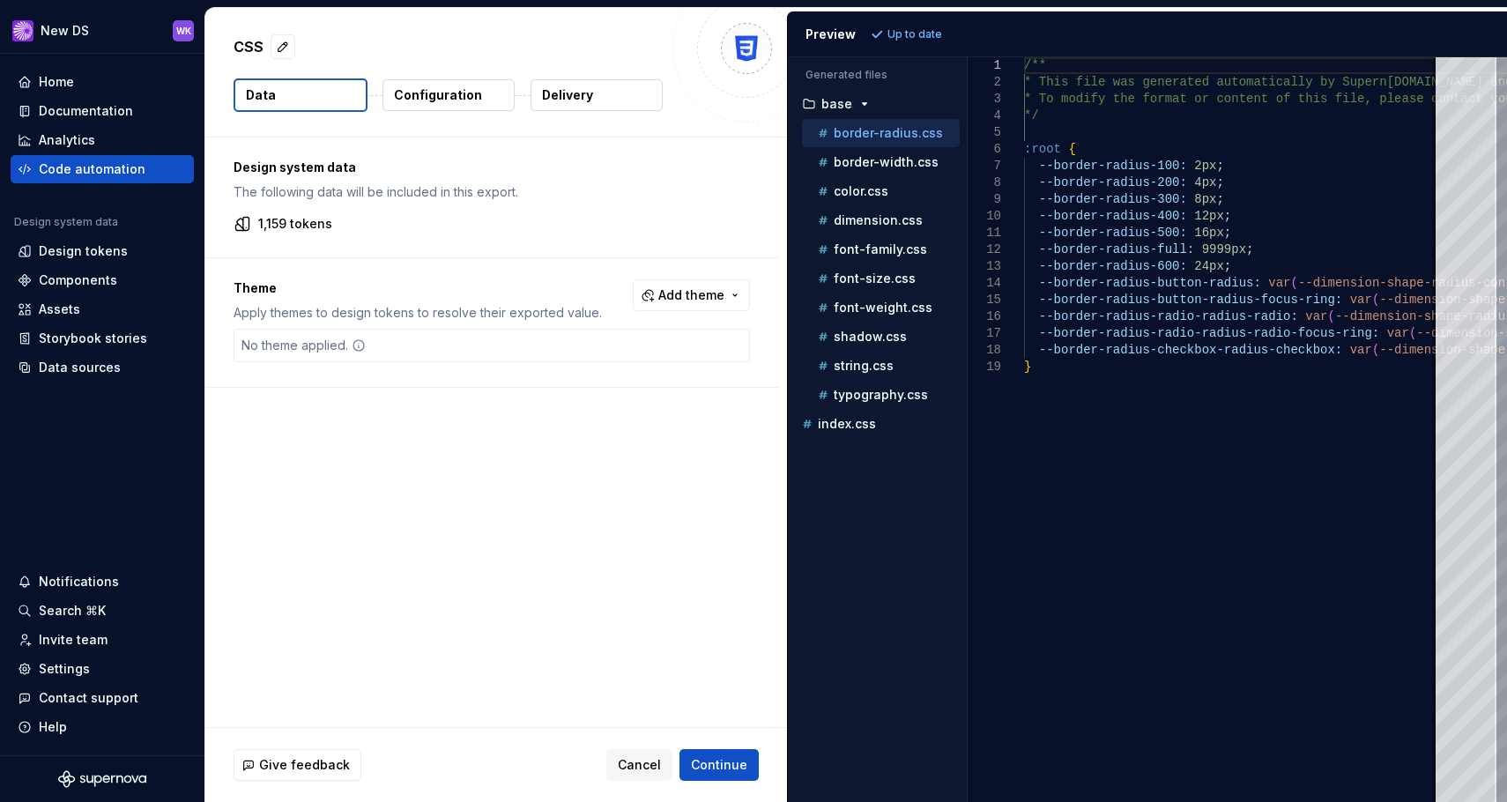
click at [476, 102] on p "Configuration" at bounding box center [438, 95] width 88 height 18
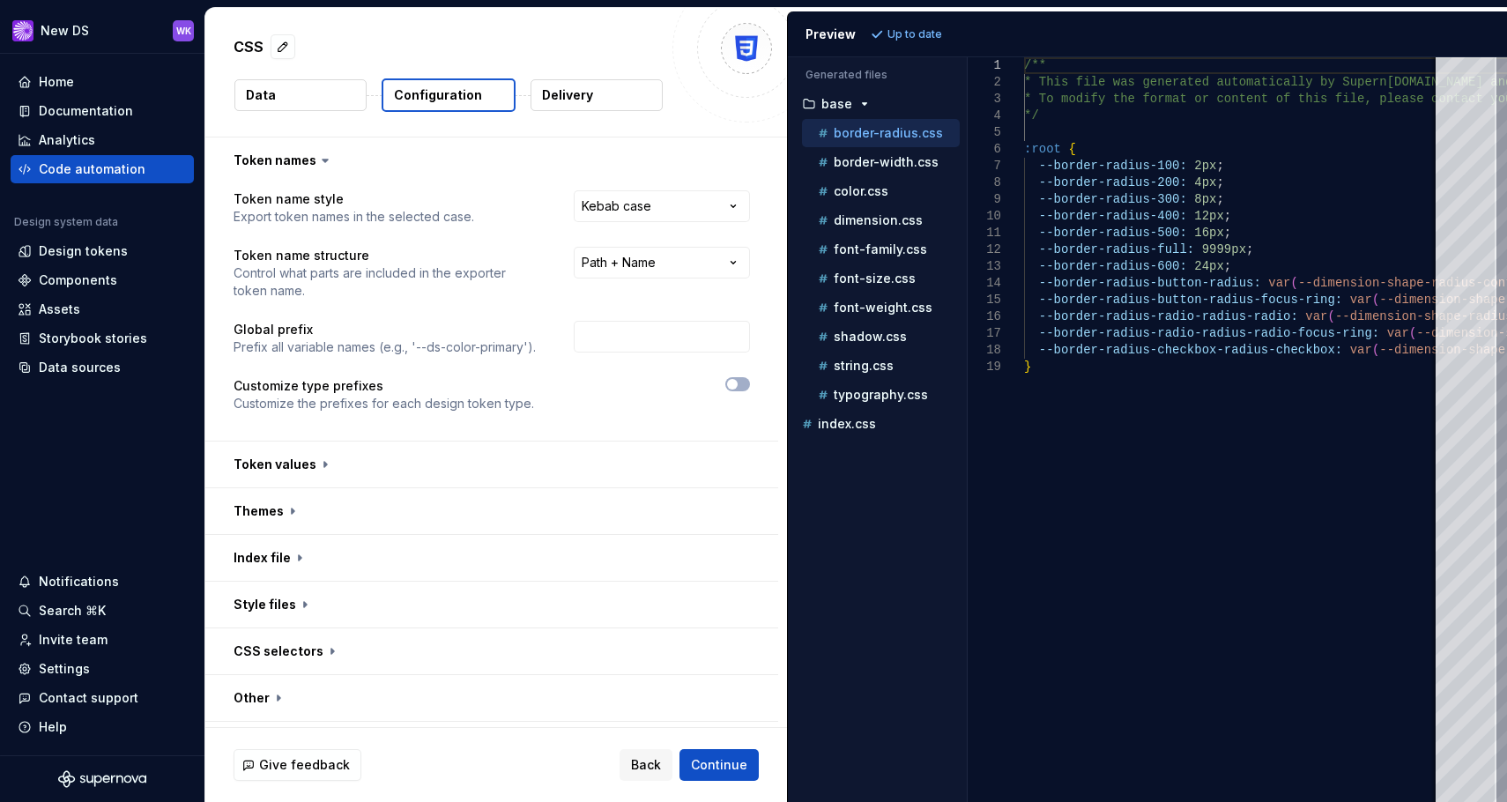
click at [308, 93] on button "Data" at bounding box center [300, 95] width 132 height 32
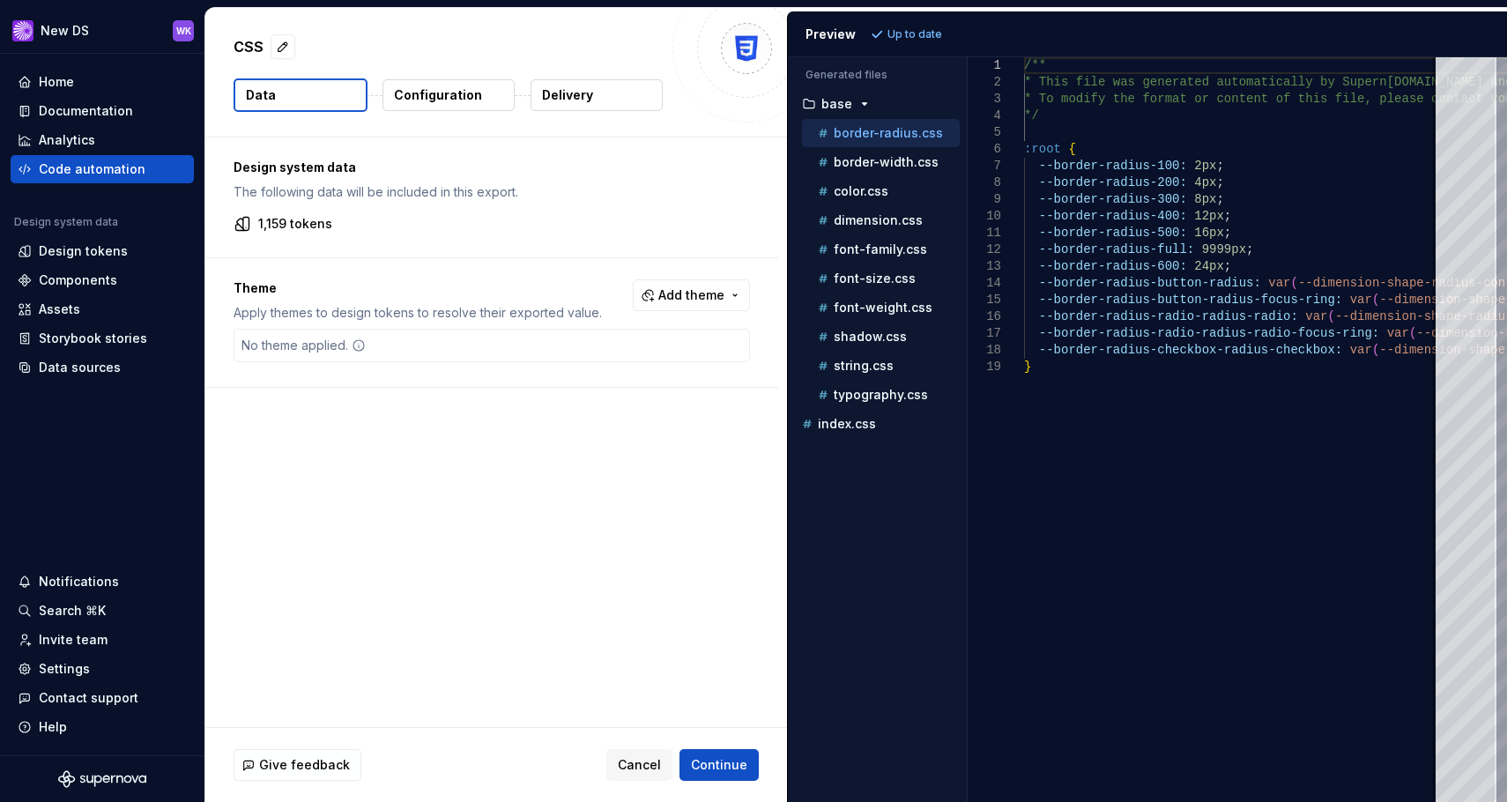
click at [436, 101] on p "Configuration" at bounding box center [438, 95] width 88 height 18
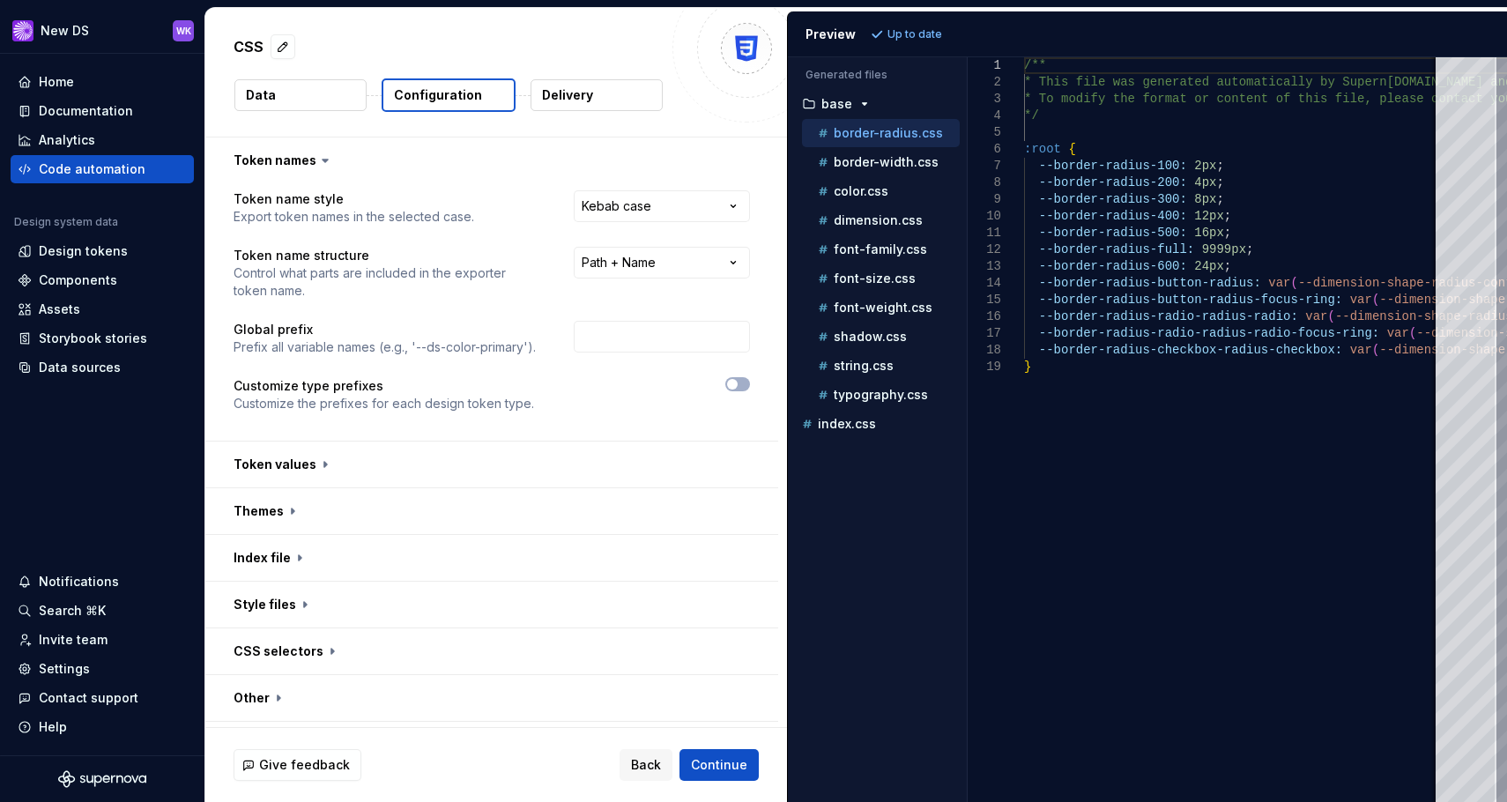
click at [610, 89] on button "Delivery" at bounding box center [596, 95] width 132 height 32
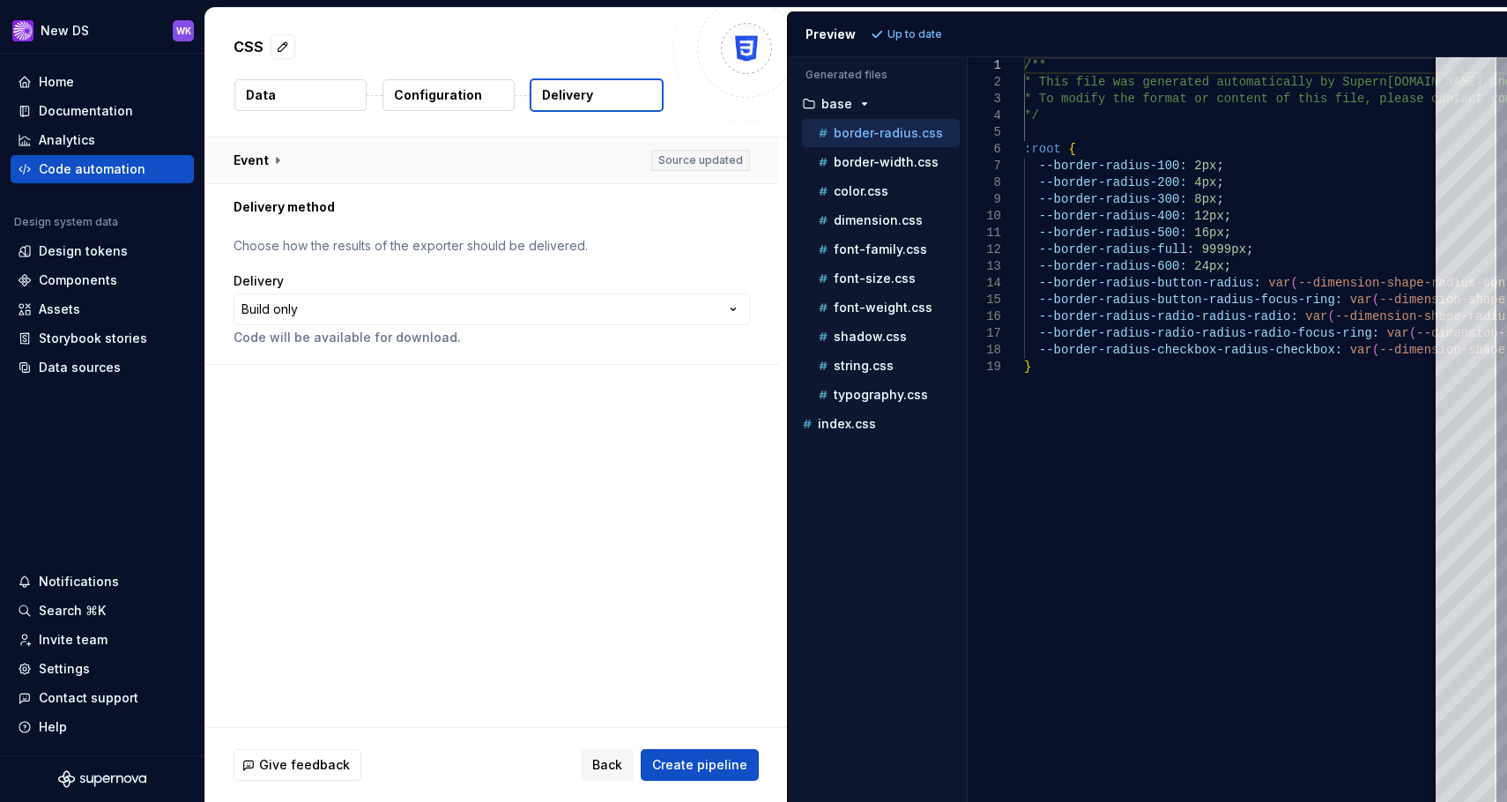
click at [692, 158] on button "button" at bounding box center [491, 160] width 573 height 46
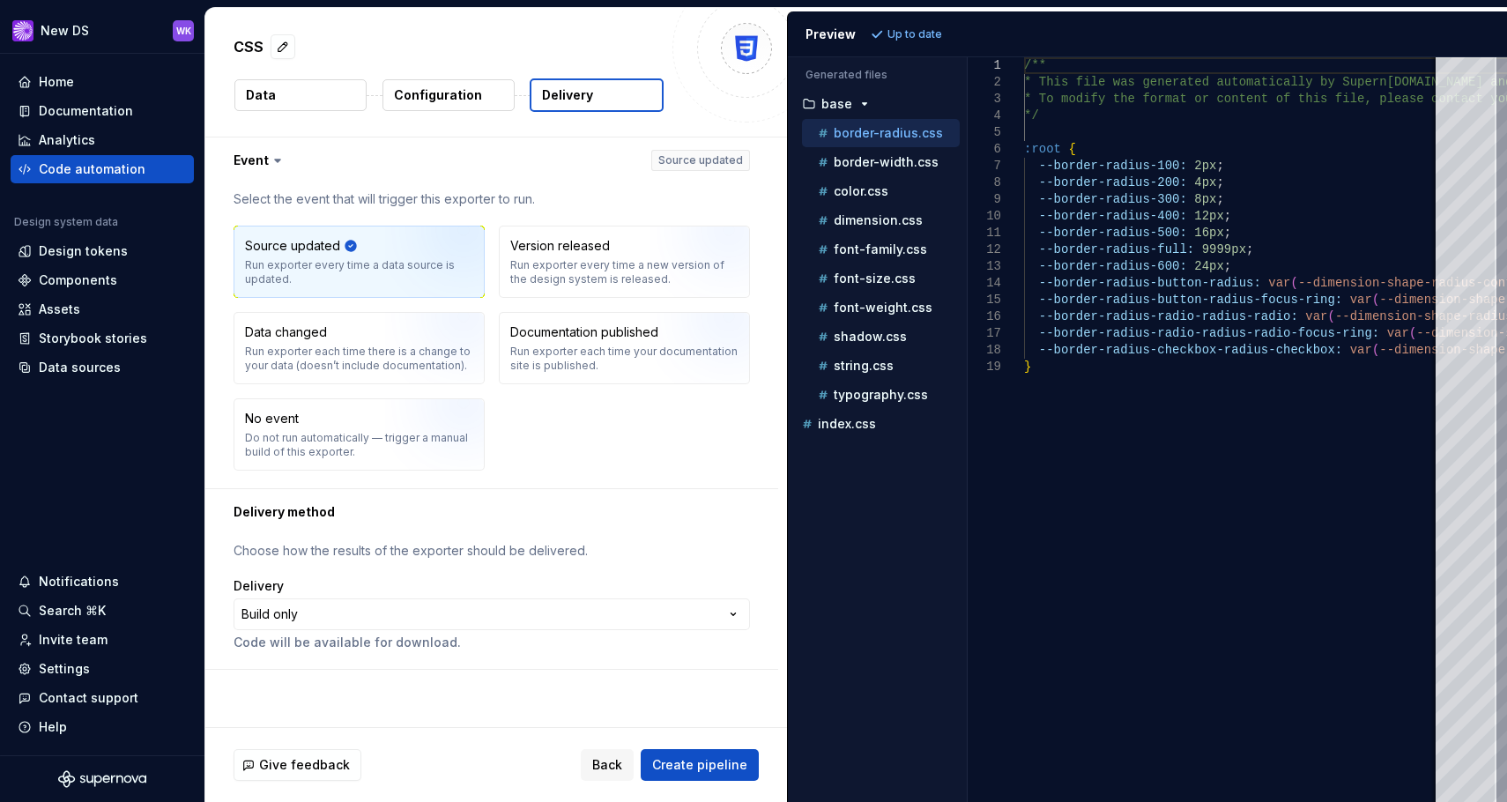
click at [285, 92] on button "Data" at bounding box center [300, 95] width 132 height 32
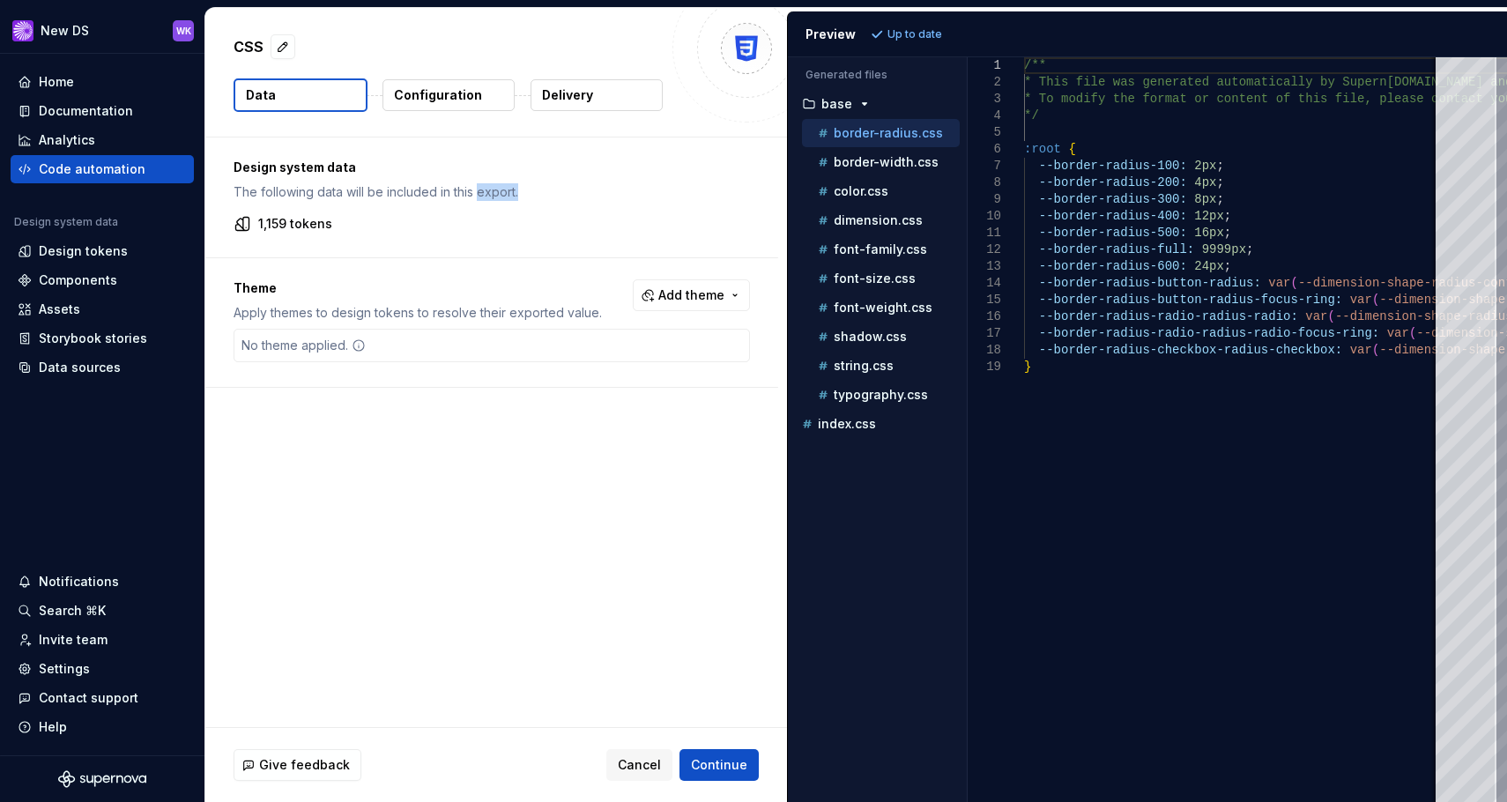
drag, startPoint x: 484, startPoint y: 189, endPoint x: 540, endPoint y: 194, distance: 56.6
click at [540, 194] on p "The following data will be included in this export." at bounding box center [491, 192] width 516 height 18
click at [513, 437] on div "Design system data The following data will be included in this export. 1,159 to…" at bounding box center [495, 431] width 581 height 589
click at [489, 358] on div "No theme applied." at bounding box center [491, 345] width 516 height 33
click at [478, 341] on div "No theme applied." at bounding box center [491, 345] width 516 height 33
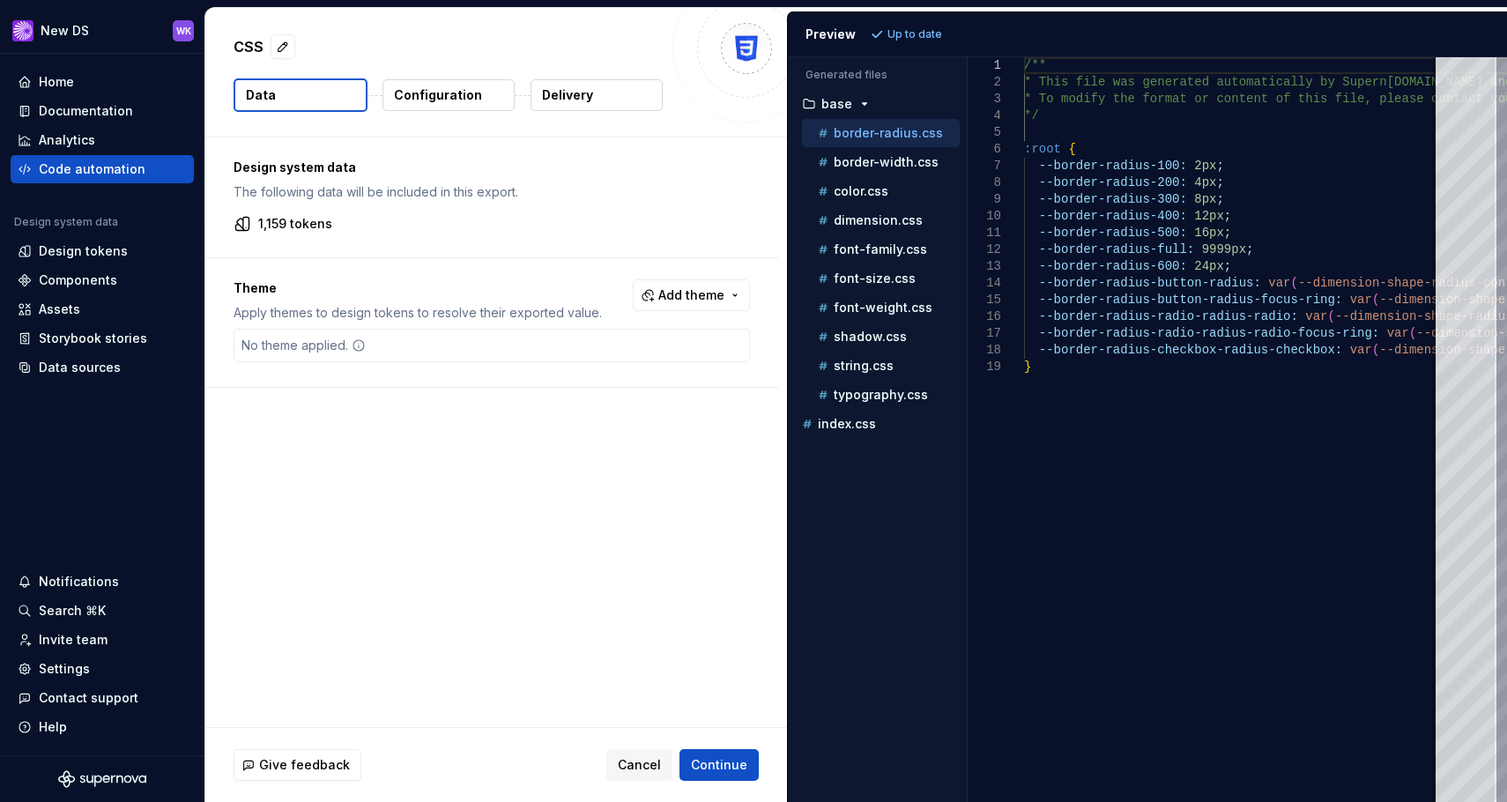
click at [568, 280] on p "Theme" at bounding box center [417, 288] width 368 height 18
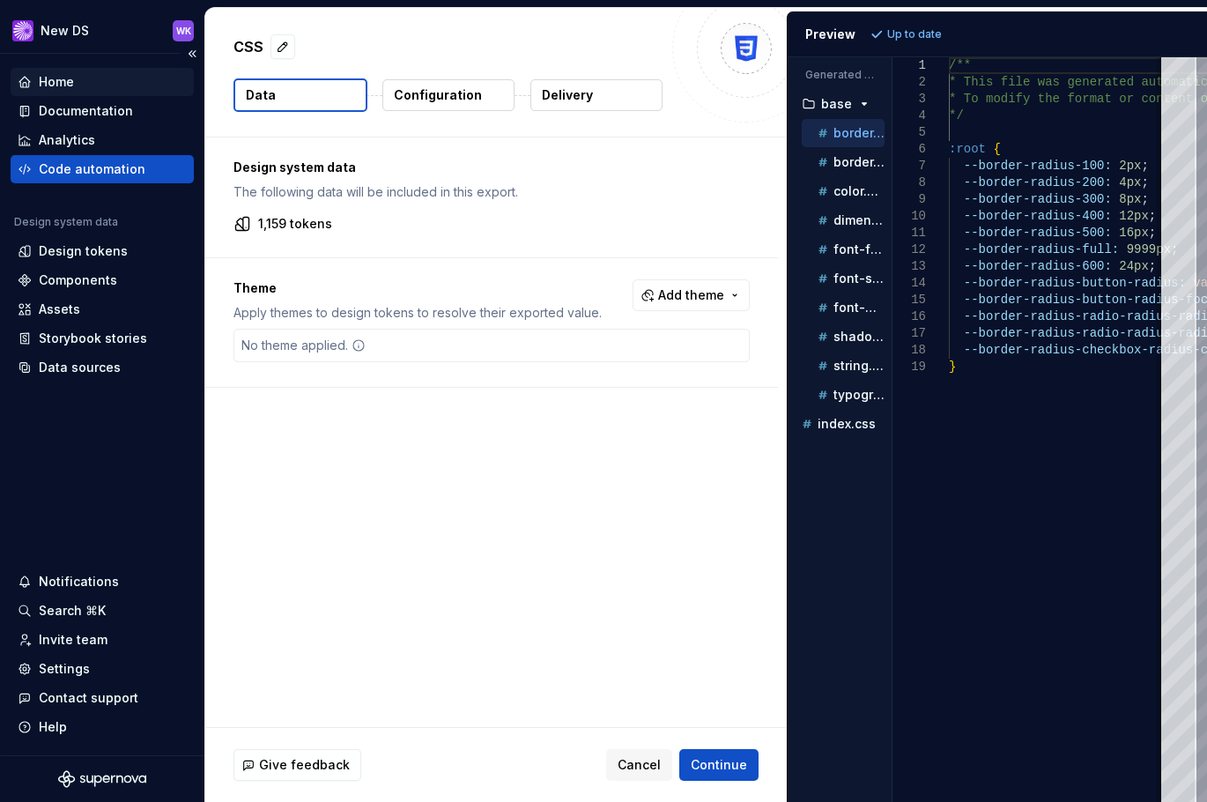
click at [95, 93] on div "Home" at bounding box center [102, 82] width 183 height 28
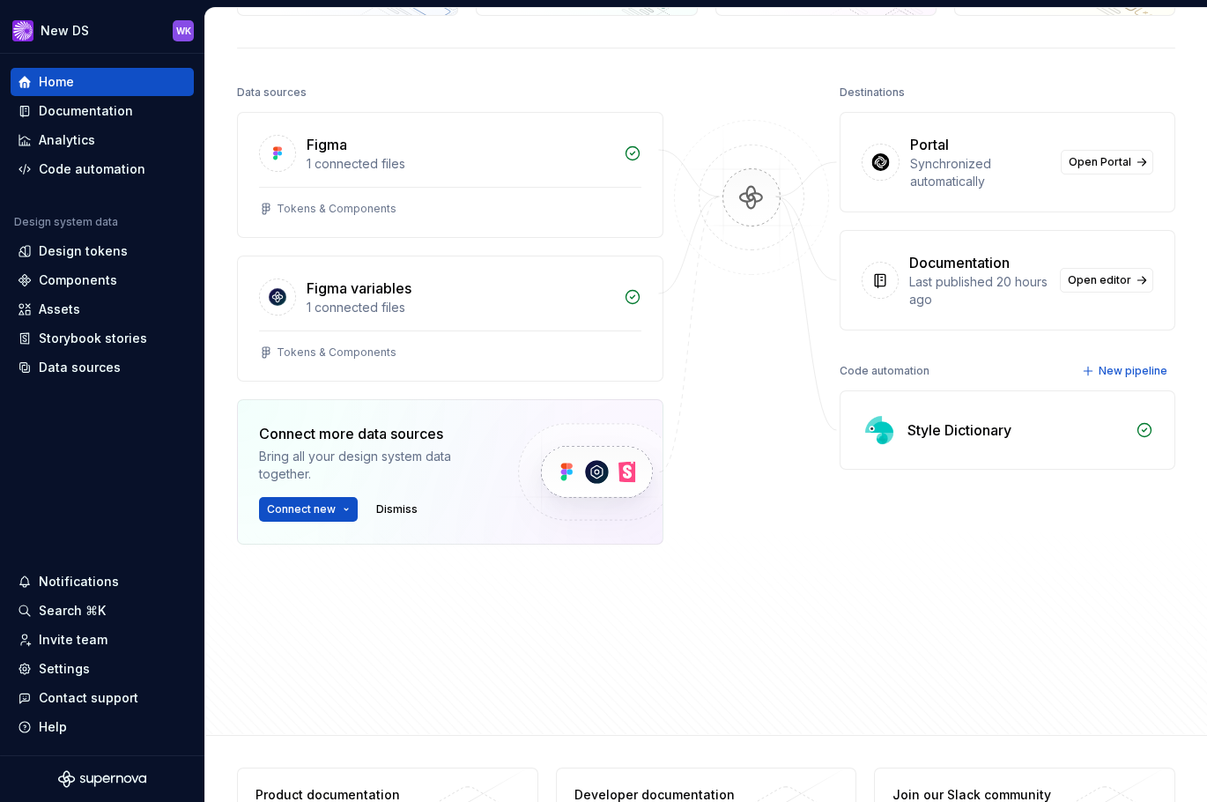
scroll to position [176, 0]
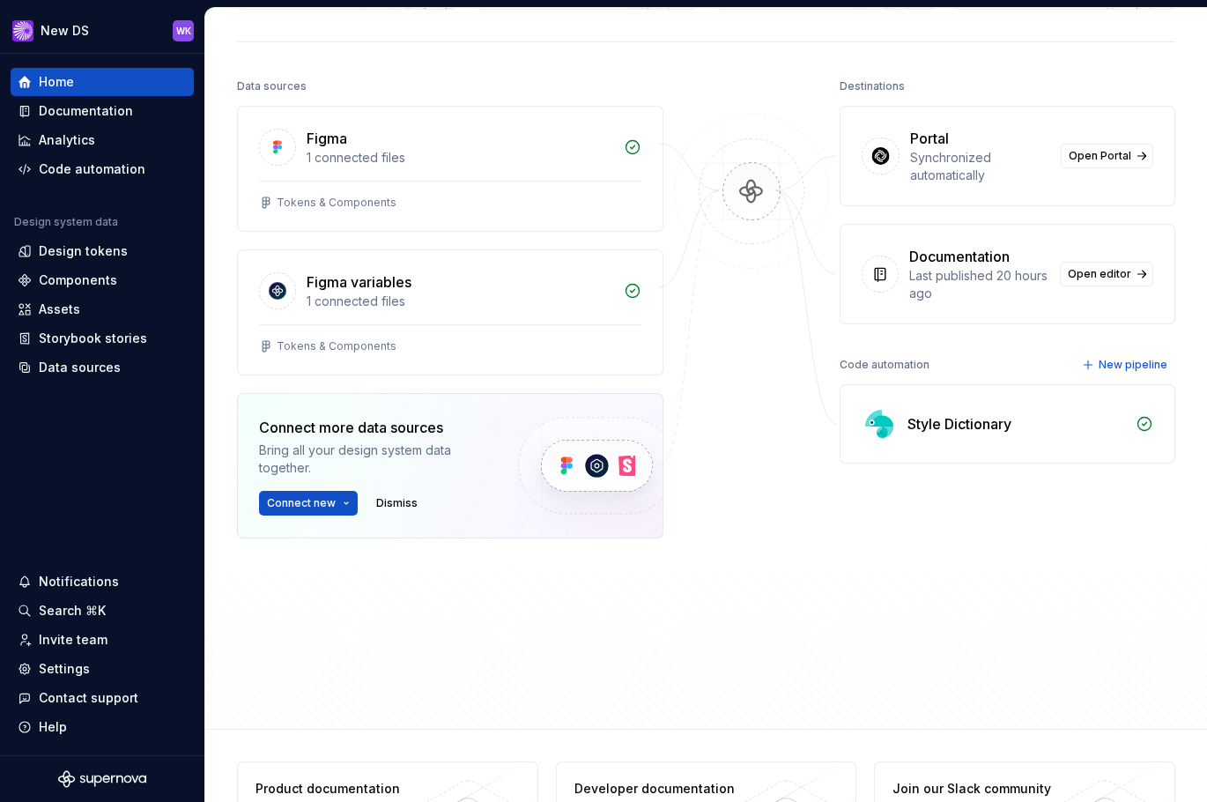
click at [740, 355] on div at bounding box center [751, 350] width 176 height 552
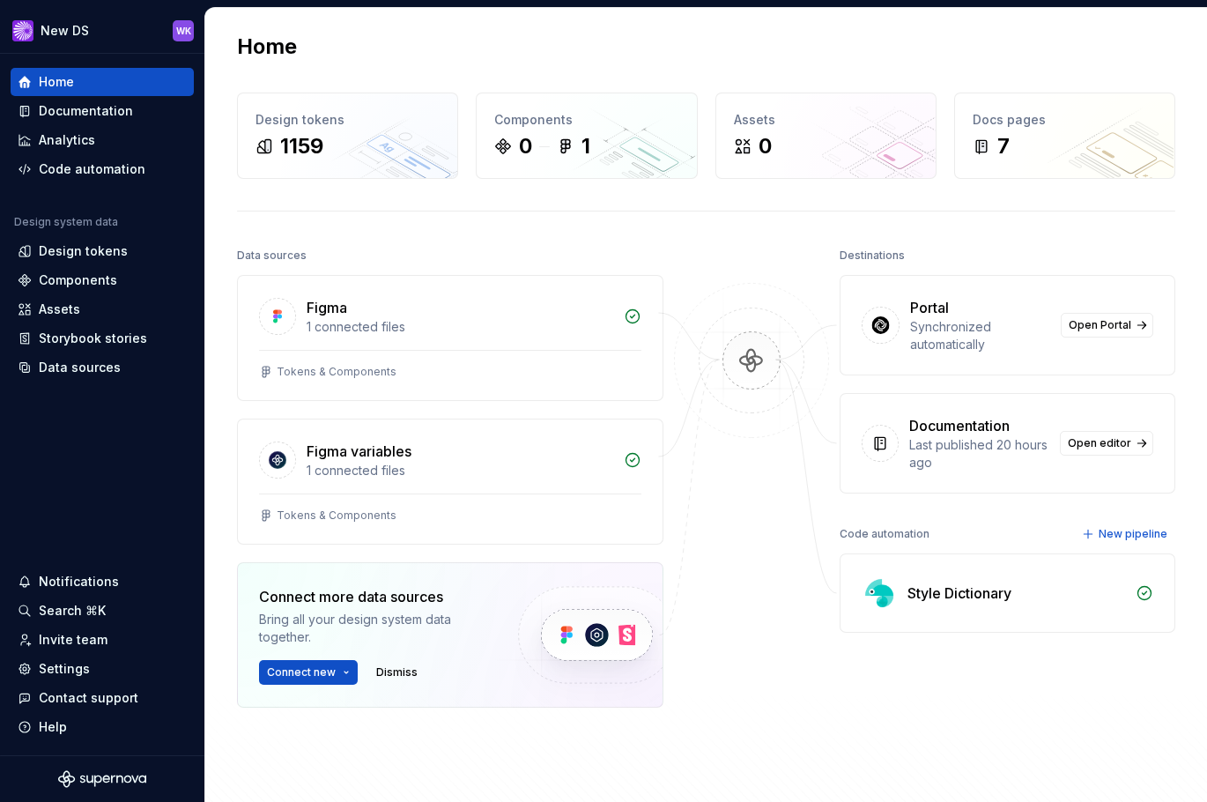
scroll to position [0, 0]
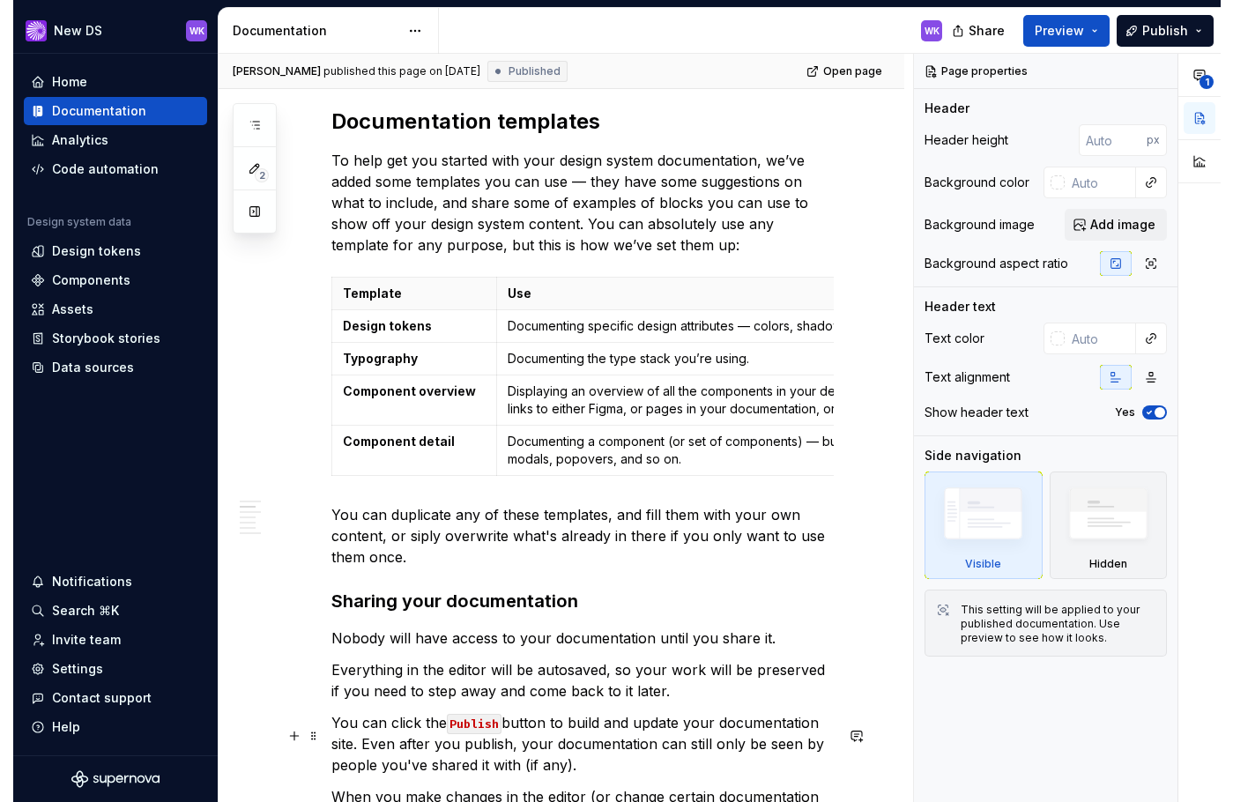
scroll to position [264, 0]
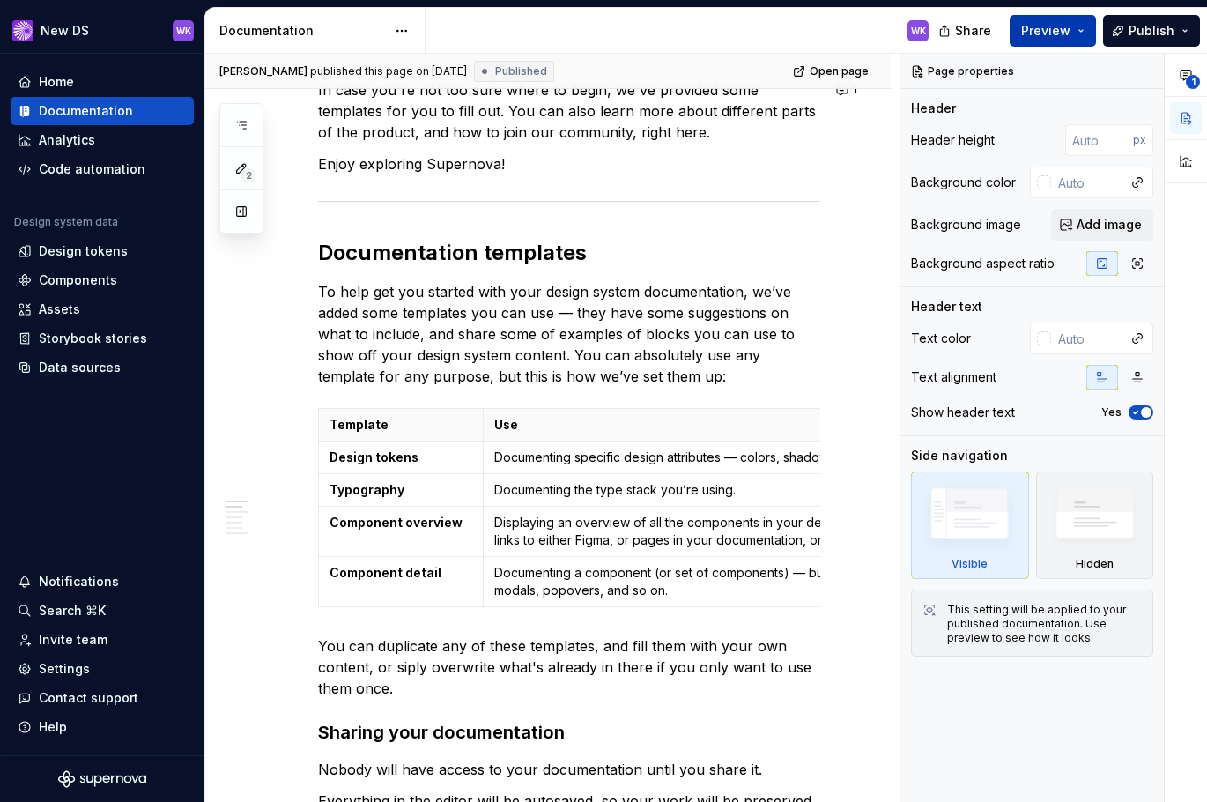
click at [1084, 30] on button "Preview" at bounding box center [1053, 31] width 86 height 32
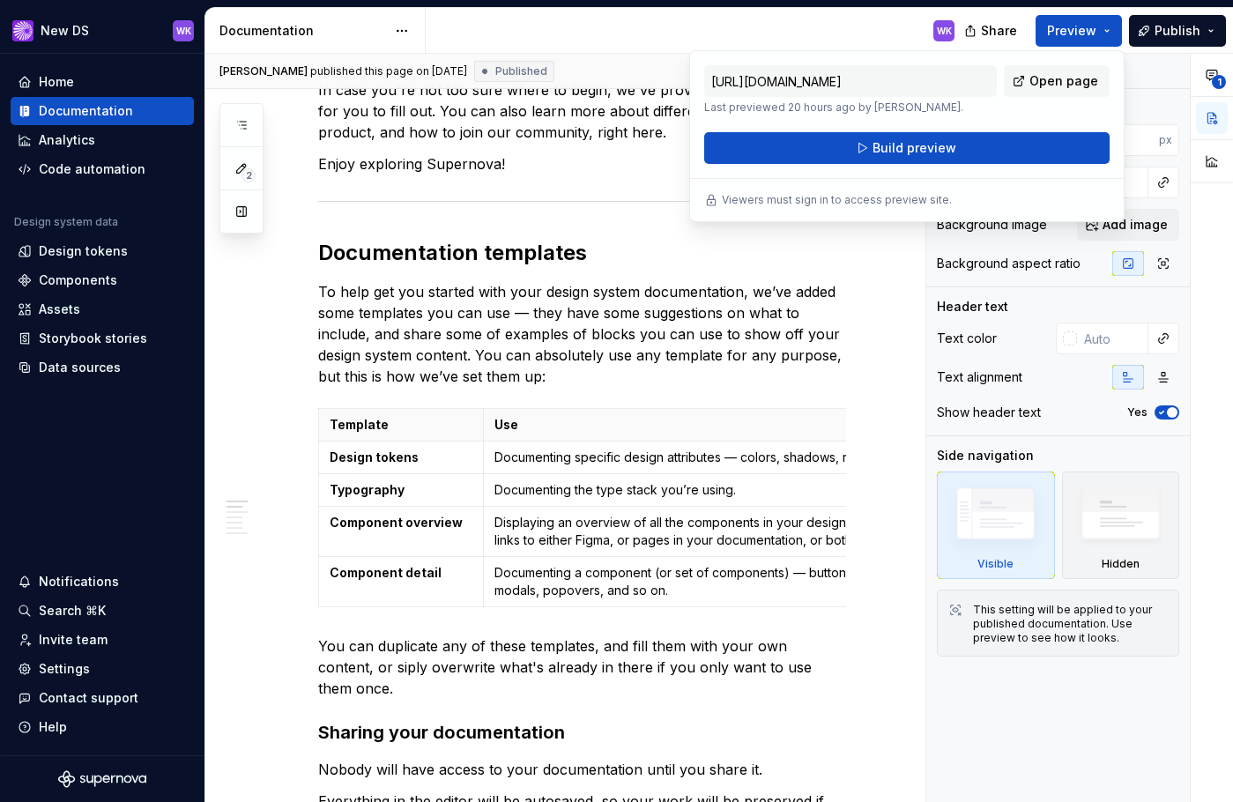
type textarea "*"
click at [100, 284] on div "Components" at bounding box center [78, 280] width 78 height 18
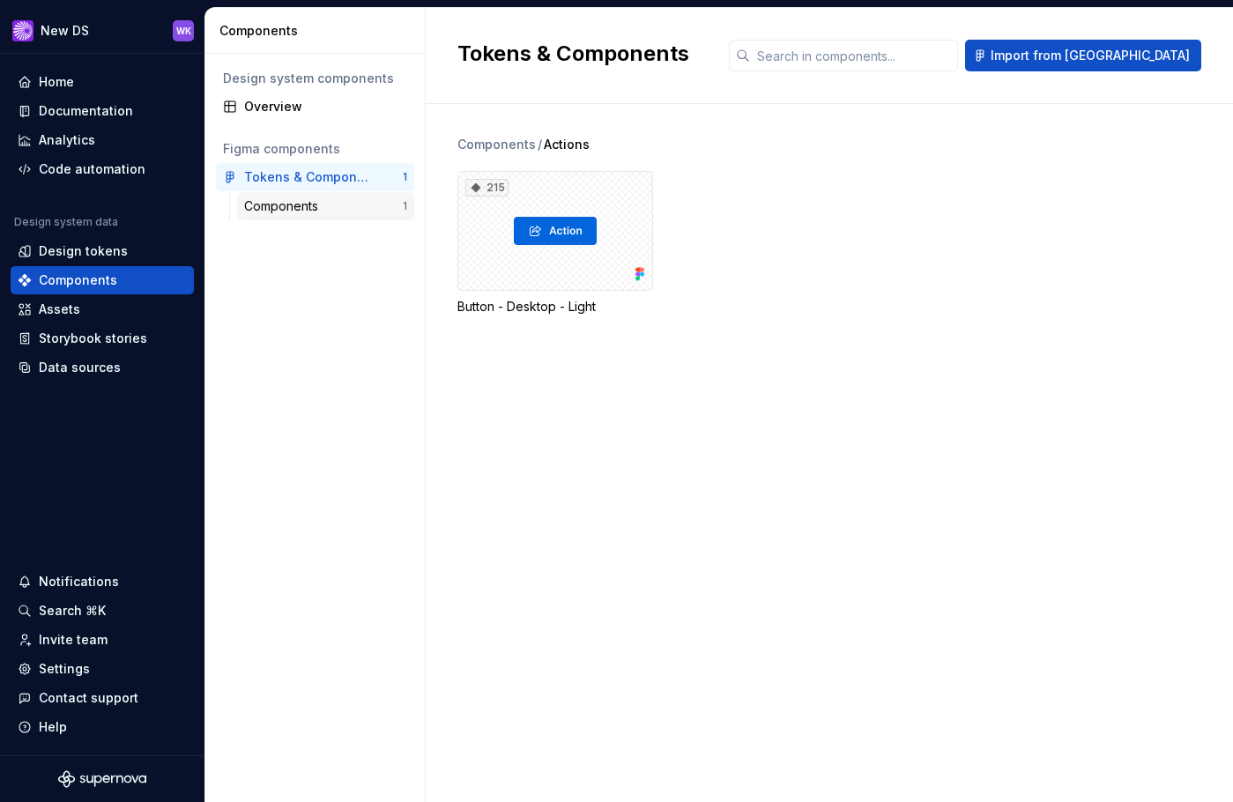
click at [327, 212] on div "Components" at bounding box center [323, 206] width 159 height 18
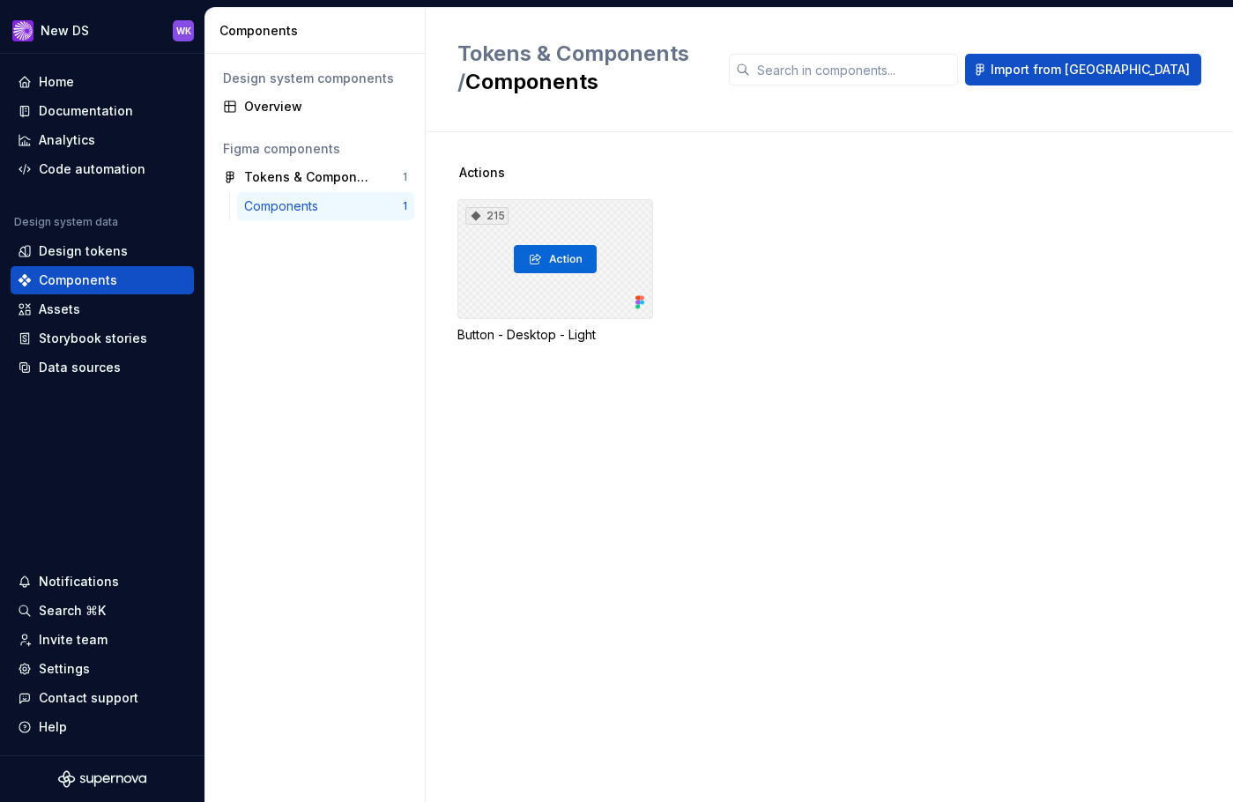
click at [566, 224] on div "215" at bounding box center [555, 259] width 196 height 120
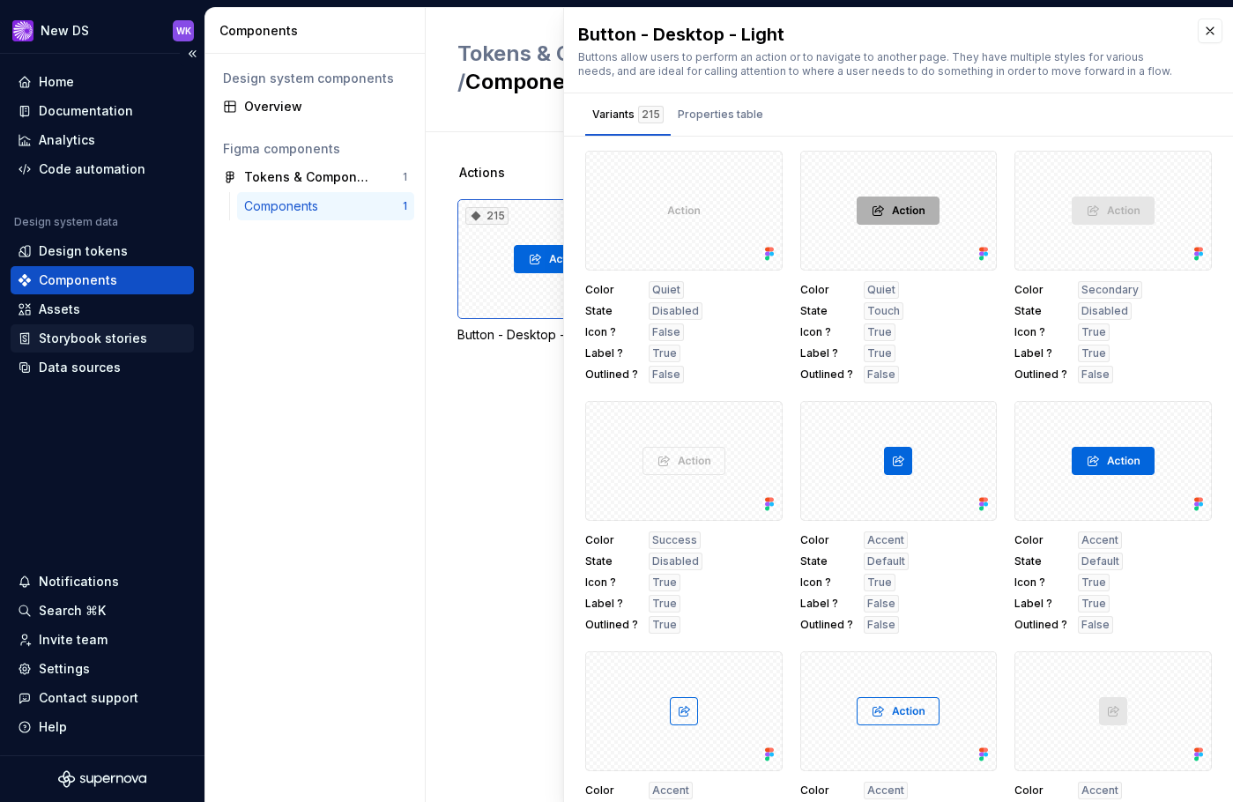
click at [131, 336] on div "Storybook stories" at bounding box center [93, 338] width 108 height 18
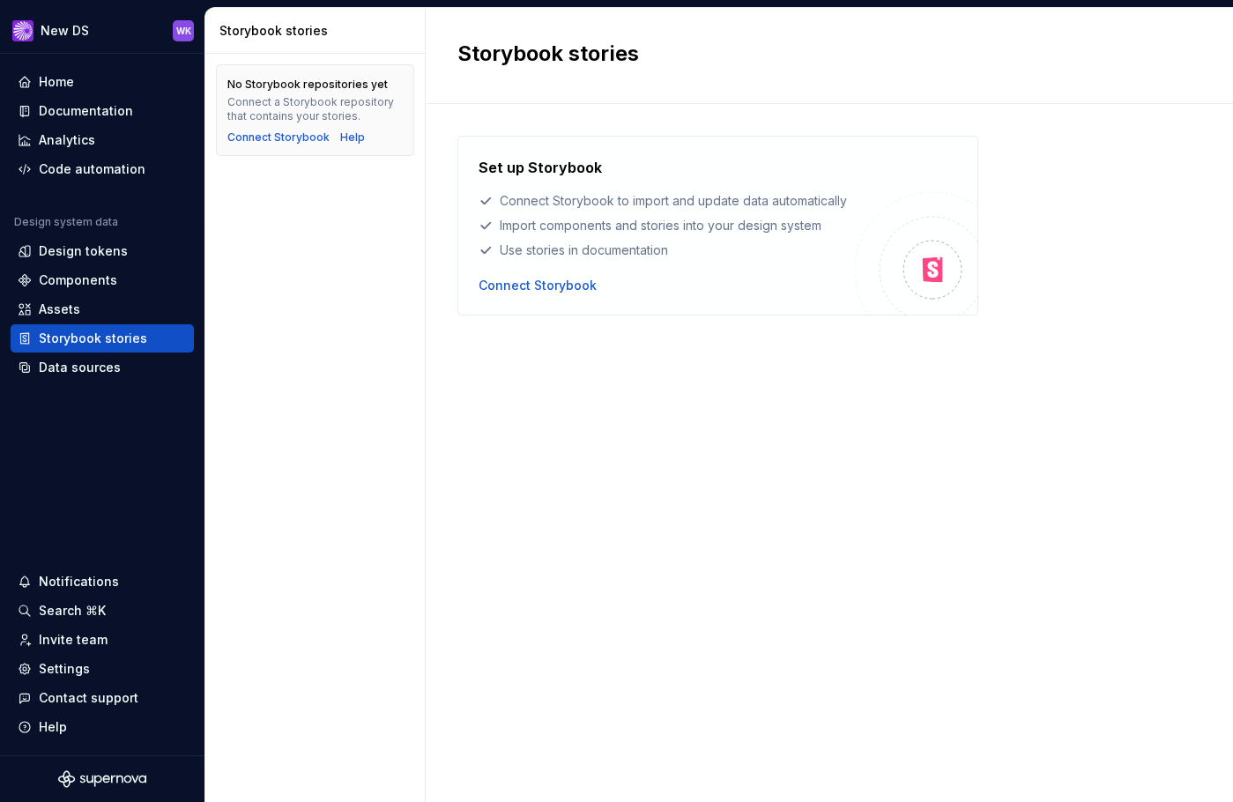
click at [741, 110] on div "Set up Storybook Connect Storybook to import and update data automatically Impo…" at bounding box center [829, 453] width 744 height 698
